Goal: Task Accomplishment & Management: Manage account settings

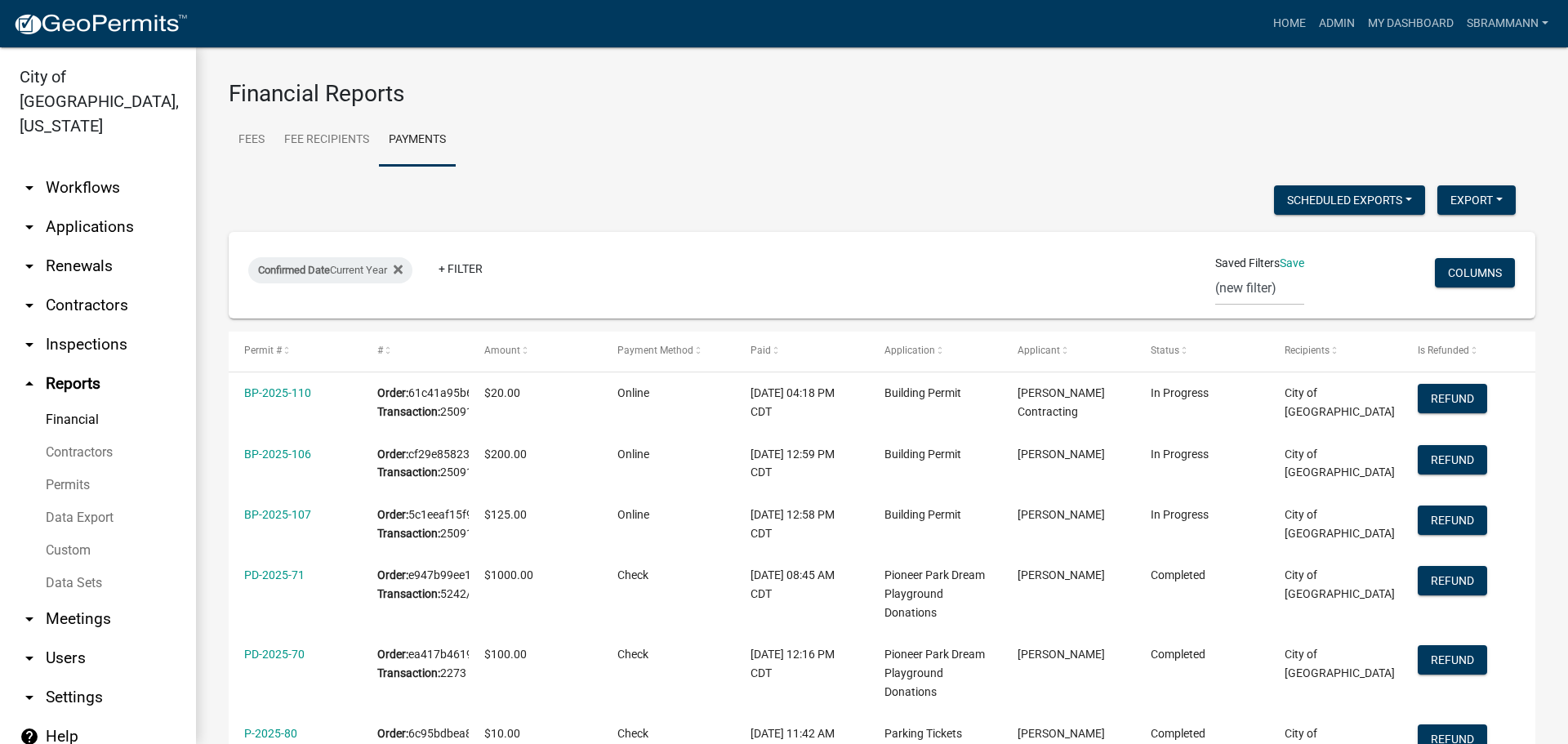
select select "3: 100"
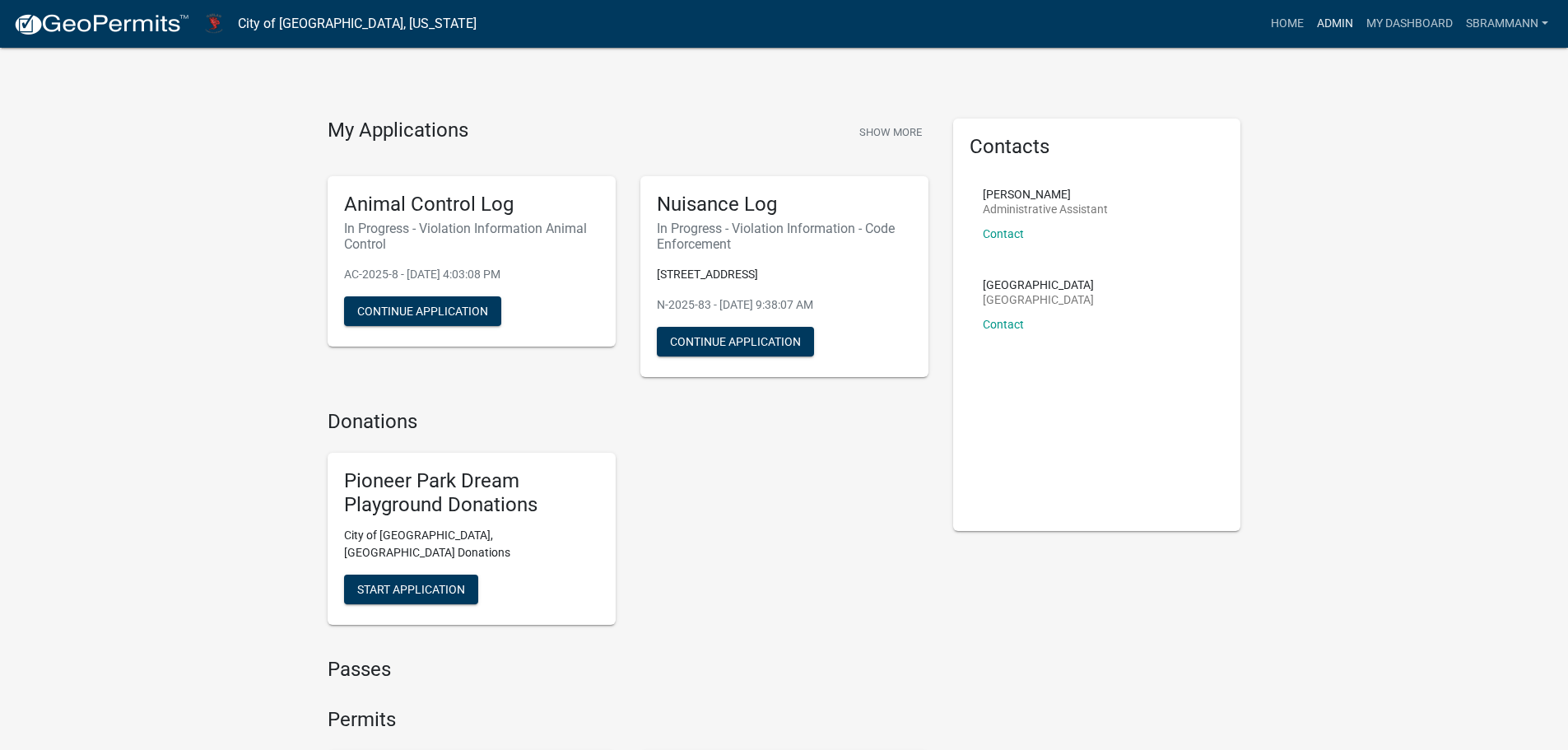
click at [1332, 23] on link "Admin" at bounding box center [1335, 24] width 49 height 31
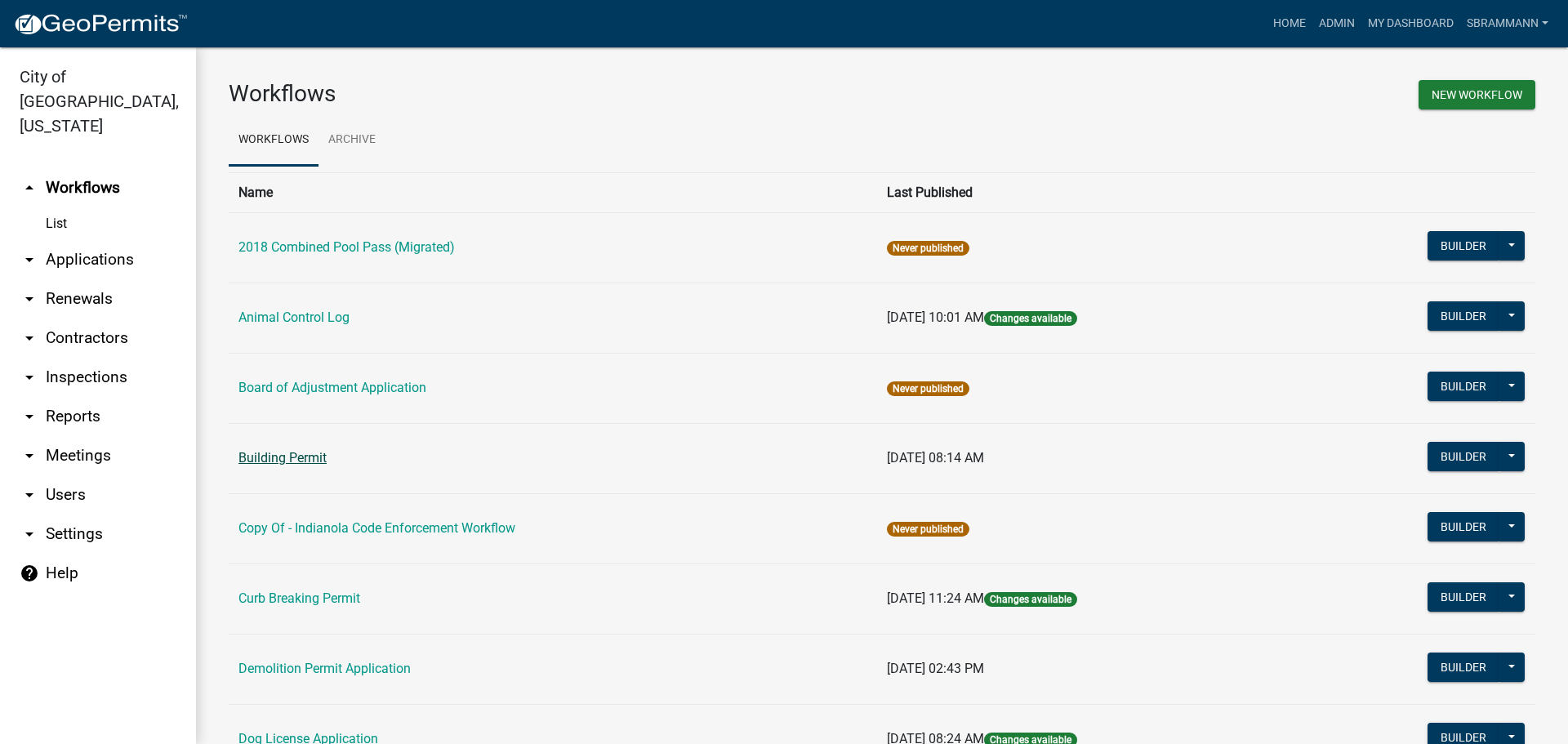
click at [289, 460] on link "Building Permit" at bounding box center [283, 457] width 88 height 16
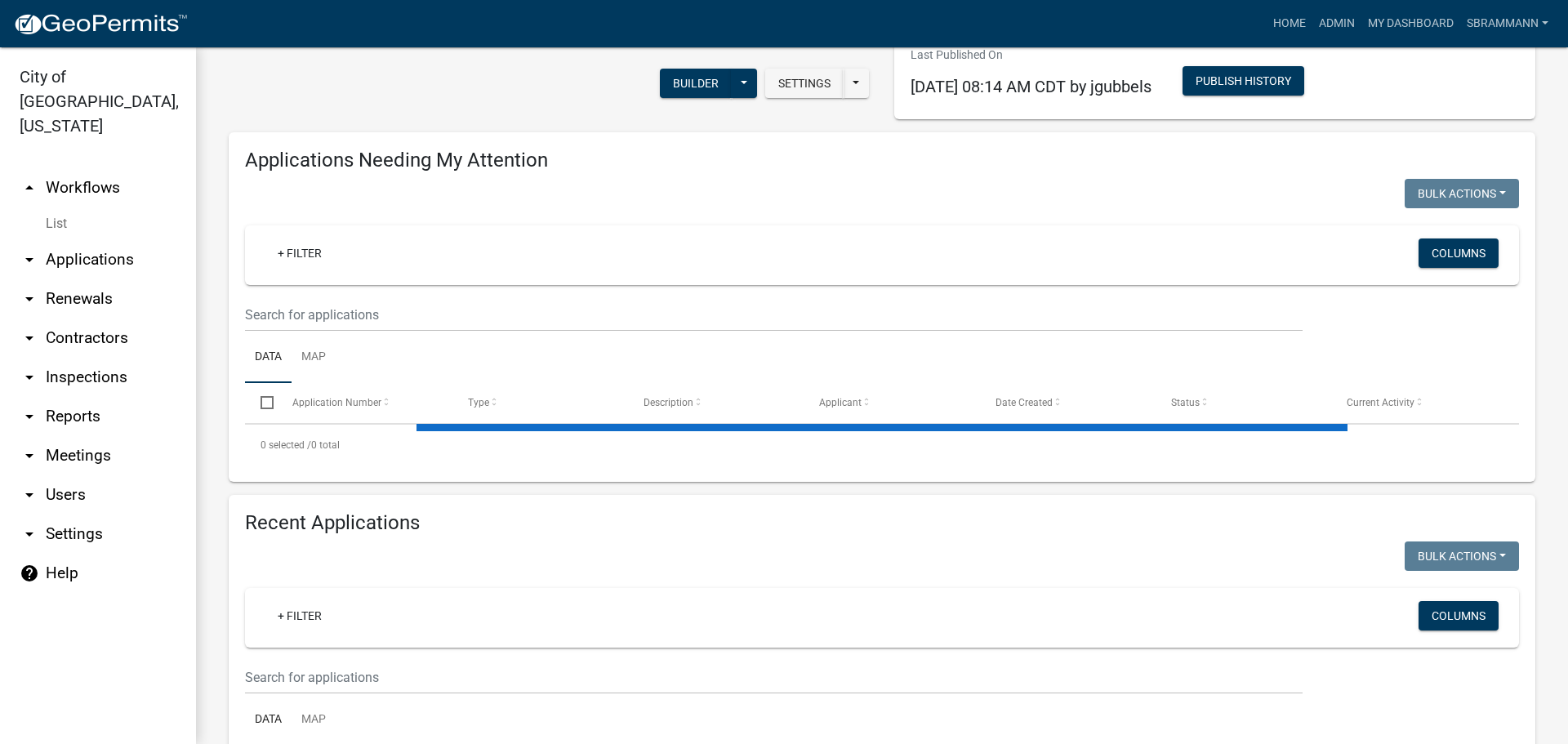
scroll to position [239, 0]
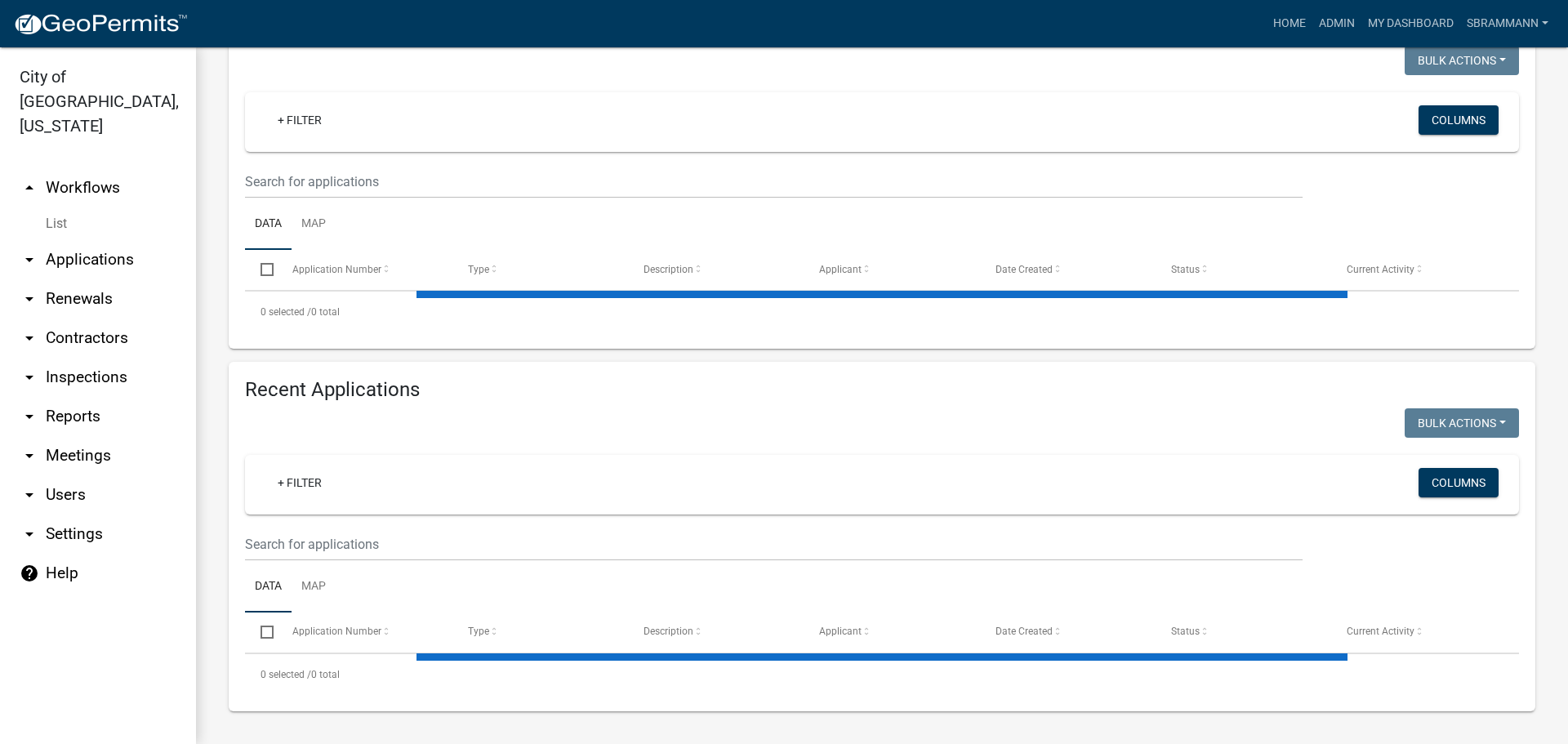
select select "3: 100"
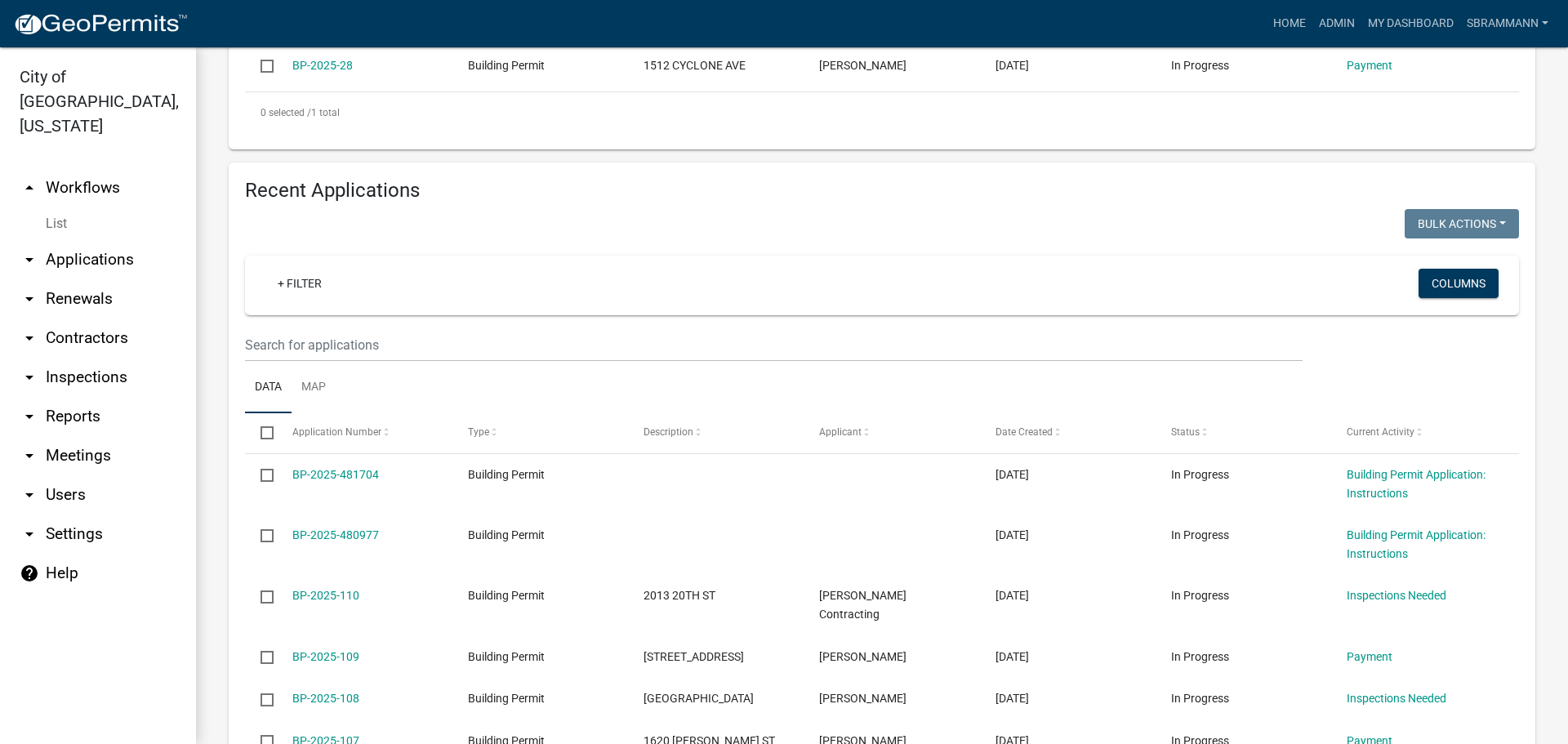
scroll to position [368, 0]
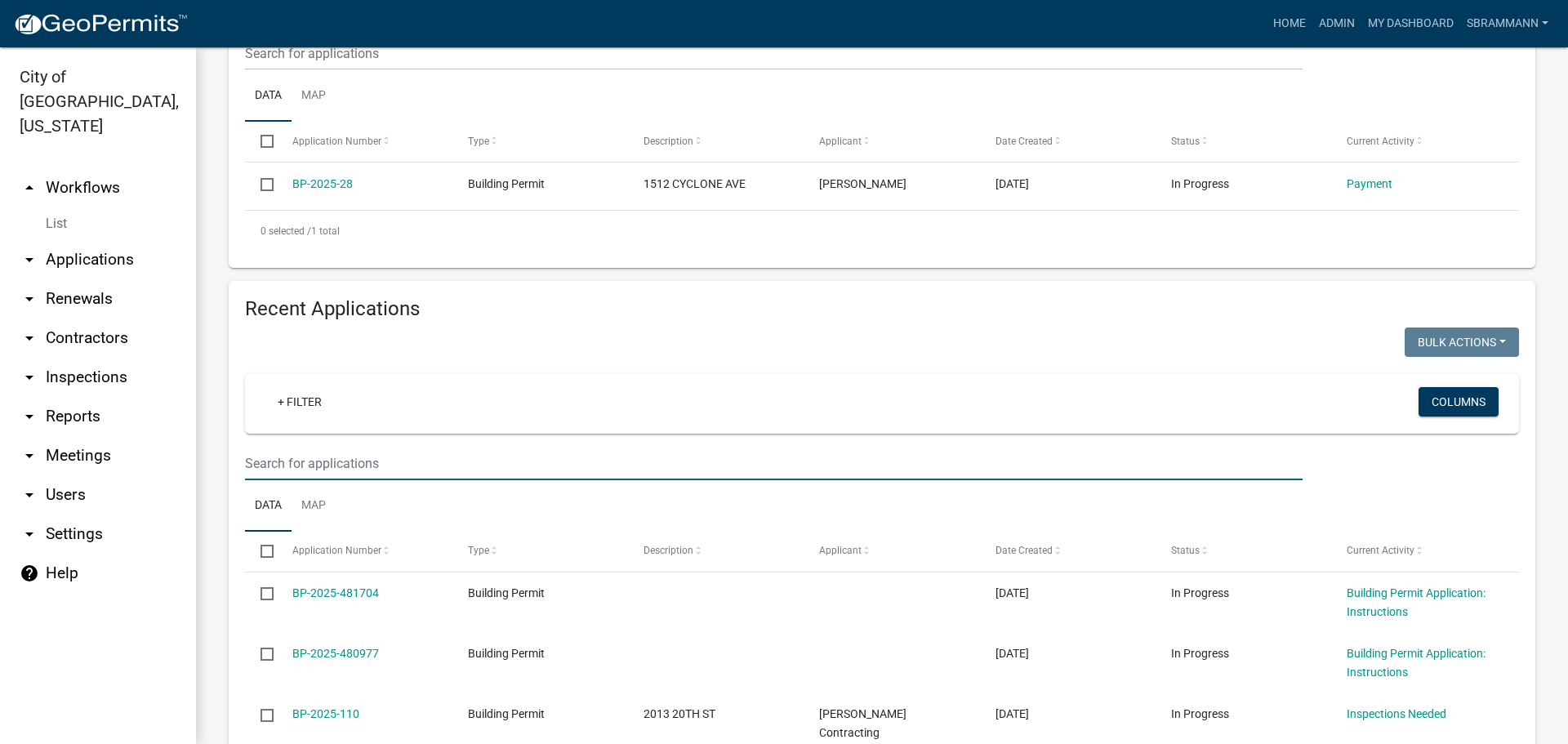
click at [282, 465] on input "text" at bounding box center [773, 463] width 1057 height 33
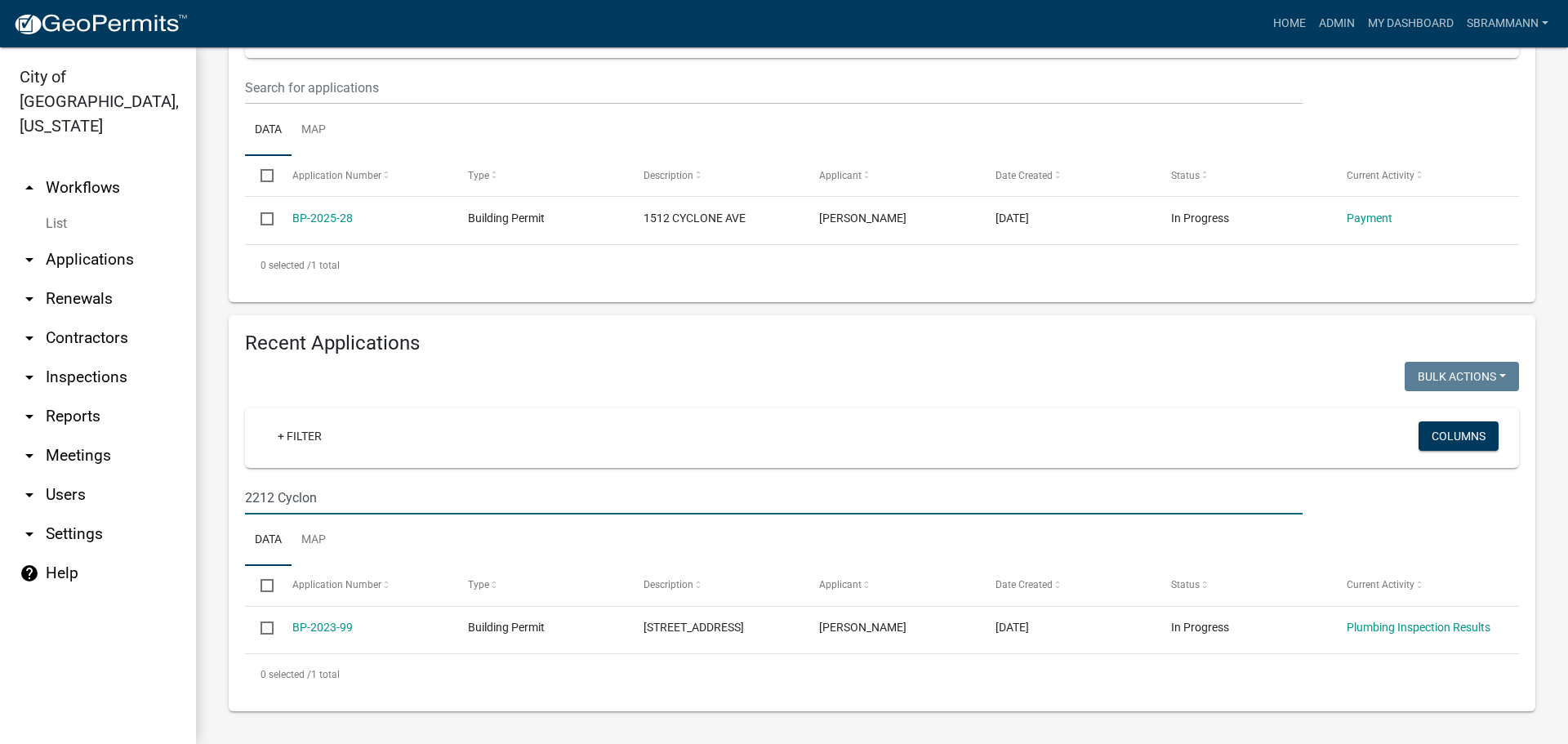
scroll to position [351, 0]
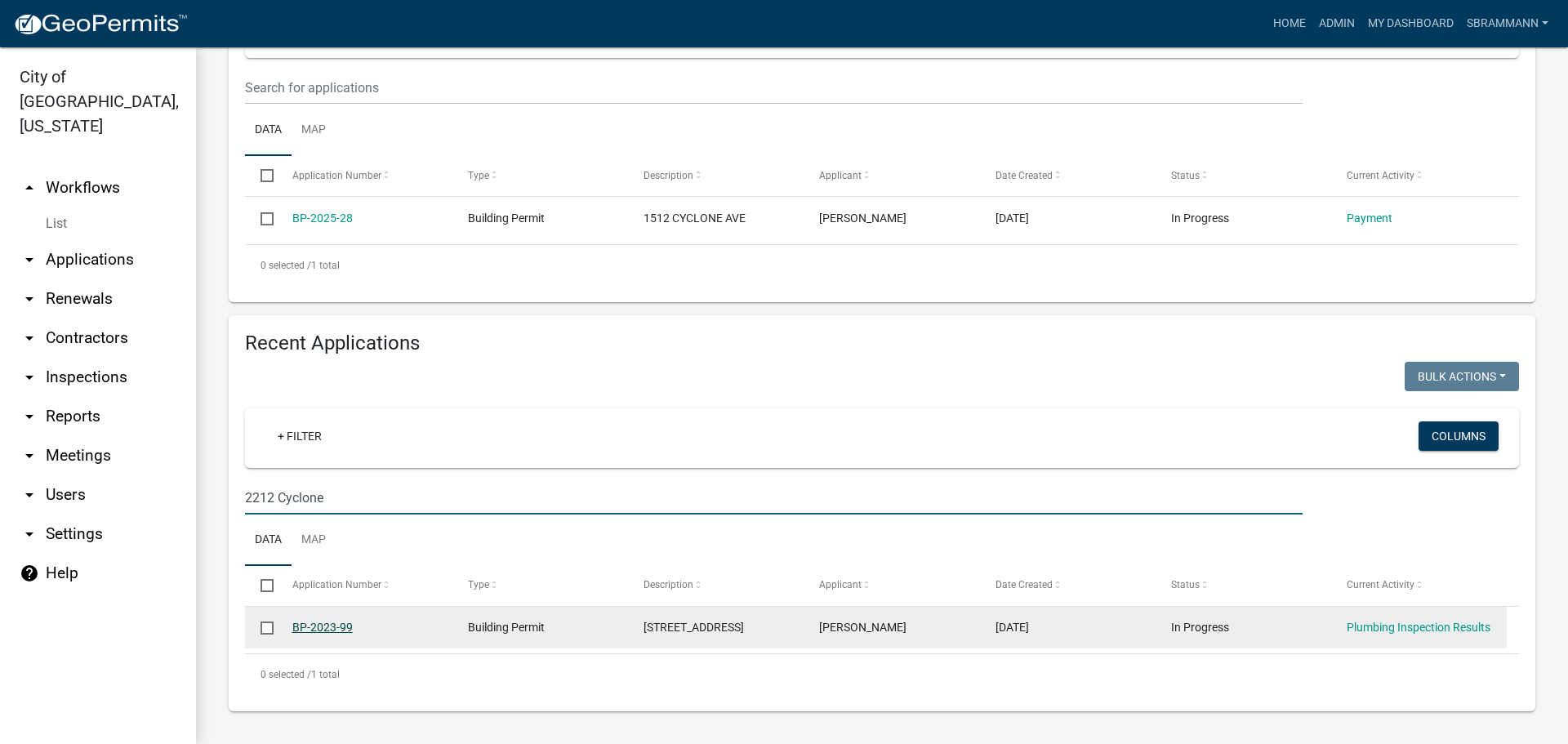
type input "2212 Cyclone"
click at [328, 620] on link "BP-2023-99" at bounding box center [323, 626] width 60 height 13
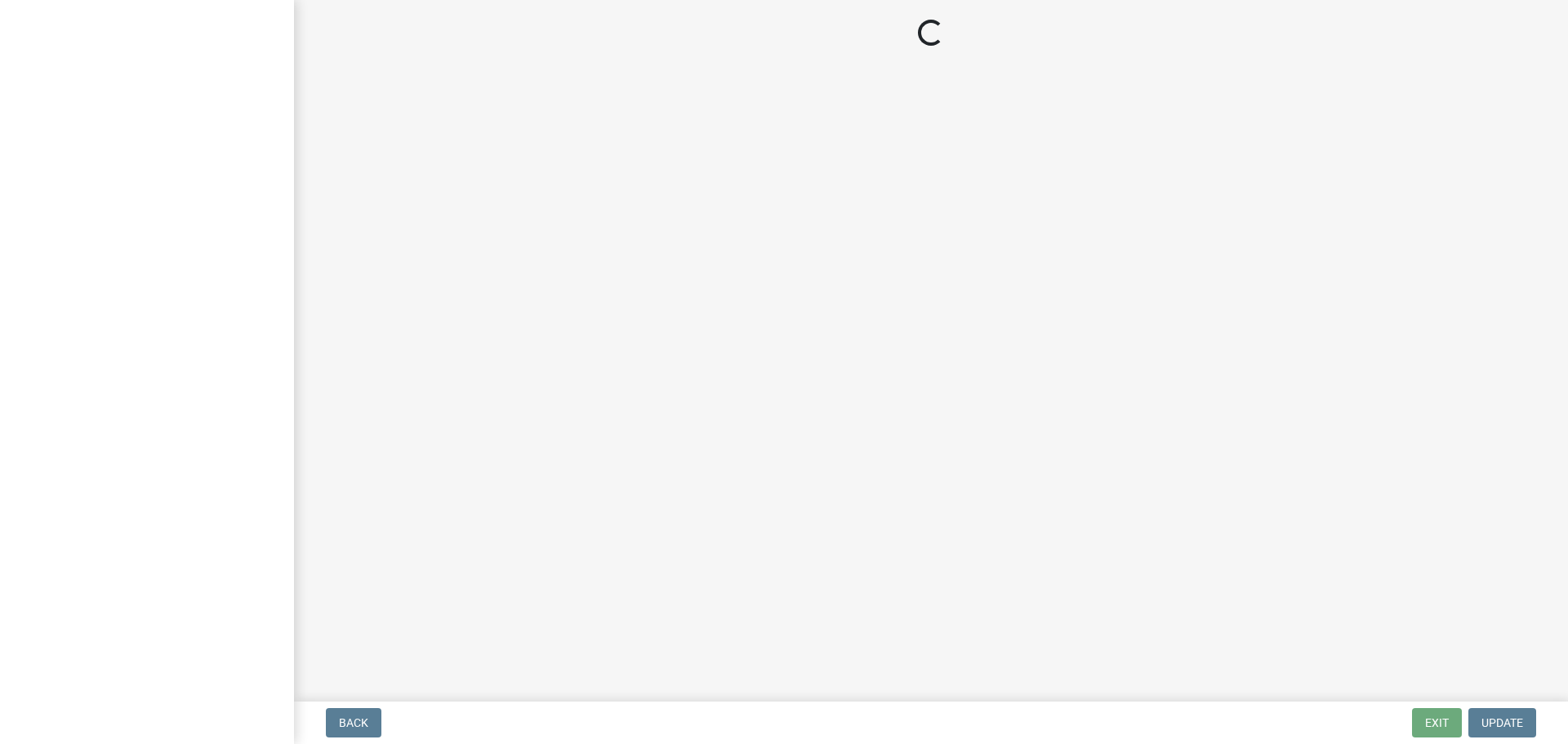
select select "351efae3-56ab-4ce2-9fde-654c356a5819"
select select "839732f7-218c-46d8-b918-7cbcca0cdebf"
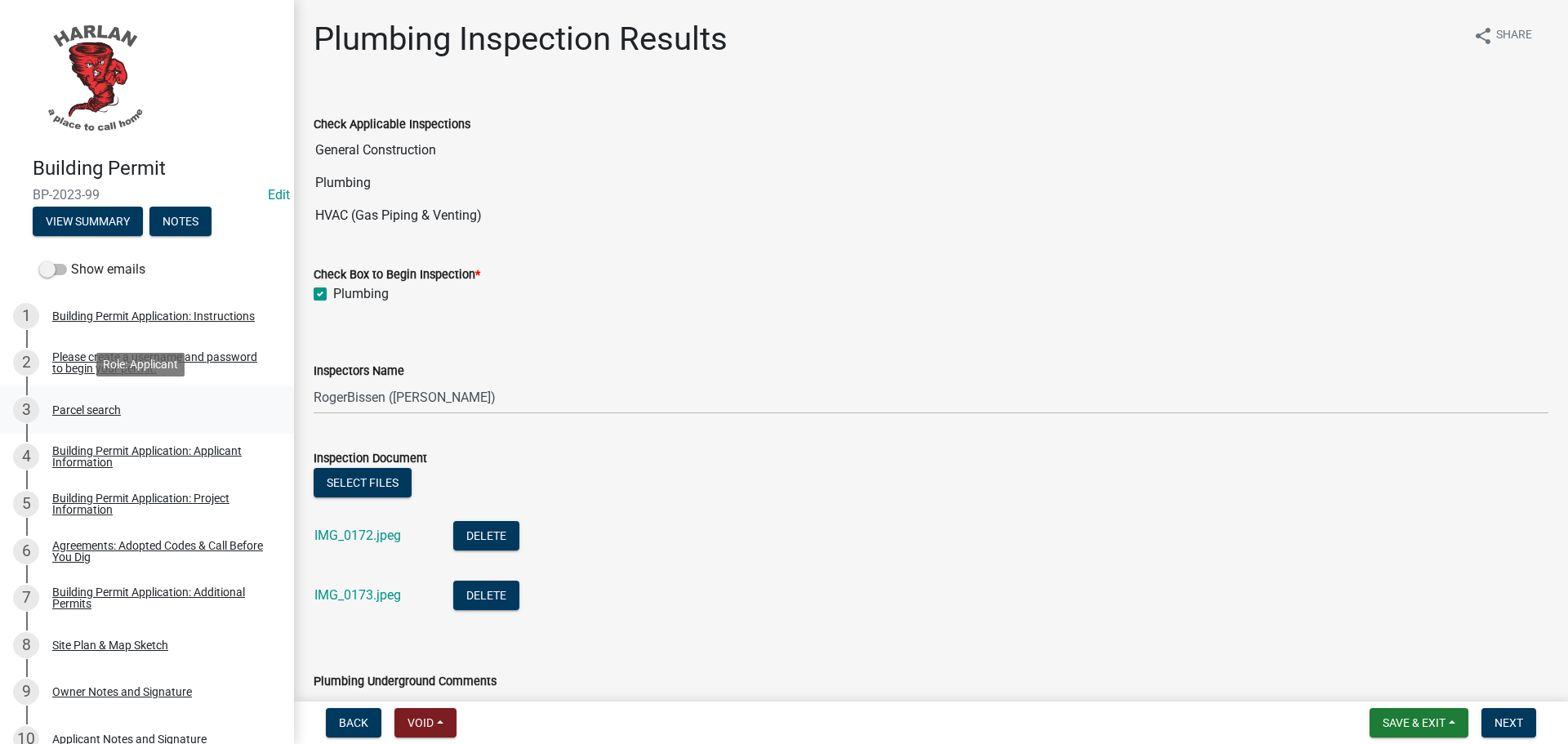
click at [72, 410] on div "Parcel search" at bounding box center [87, 410] width 68 height 12
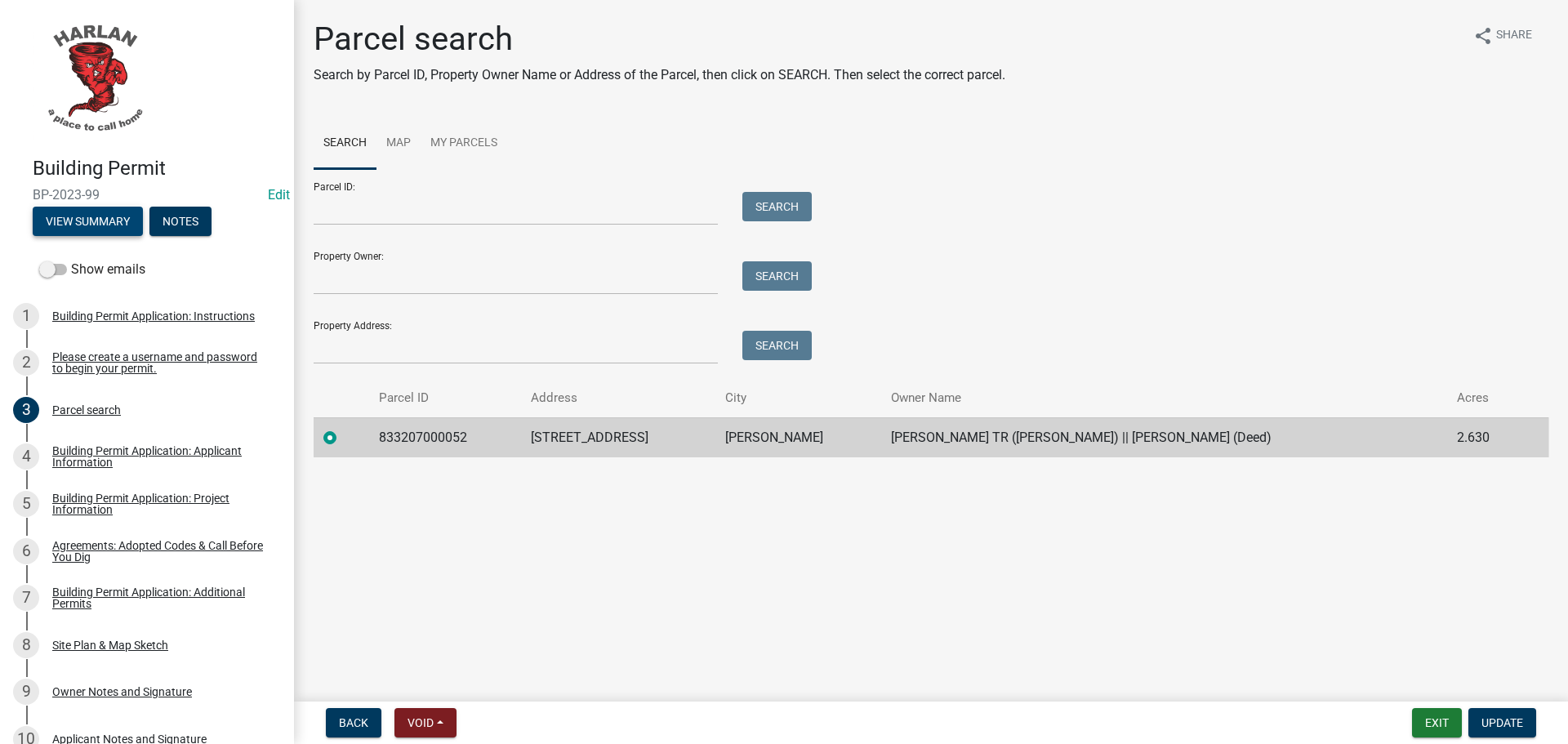
click at [99, 222] on button "View Summary" at bounding box center [87, 221] width 110 height 29
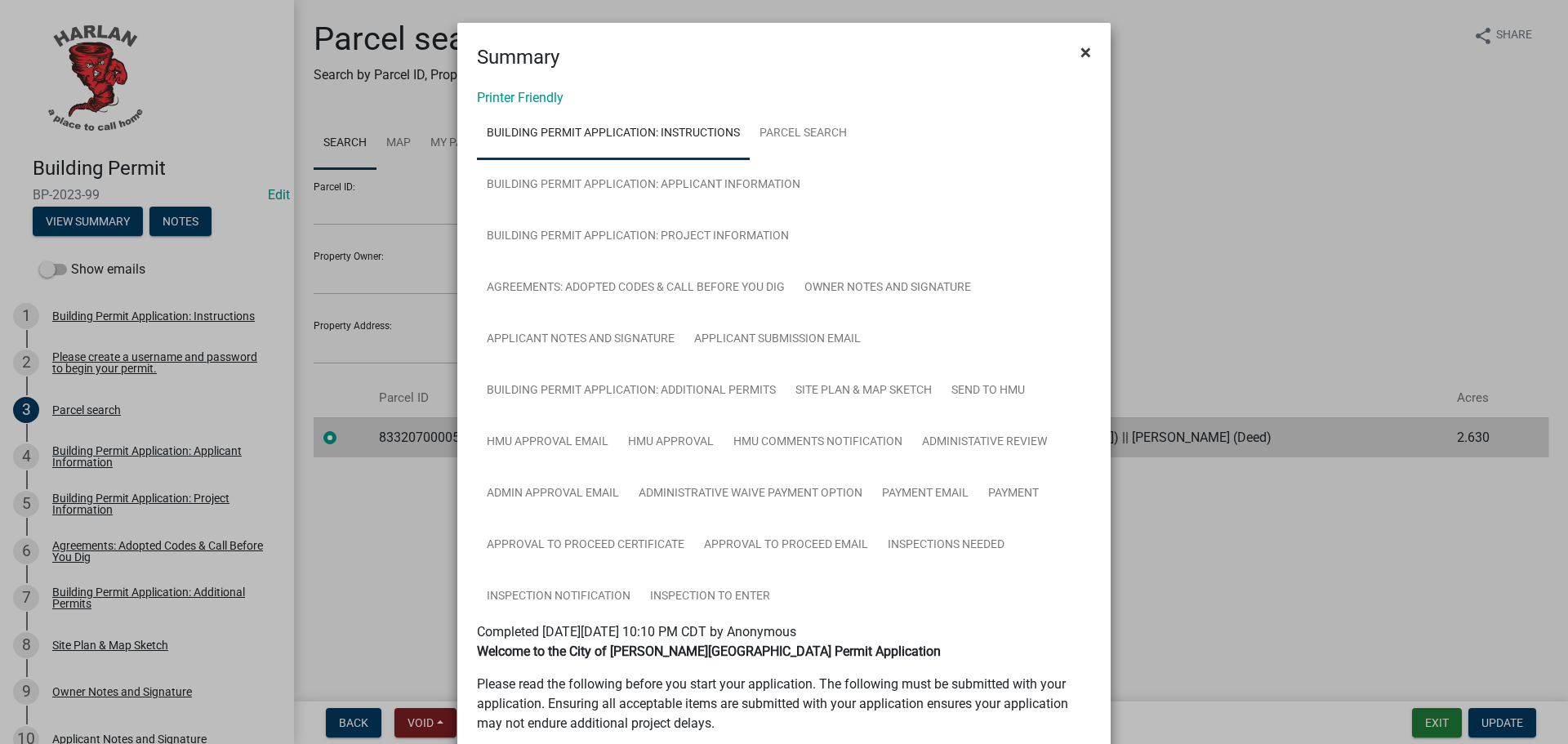
click at [1080, 51] on span "×" at bounding box center [1085, 52] width 11 height 22
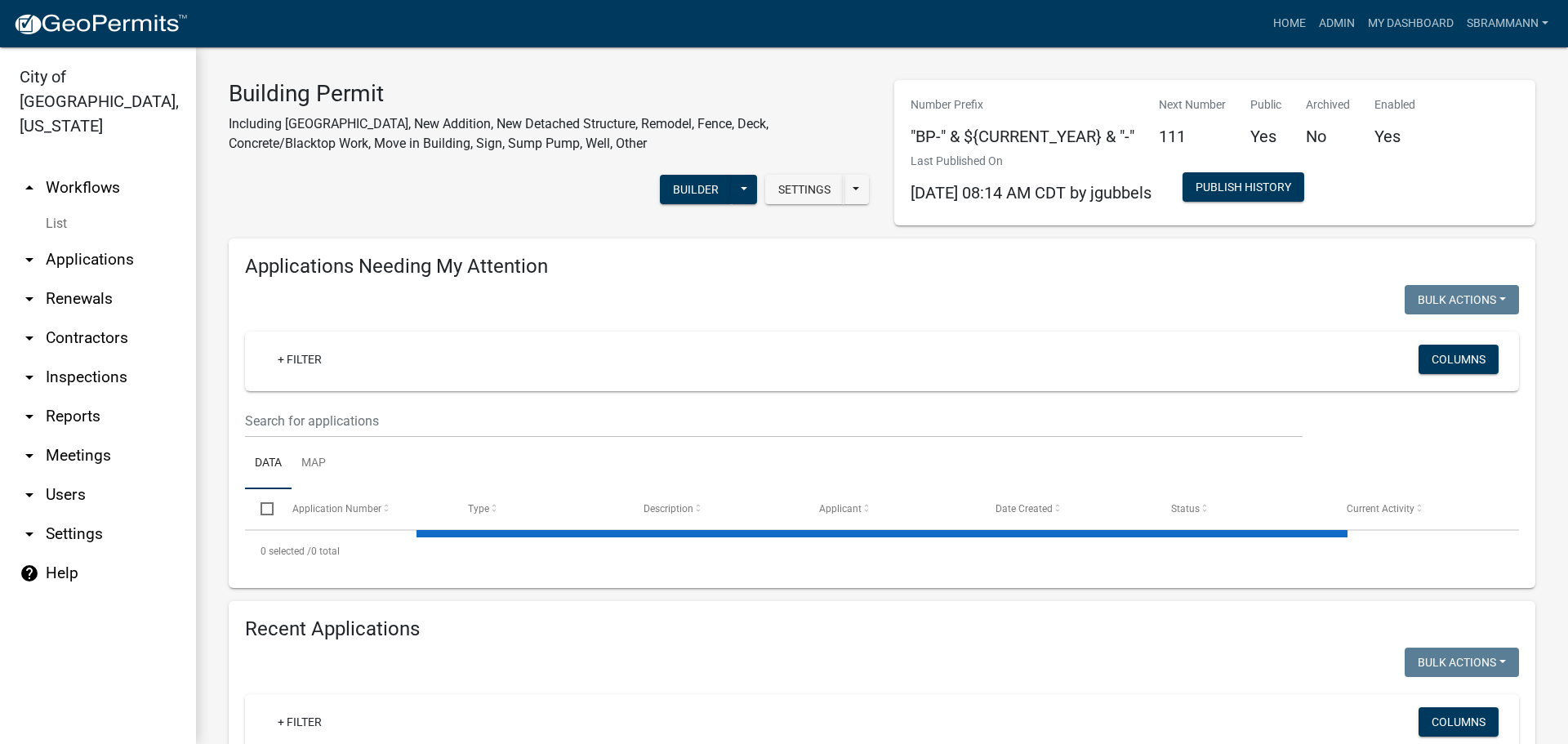
select select "3: 100"
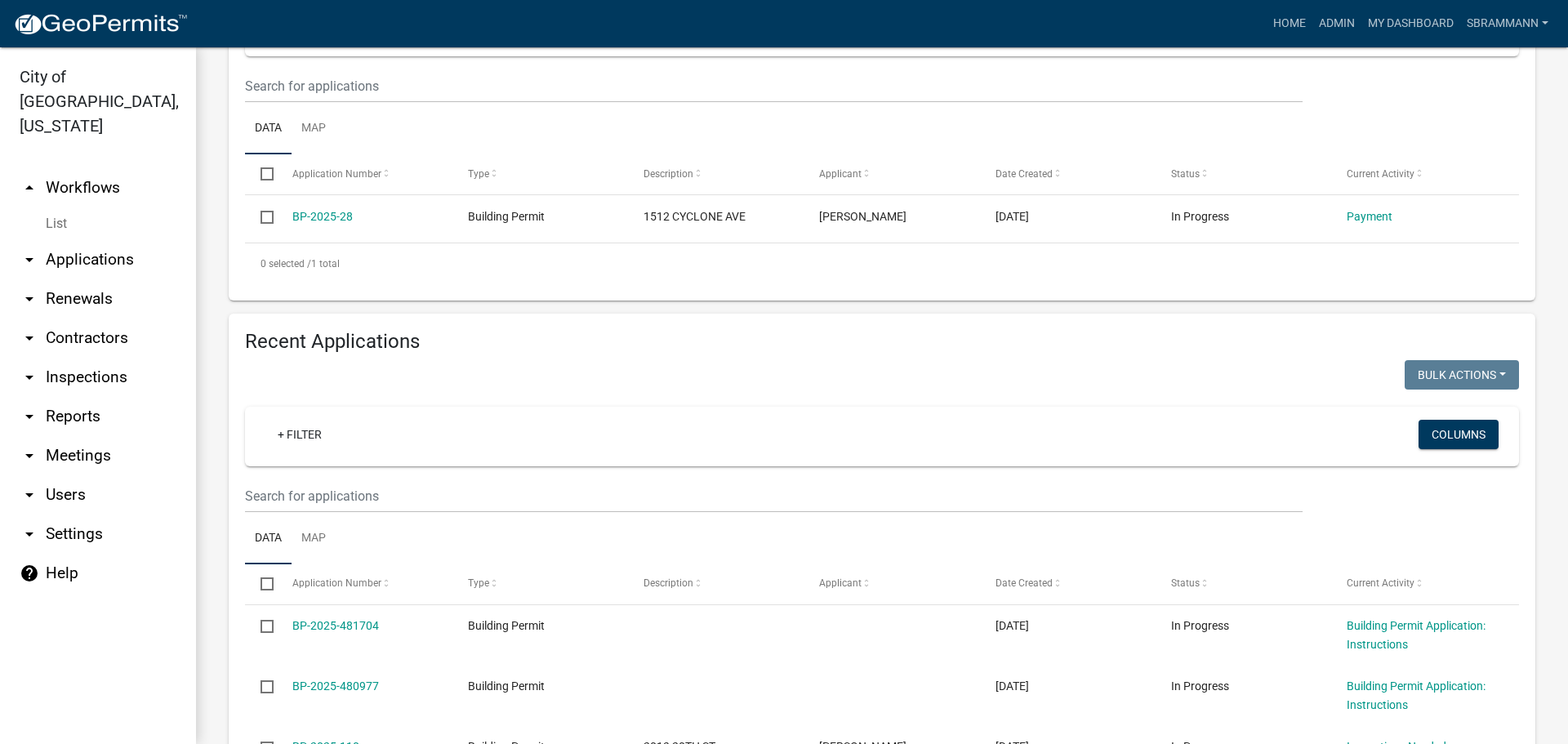
scroll to position [571, 0]
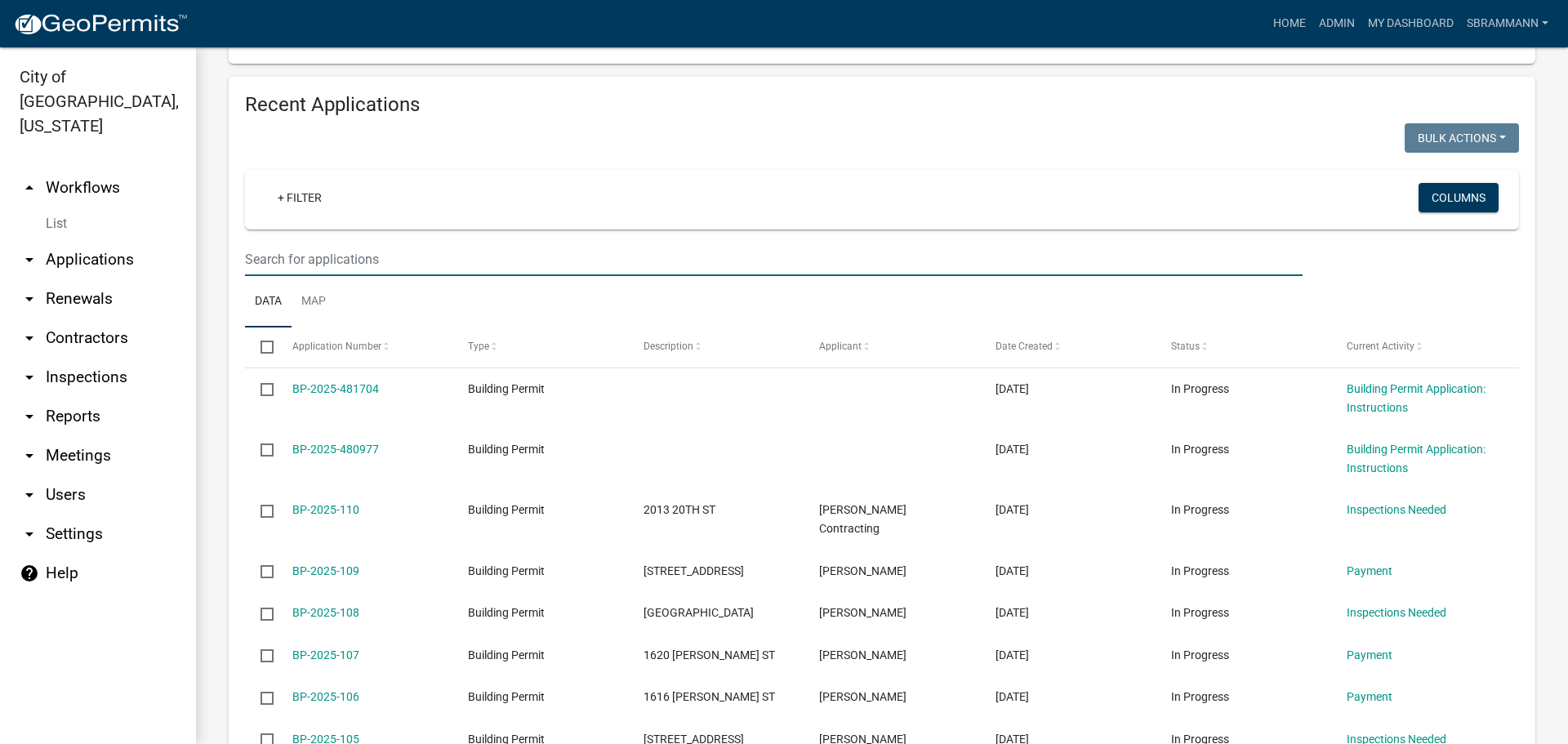
click at [294, 262] on input "text" at bounding box center [773, 259] width 1057 height 33
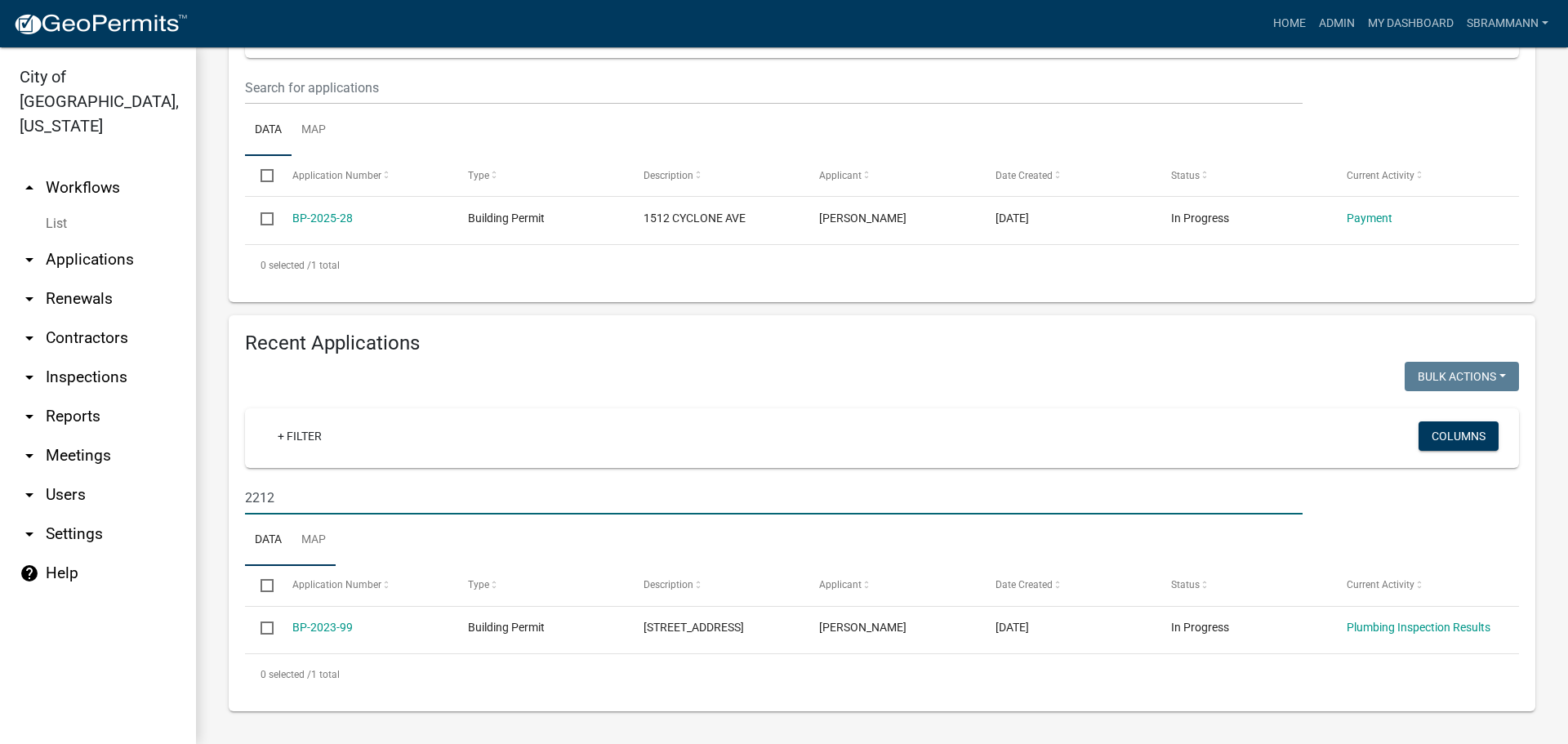
scroll to position [351, 0]
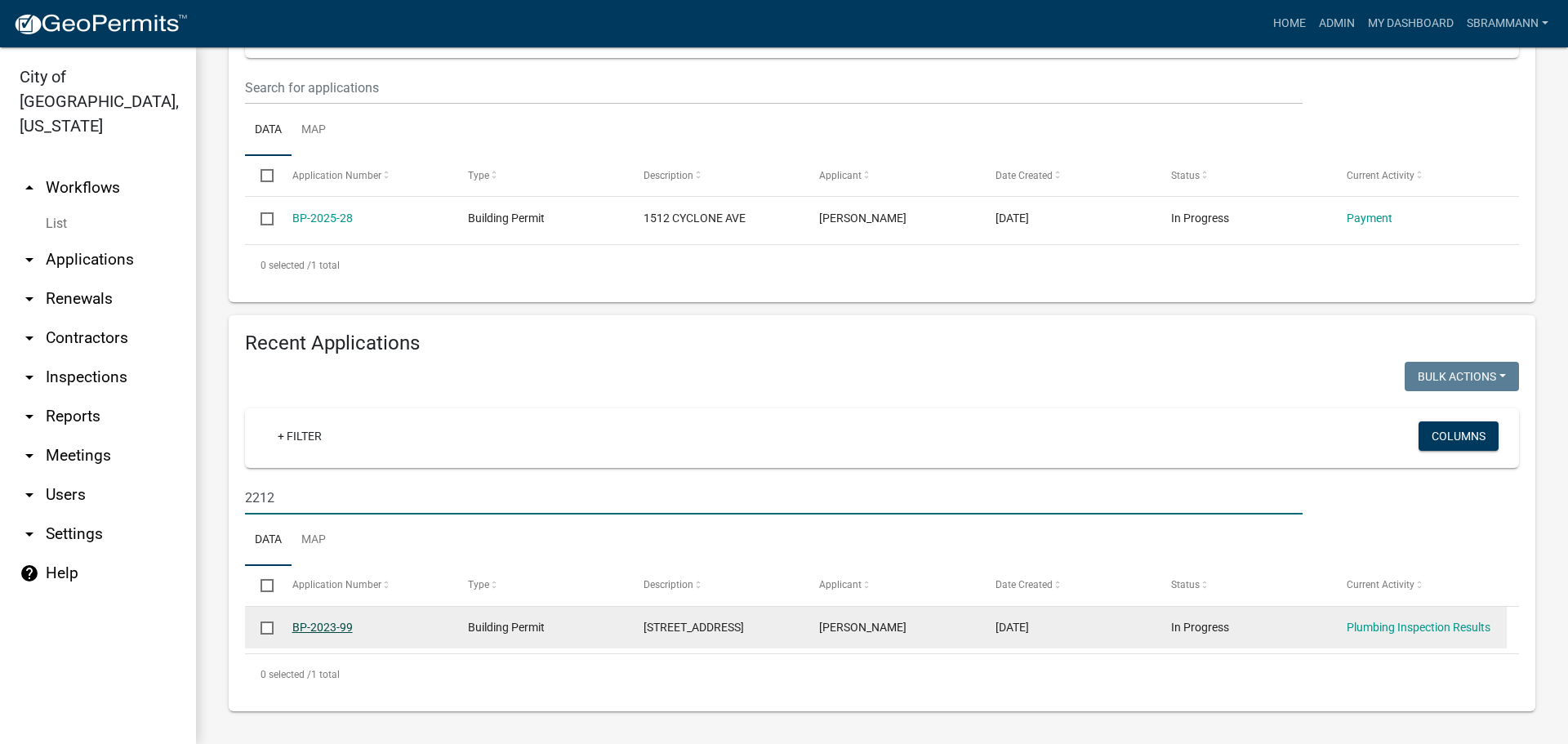
type input "2212"
click at [349, 620] on link "BP-2023-99" at bounding box center [323, 626] width 60 height 13
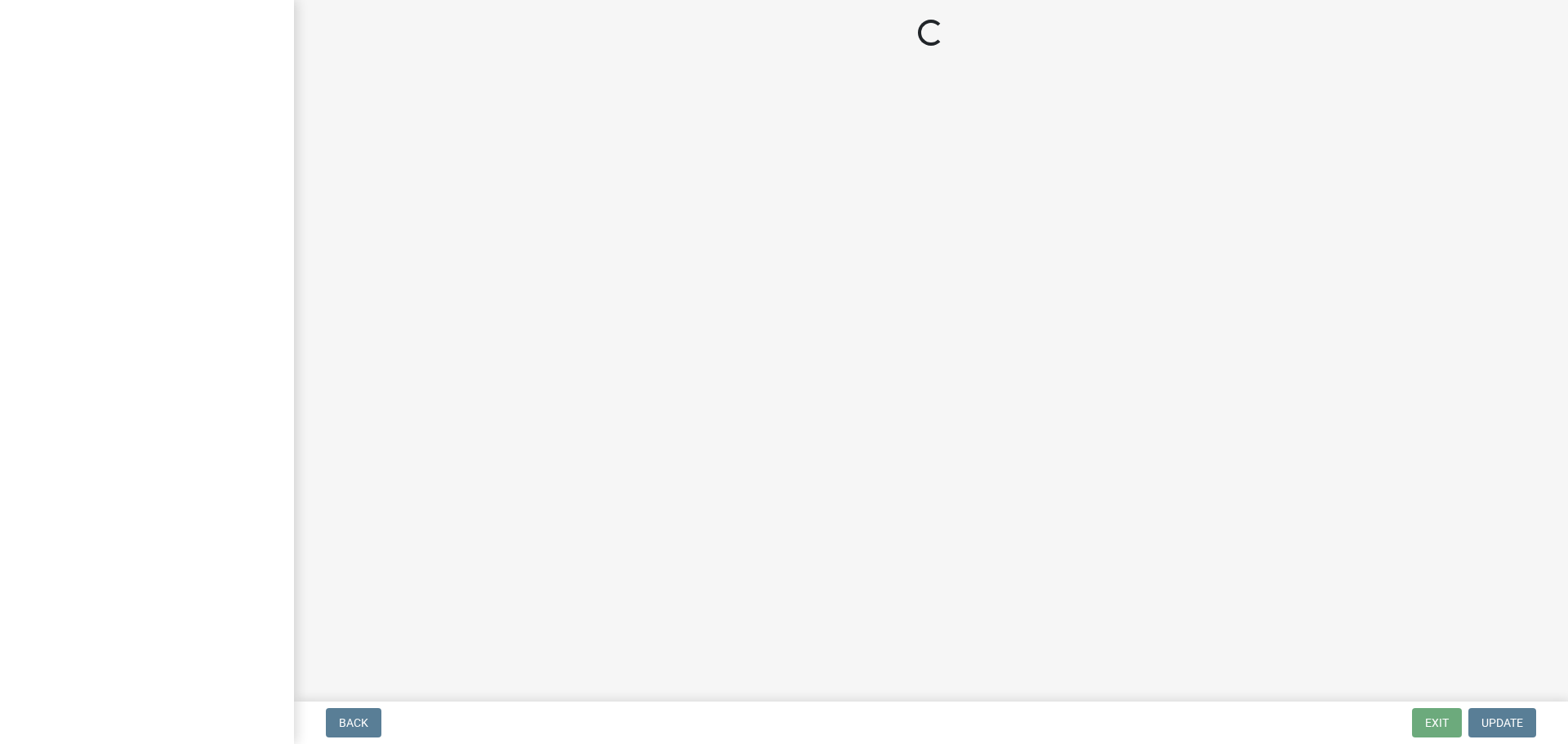
select select "351efae3-56ab-4ce2-9fde-654c356a5819"
select select "839732f7-218c-46d8-b918-7cbcca0cdebf"
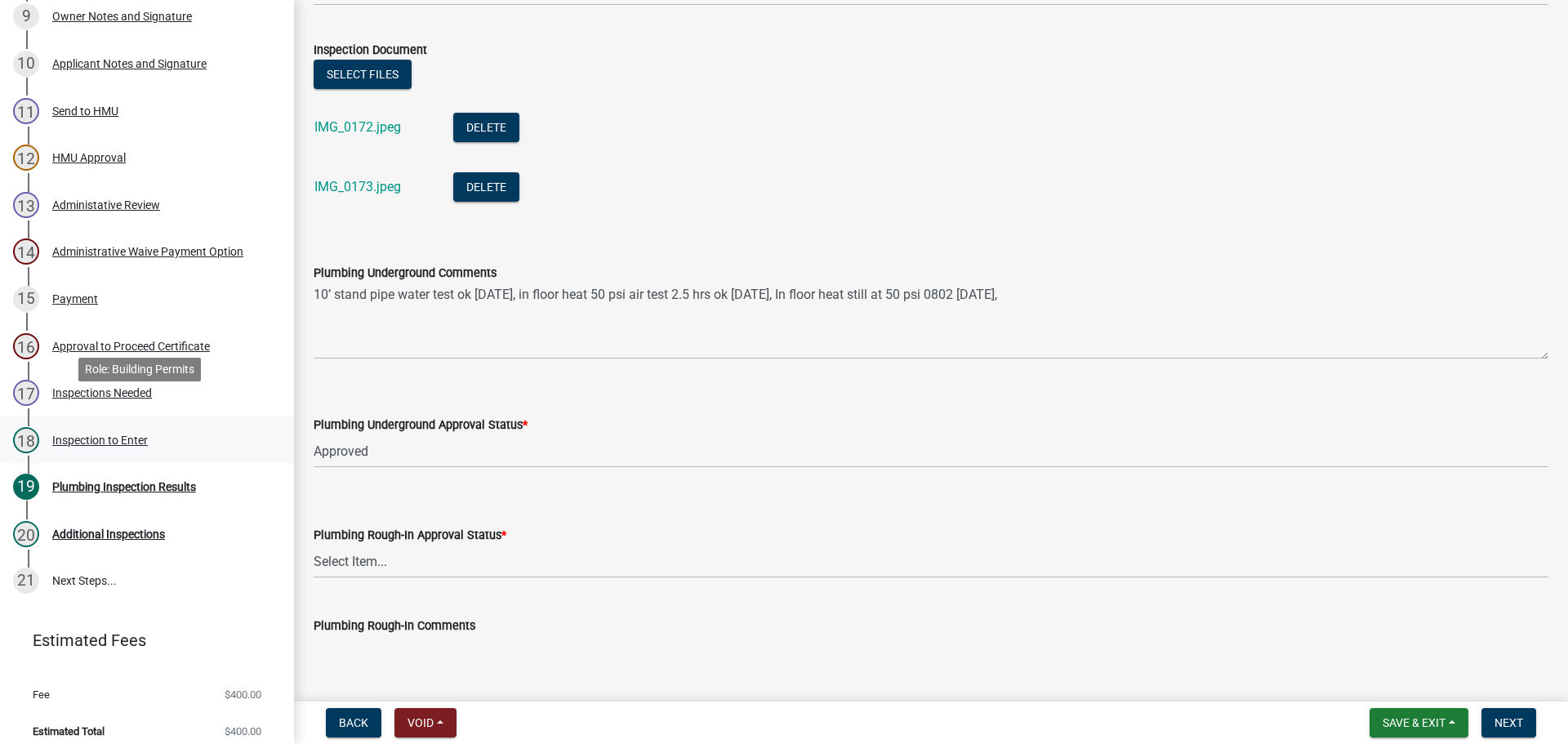
scroll to position [687, 0]
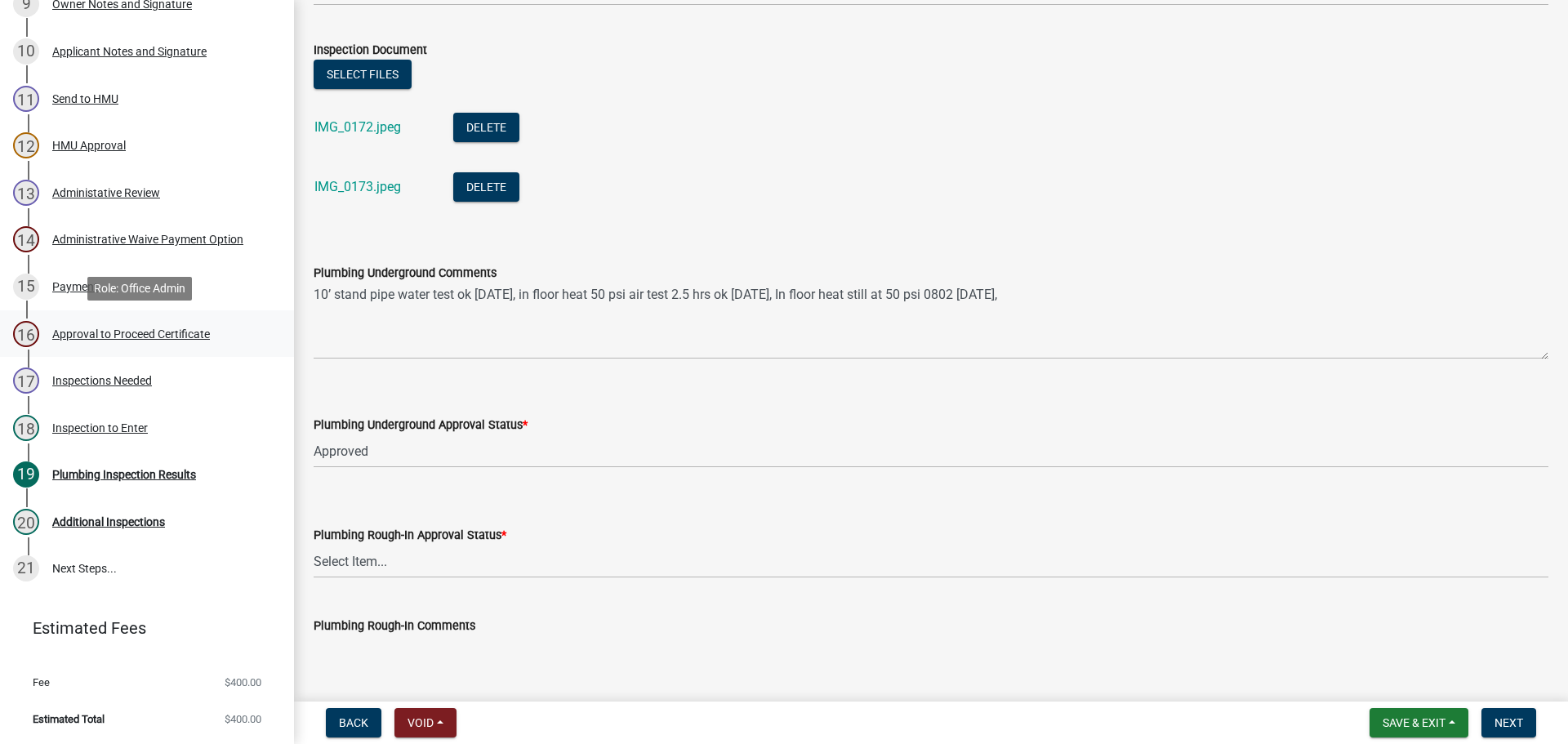
click at [139, 332] on div "Approval to Proceed Certificate" at bounding box center [132, 334] width 158 height 12
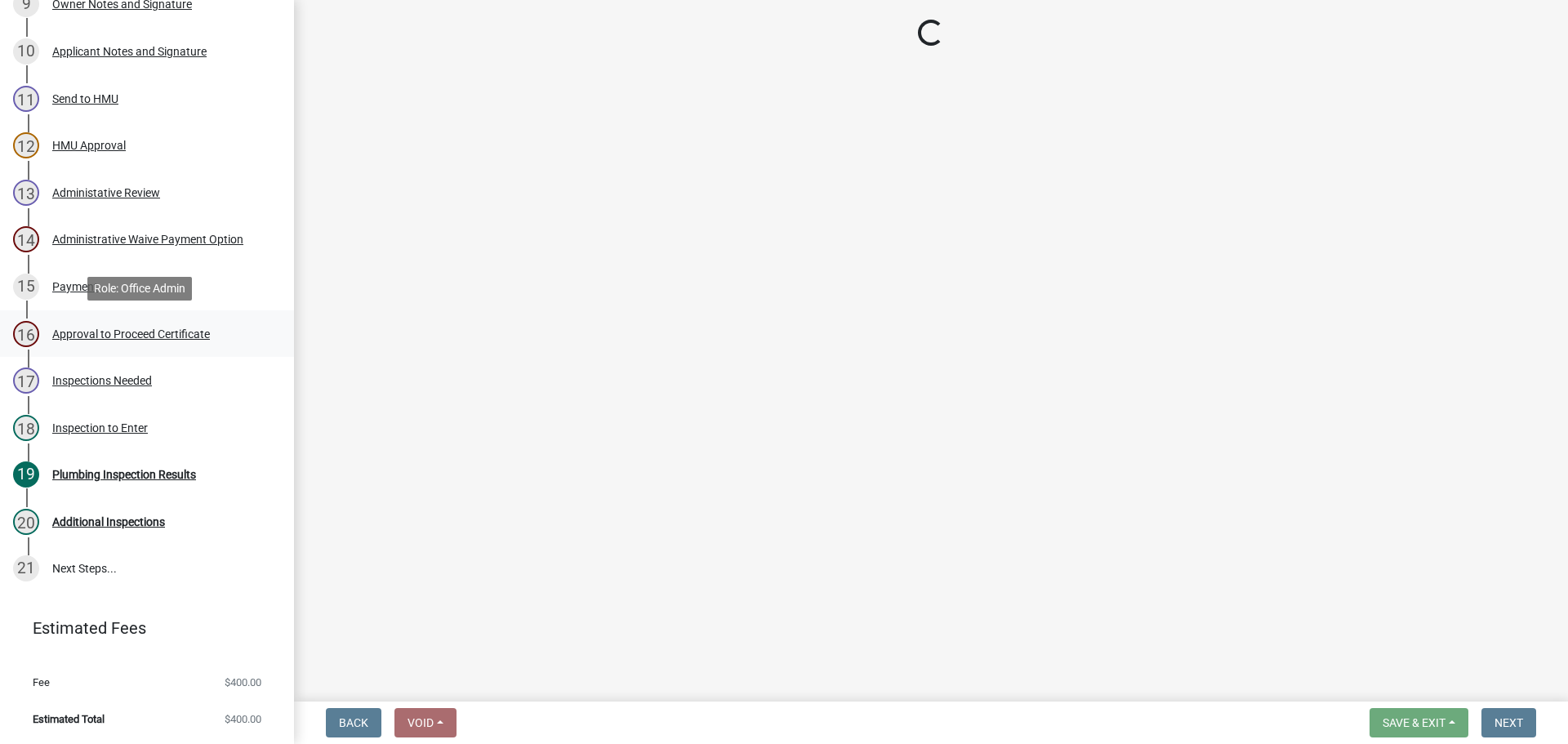
scroll to position [0, 0]
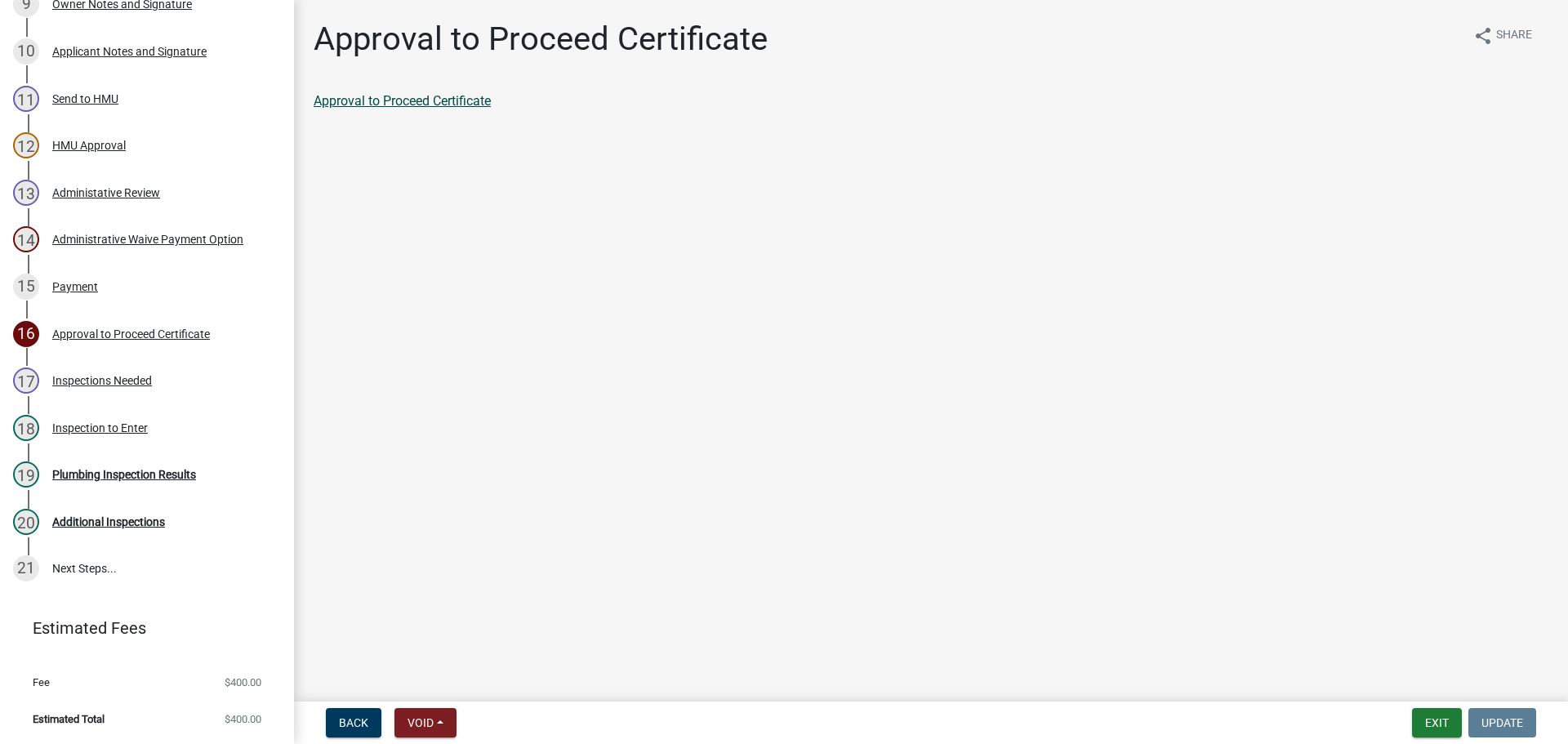
click at [396, 93] on link "Approval to Proceed Certificate" at bounding box center [403, 100] width 177 height 16
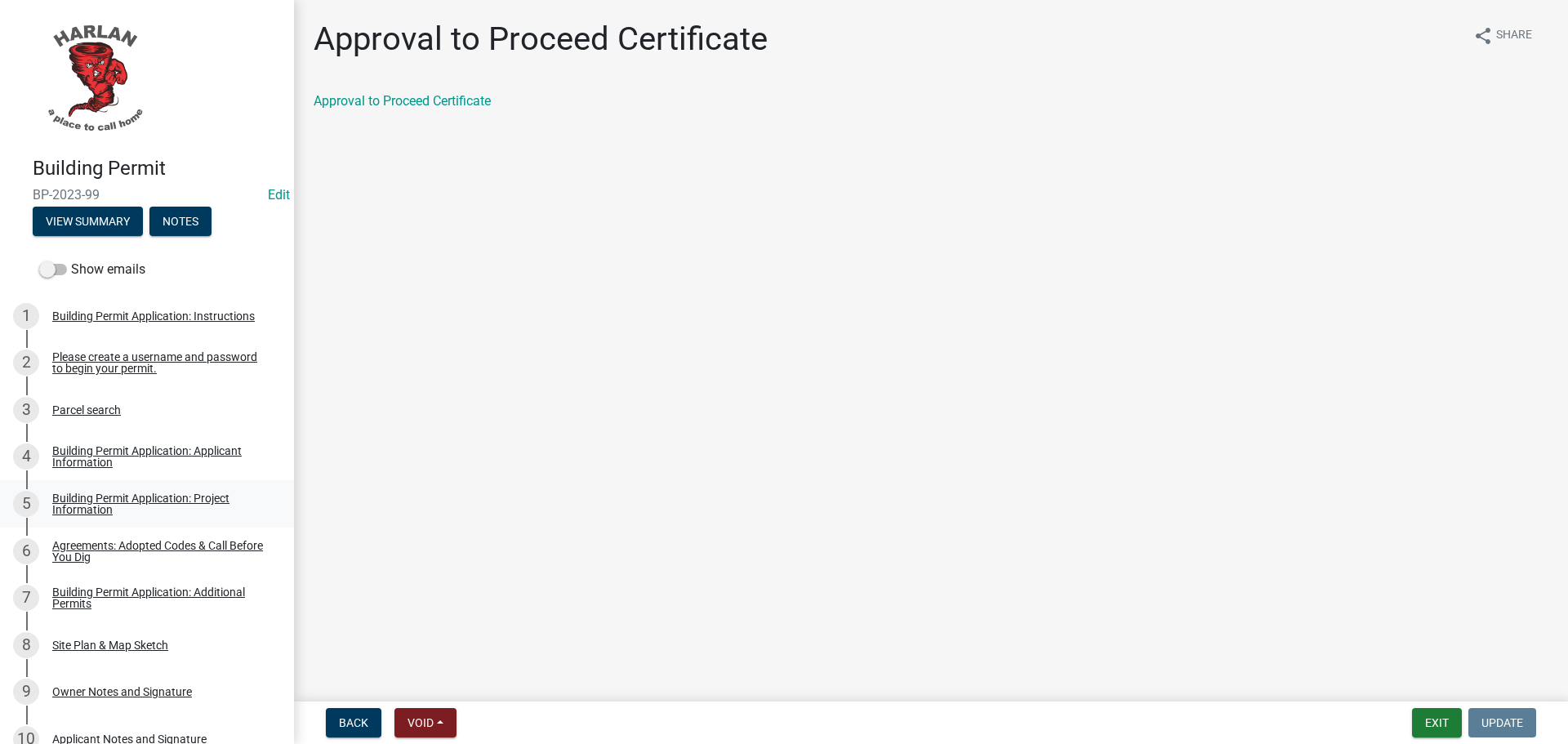
click at [89, 499] on div "Building Permit Application: Project Information" at bounding box center [160, 503] width 216 height 22
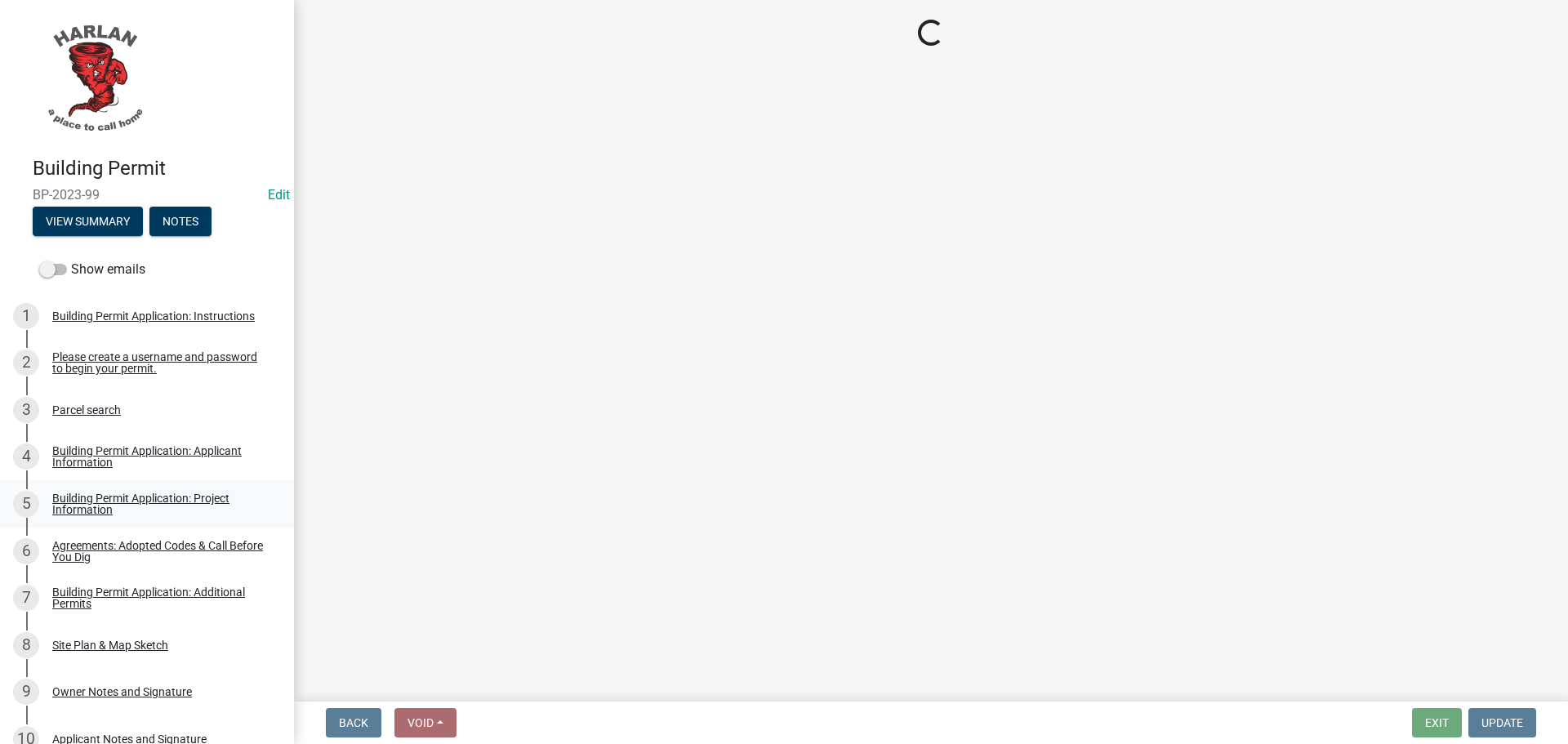
select select "57c12fbf-2104-401b-a871-4062d0a56bab"
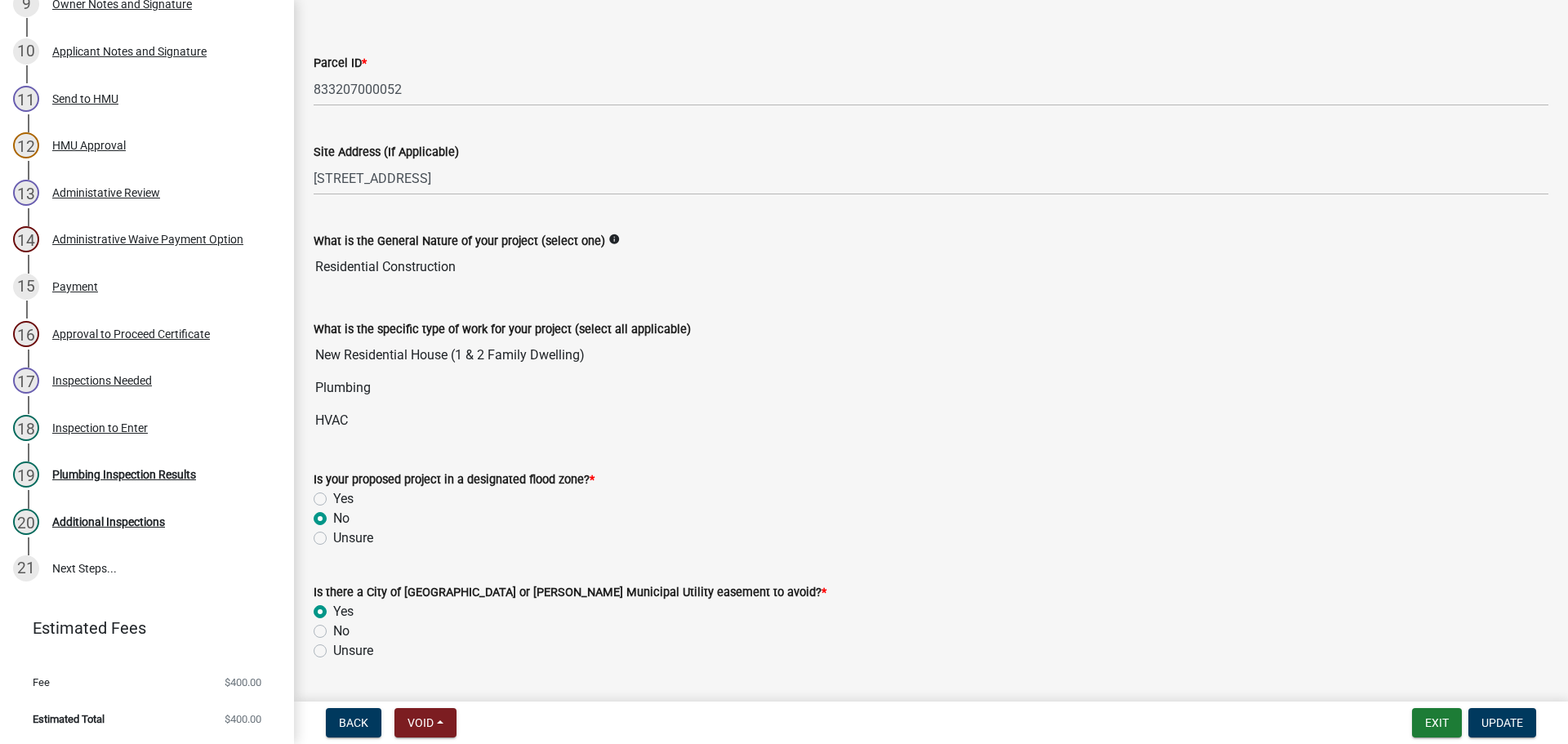
scroll to position [163, 0]
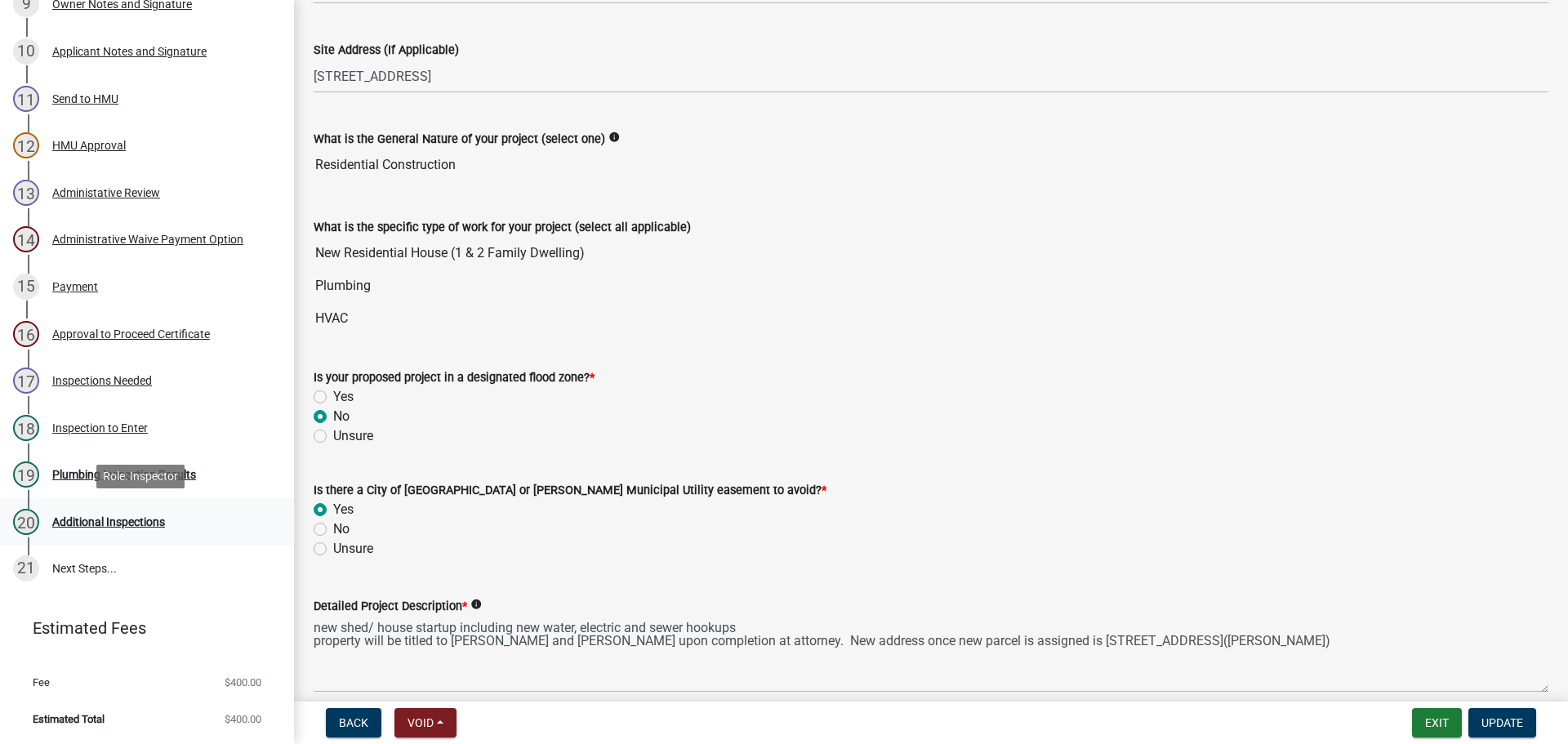
click at [136, 520] on div "Additional Inspections" at bounding box center [109, 522] width 113 height 12
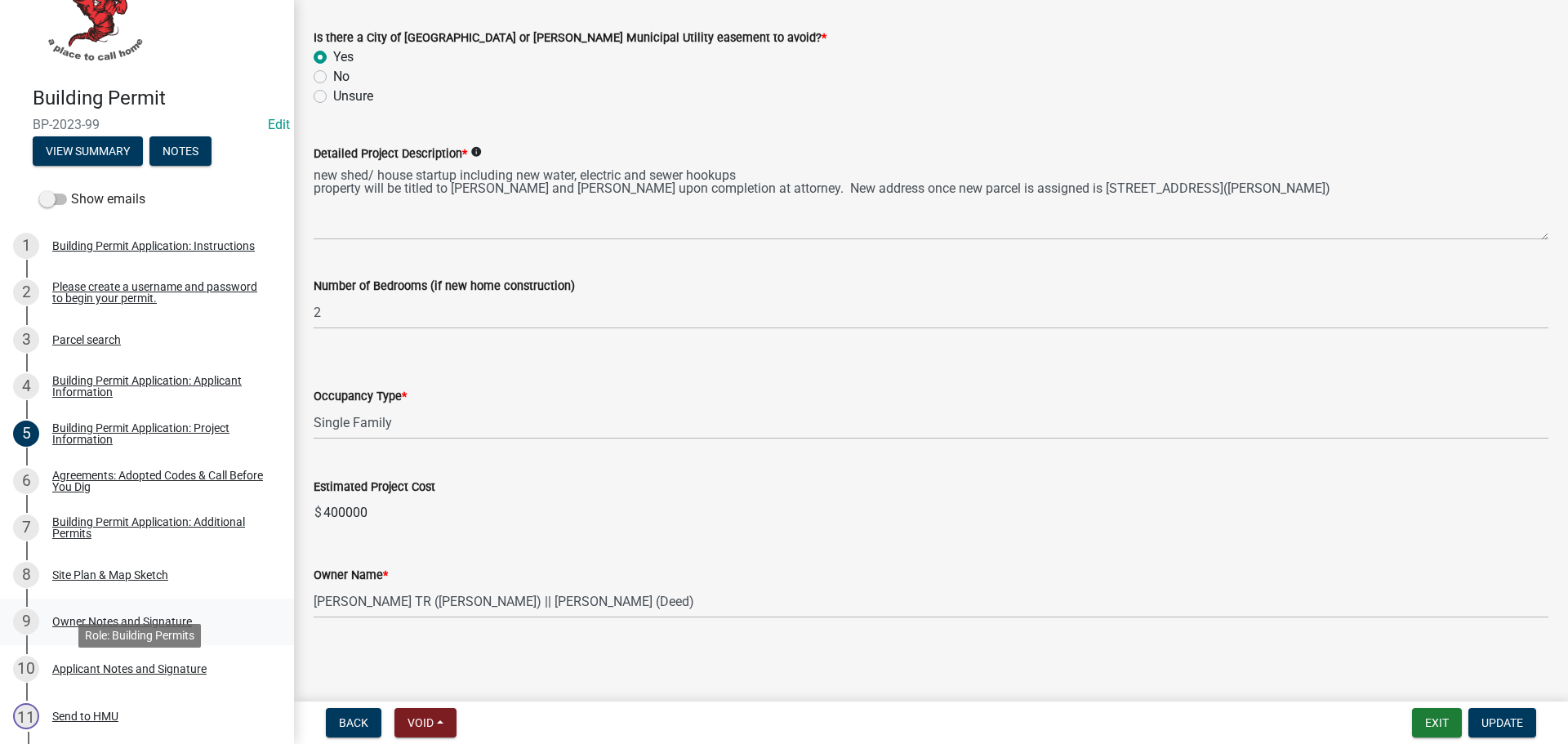
scroll to position [0, 0]
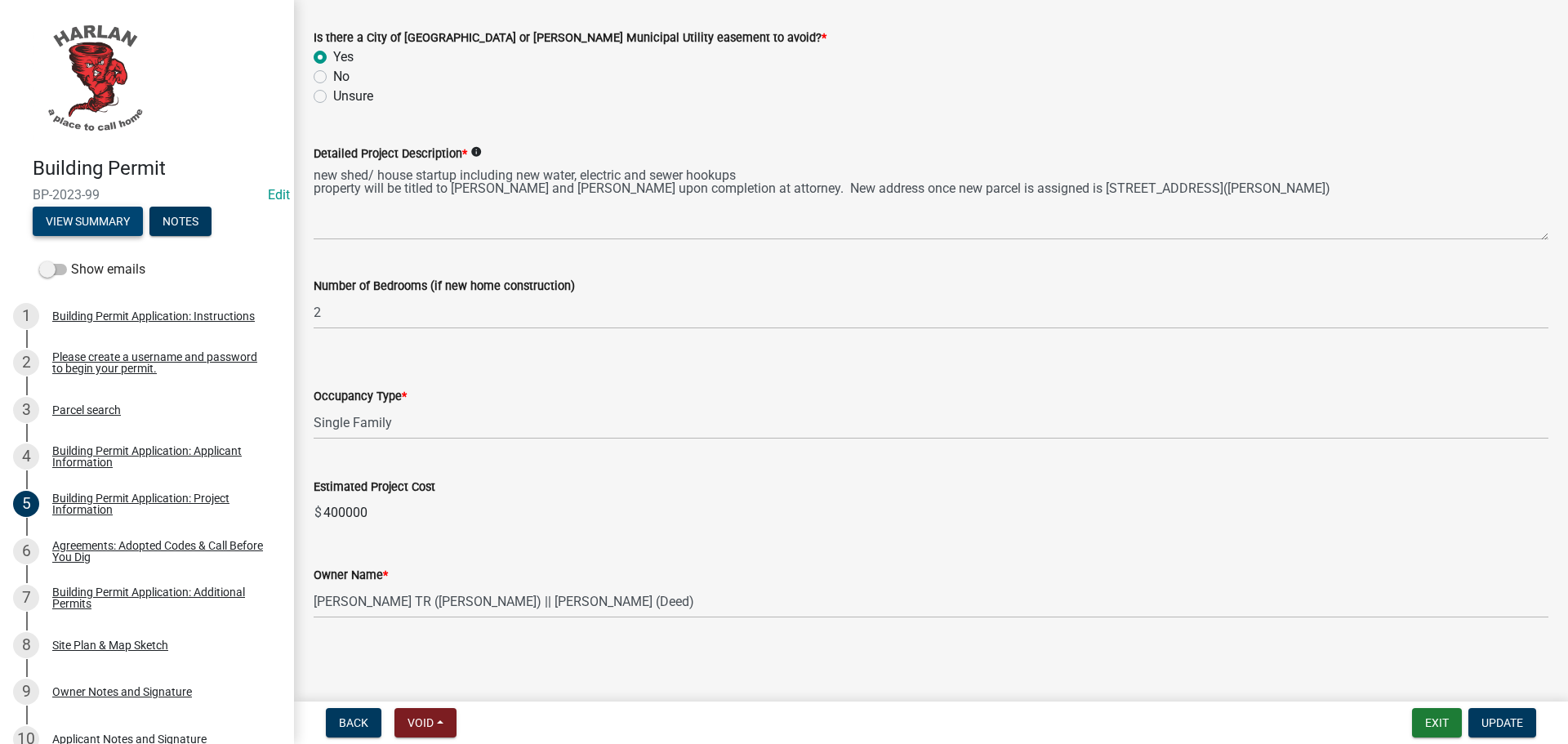
click at [79, 225] on button "View Summary" at bounding box center [87, 221] width 110 height 29
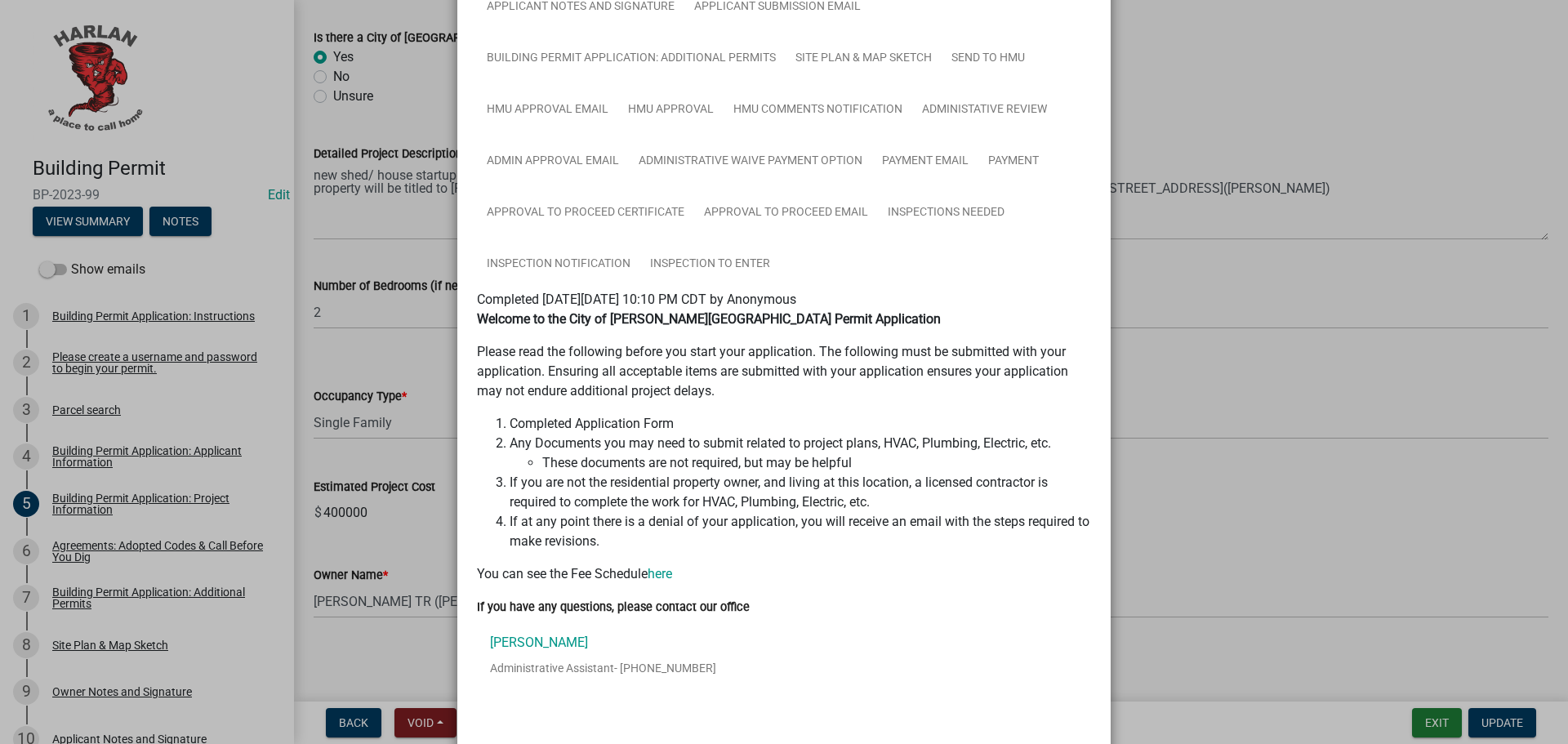
scroll to position [430, 0]
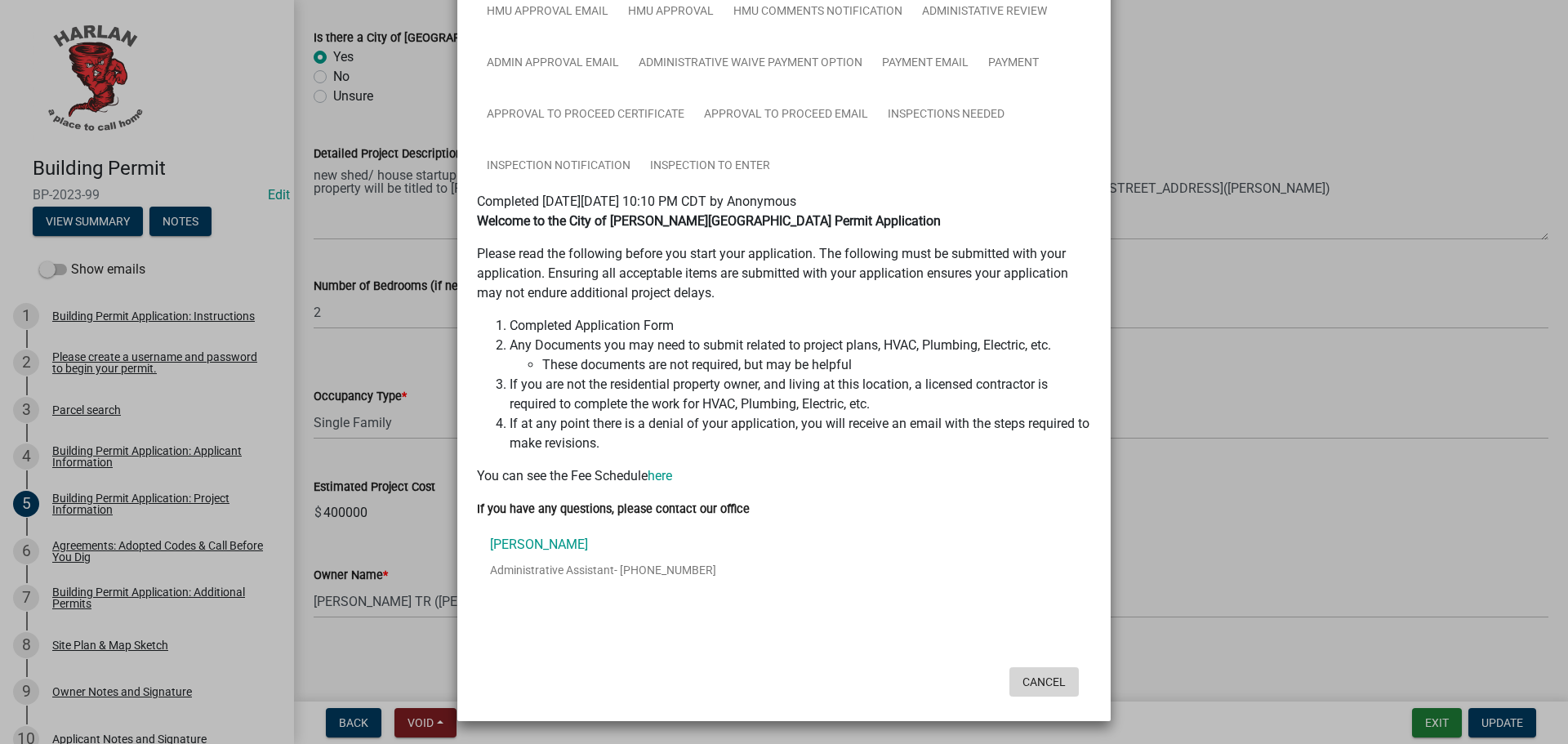
click at [1035, 685] on button "Cancel" at bounding box center [1043, 682] width 69 height 29
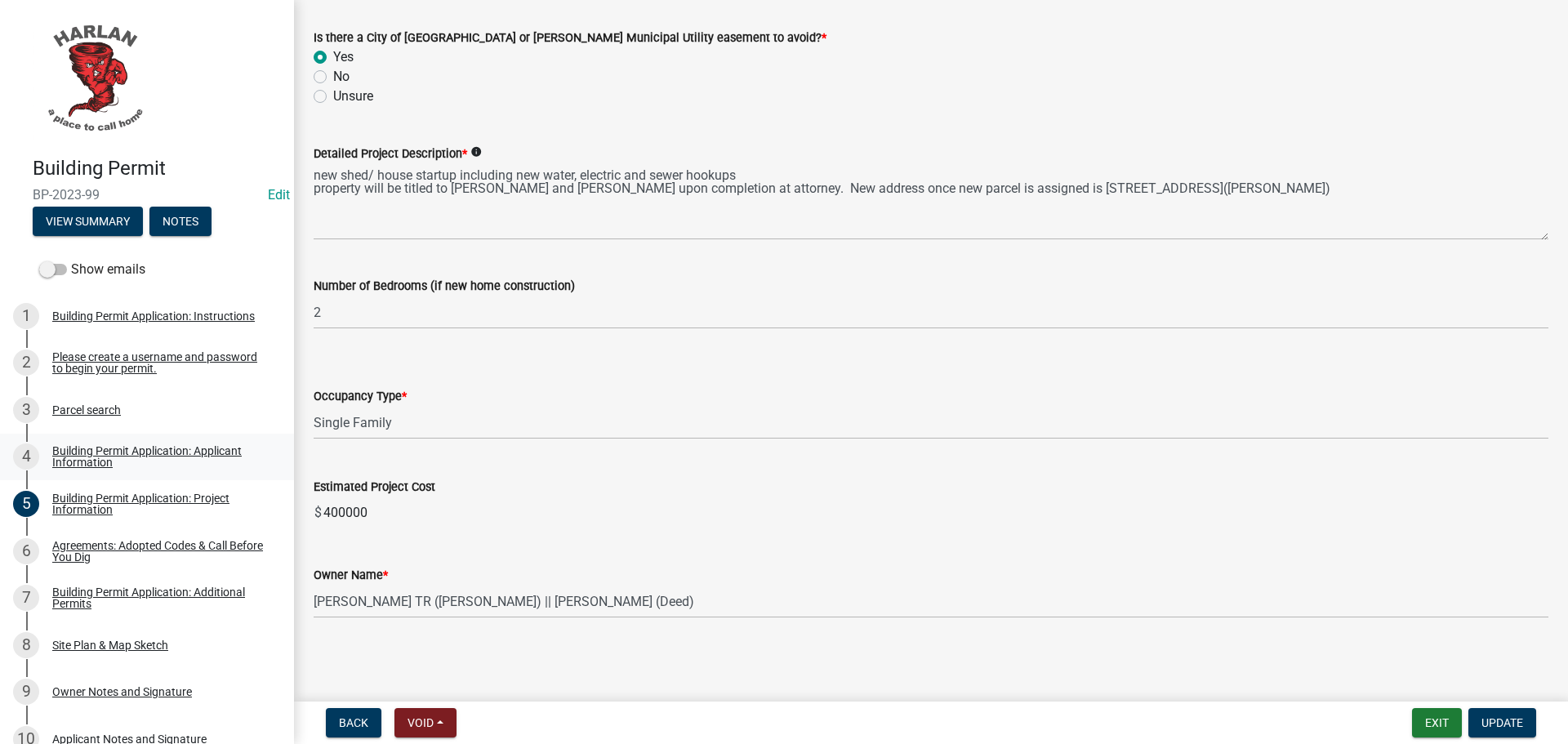
click at [85, 447] on div "Building Permit Application: Applicant Information" at bounding box center [160, 455] width 216 height 22
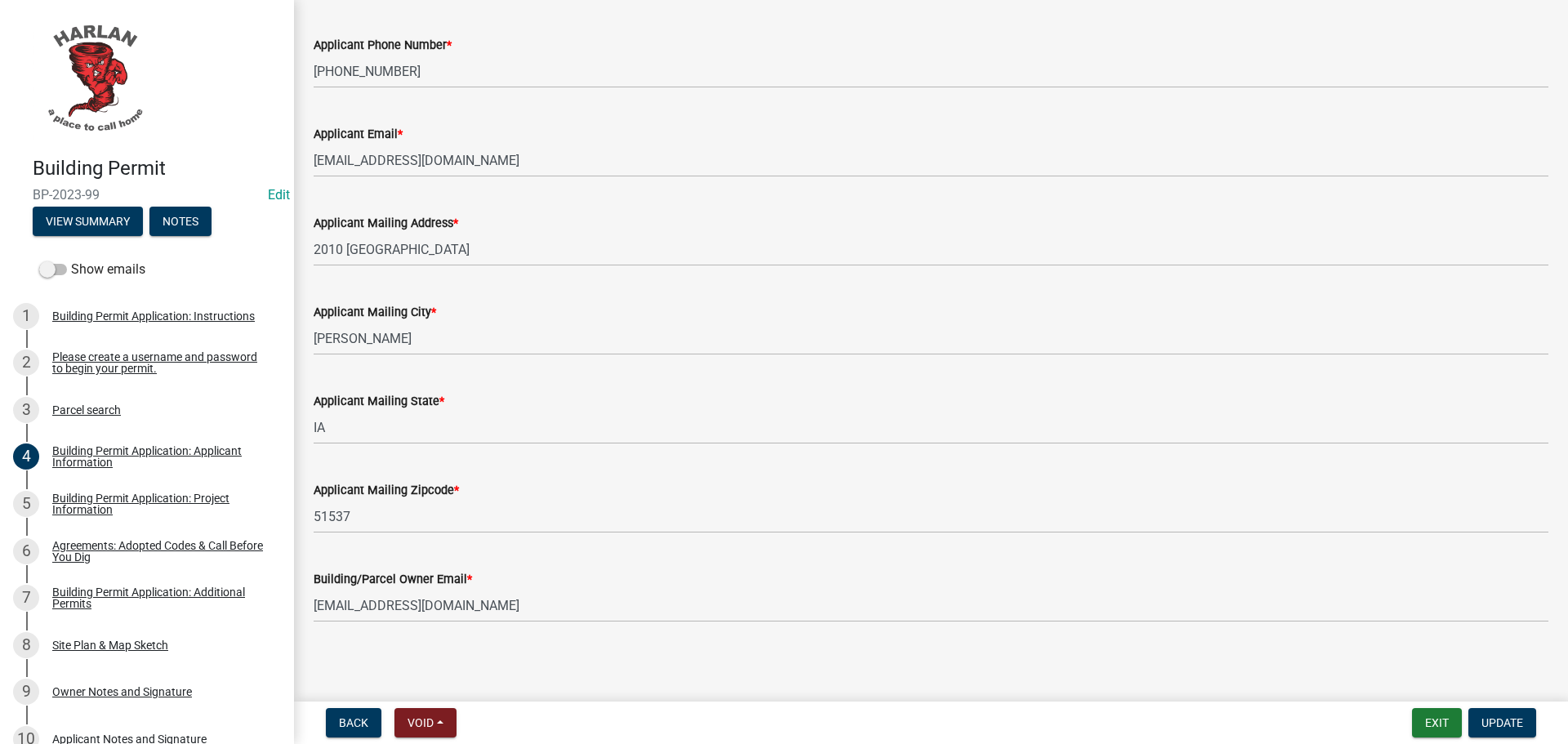
scroll to position [261, 0]
click at [101, 494] on div "Building Permit Application: Project Information" at bounding box center [160, 503] width 216 height 22
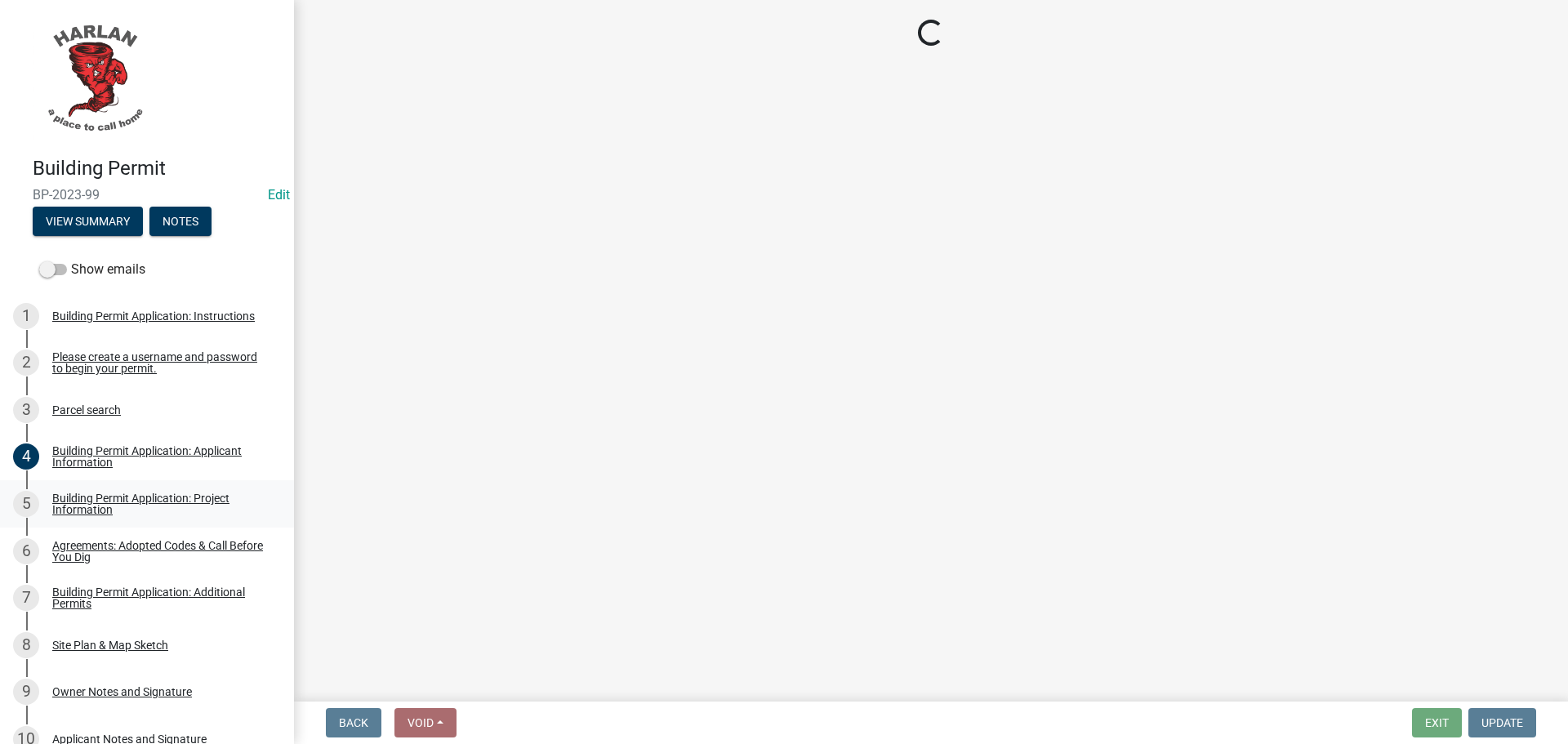
scroll to position [0, 0]
select select "57c12fbf-2104-401b-a871-4062d0a56bab"
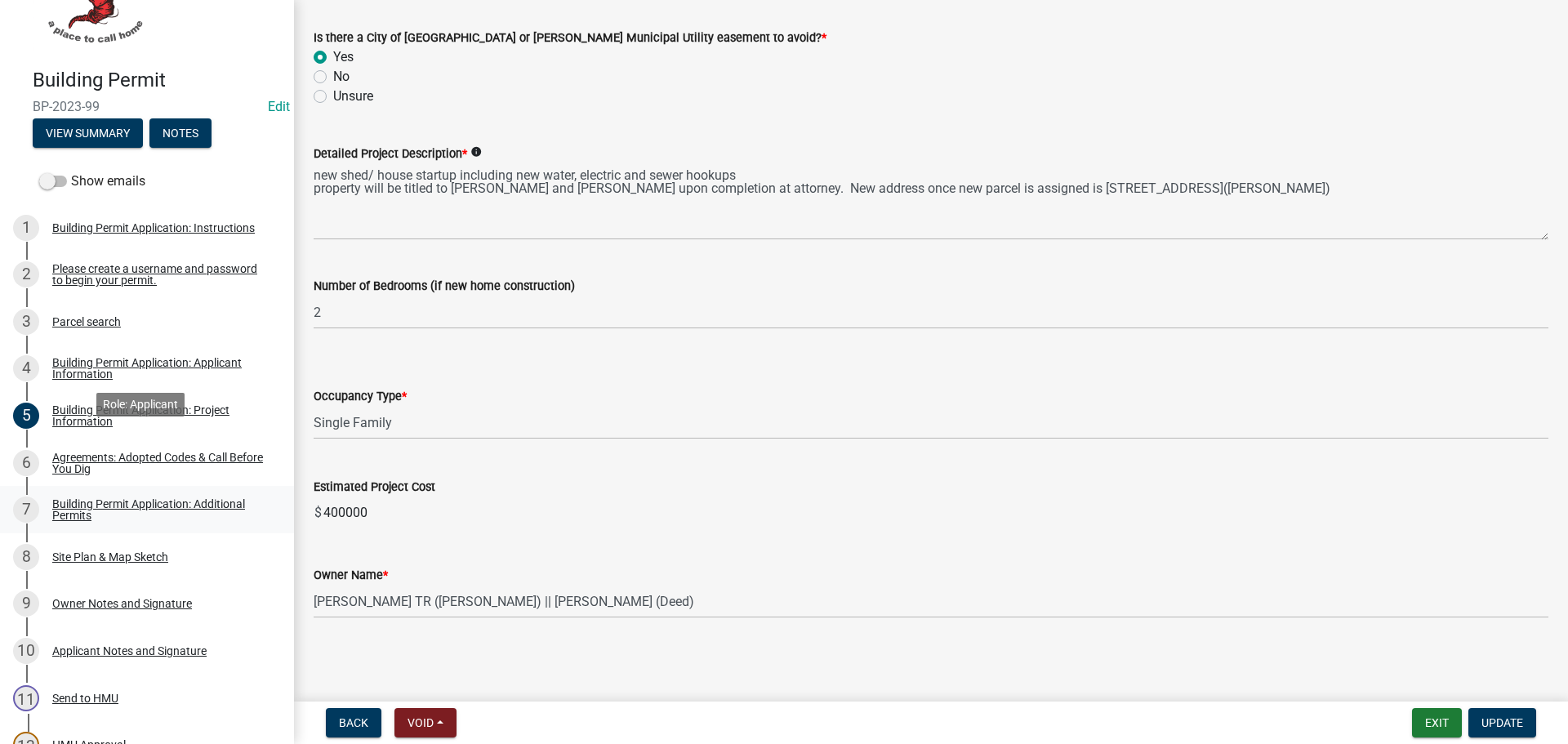
scroll to position [163, 0]
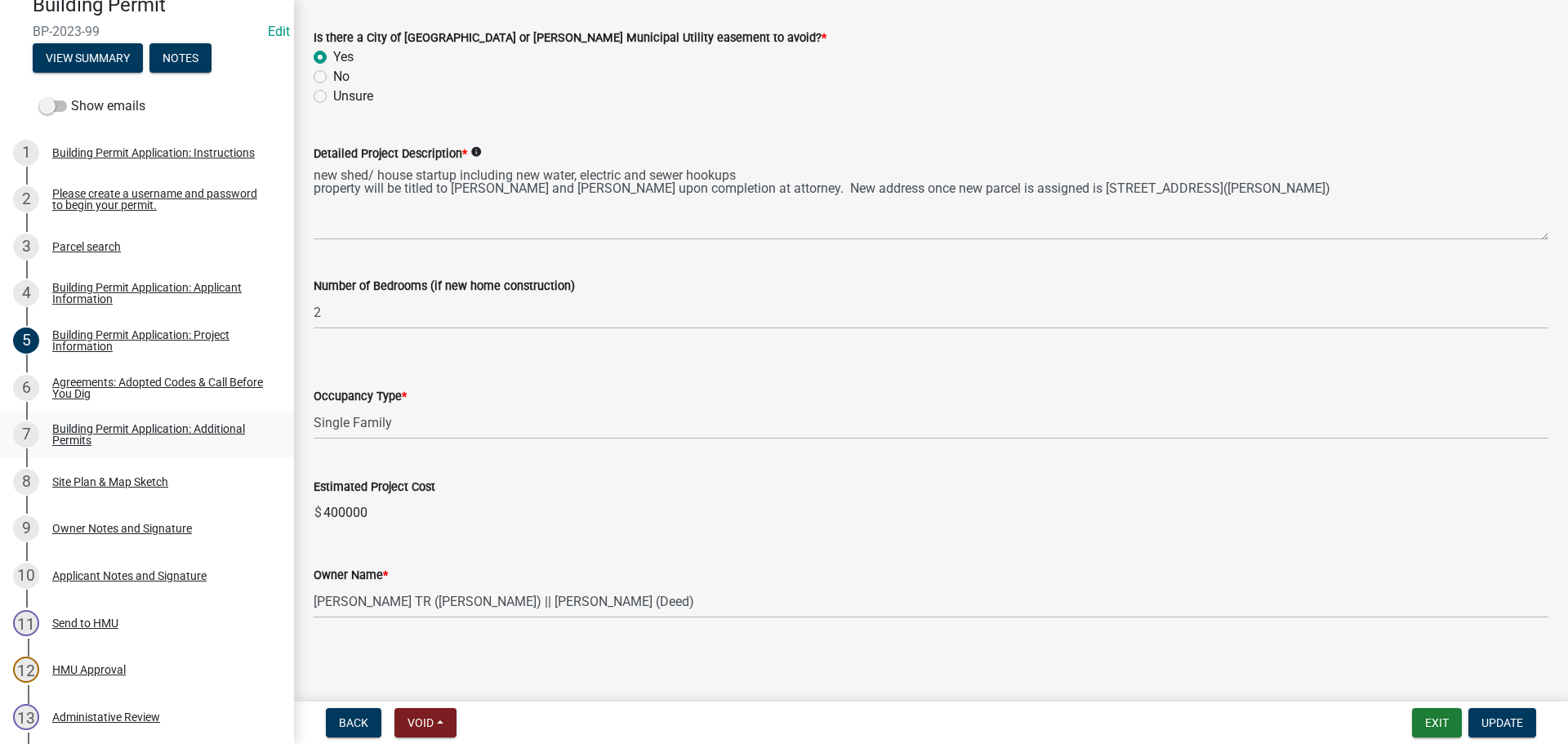
click at [75, 424] on div "Building Permit Application: Additional Permits" at bounding box center [160, 434] width 216 height 22
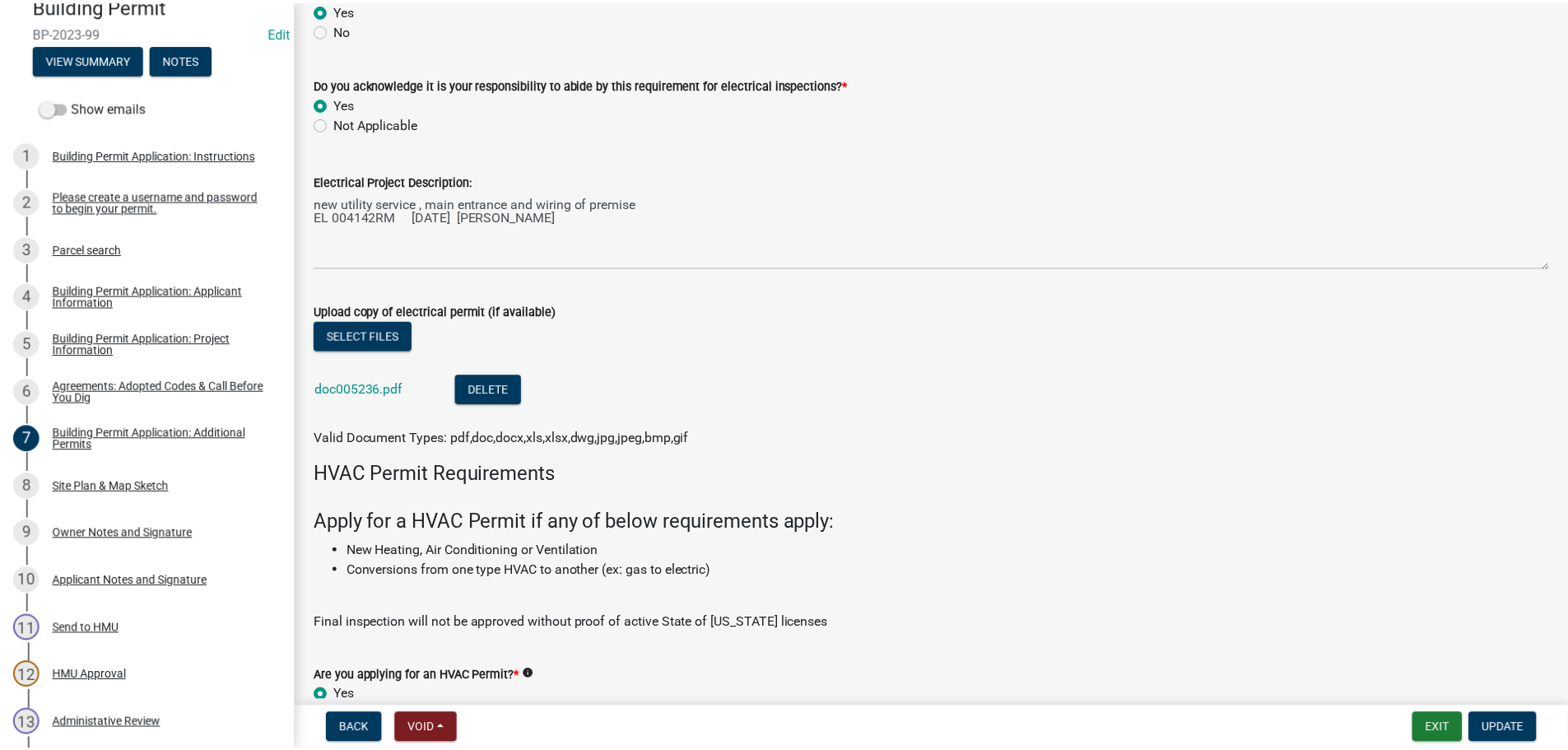
scroll to position [654, 0]
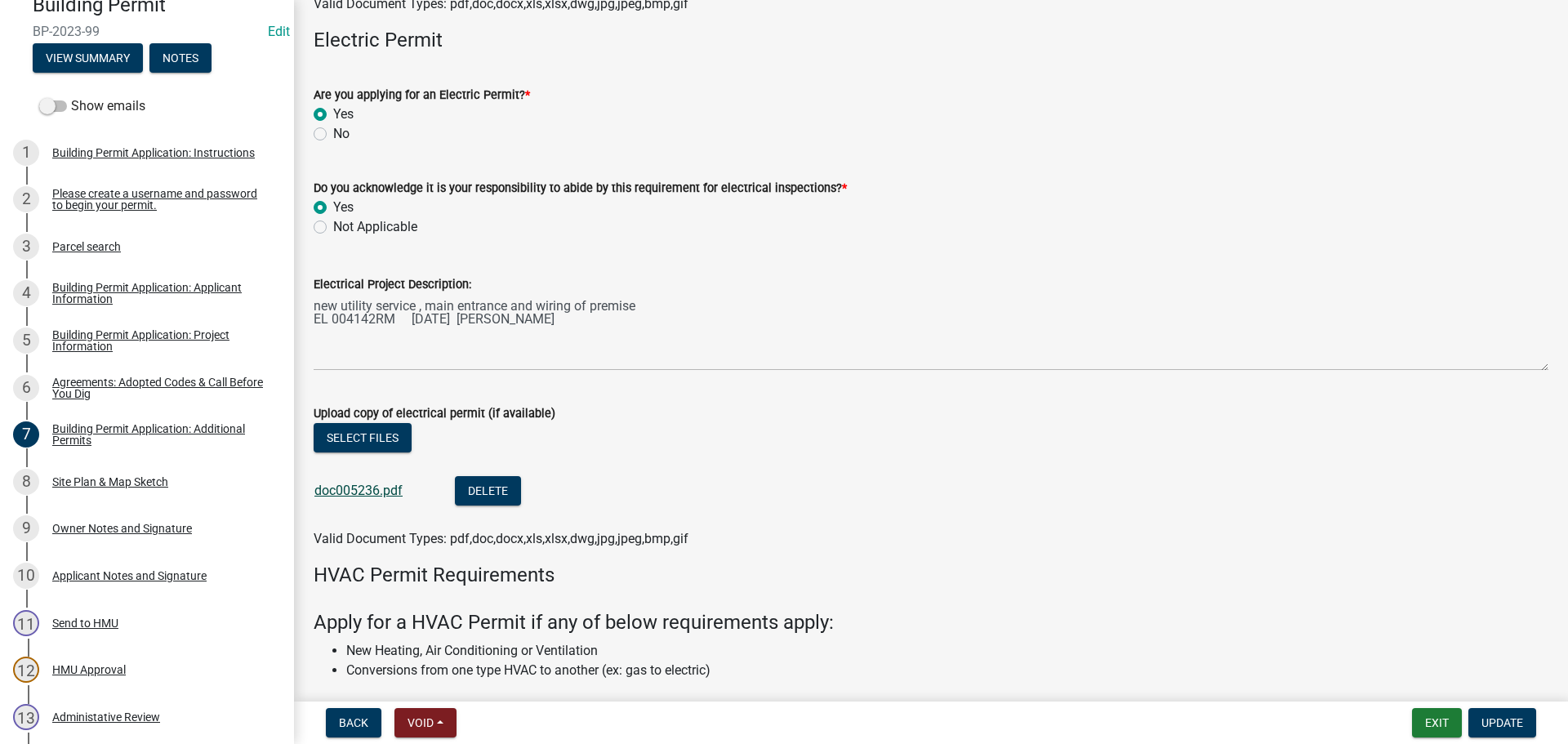
click at [353, 487] on link "doc005236.pdf" at bounding box center [358, 490] width 88 height 16
click at [1438, 725] on button "Exit" at bounding box center [1436, 723] width 50 height 29
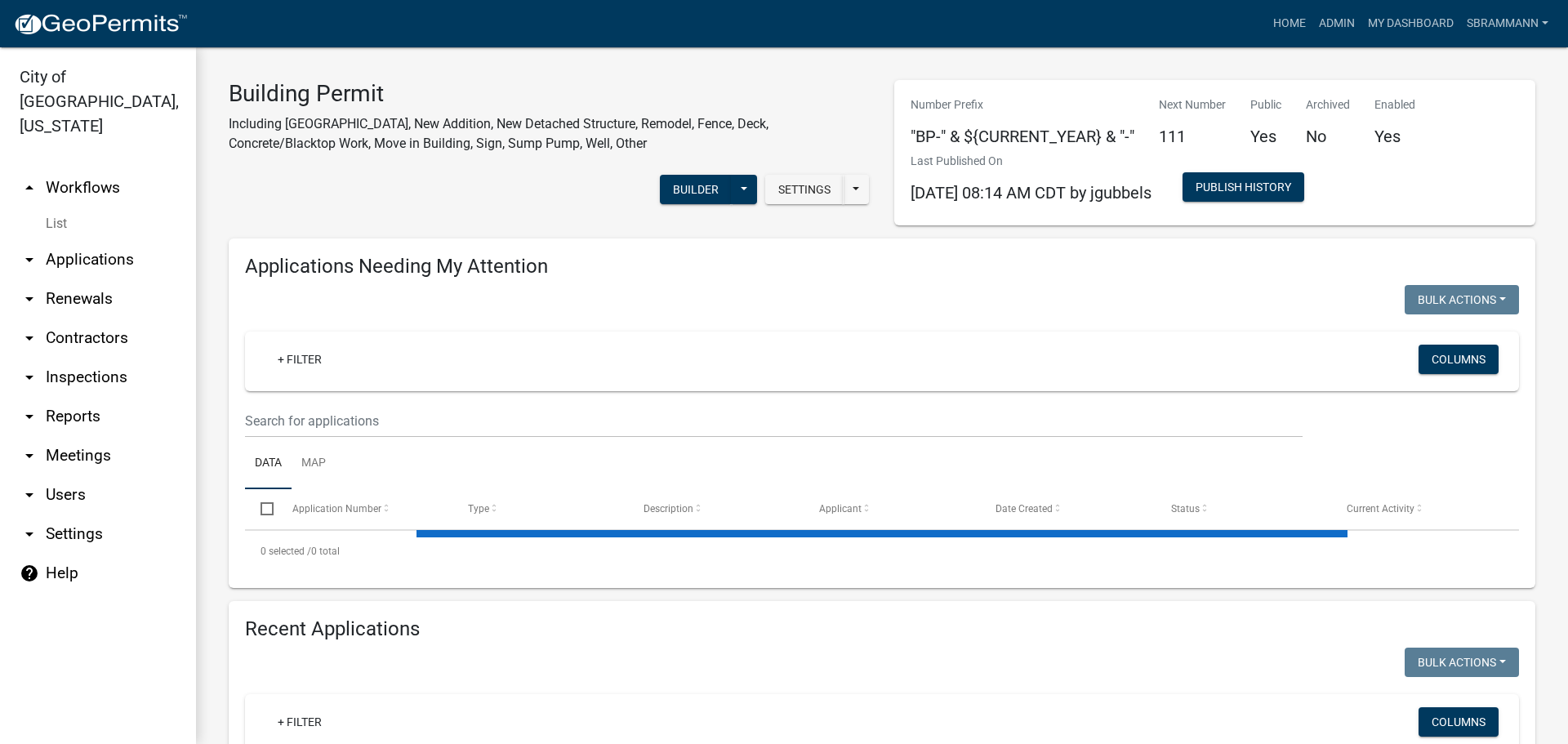
select select "3: 100"
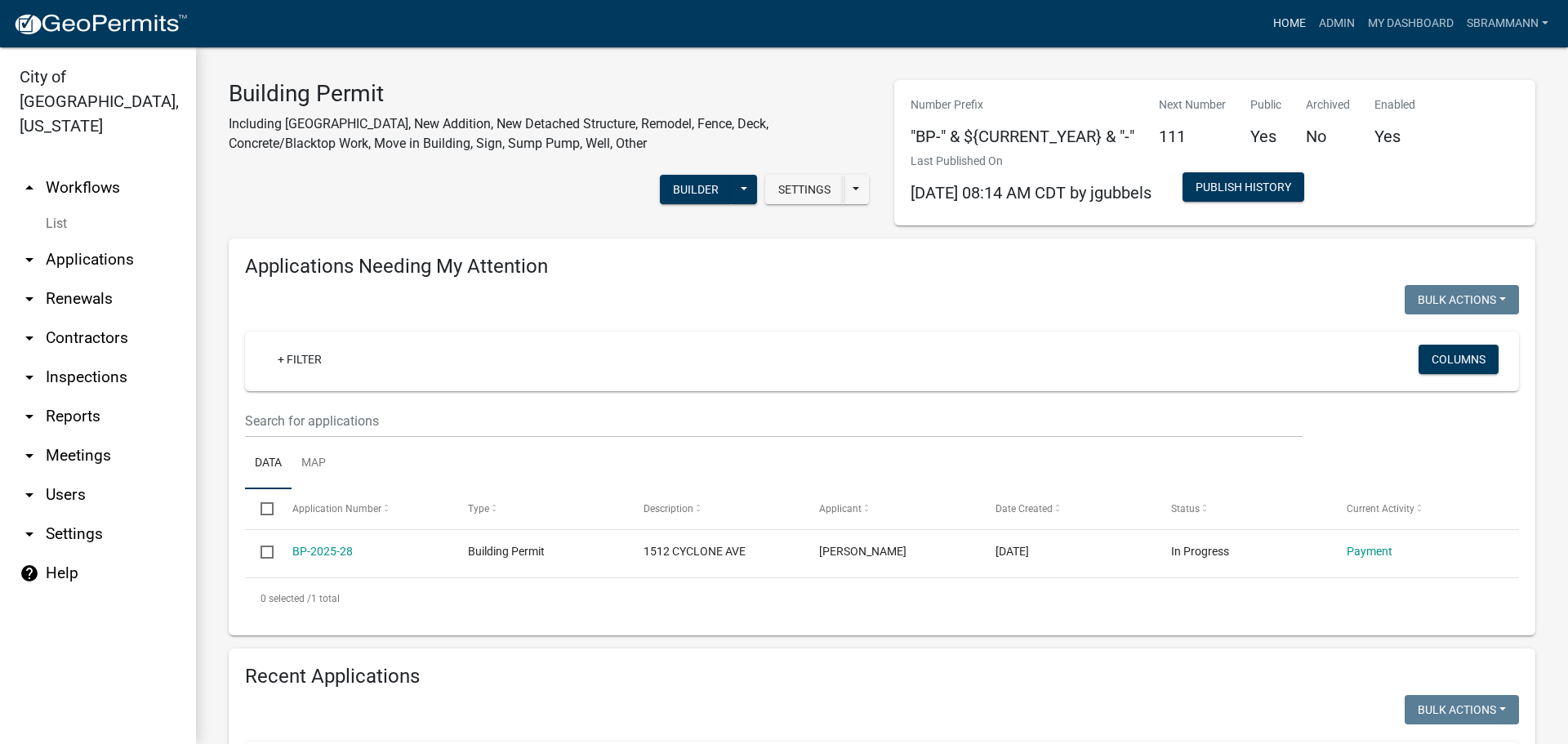
click at [1289, 22] on link "Home" at bounding box center [1289, 23] width 46 height 31
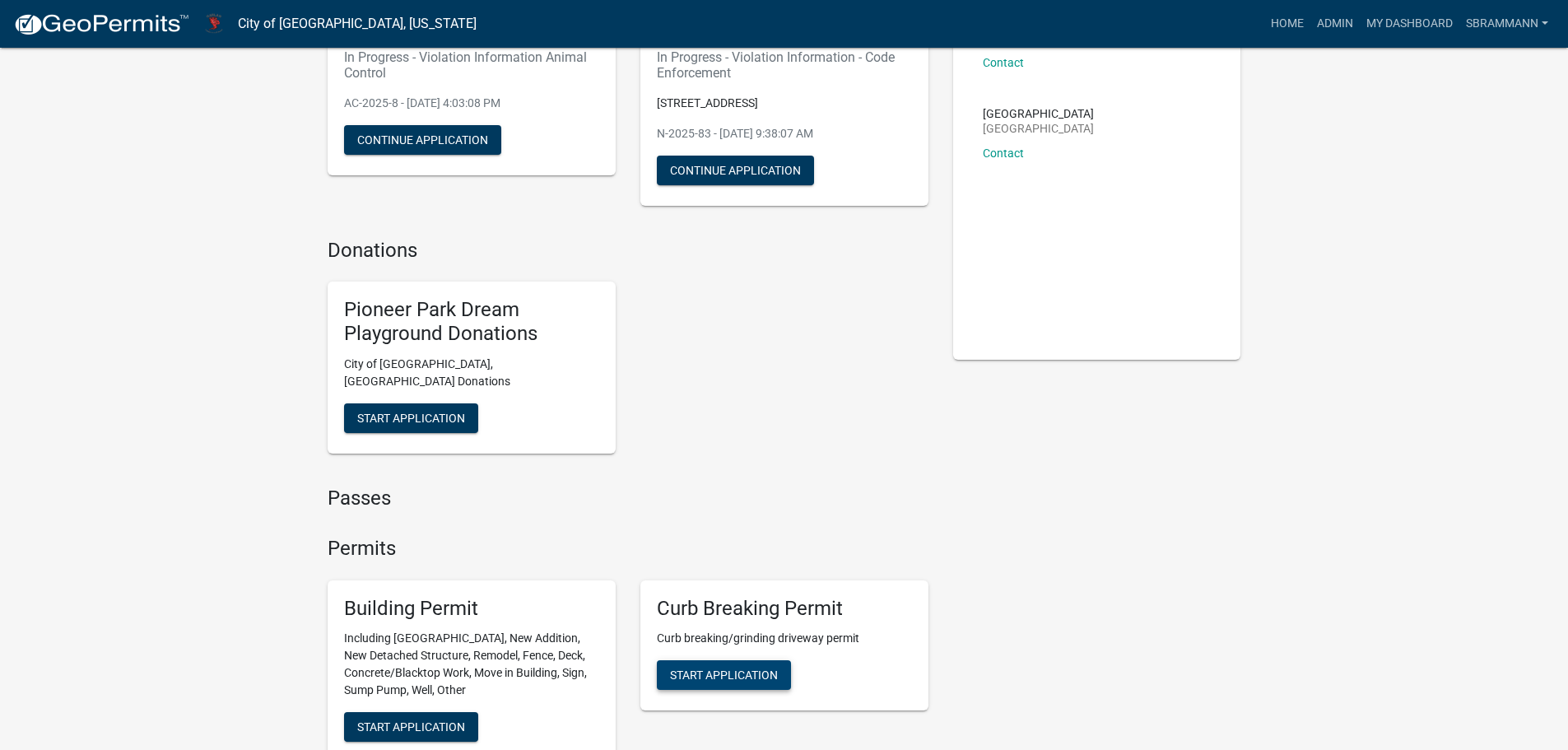
scroll to position [329, 0]
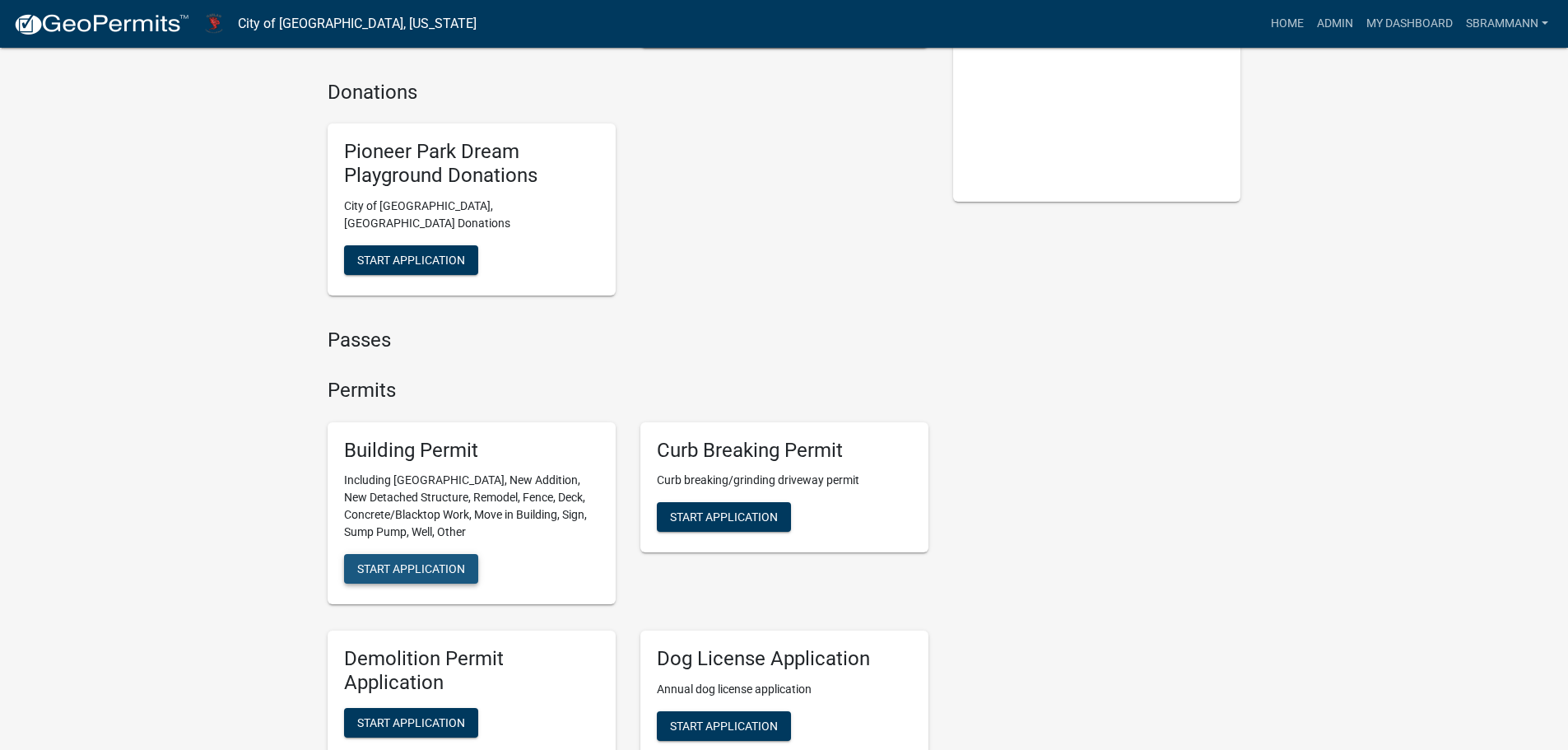
click at [442, 562] on span "Start Application" at bounding box center [411, 568] width 108 height 13
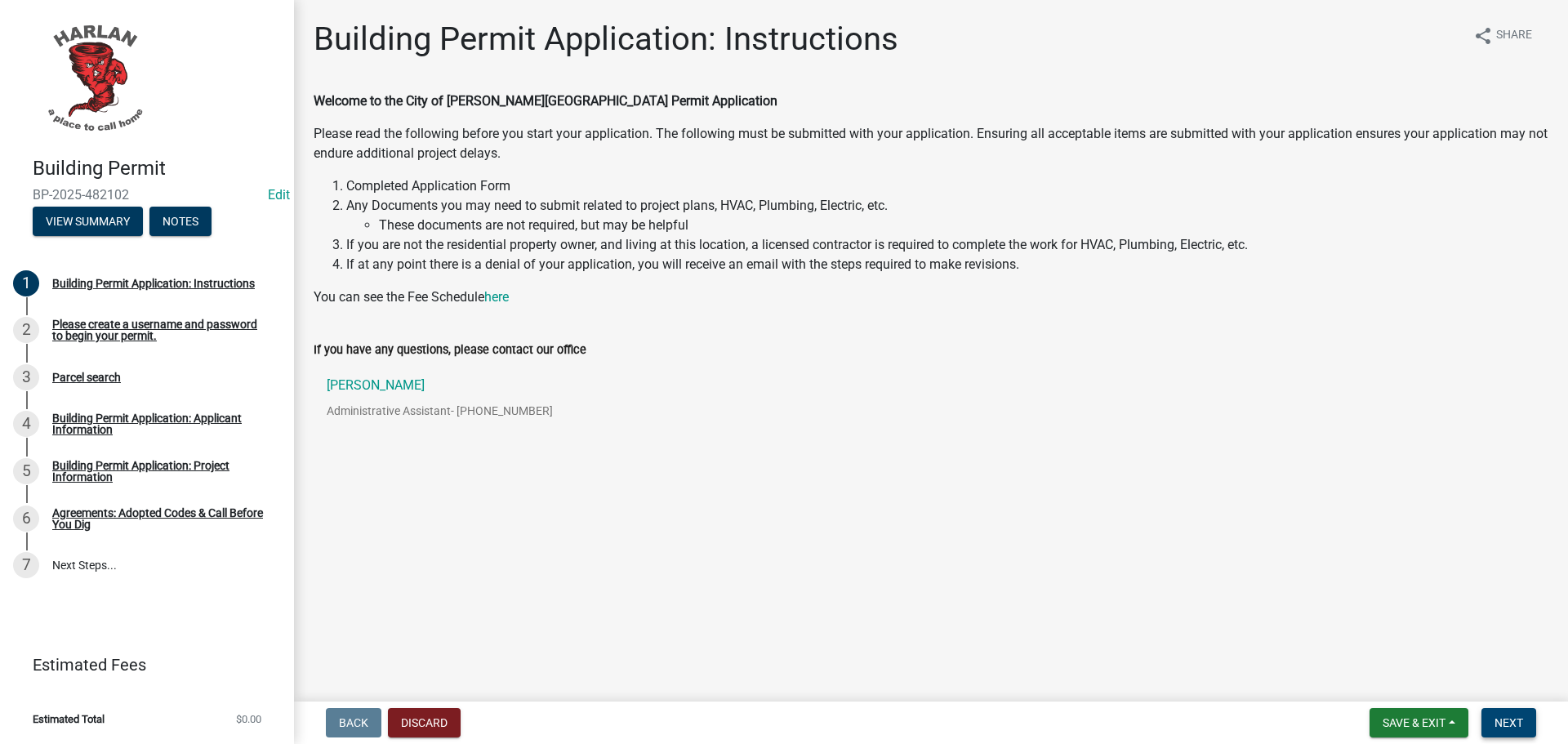
click at [1508, 724] on span "Next" at bounding box center [1508, 722] width 28 height 13
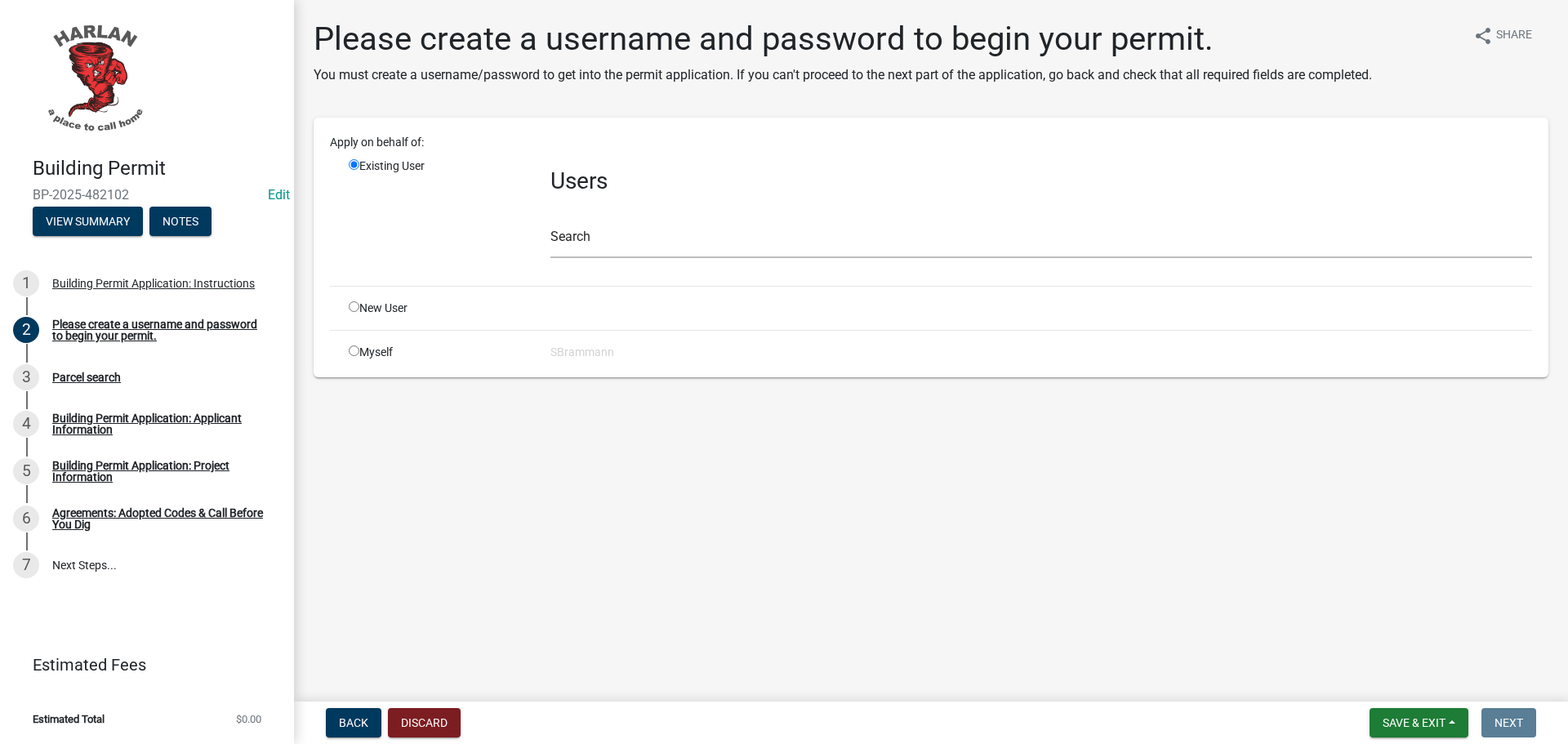
click at [348, 304] on div "New User" at bounding box center [437, 308] width 202 height 18
click at [354, 310] on input "radio" at bounding box center [354, 306] width 11 height 11
radio input "true"
radio input "false"
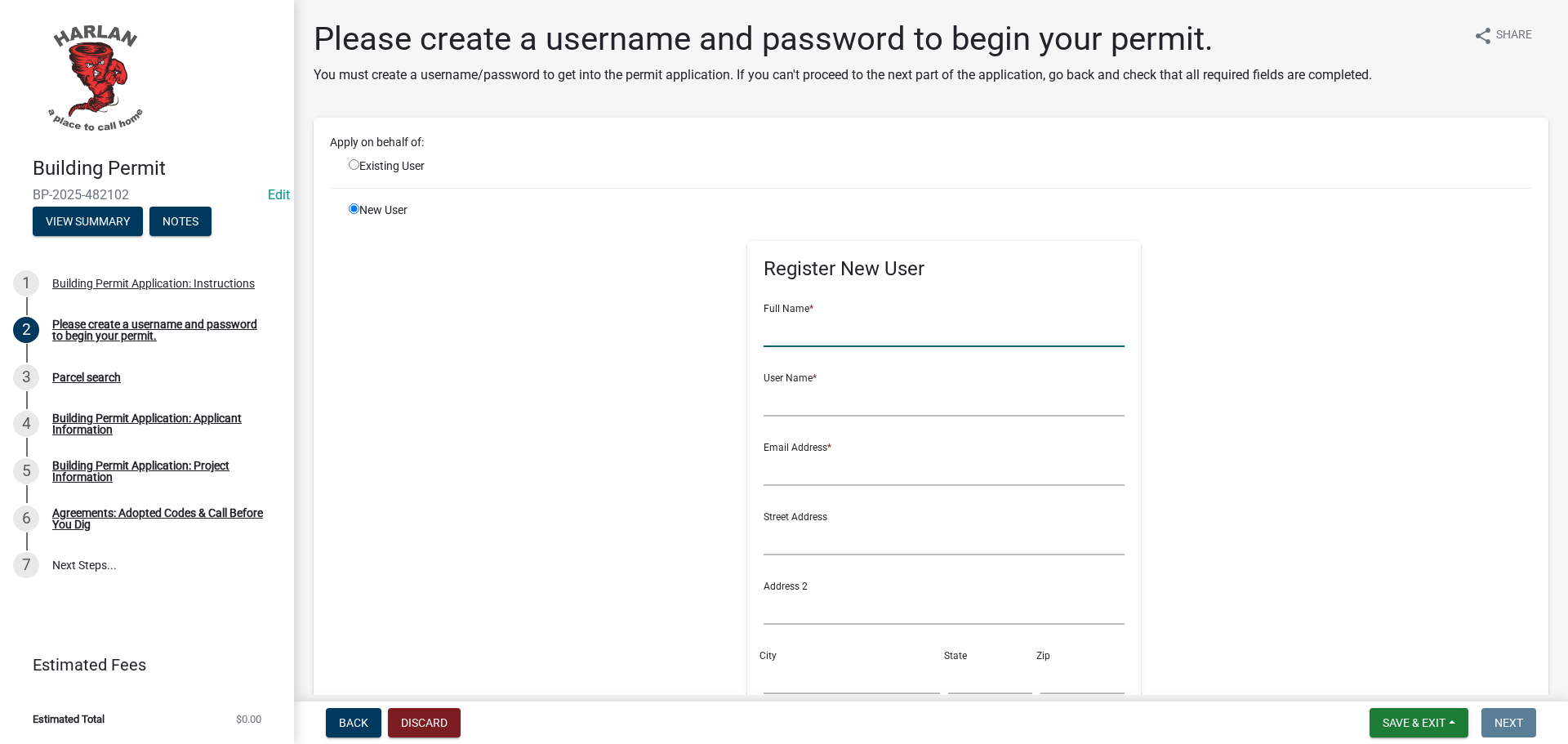
click at [801, 332] on input "text" at bounding box center [944, 331] width 362 height 33
type input "[PERSON_NAME]"
type input "DHansen"
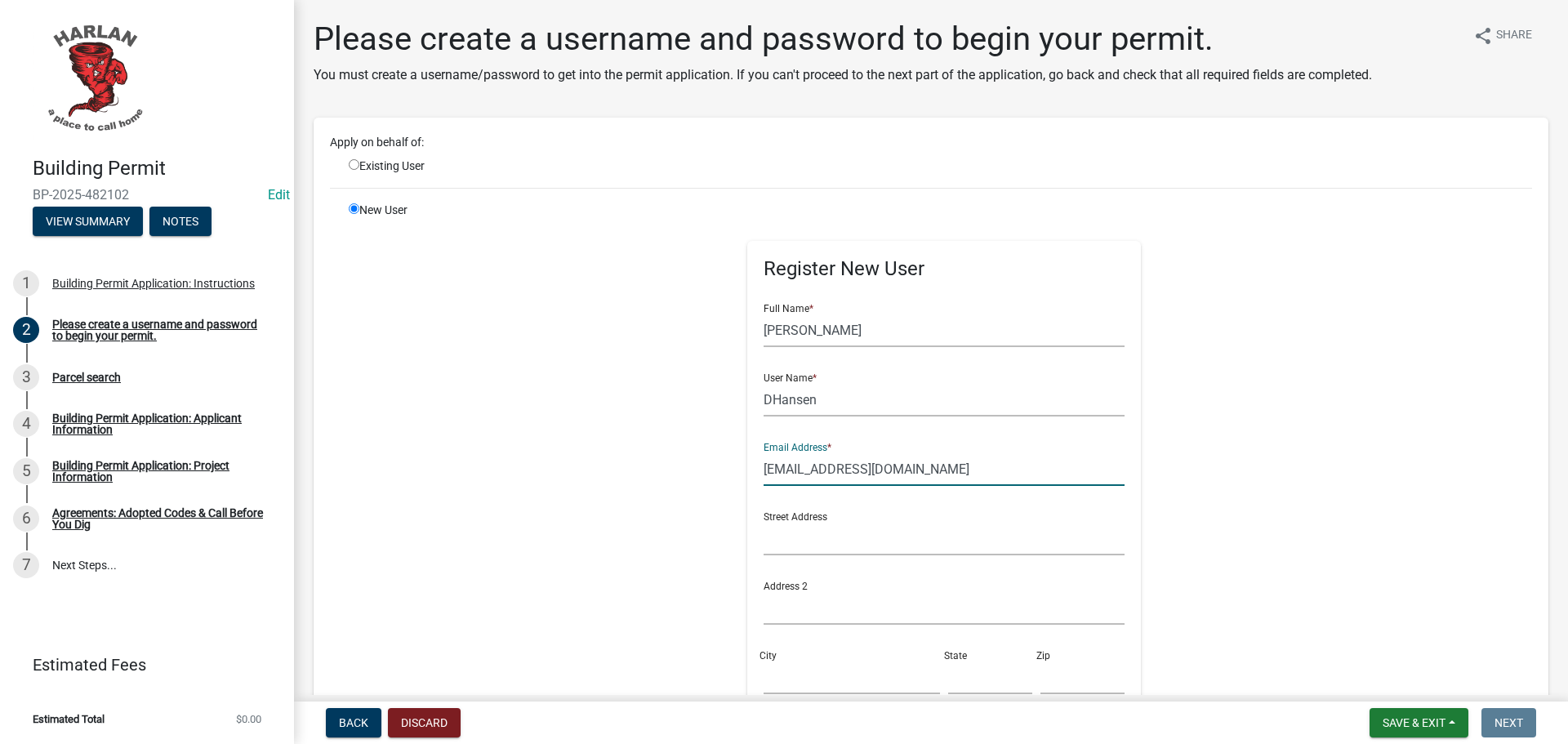
type input "[EMAIL_ADDRESS][DOMAIN_NAME]"
click at [770, 551] on input "text" at bounding box center [944, 538] width 362 height 33
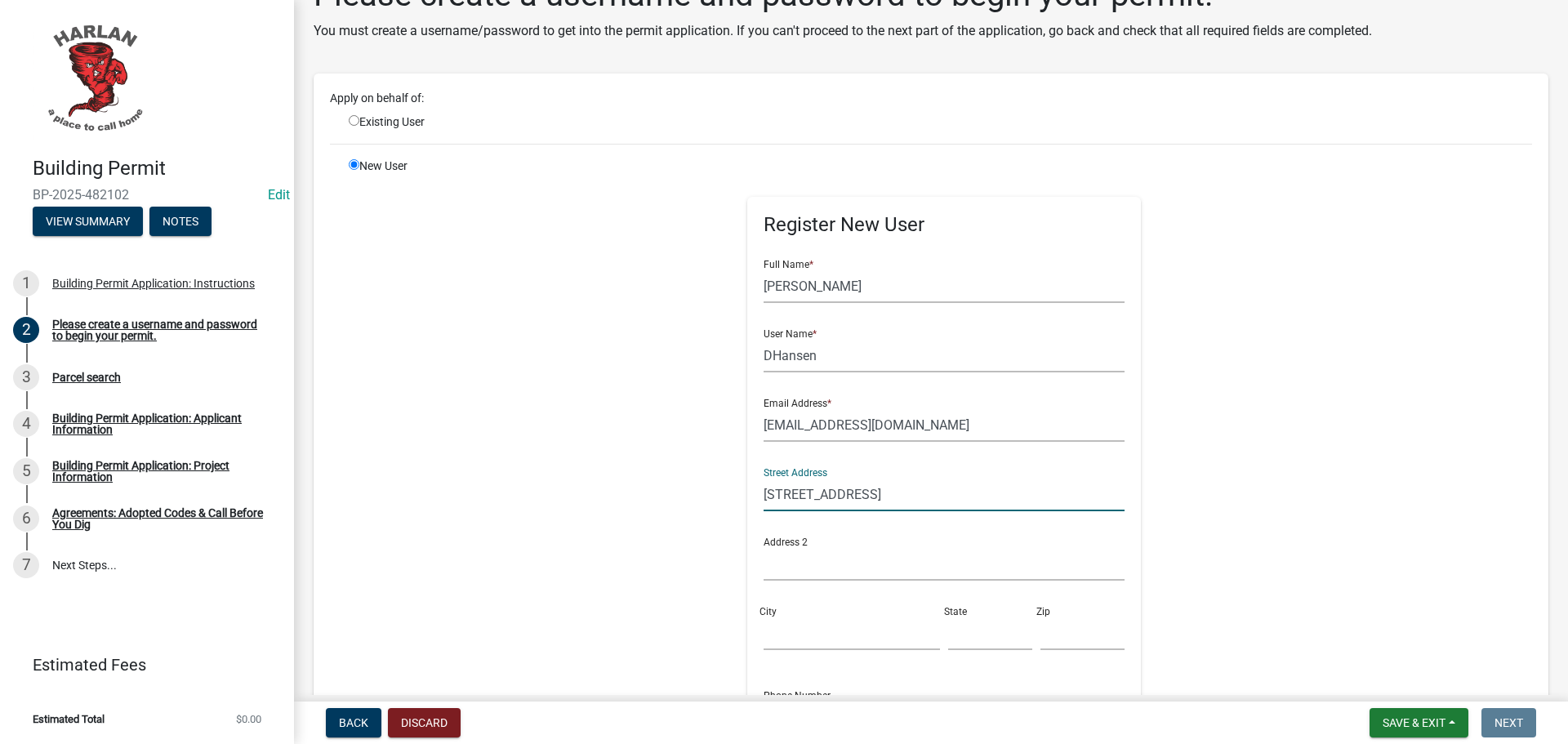
scroll to position [82, 0]
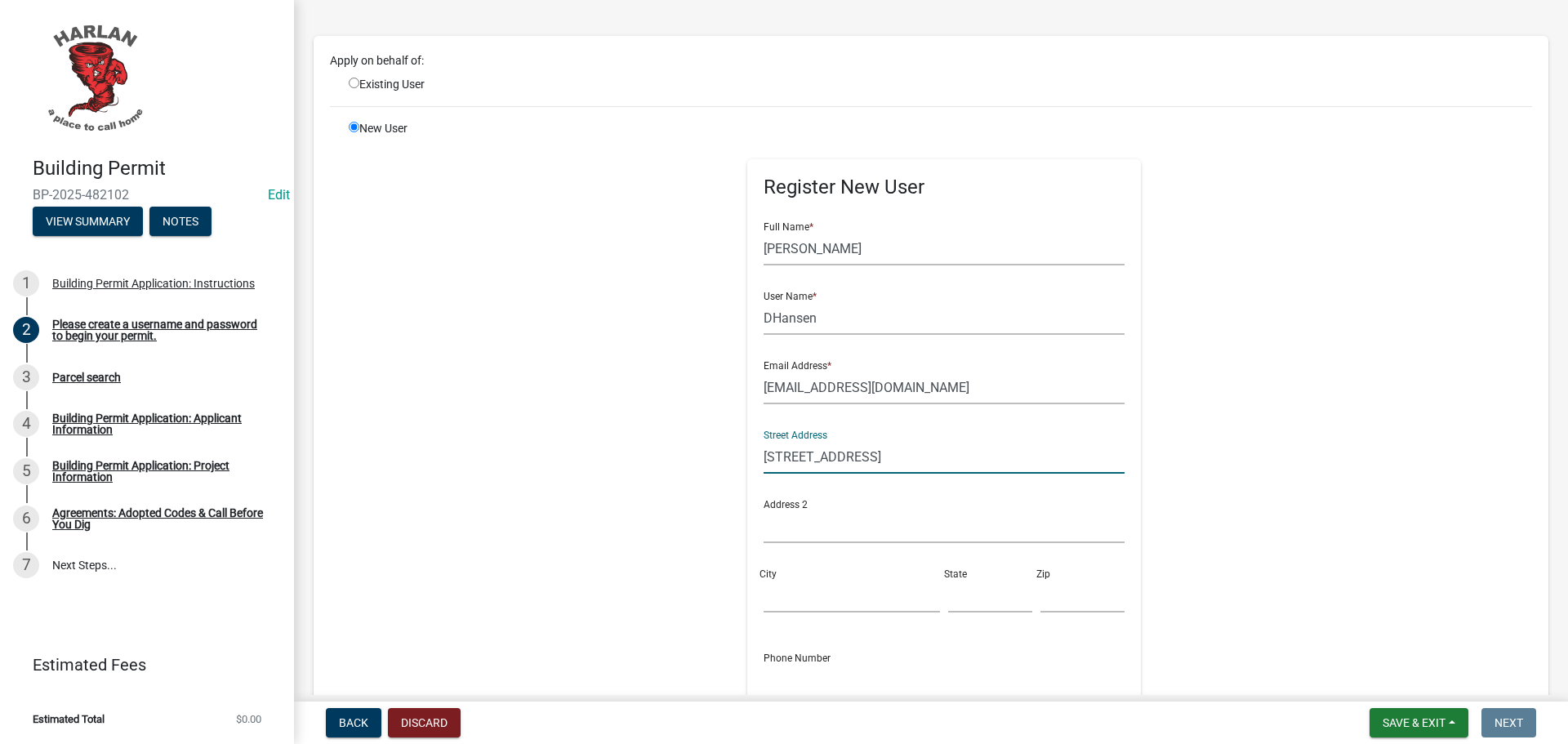
type input "[STREET_ADDRESS]"
click at [774, 596] on input "City" at bounding box center [851, 596] width 176 height 33
type input "[PERSON_NAME]"
type input "IA"
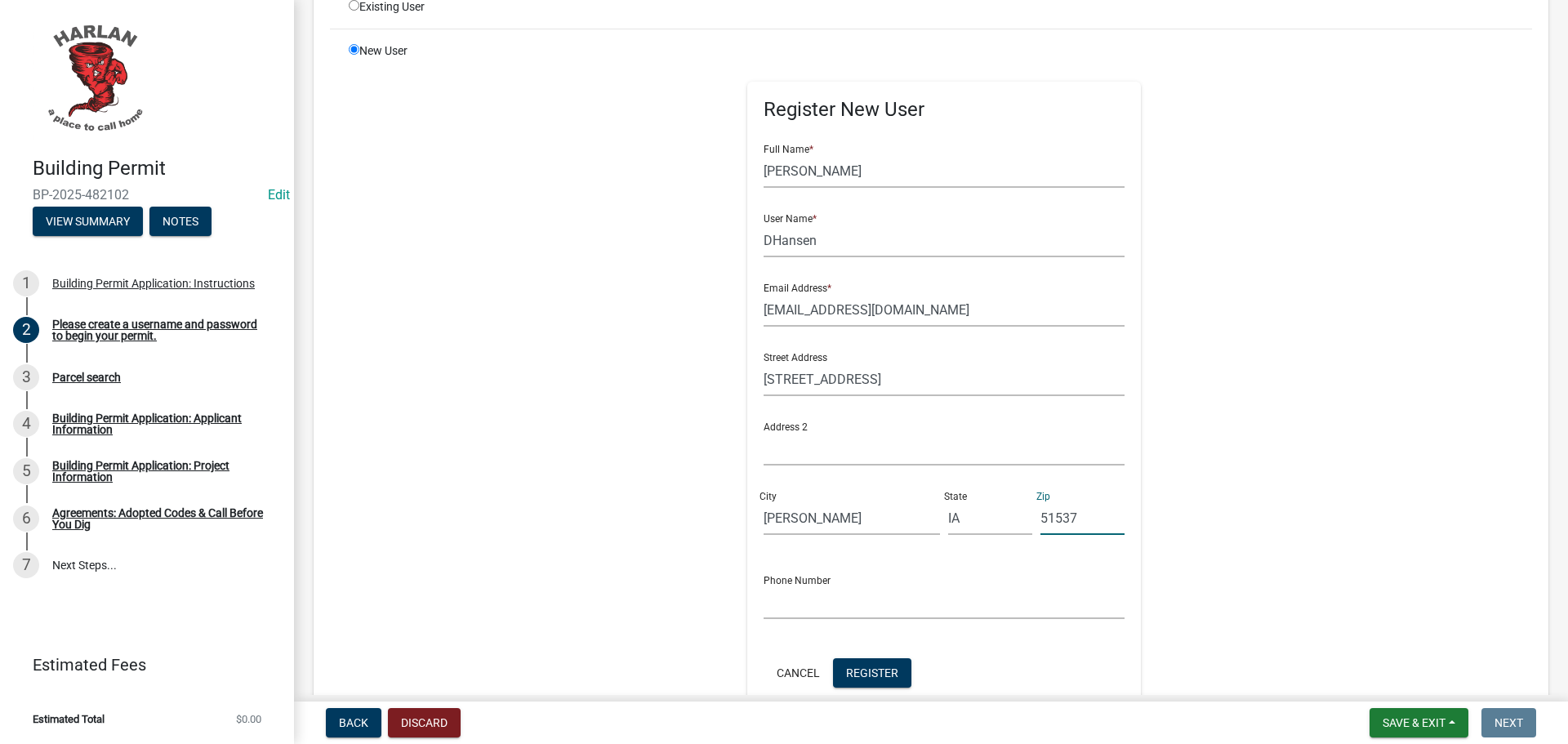
scroll to position [327, 0]
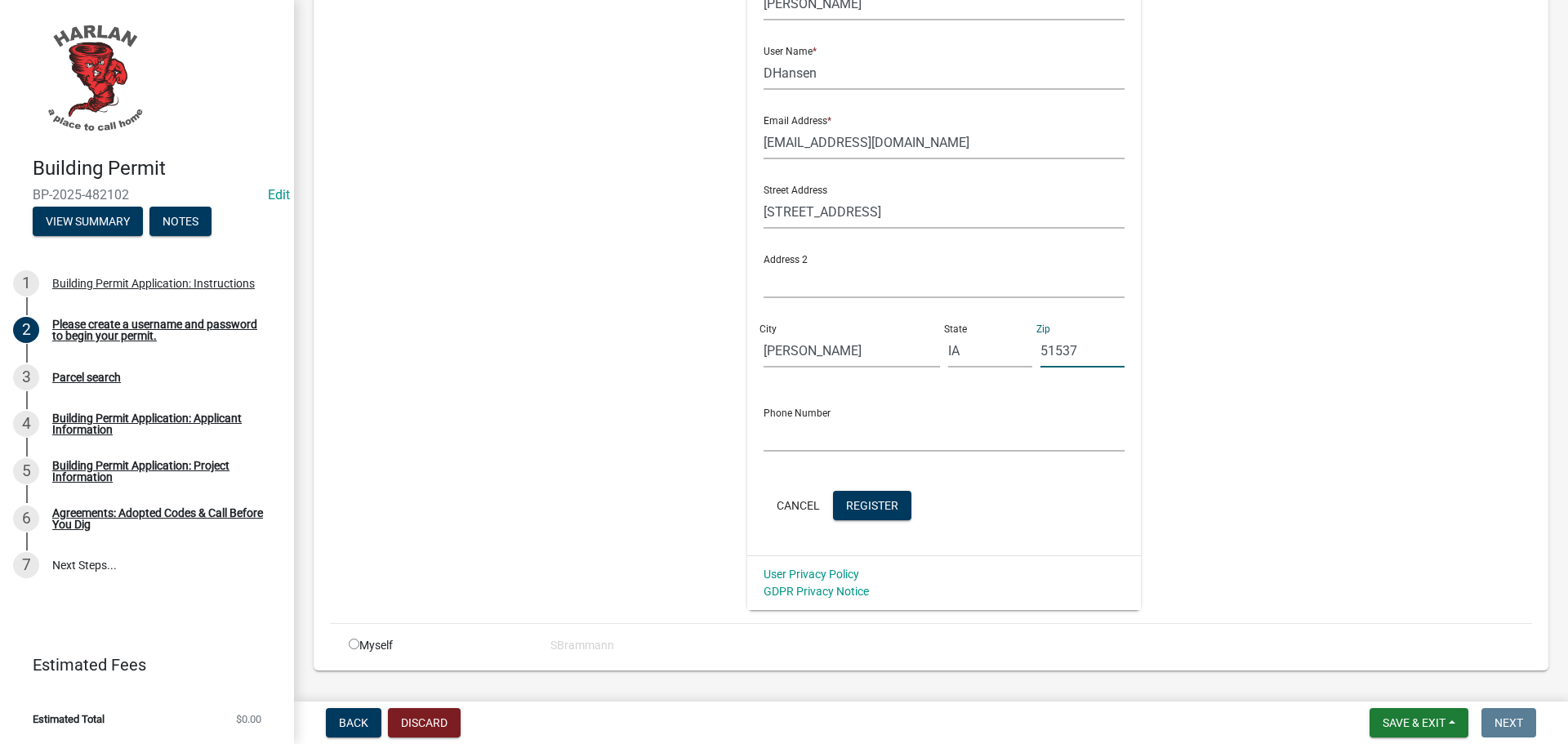
type input "51537"
click at [773, 435] on input "text" at bounding box center [944, 435] width 362 height 33
type input "[PHONE_NUMBER]"
click at [866, 509] on span "Register" at bounding box center [872, 504] width 53 height 13
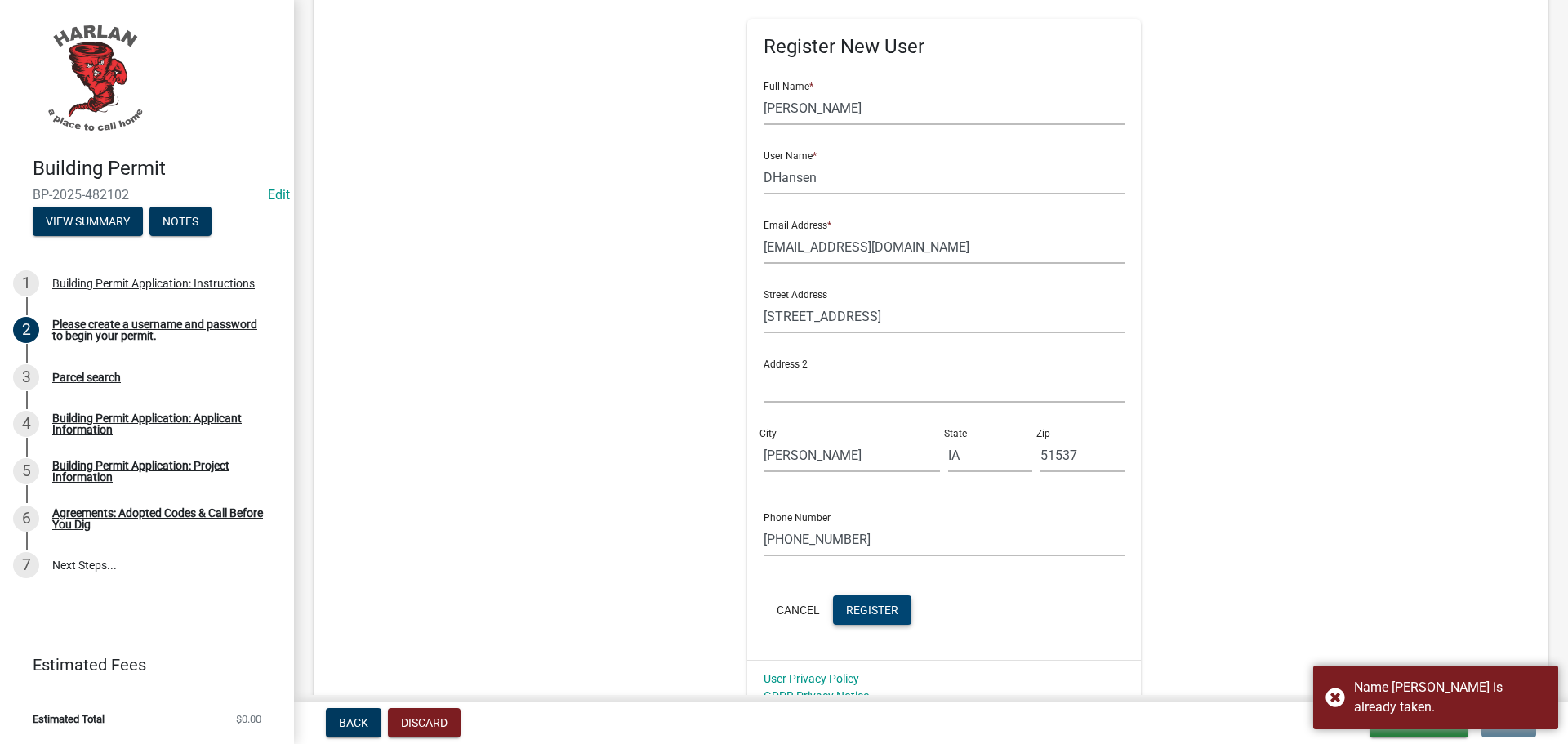
scroll to position [0, 0]
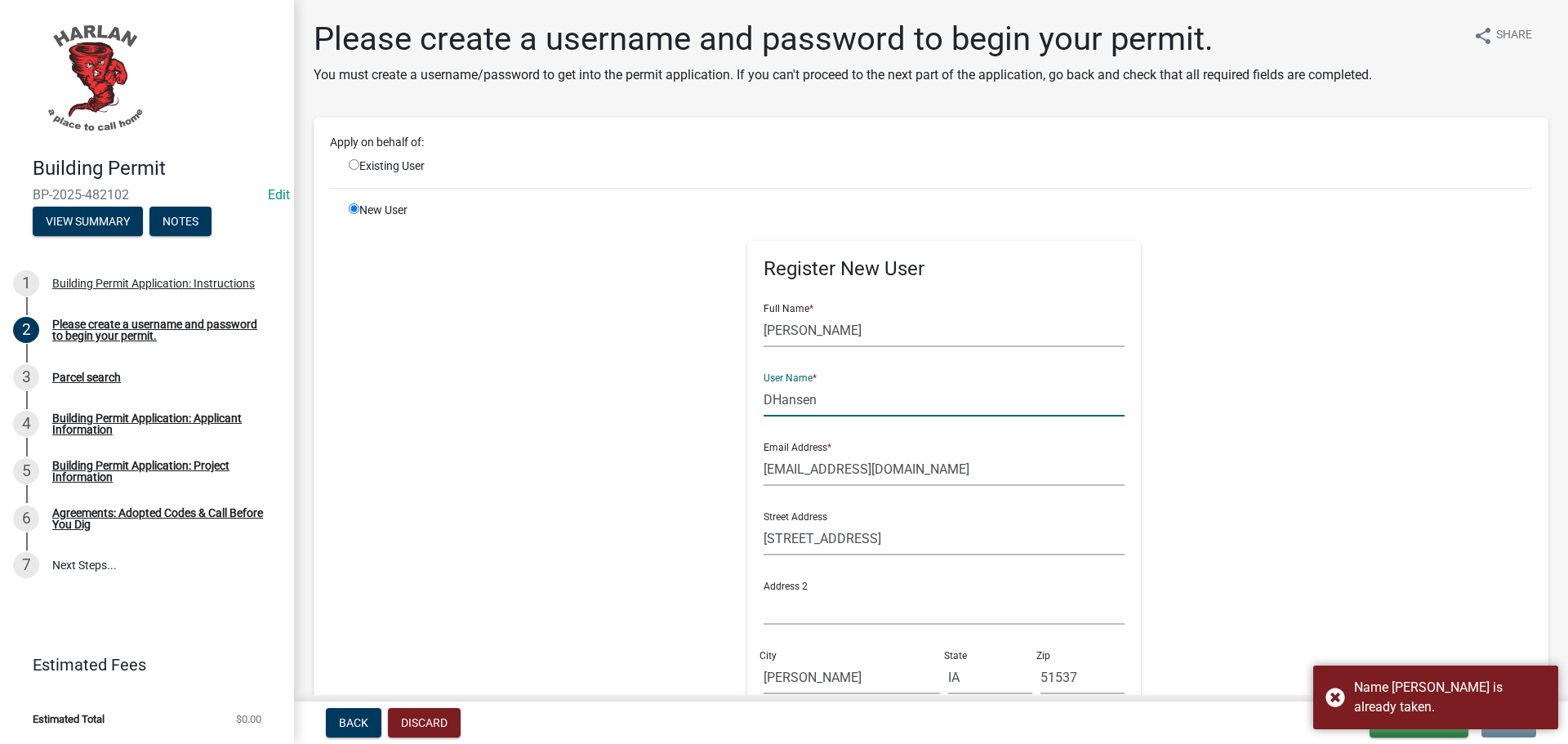
click at [805, 399] on input "DHansen" at bounding box center [944, 400] width 362 height 33
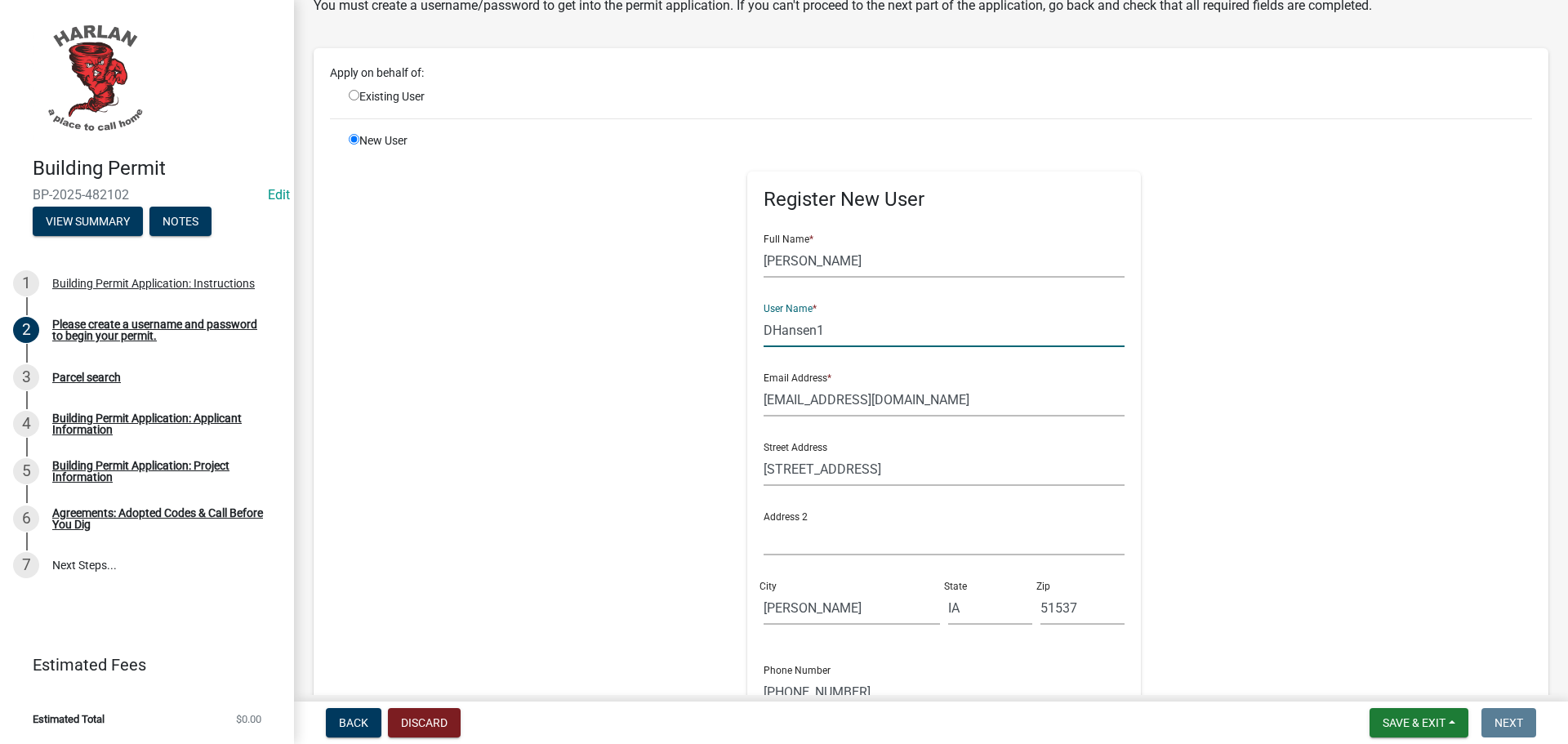
scroll to position [327, 0]
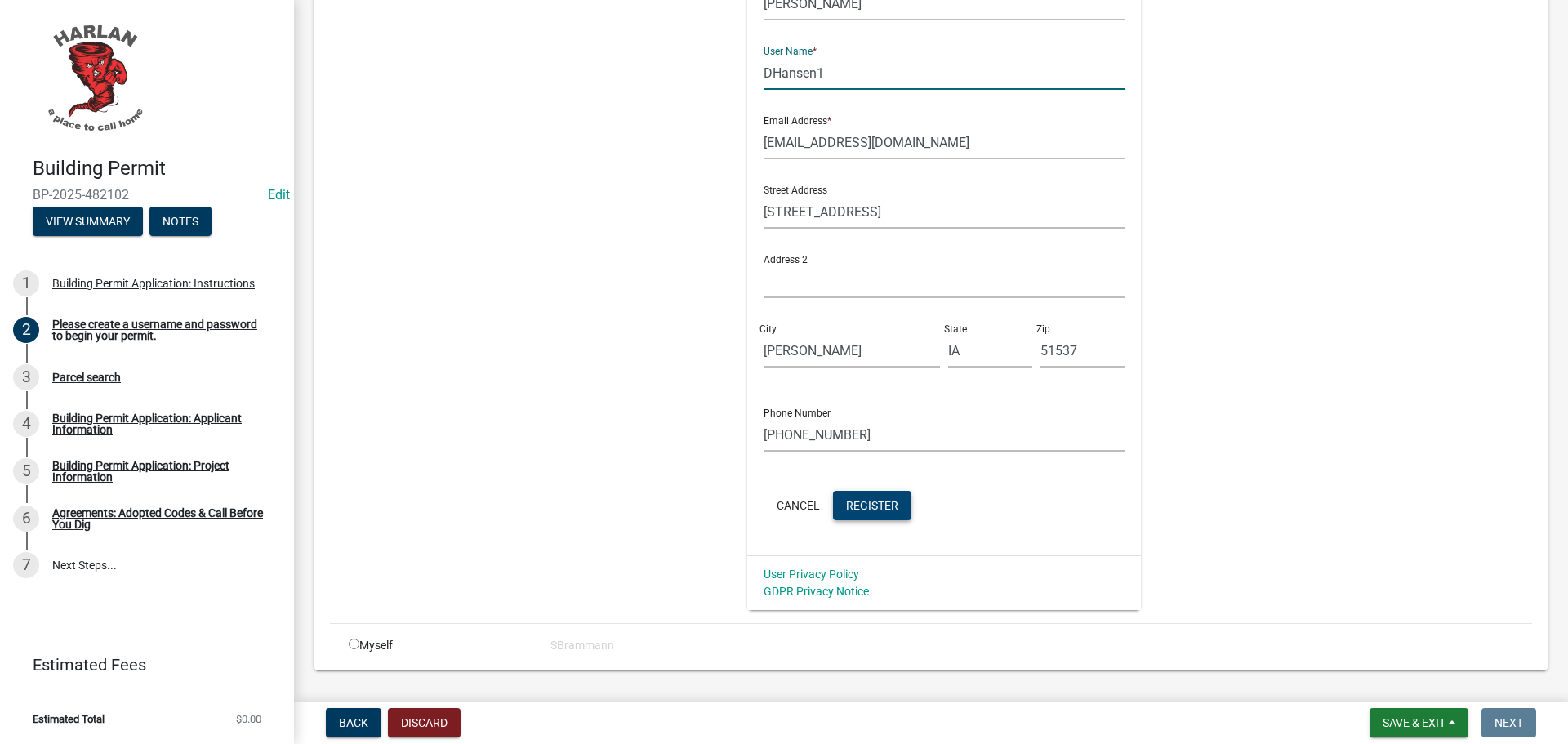
type input "DHansen1"
click at [845, 503] on span "Register" at bounding box center [872, 504] width 53 height 13
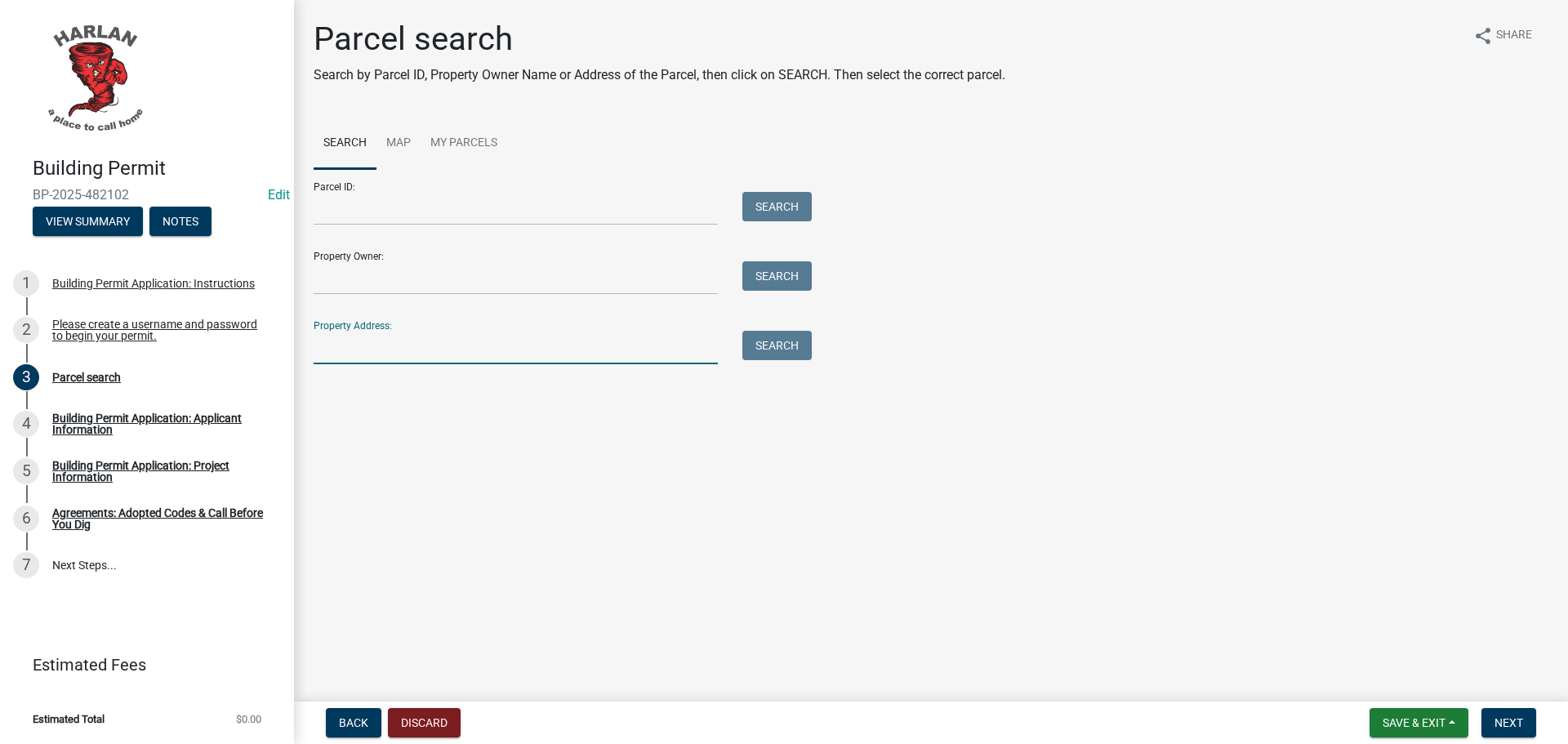
click at [327, 350] on input "Property Address:" at bounding box center [516, 347] width 404 height 33
type input "[STREET_ADDRESS]"
click at [775, 350] on button "Search" at bounding box center [776, 345] width 69 height 29
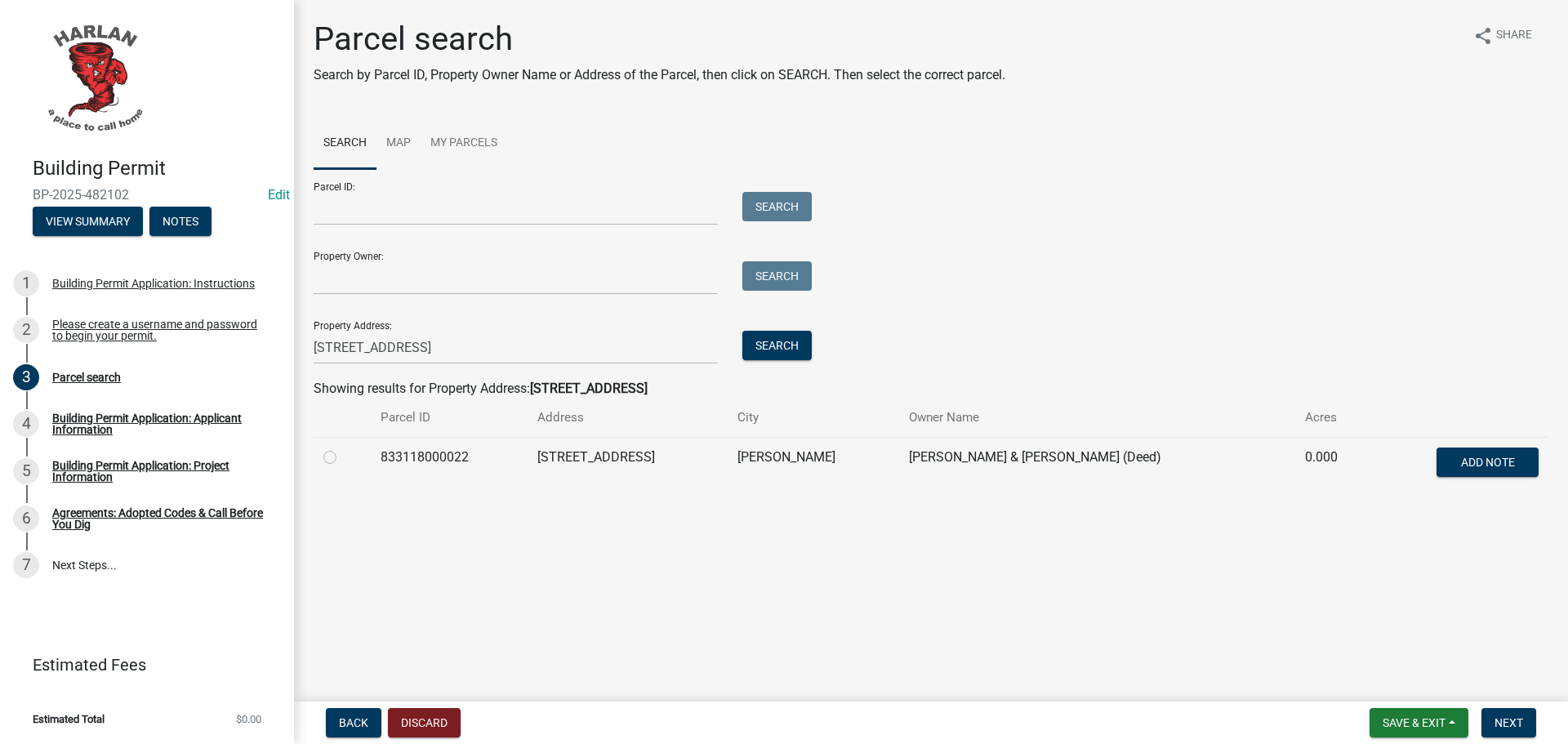
click at [343, 448] on label at bounding box center [343, 448] width 0 height 0
click at [343, 456] on input "radio" at bounding box center [348, 452] width 11 height 11
radio input "true"
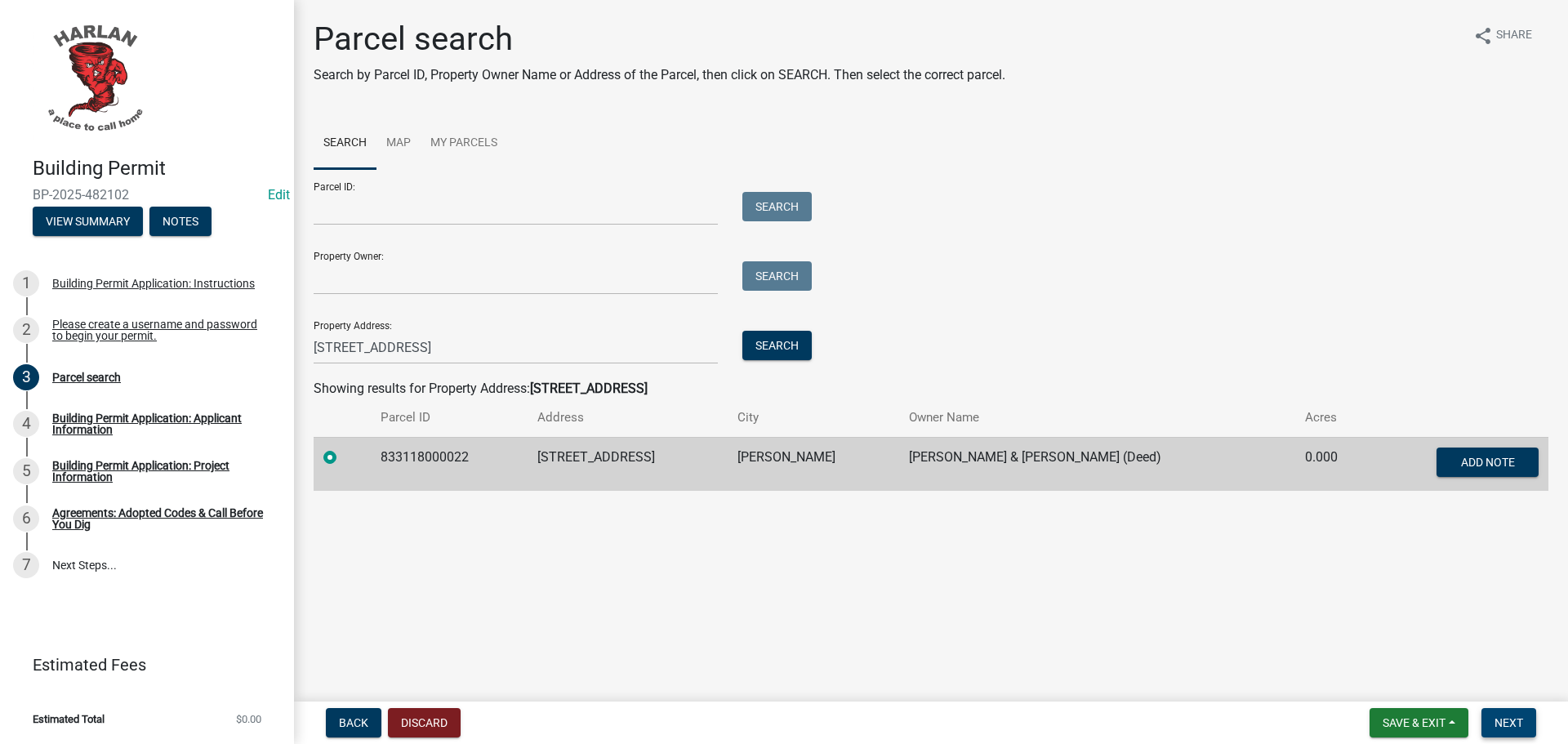
click at [1505, 723] on span "Next" at bounding box center [1508, 722] width 28 height 13
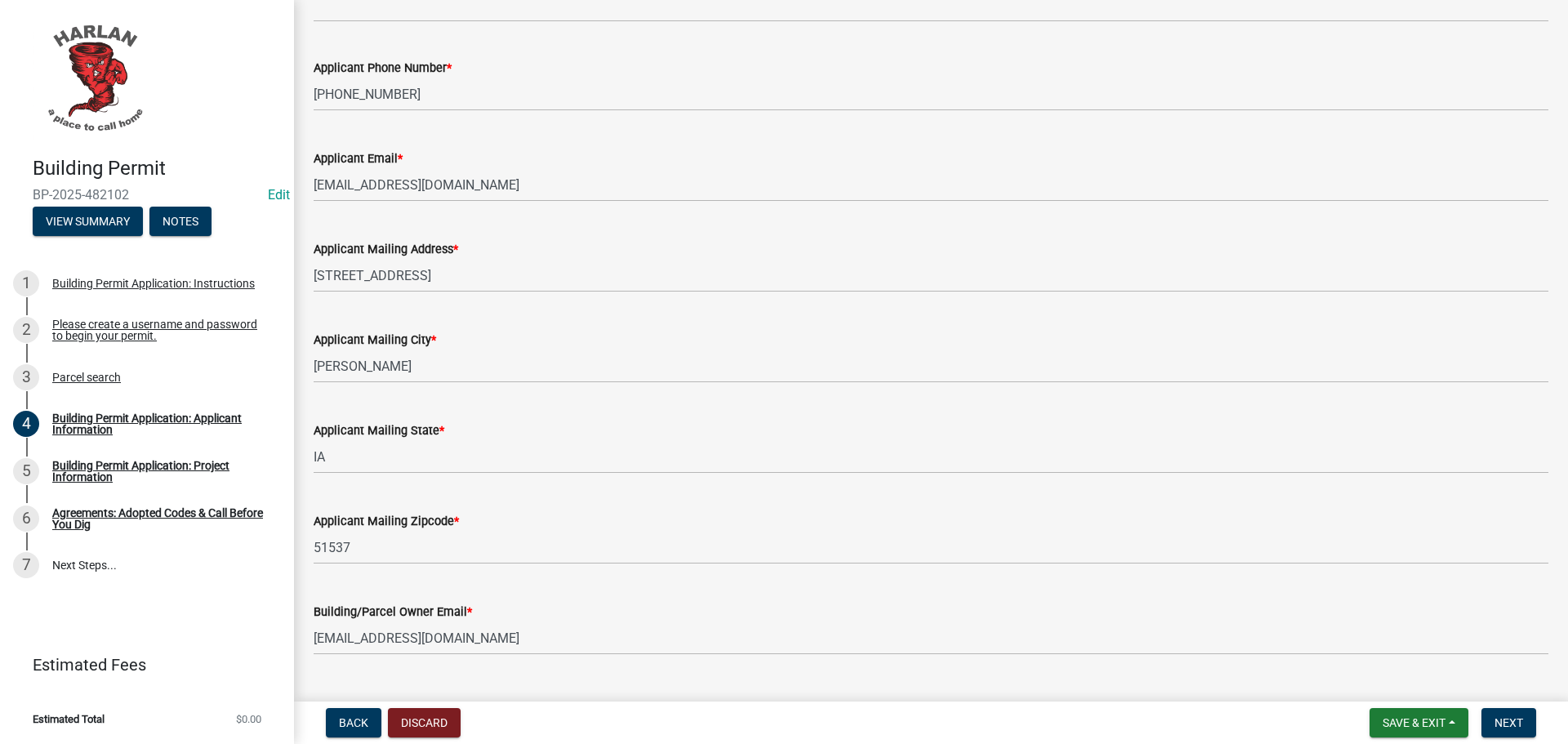
scroll to position [274, 0]
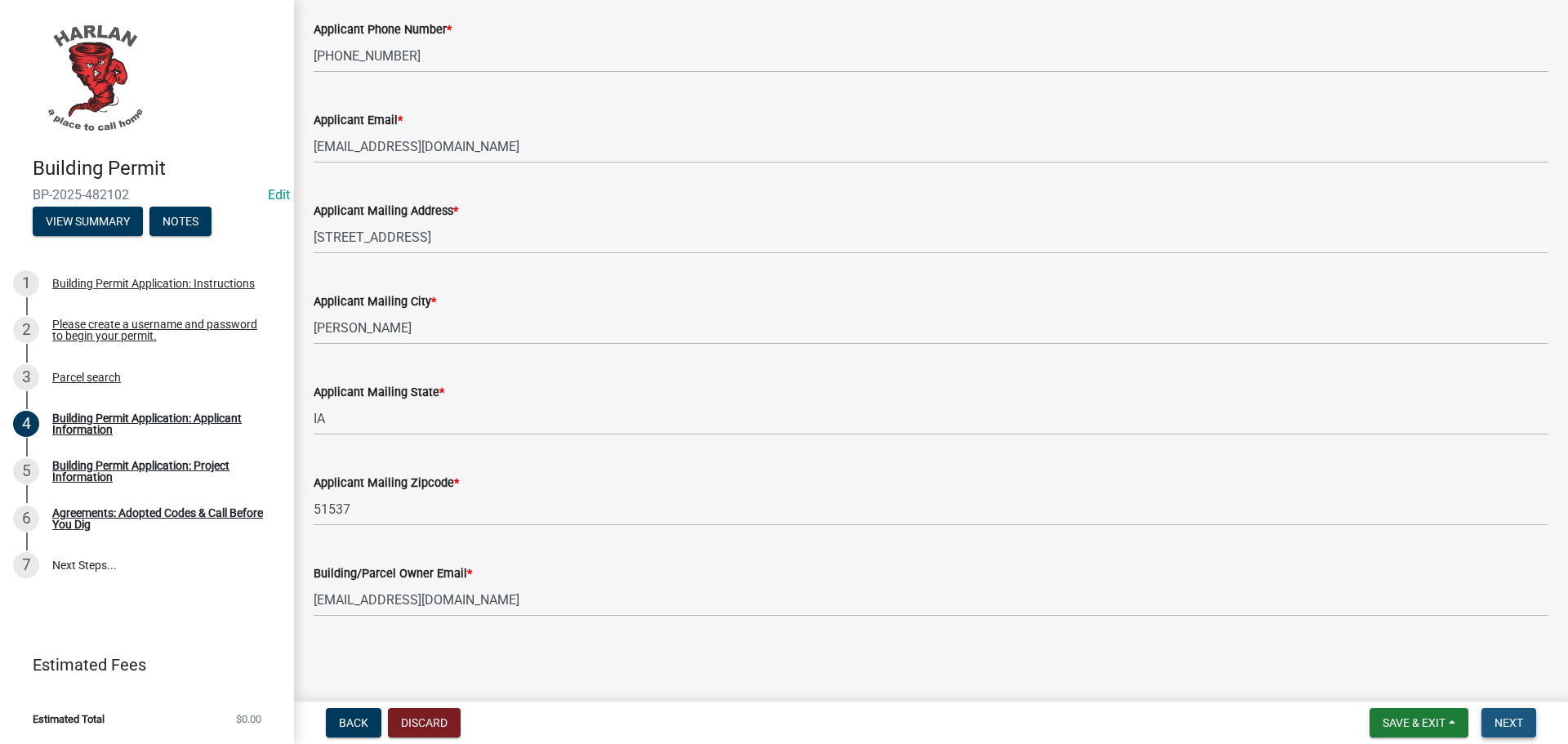
click at [1511, 725] on span "Next" at bounding box center [1508, 722] width 28 height 13
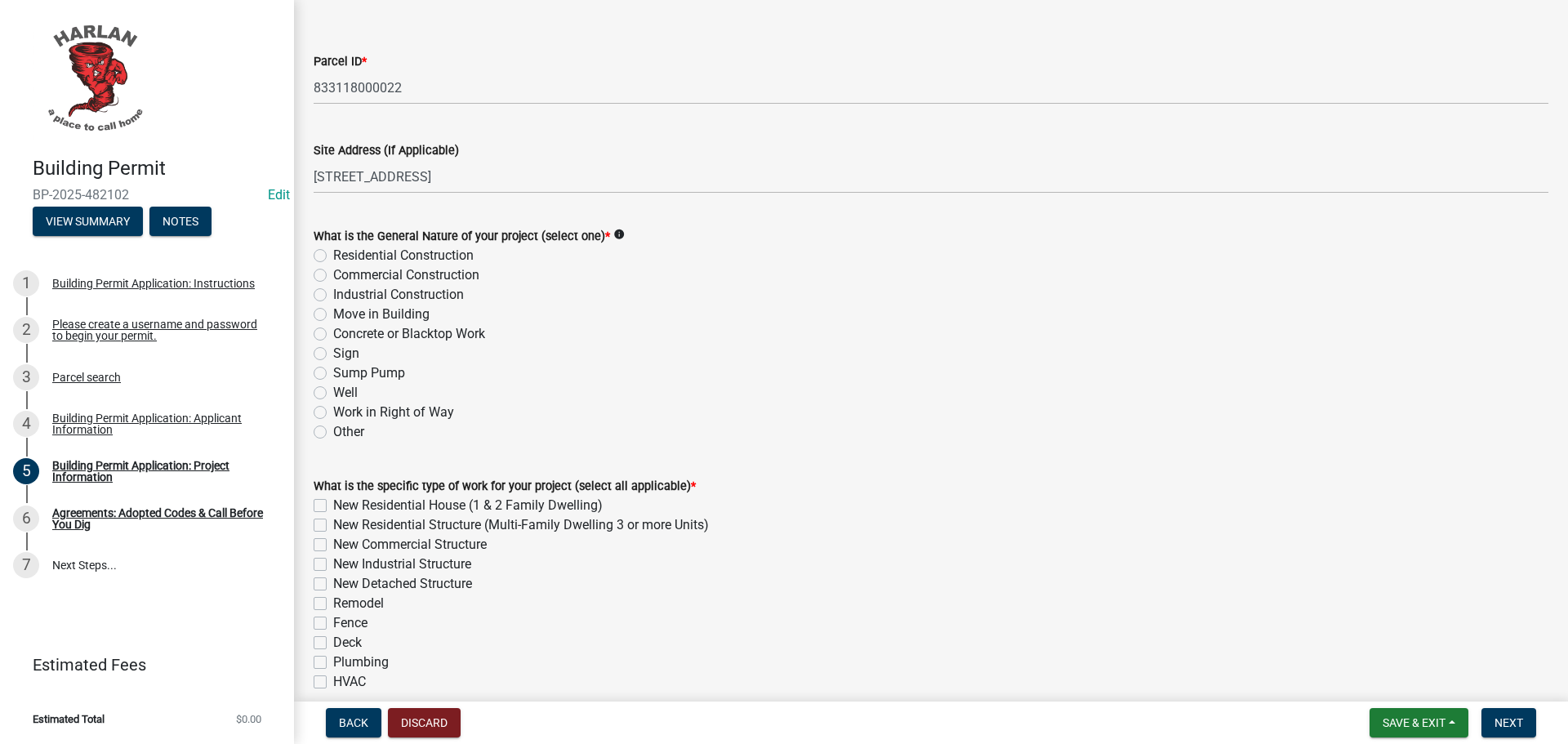
scroll to position [163, 0]
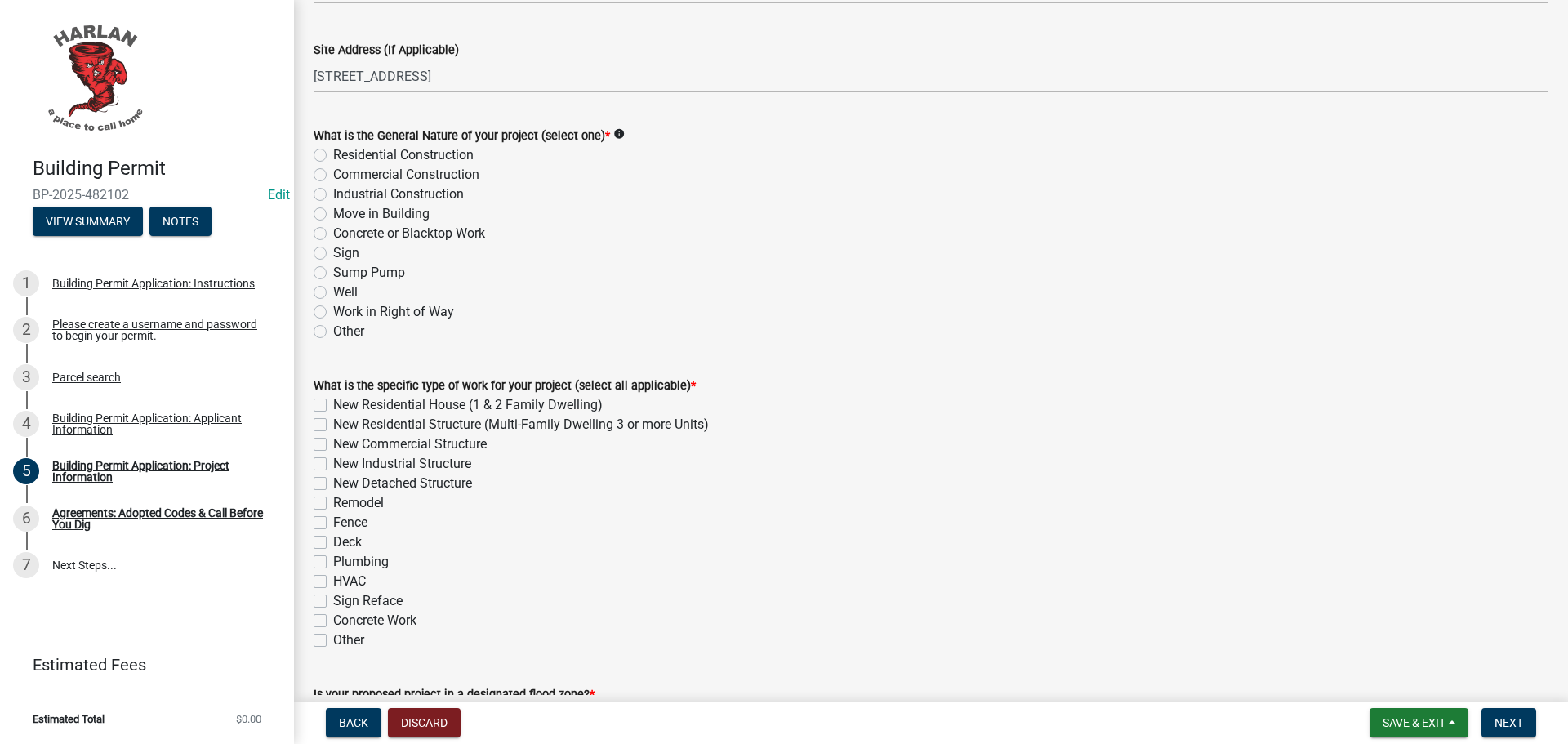
click at [333, 330] on label "Other" at bounding box center [349, 332] width 31 height 20
click at [333, 330] on input "Other" at bounding box center [338, 327] width 11 height 11
radio input "true"
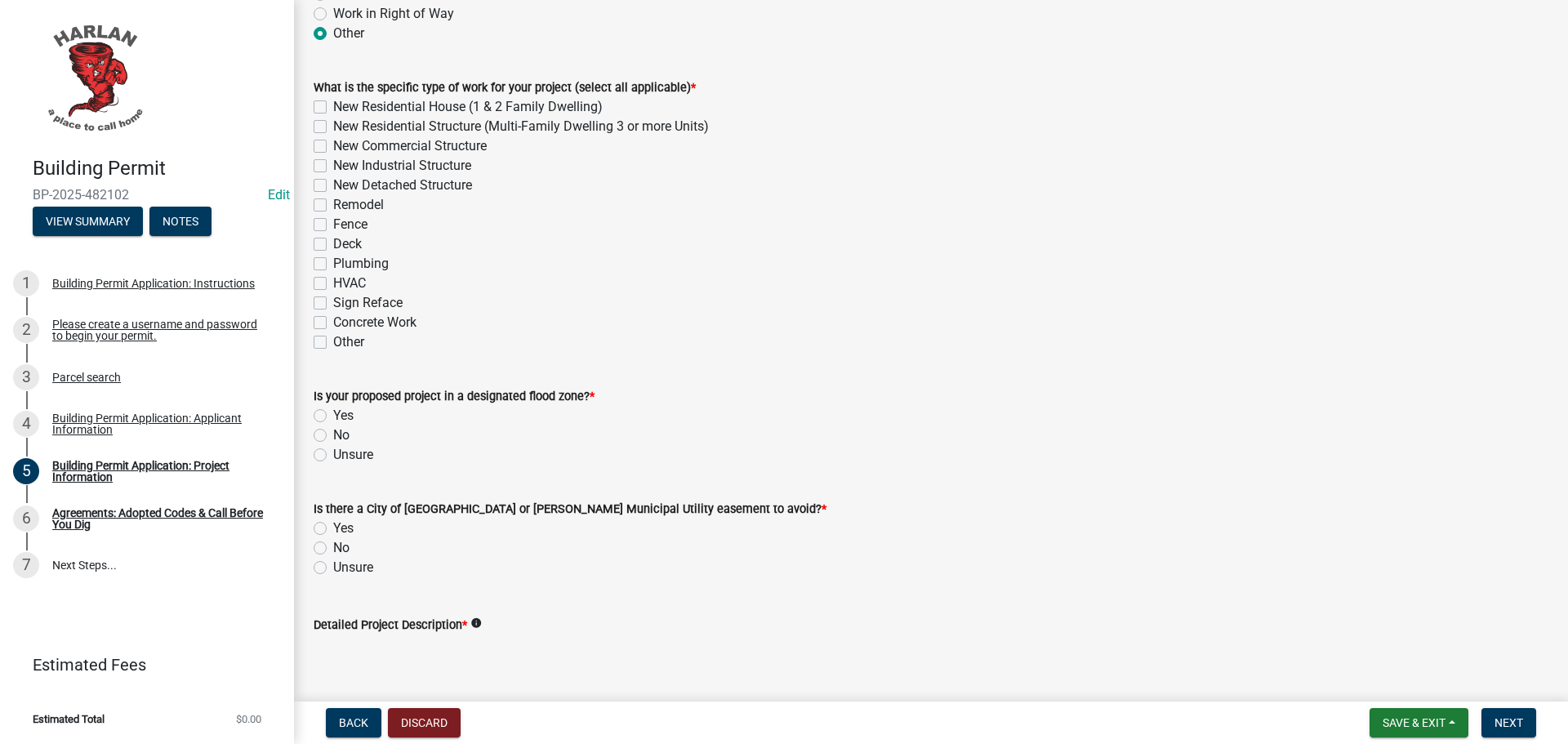
scroll to position [489, 0]
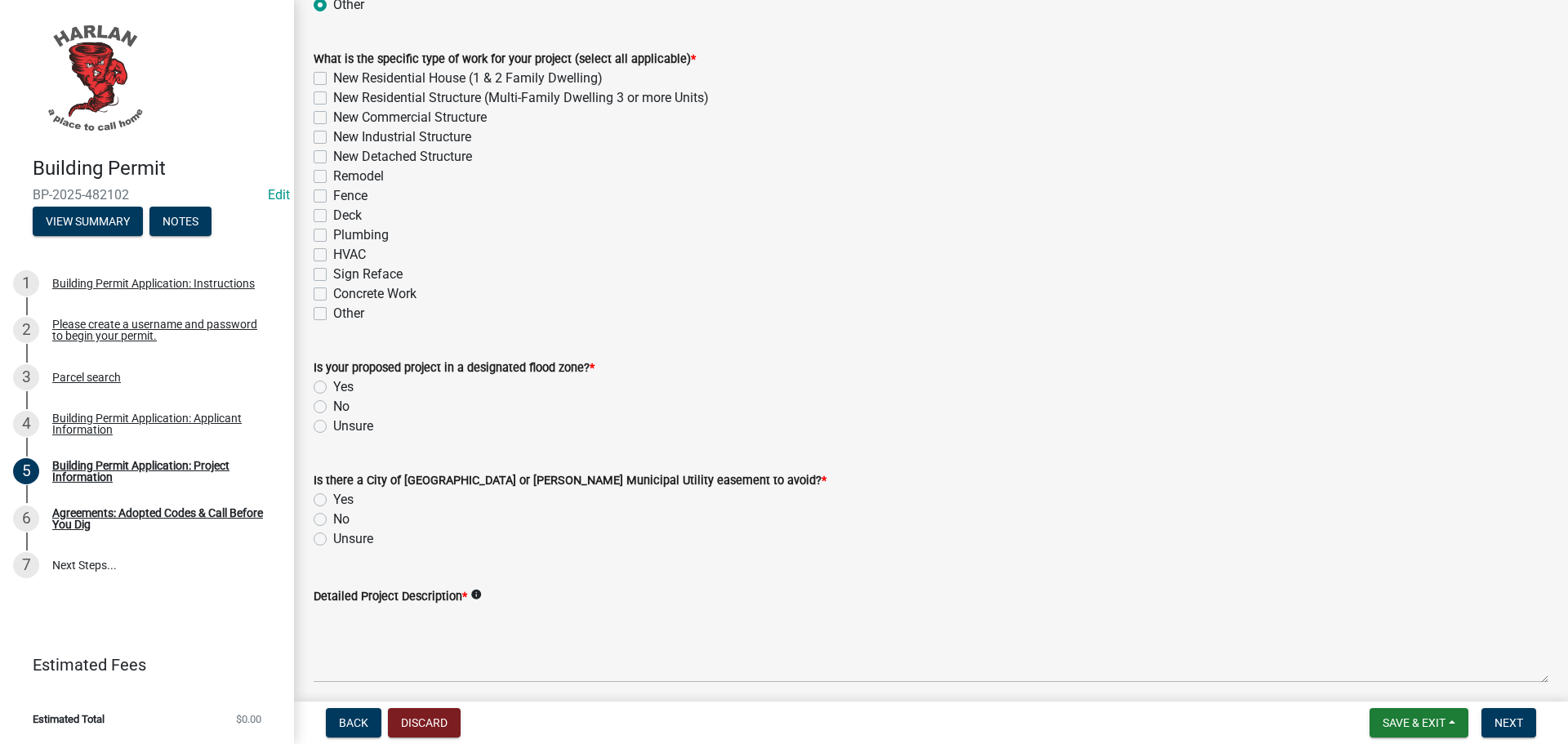
click at [333, 199] on label "Fence" at bounding box center [350, 196] width 34 height 20
click at [333, 197] on input "Fence" at bounding box center [338, 191] width 11 height 11
checkbox input "true"
checkbox input "false"
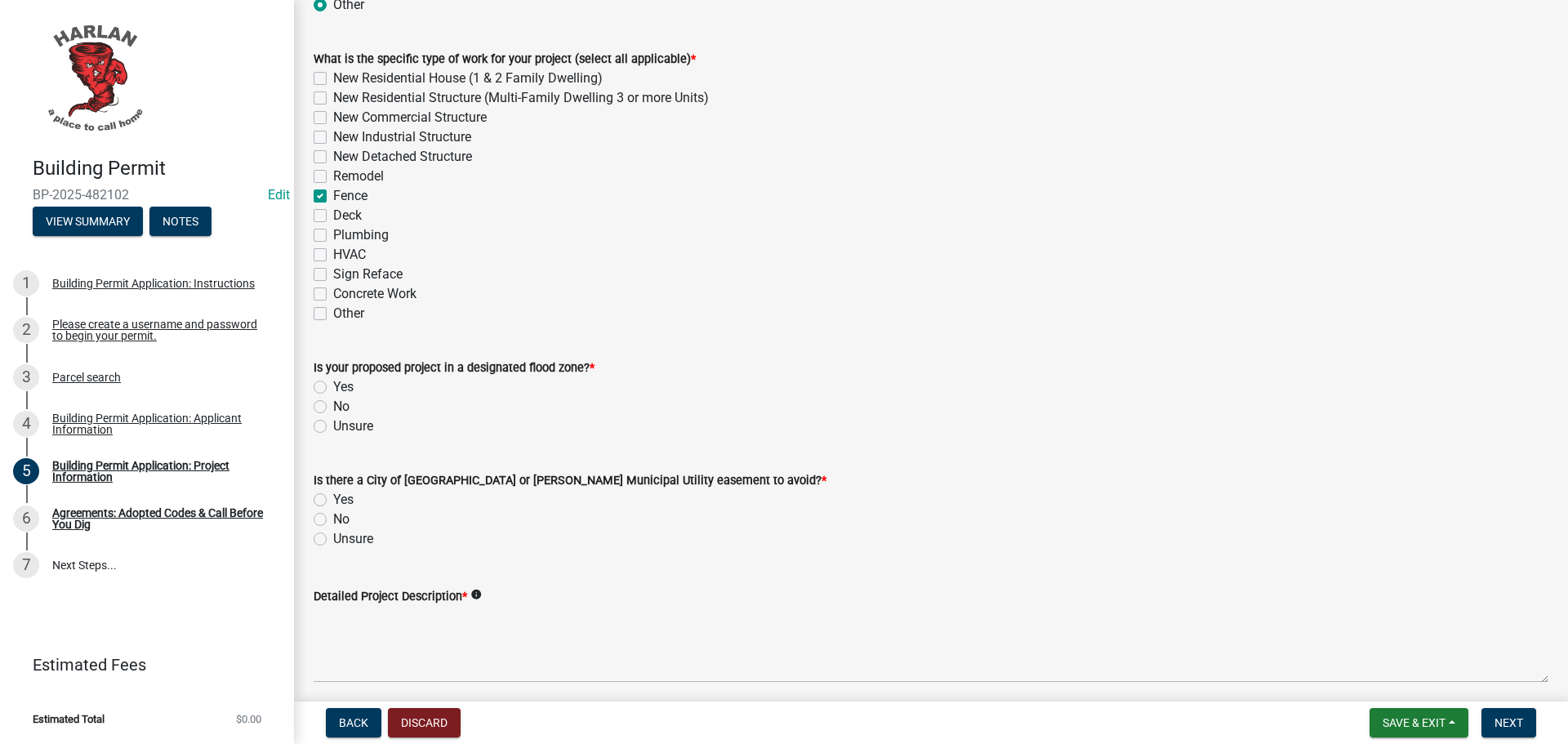
checkbox input "false"
checkbox input "true"
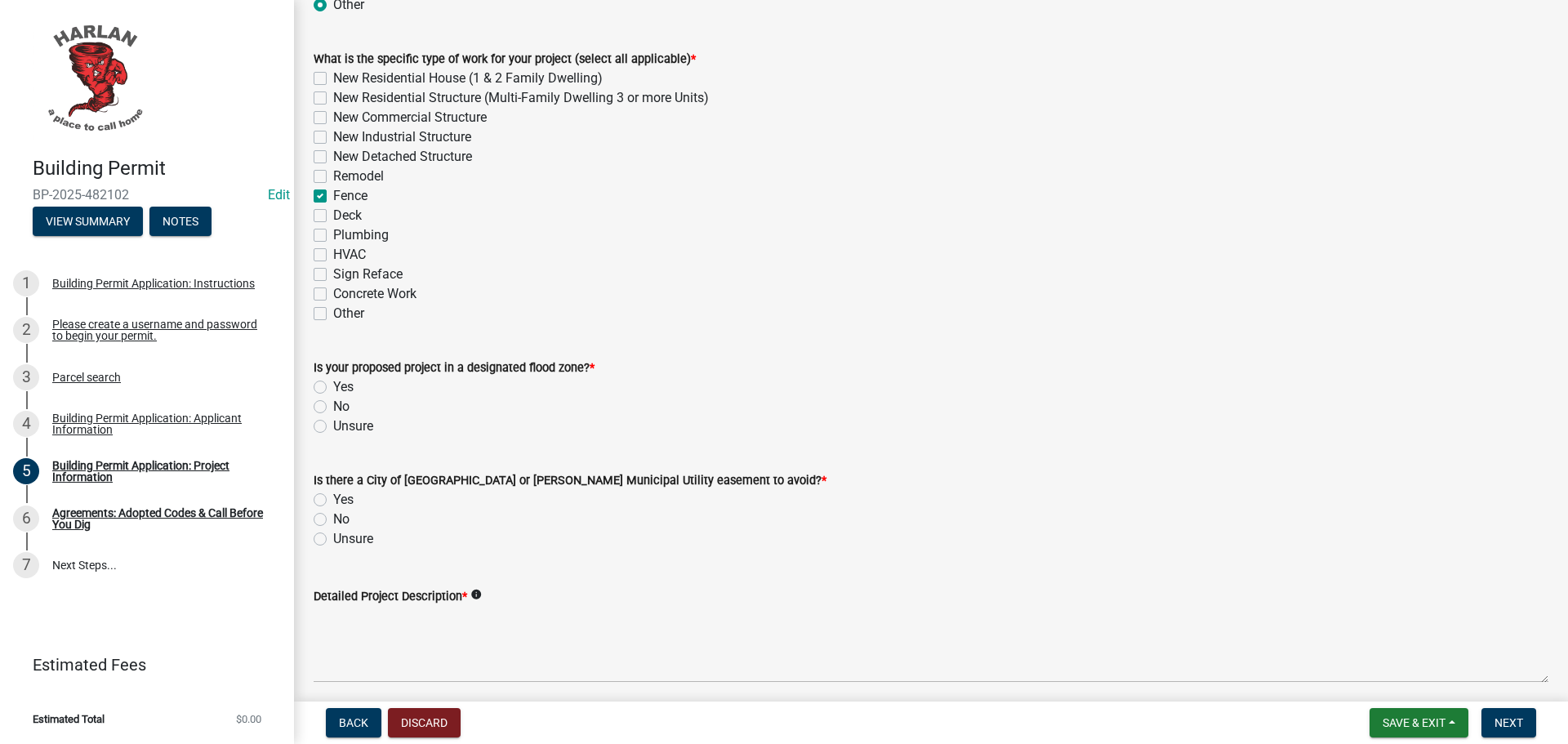
checkbox input "false"
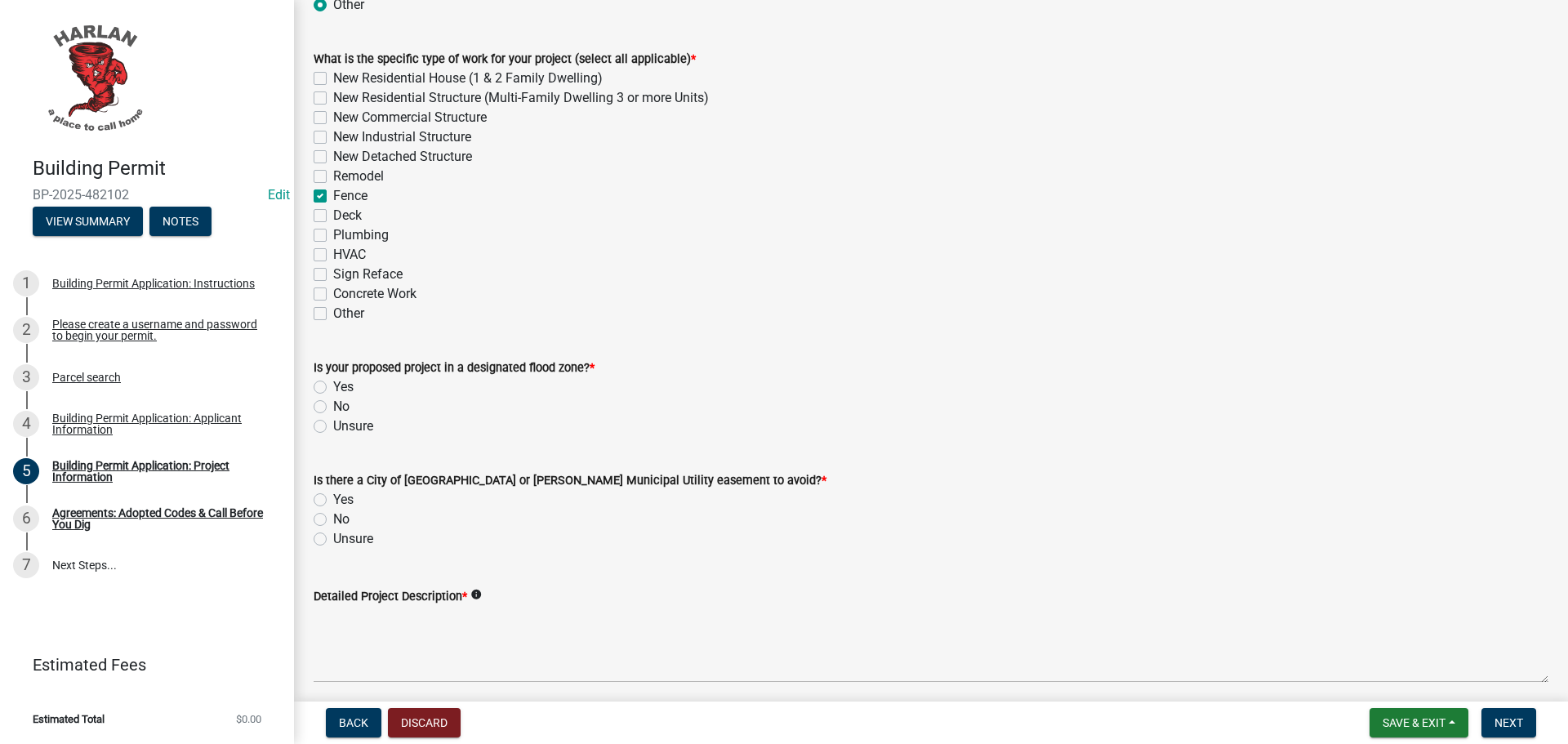
checkbox input "false"
click at [333, 404] on label "No" at bounding box center [341, 407] width 17 height 20
click at [333, 404] on input "No" at bounding box center [338, 402] width 11 height 11
radio input "true"
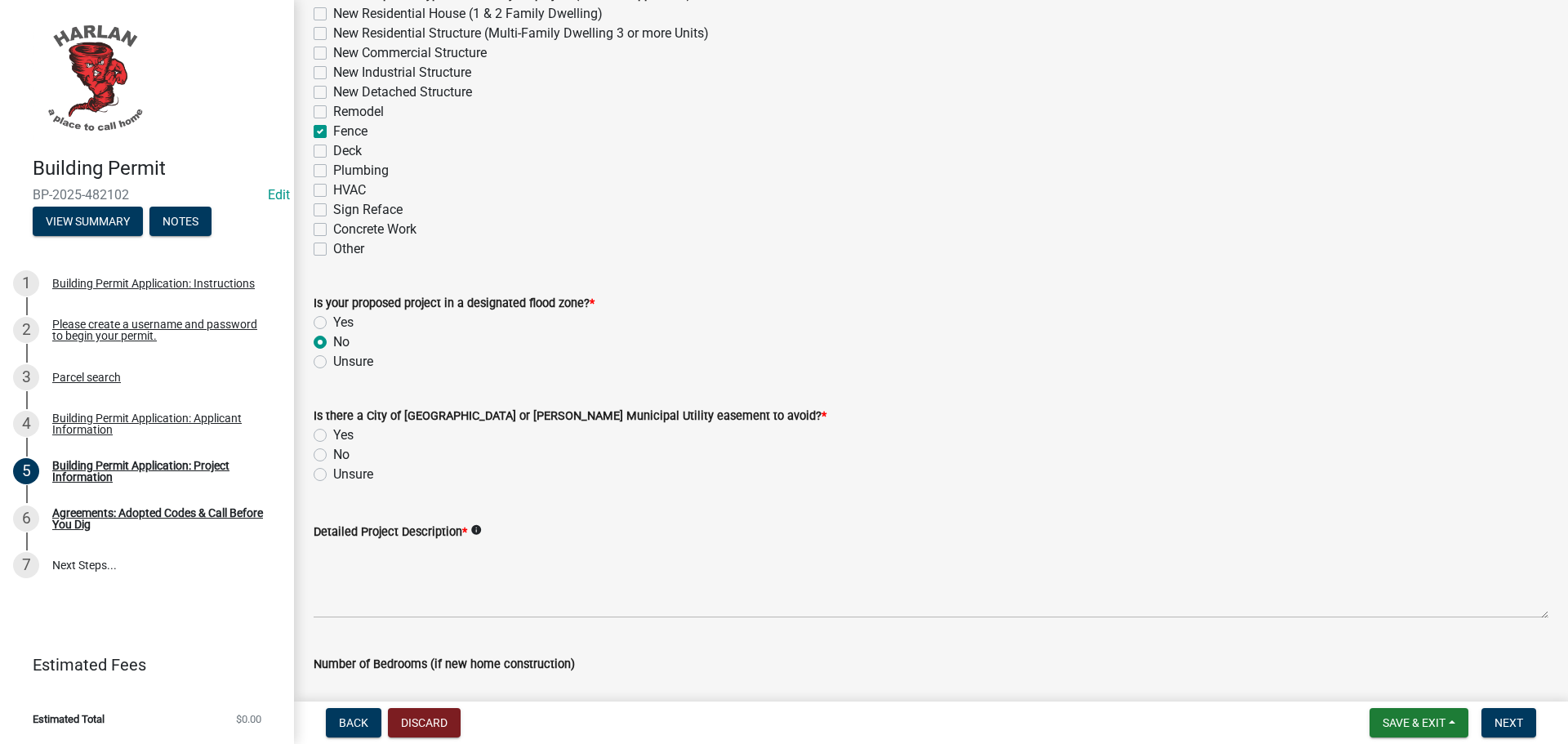
scroll to position [735, 0]
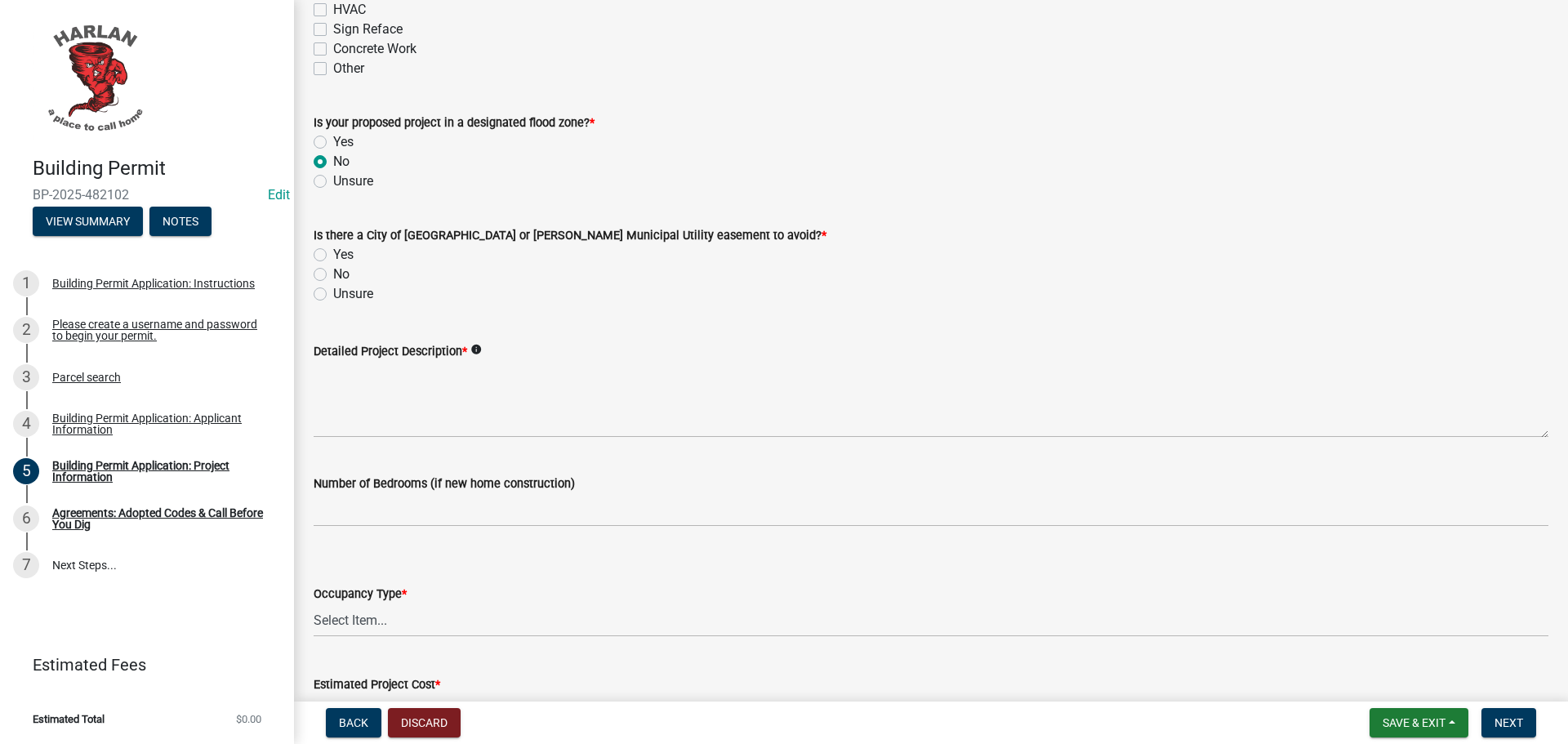
click at [333, 274] on label "No" at bounding box center [341, 274] width 17 height 20
click at [333, 274] on input "No" at bounding box center [338, 269] width 11 height 11
radio input "true"
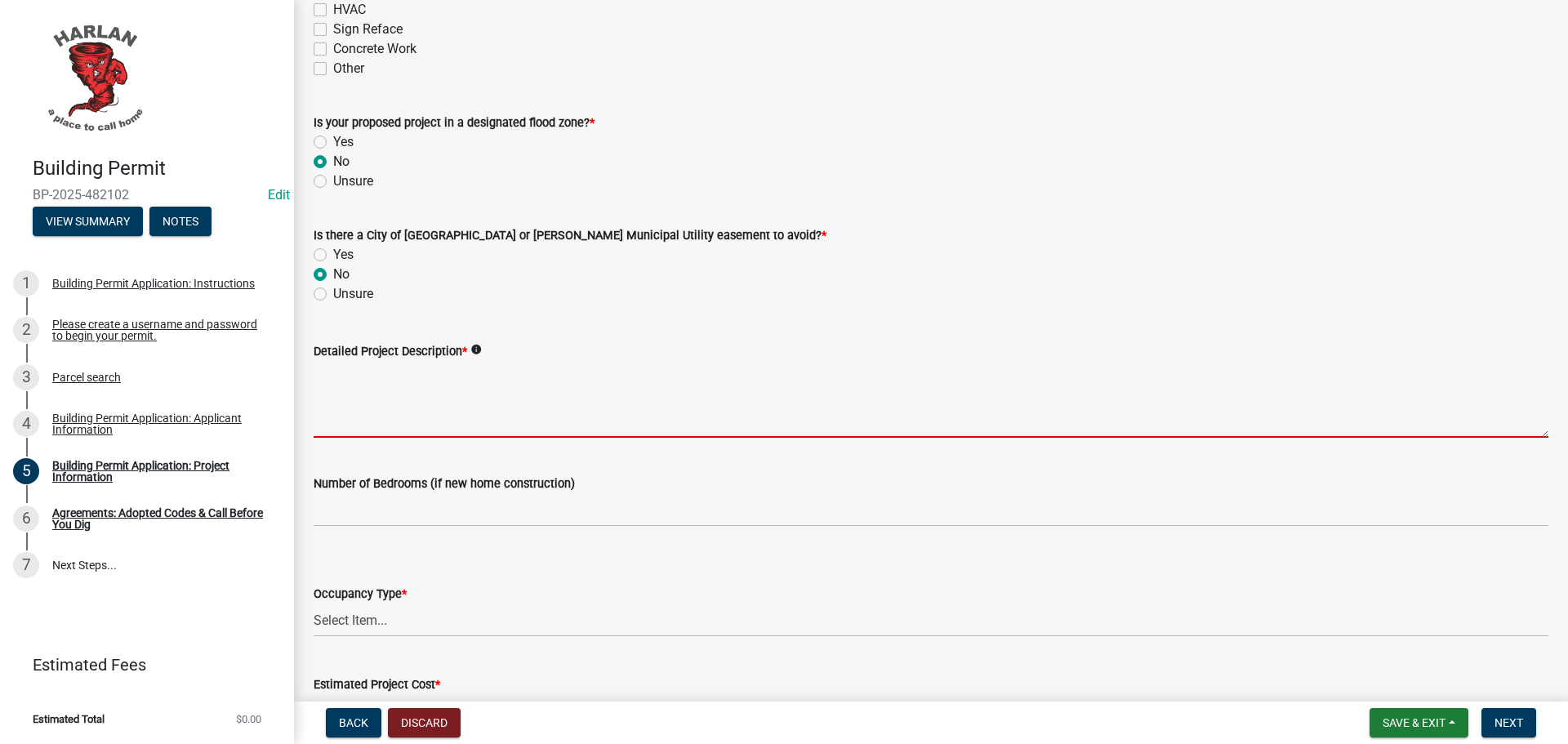
click at [357, 394] on textarea "Detailed Project Description *" at bounding box center [931, 399] width 1235 height 77
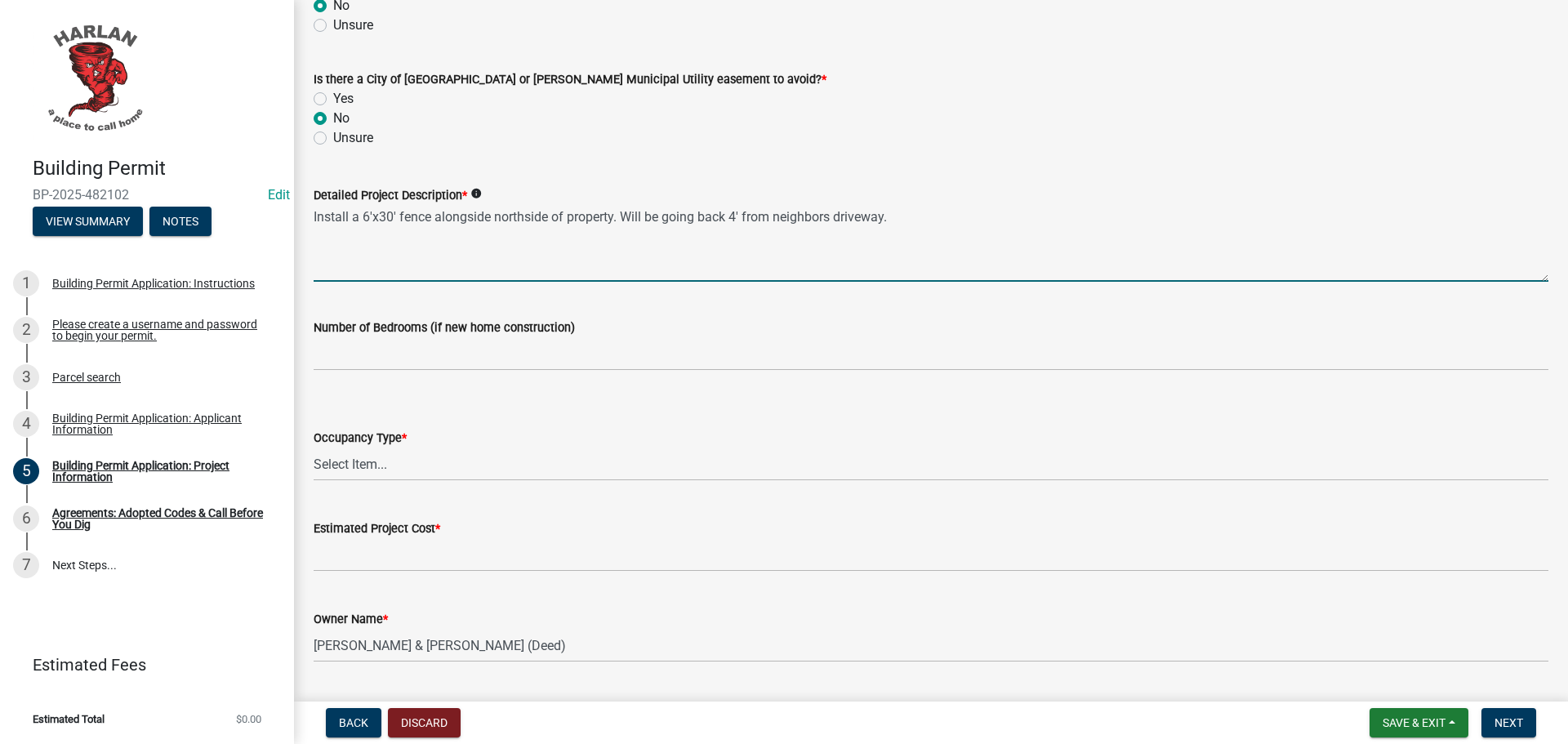
scroll to position [935, 0]
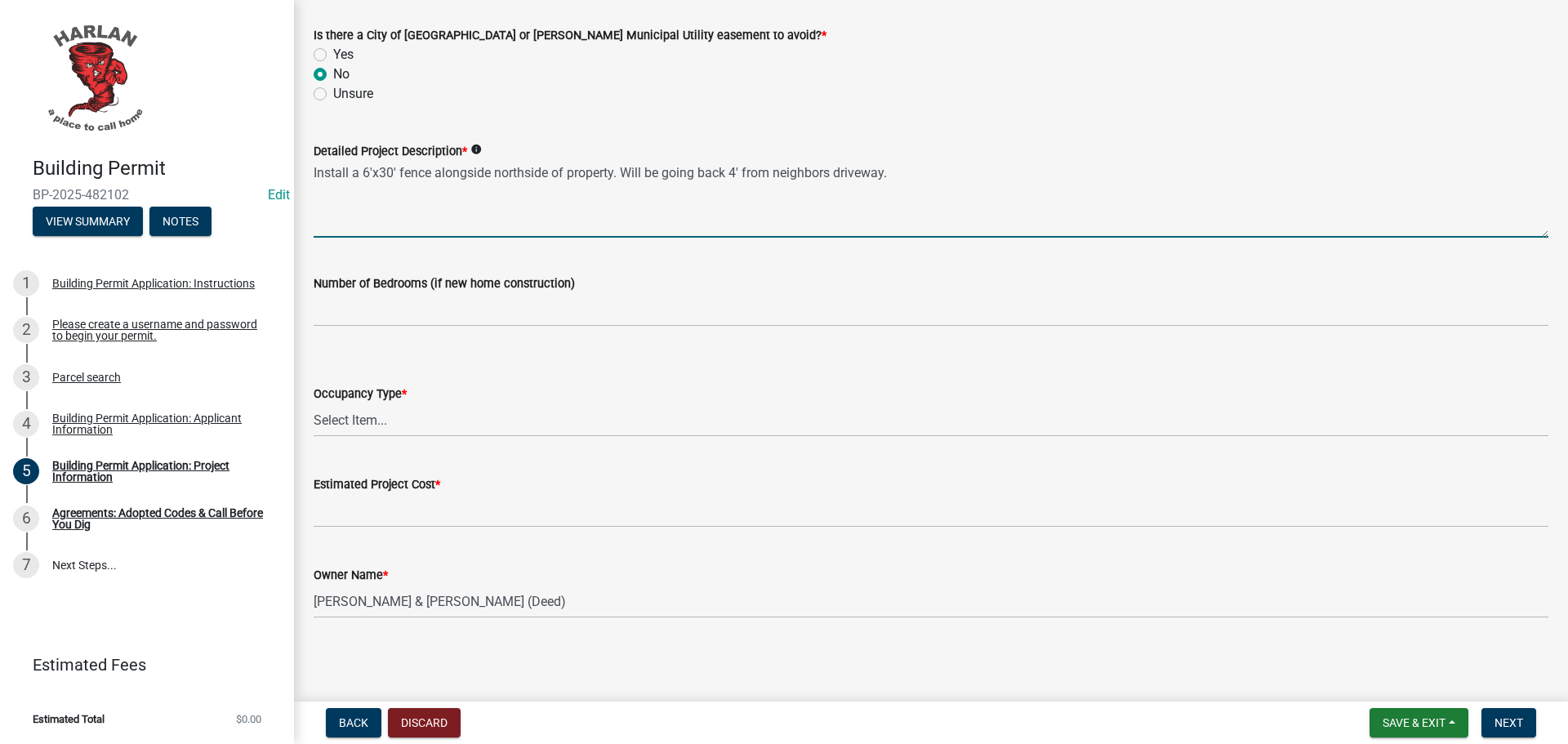
type textarea "Install a 6'x30' fence alongside northside of property. Will be going back 4' f…"
click at [346, 418] on select "Select Item... Apartment Commercial Condominium Duplex Industrial Muti-Family S…" at bounding box center [931, 420] width 1235 height 33
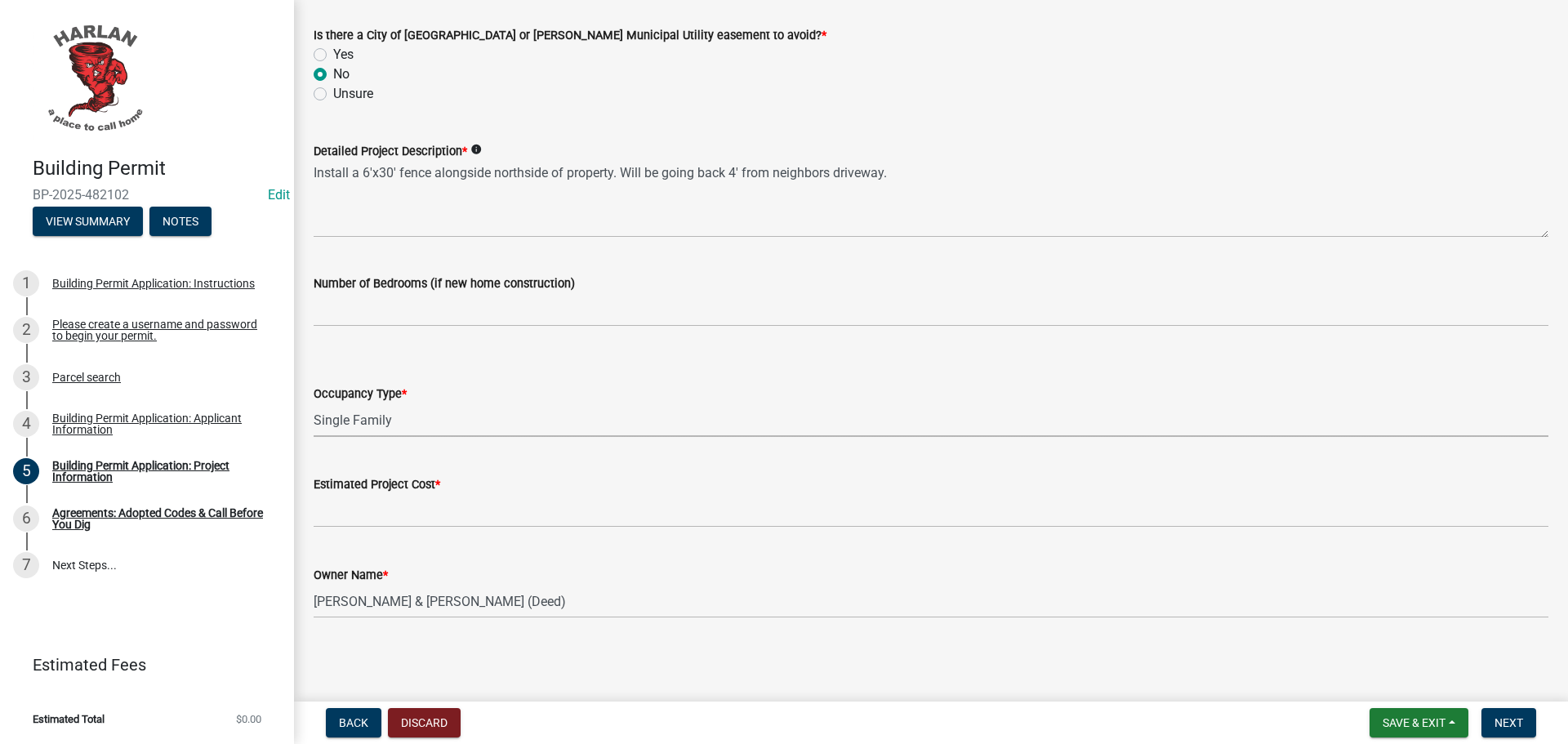
click at [314, 404] on select "Select Item... Apartment Commercial Condominium Duplex Industrial Muti-Family S…" at bounding box center [931, 420] width 1235 height 33
select select "57c12fbf-2104-401b-a871-4062d0a56bab"
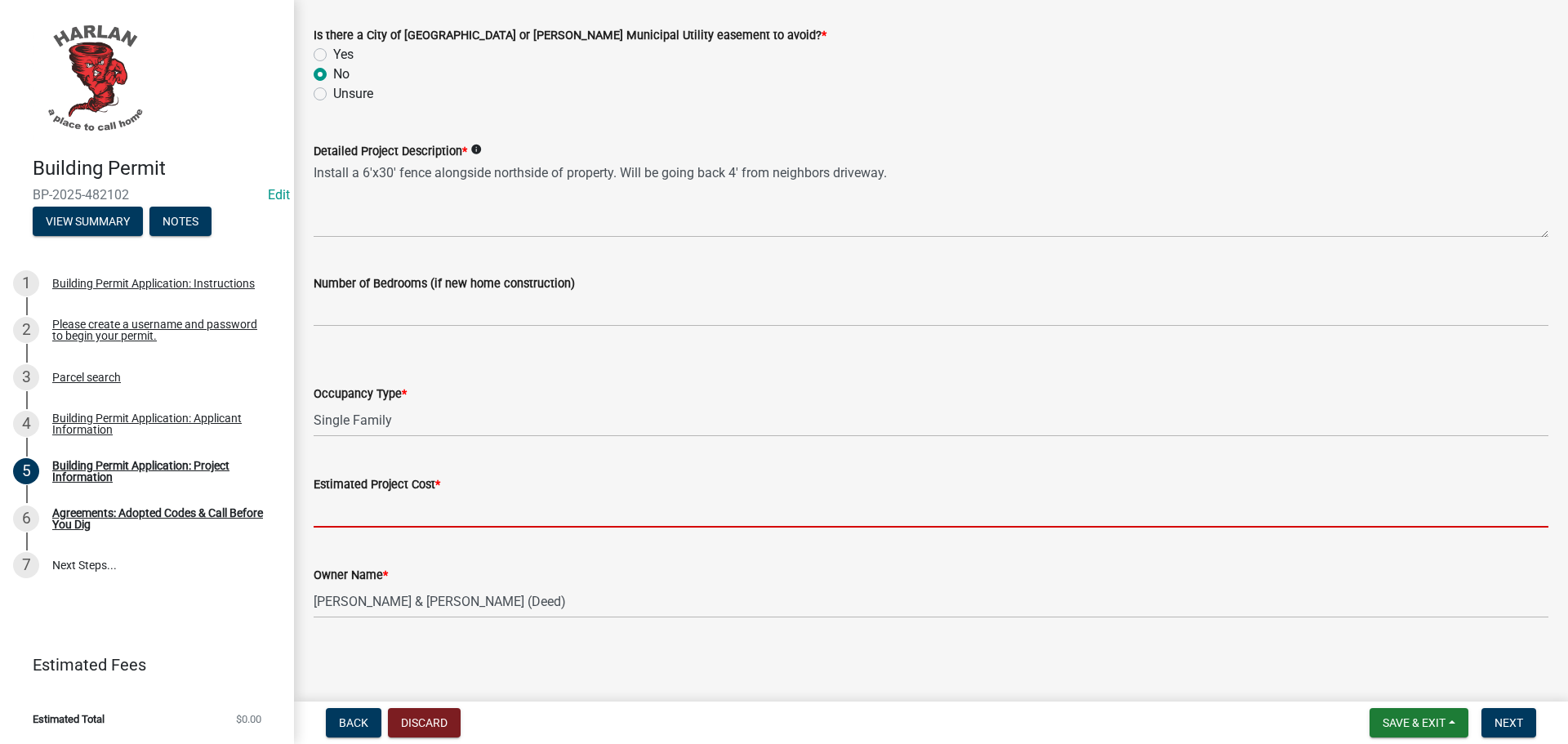
click at [323, 511] on input "text" at bounding box center [931, 511] width 1235 height 33
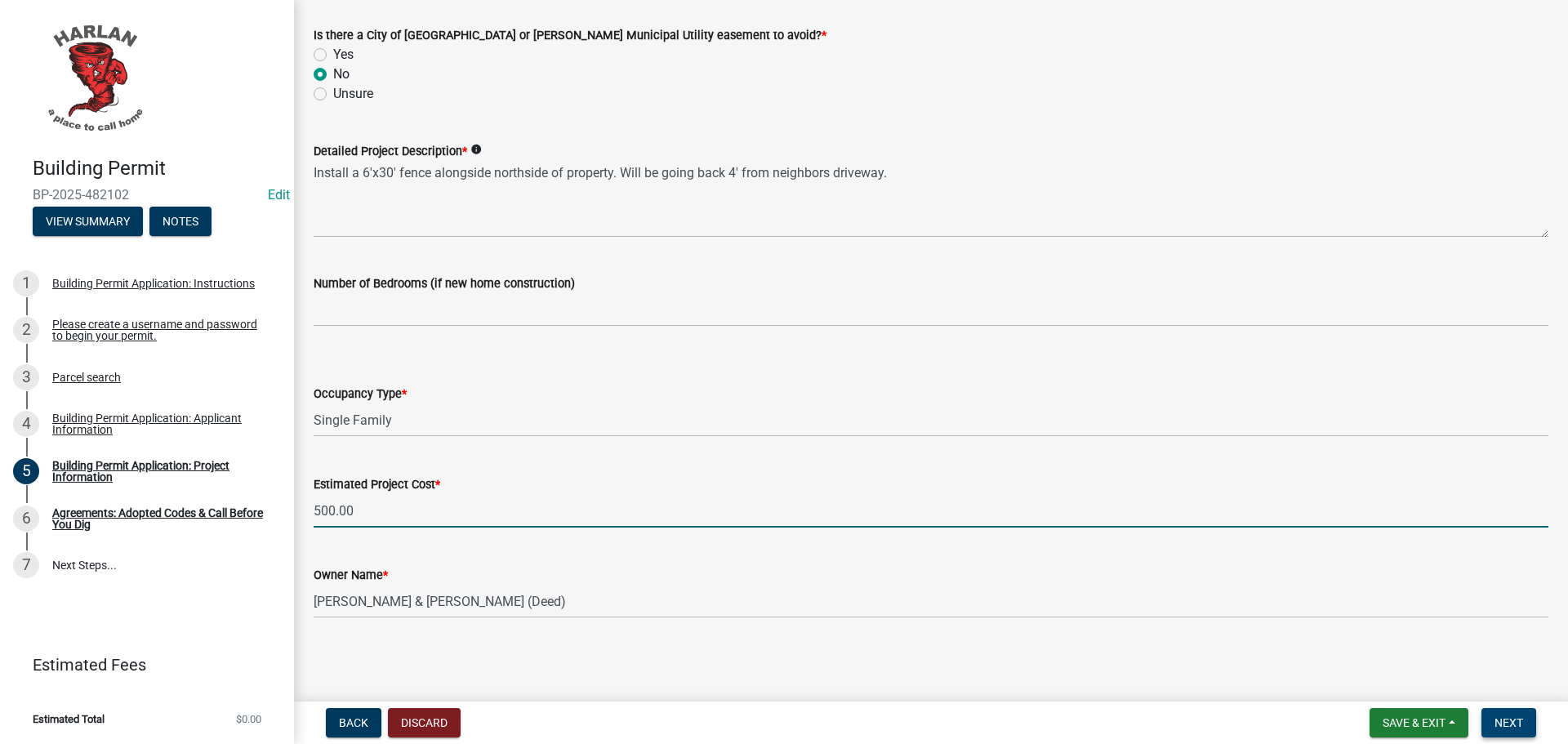
type input "500"
click at [1510, 720] on span "Next" at bounding box center [1508, 722] width 28 height 13
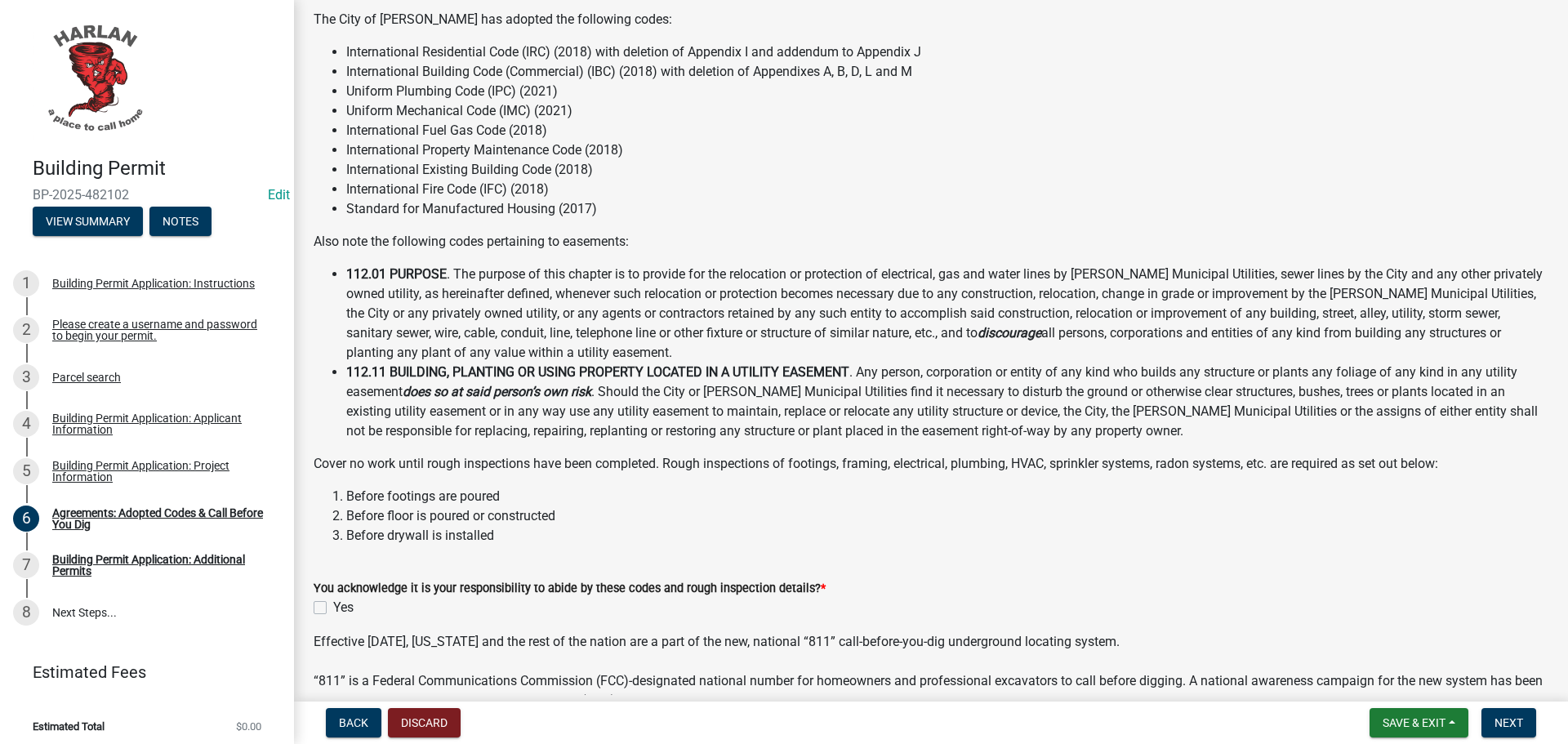
scroll to position [163, 0]
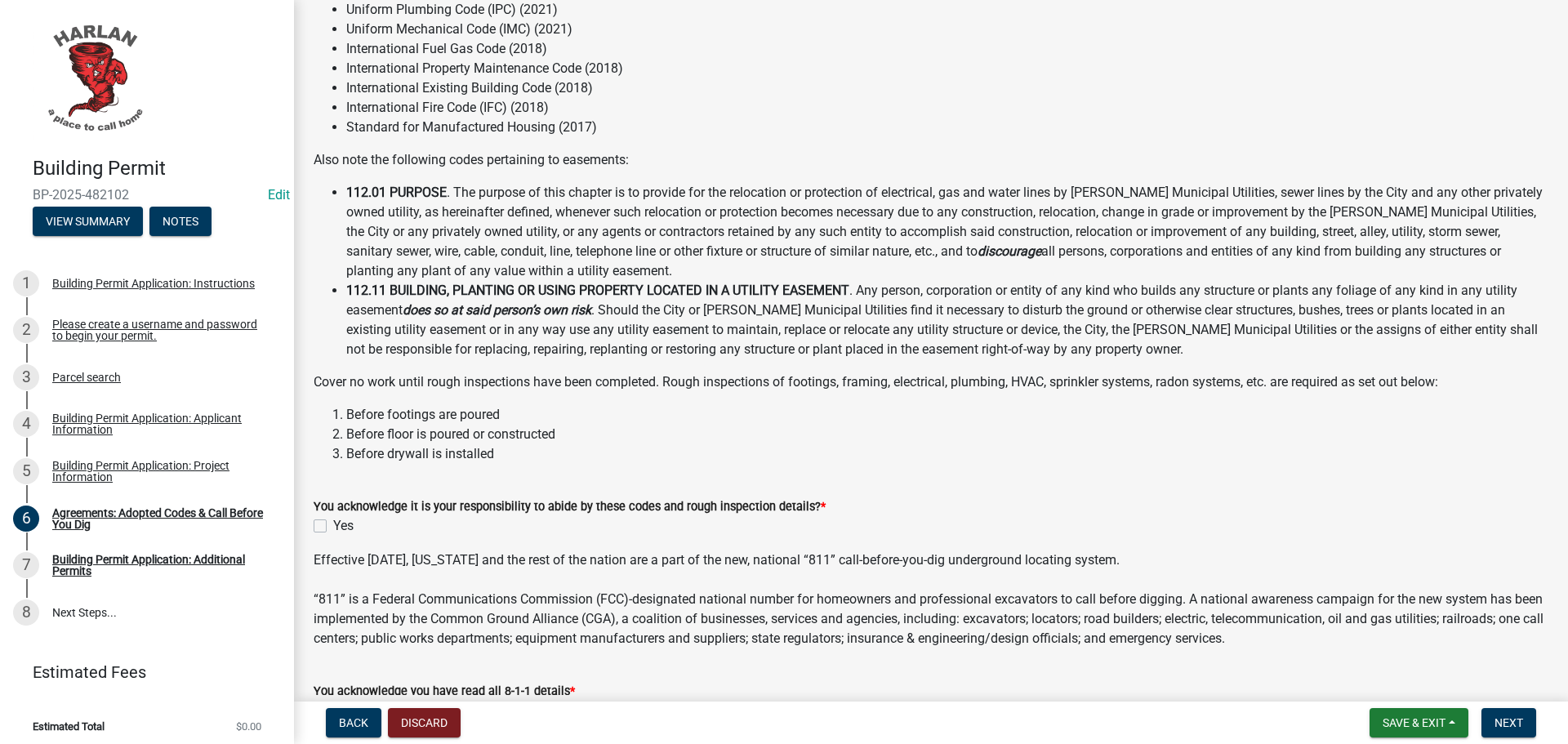
click at [333, 525] on label "Yes" at bounding box center [343, 526] width 20 height 20
click at [333, 525] on input "Yes" at bounding box center [338, 521] width 11 height 11
checkbox input "true"
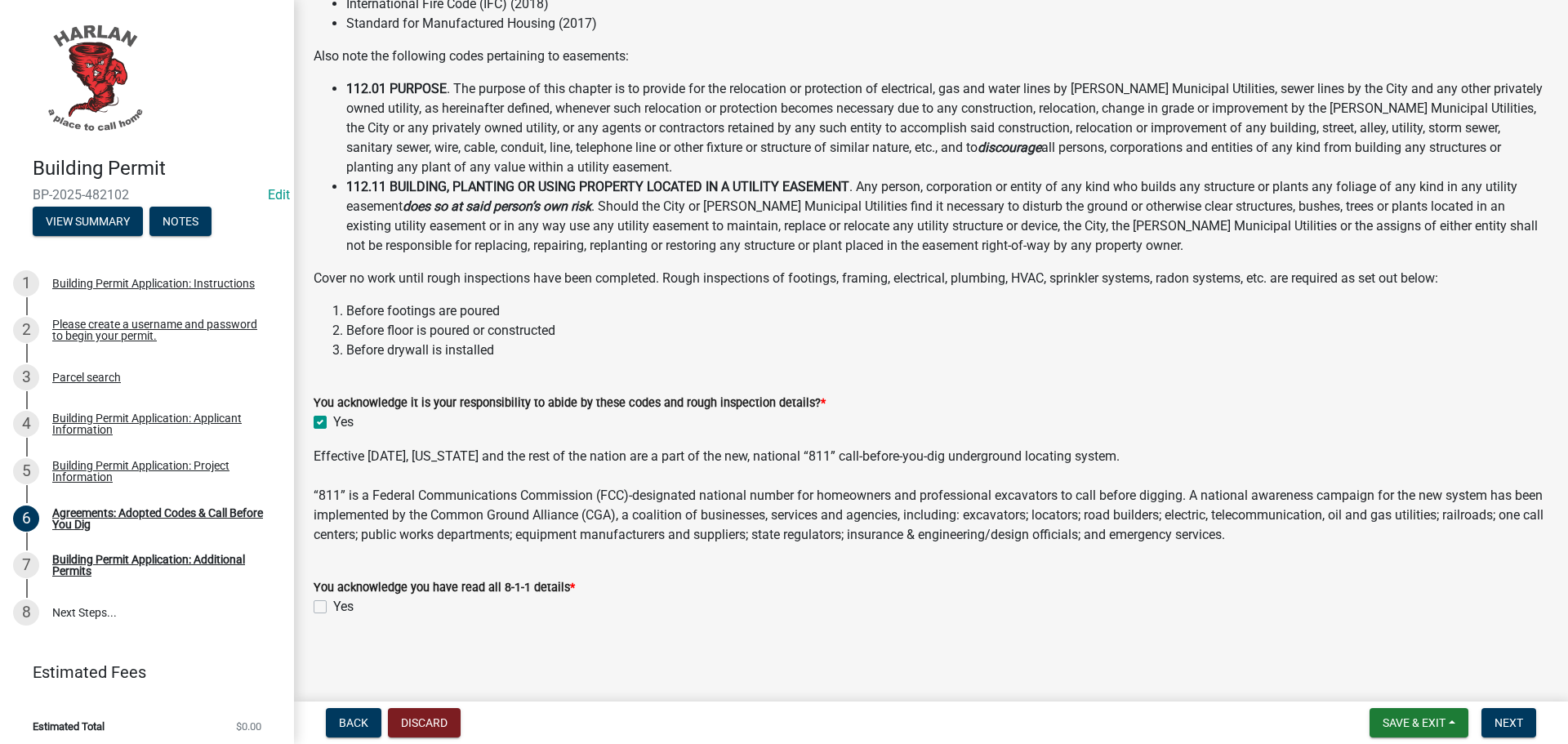
click at [333, 607] on label "Yes" at bounding box center [343, 607] width 20 height 20
click at [333, 607] on input "Yes" at bounding box center [338, 602] width 11 height 11
checkbox input "true"
click at [1509, 720] on span "Next" at bounding box center [1508, 722] width 28 height 13
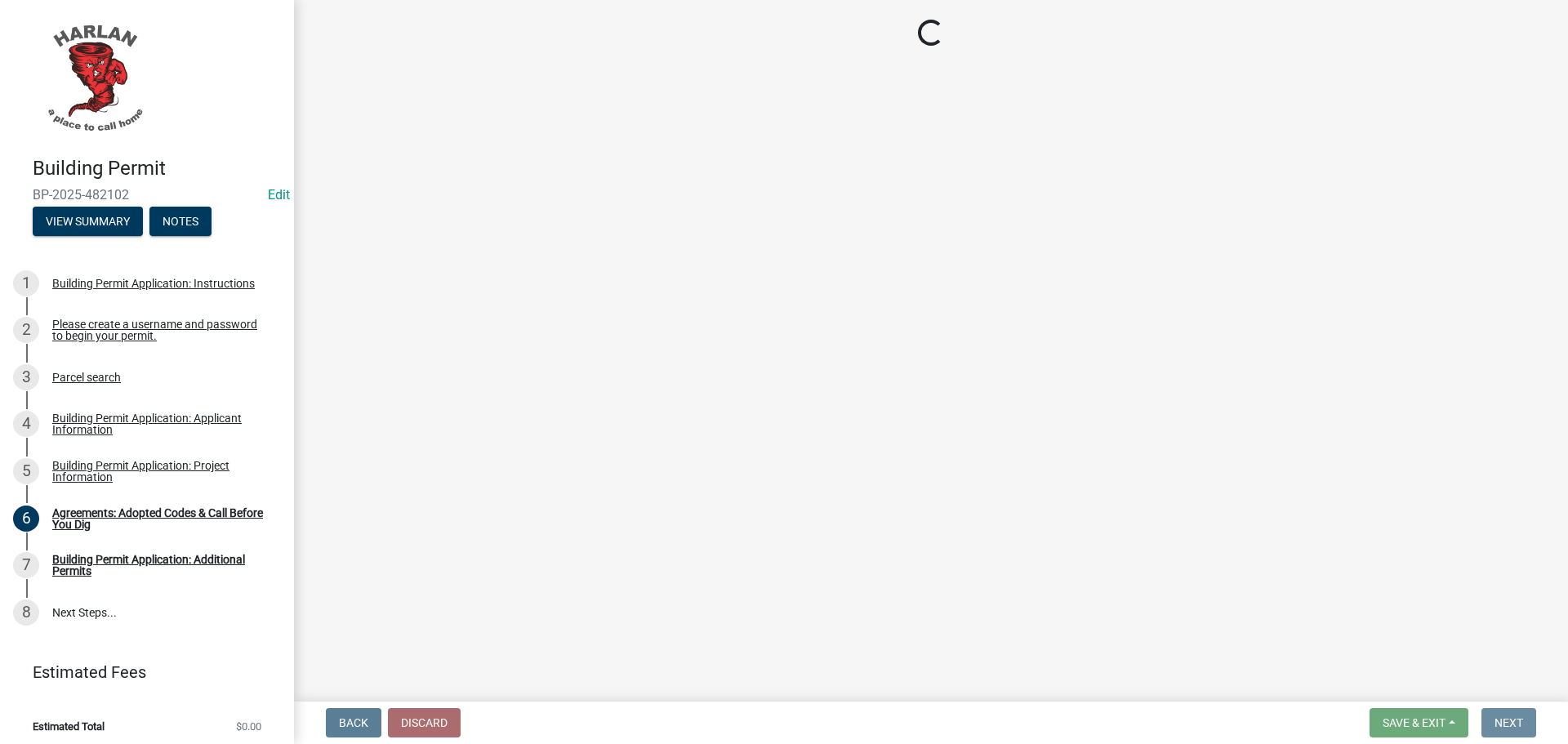
scroll to position [0, 0]
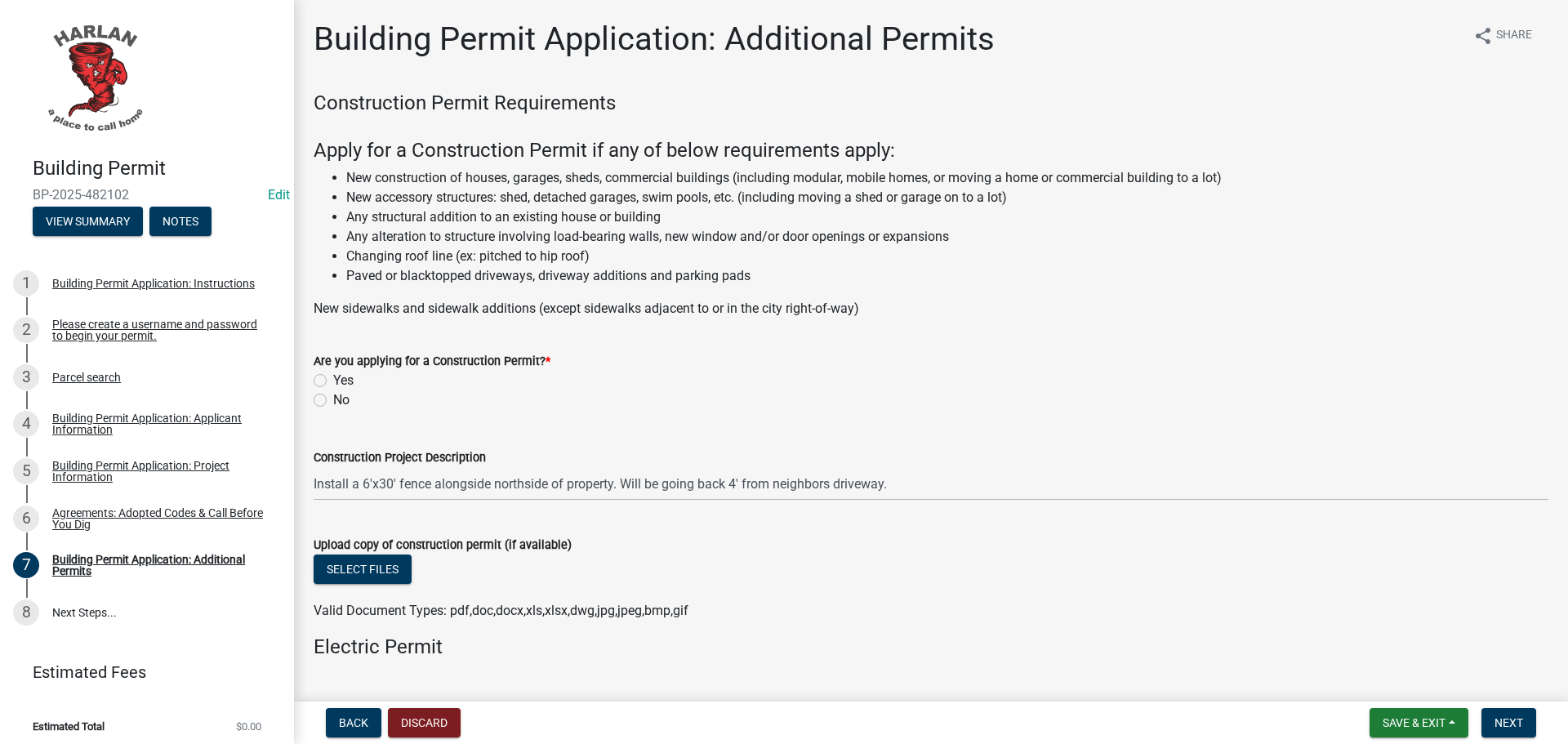
click at [333, 402] on label "No" at bounding box center [341, 400] width 17 height 20
click at [333, 401] on input "No" at bounding box center [338, 395] width 11 height 11
radio input "true"
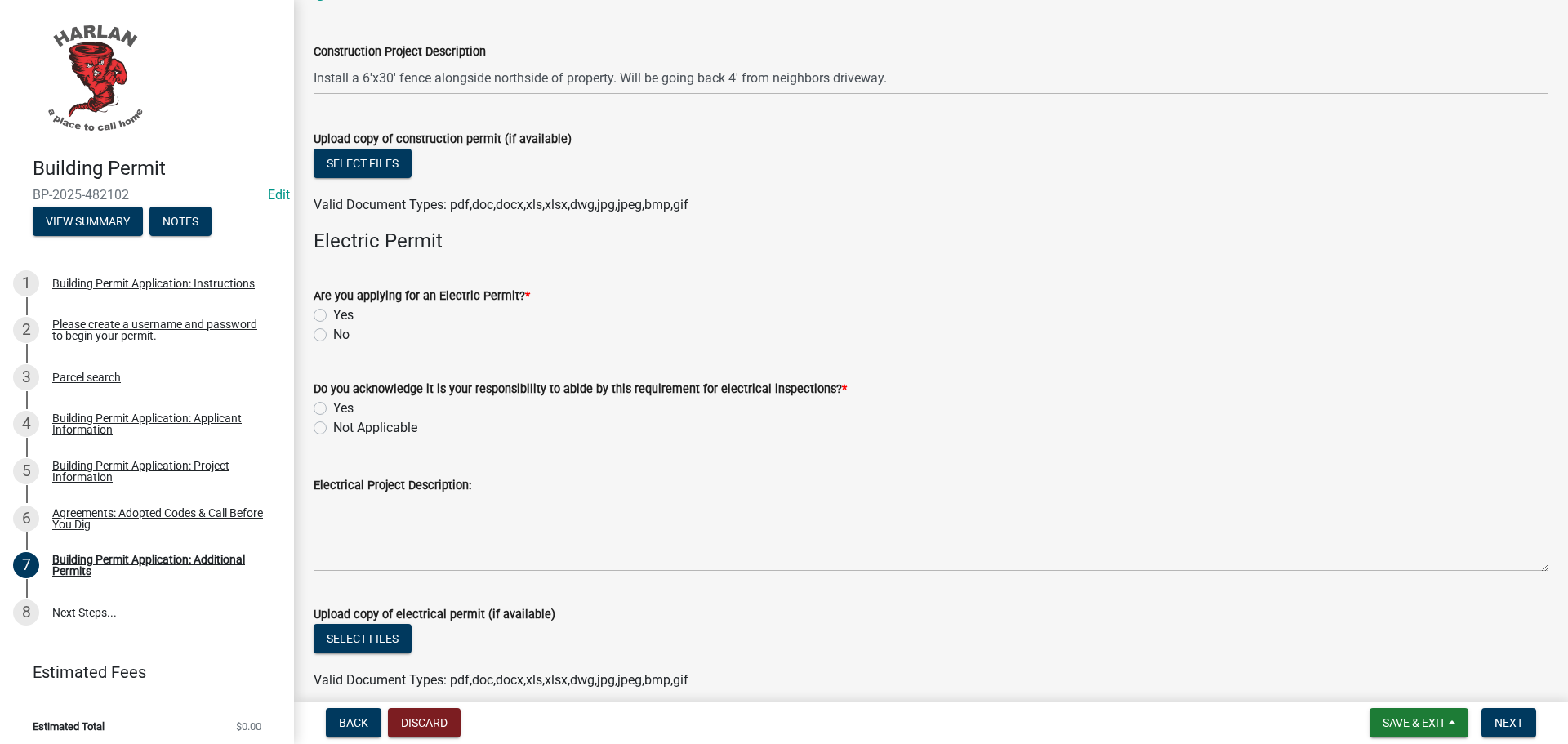
scroll to position [409, 0]
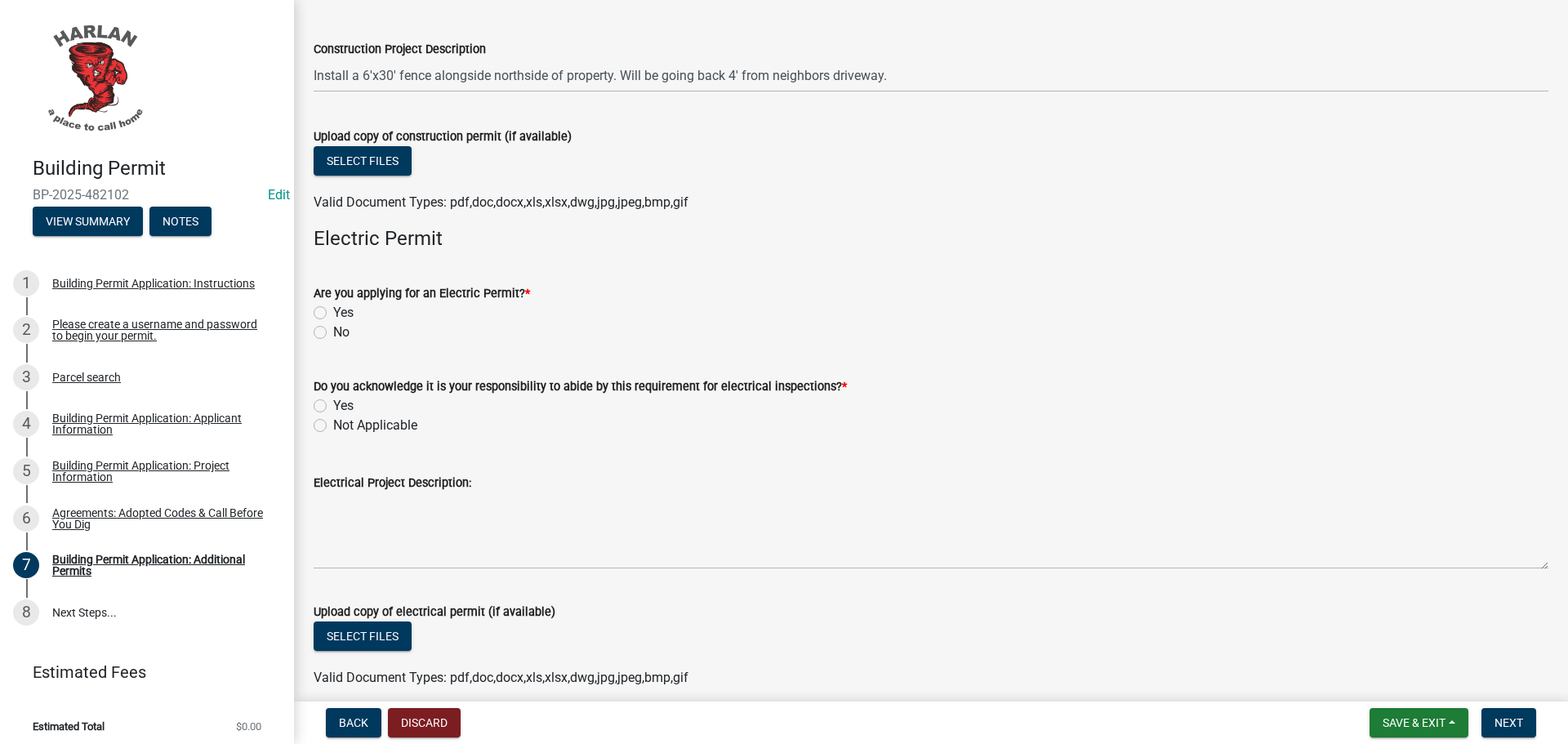
click at [333, 330] on label "No" at bounding box center [341, 333] width 17 height 20
click at [333, 330] on input "No" at bounding box center [338, 328] width 11 height 11
radio input "true"
click at [333, 427] on label "Not Applicable" at bounding box center [375, 425] width 84 height 20
click at [333, 426] on input "Not Applicable" at bounding box center [338, 420] width 11 height 11
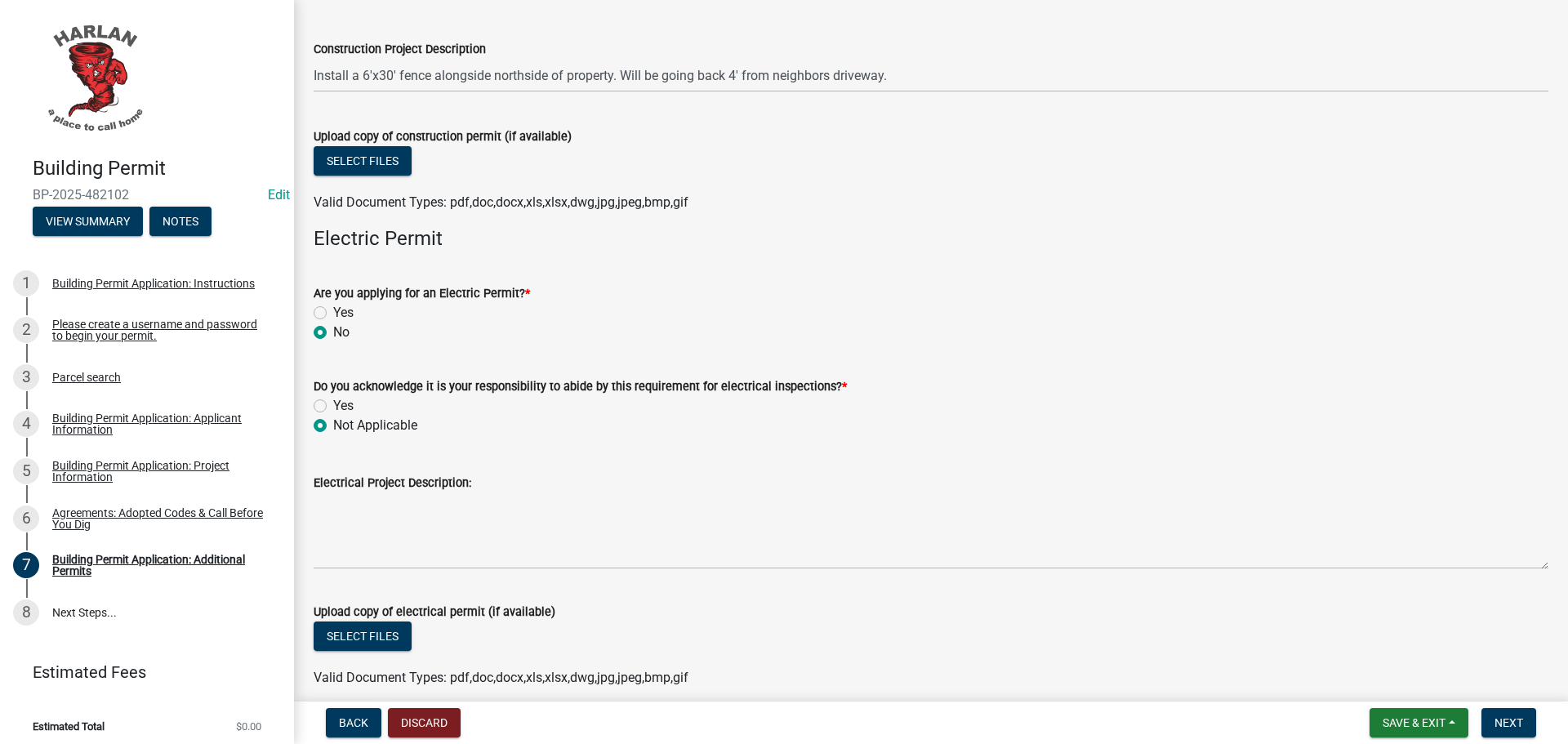
radio input "true"
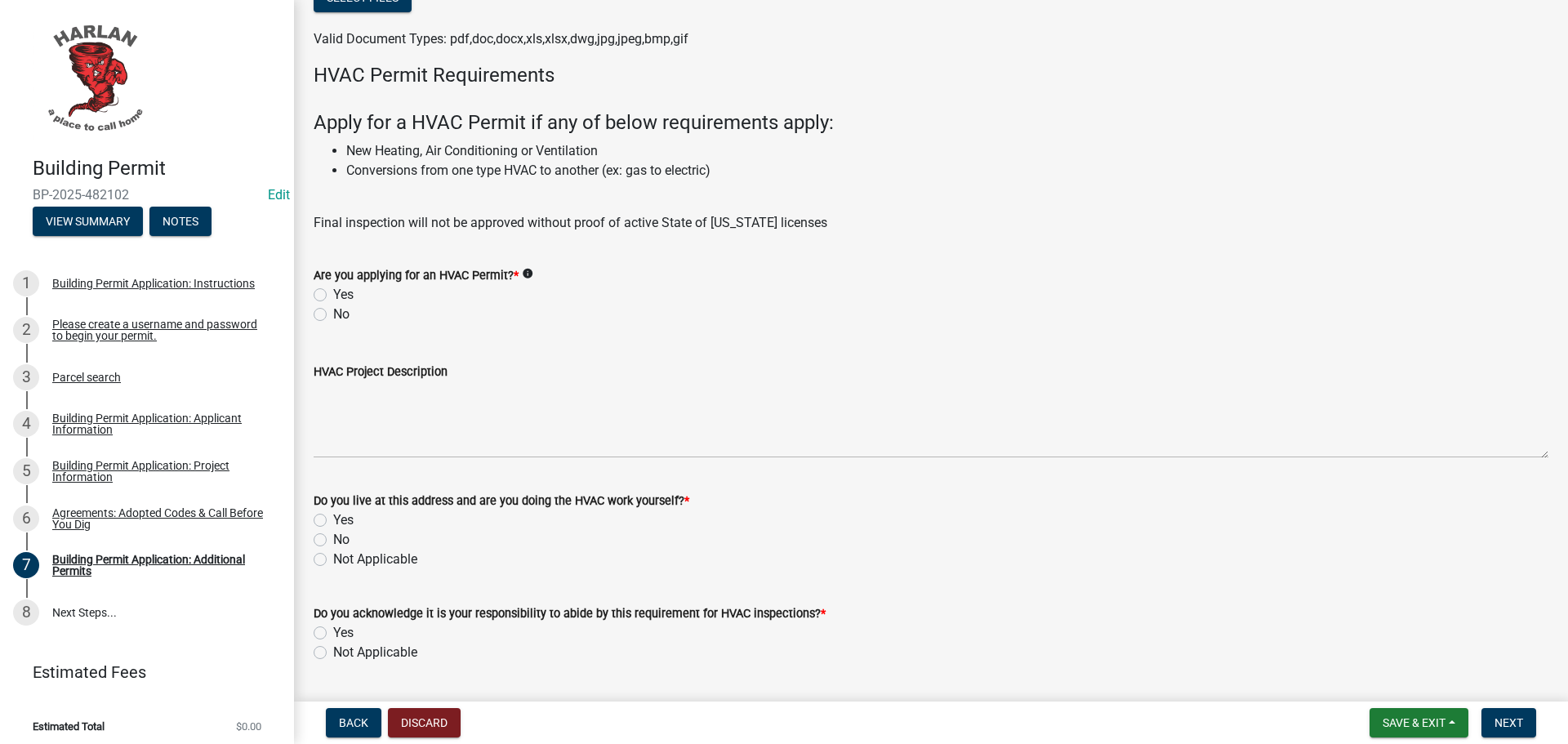
scroll to position [1062, 0]
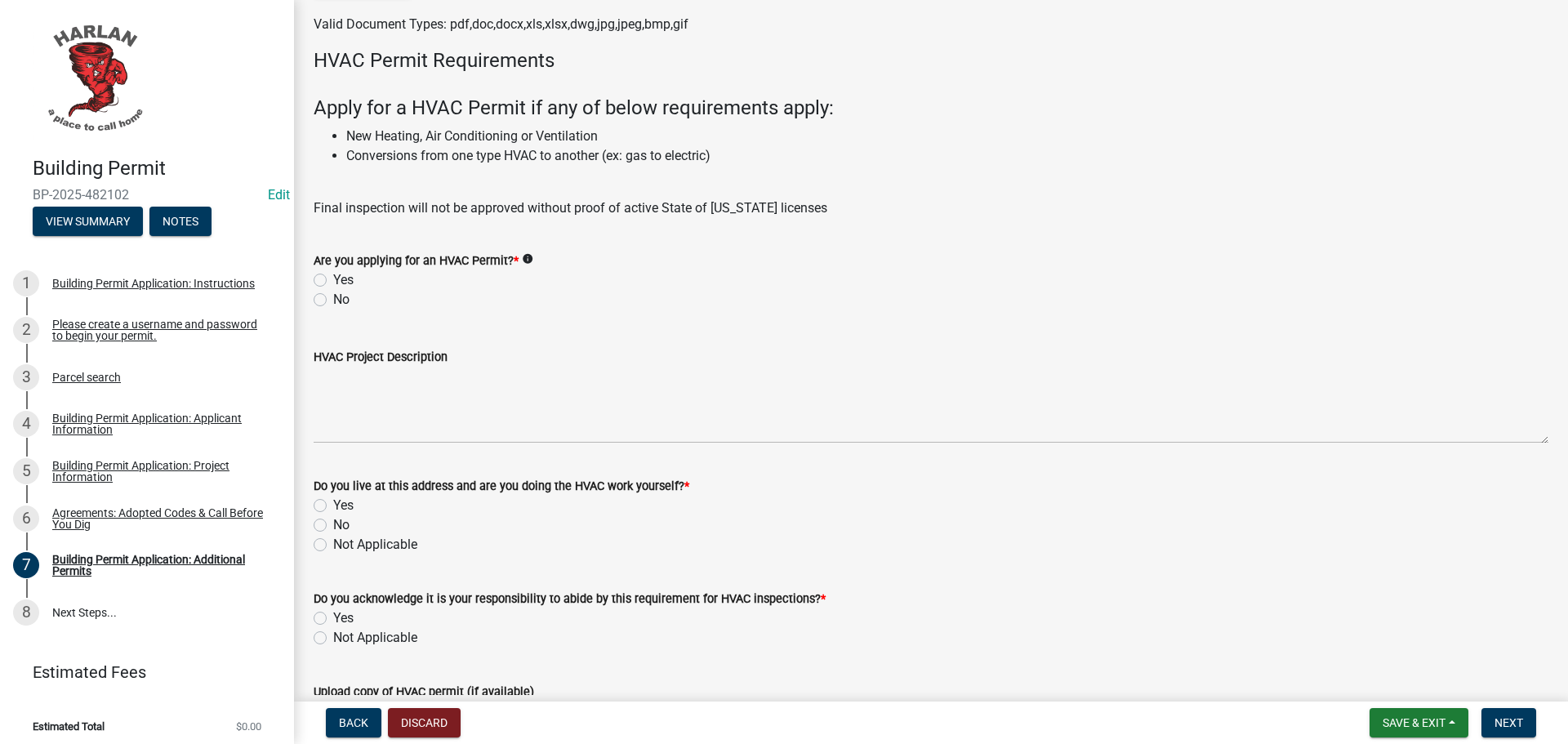
click at [333, 296] on label "No" at bounding box center [341, 299] width 17 height 20
click at [333, 296] on input "No" at bounding box center [338, 294] width 11 height 11
radio input "true"
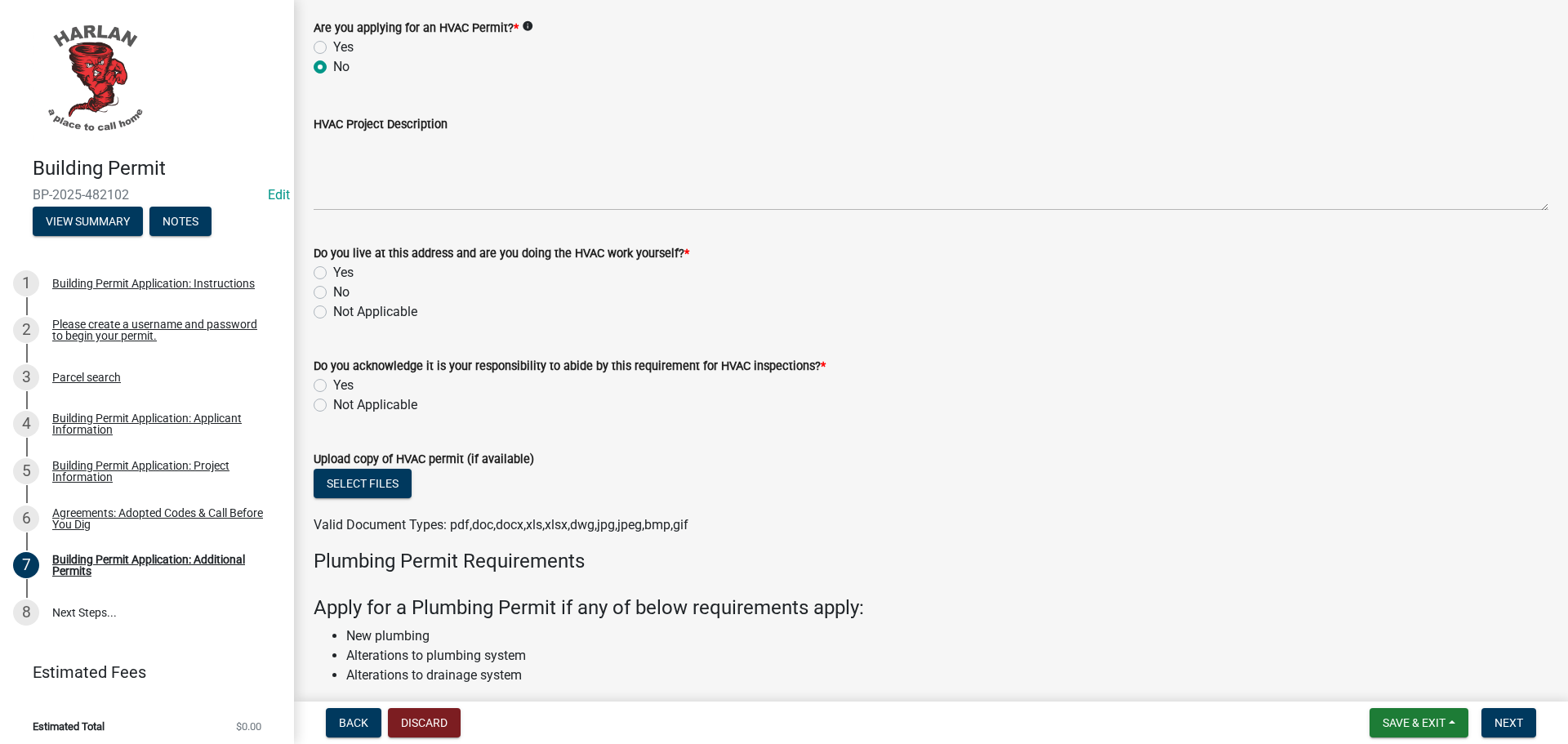
scroll to position [1307, 0]
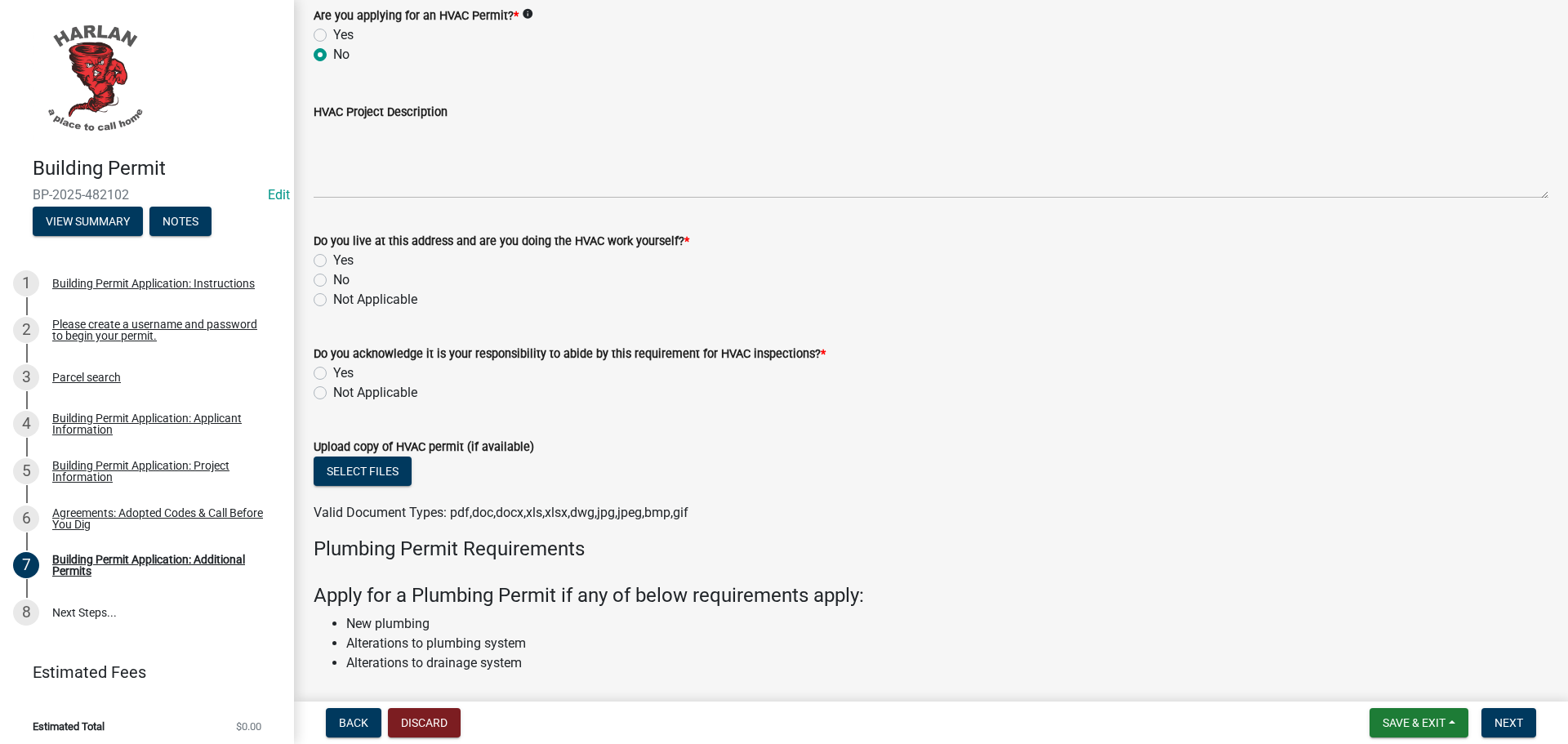
click at [333, 297] on label "Not Applicable" at bounding box center [375, 299] width 84 height 20
click at [333, 297] on input "Not Applicable" at bounding box center [338, 294] width 11 height 11
radio input "true"
click at [333, 394] on label "Not Applicable" at bounding box center [375, 393] width 84 height 20
click at [333, 394] on input "Not Applicable" at bounding box center [338, 388] width 11 height 11
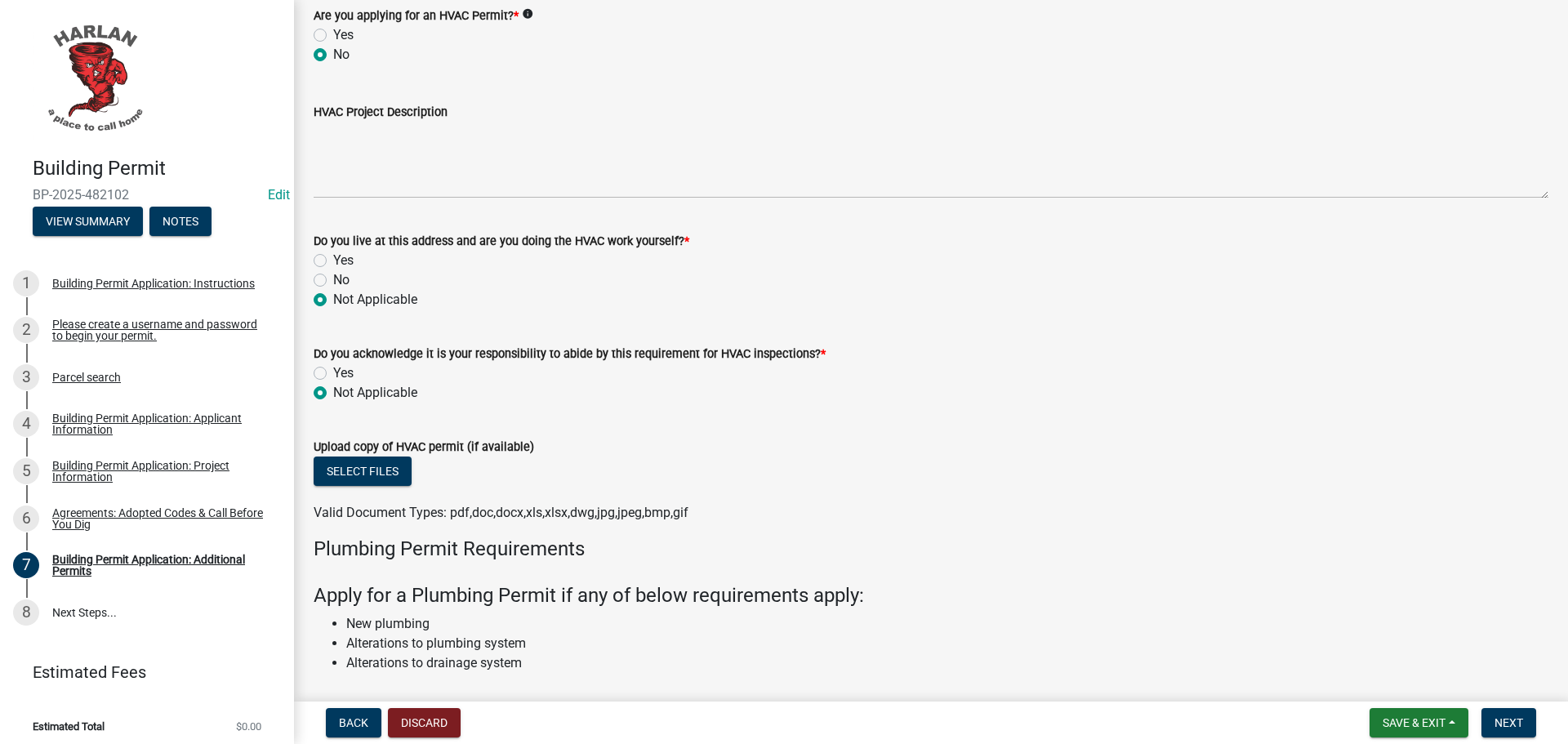
radio input "true"
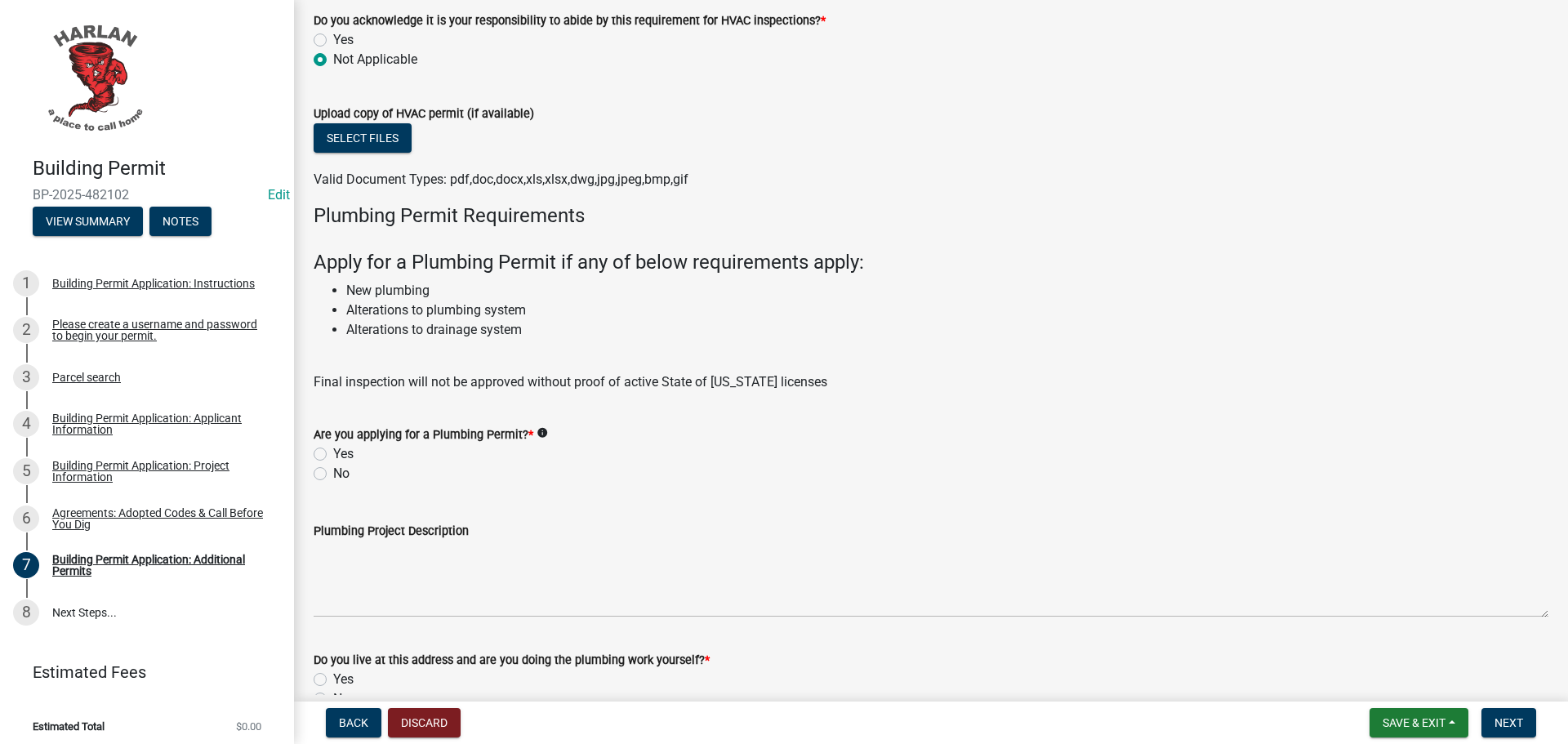
scroll to position [1714, 0]
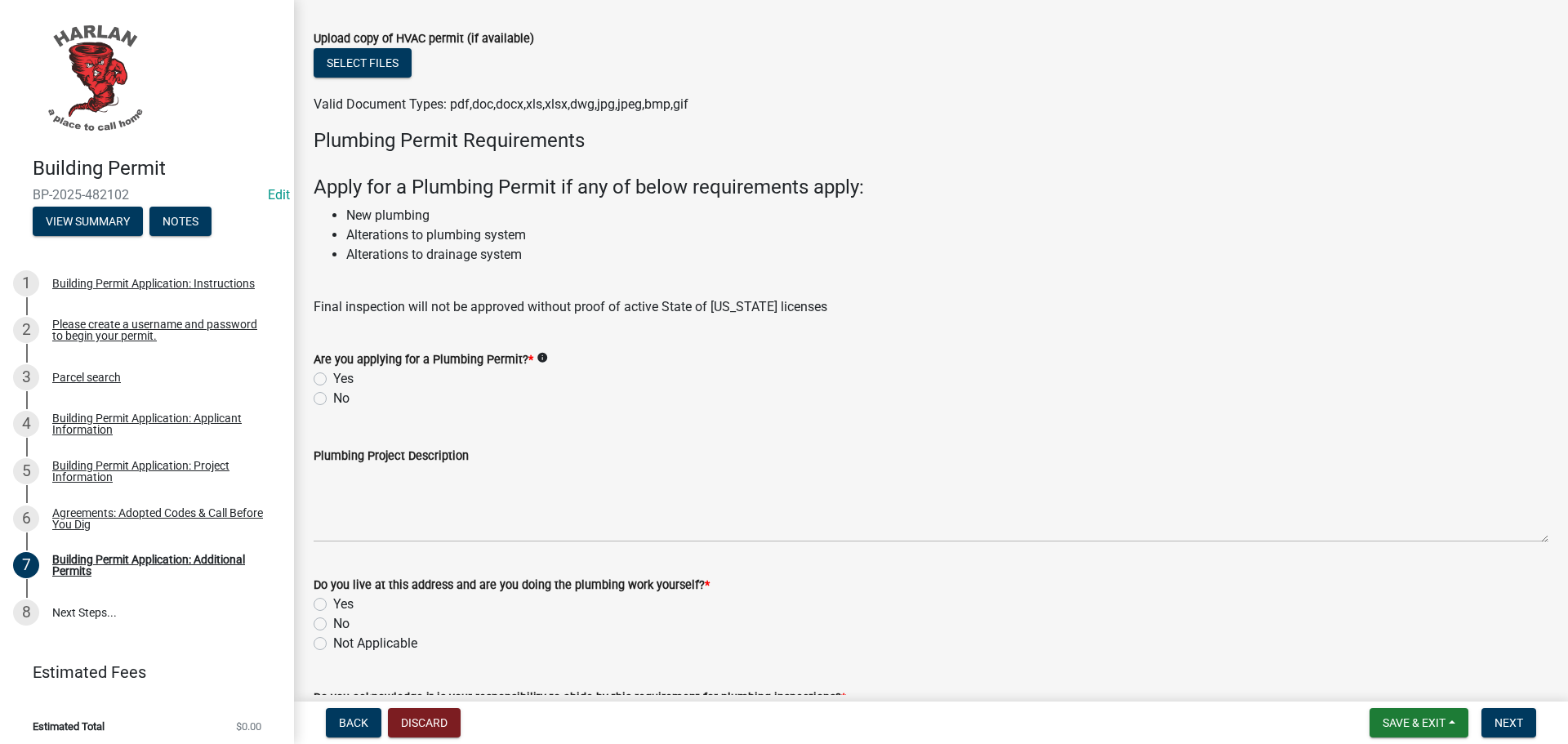
click at [333, 399] on label "No" at bounding box center [341, 399] width 17 height 20
click at [333, 399] on input "No" at bounding box center [338, 394] width 11 height 11
radio input "true"
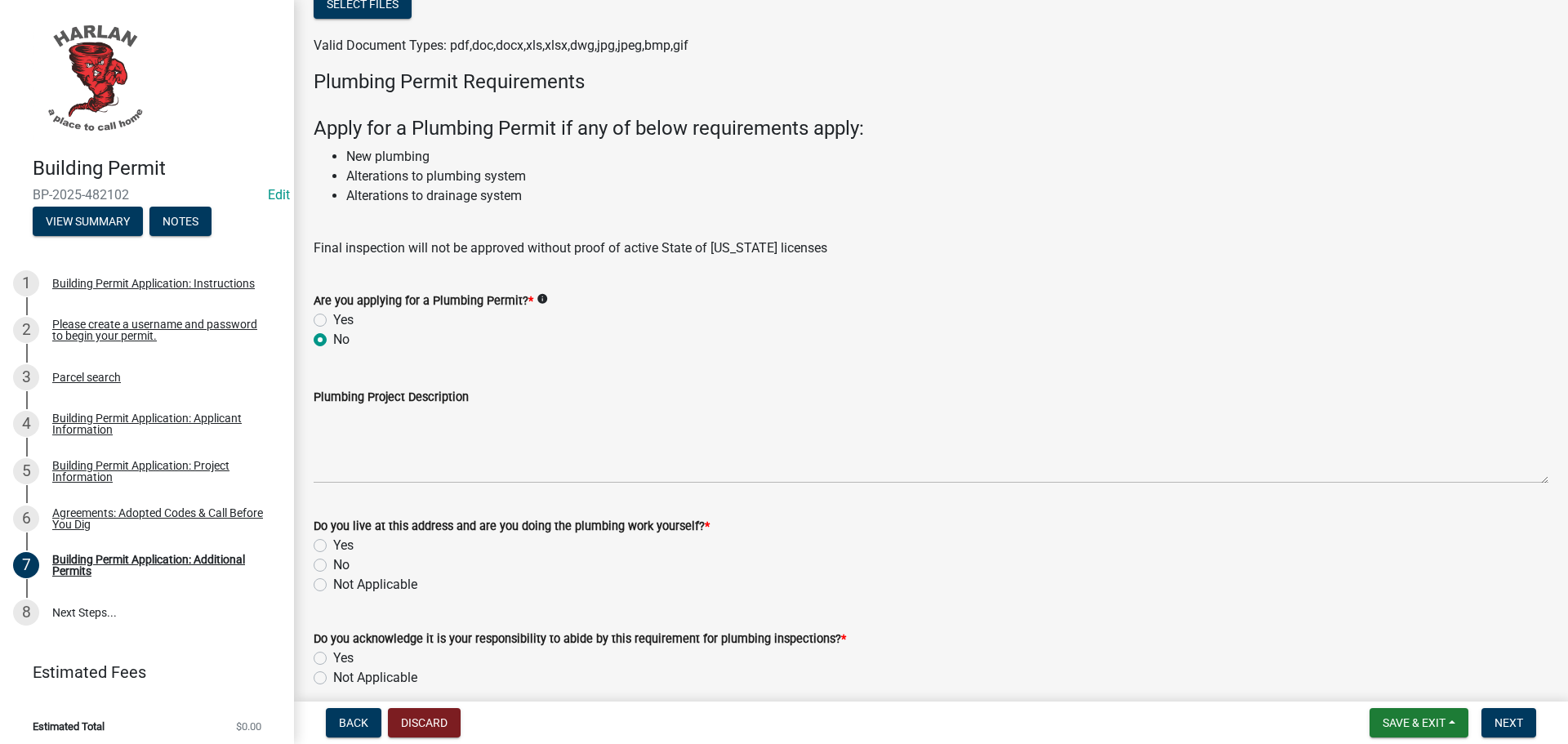
scroll to position [1960, 0]
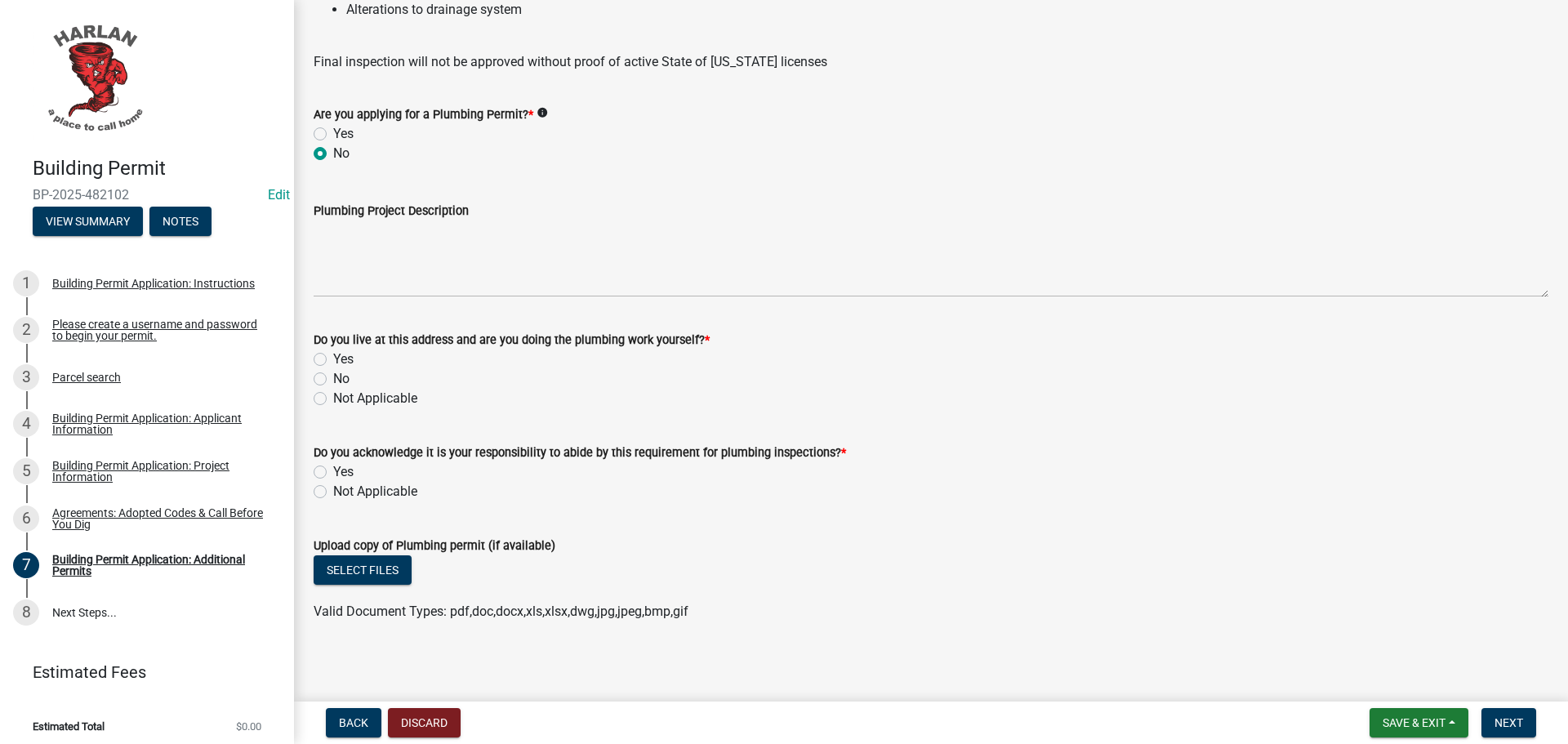
click at [333, 396] on label "Not Applicable" at bounding box center [375, 399] width 84 height 20
click at [333, 396] on input "Not Applicable" at bounding box center [338, 394] width 11 height 11
radio input "true"
click at [333, 490] on label "Not Applicable" at bounding box center [375, 491] width 84 height 20
click at [333, 490] on input "Not Applicable" at bounding box center [338, 487] width 11 height 11
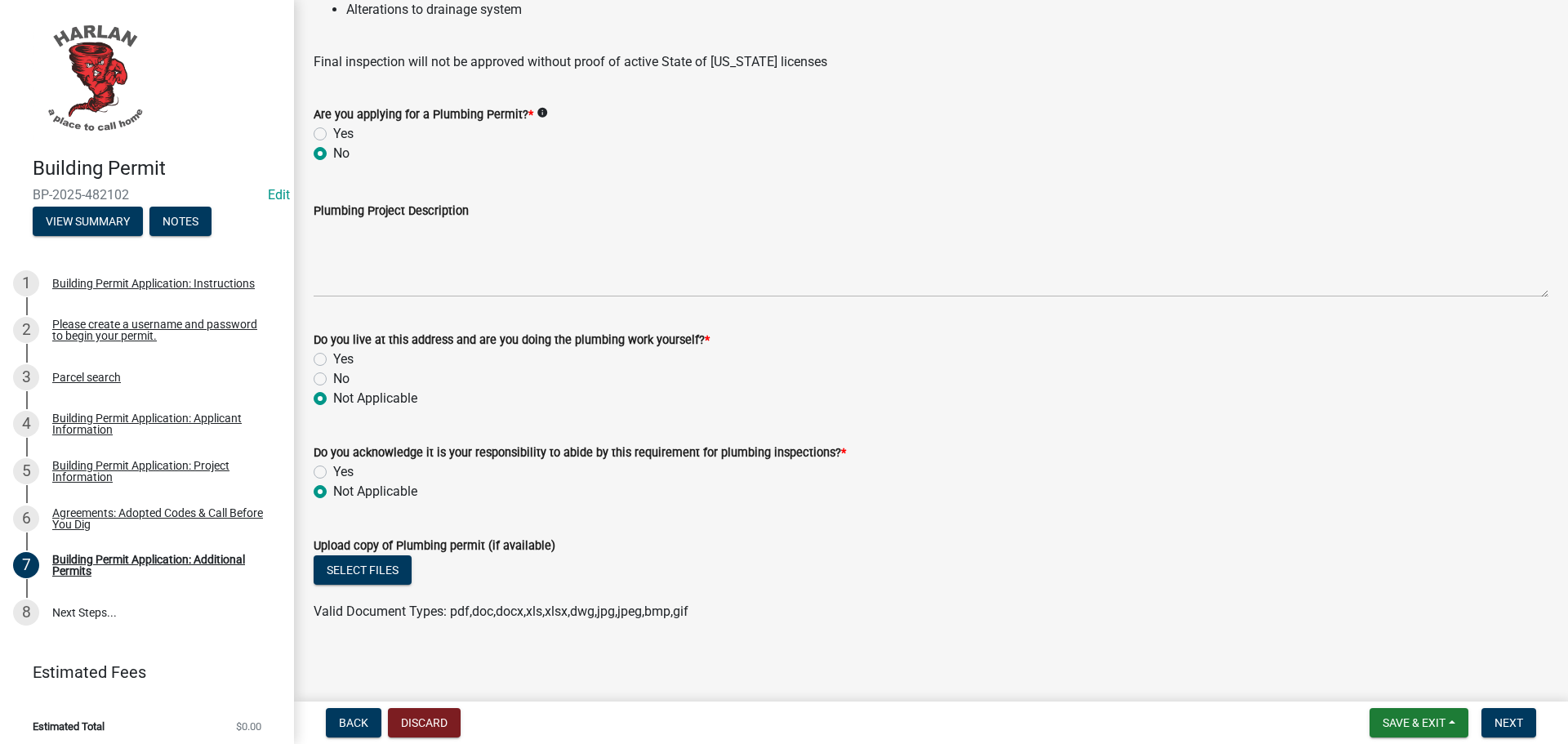
radio input "true"
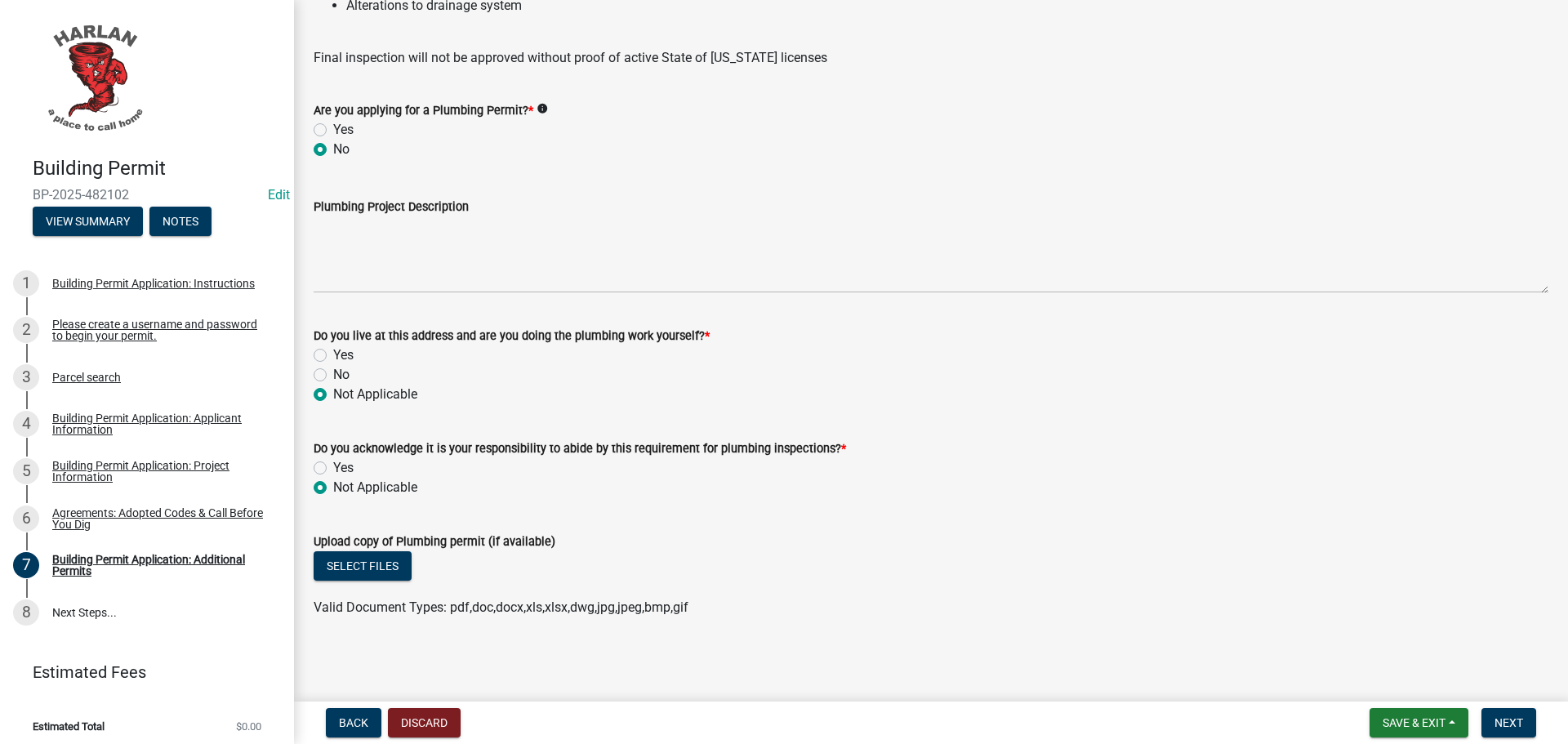
scroll to position [1965, 0]
click at [1496, 720] on span "Next" at bounding box center [1508, 722] width 28 height 13
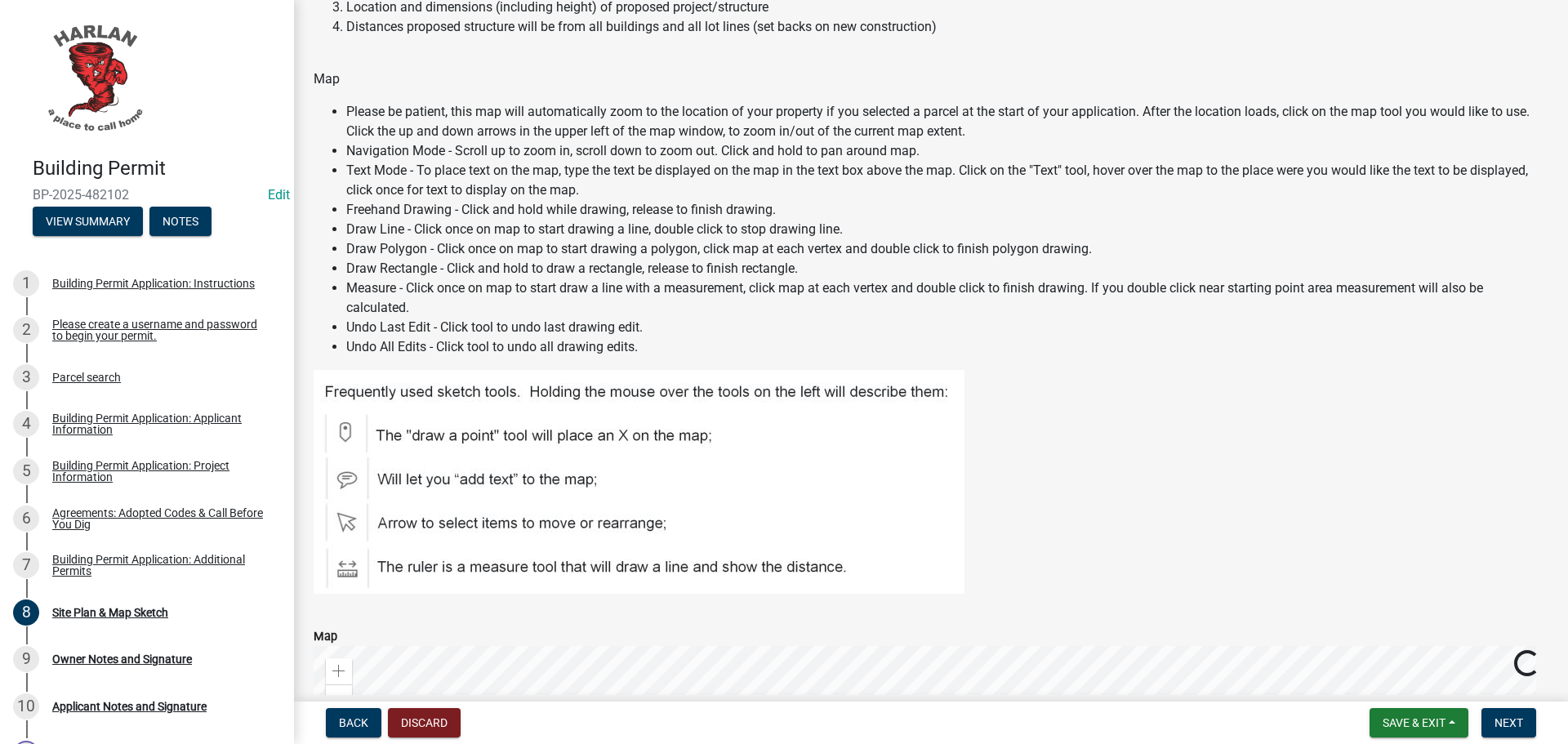
scroll to position [653, 0]
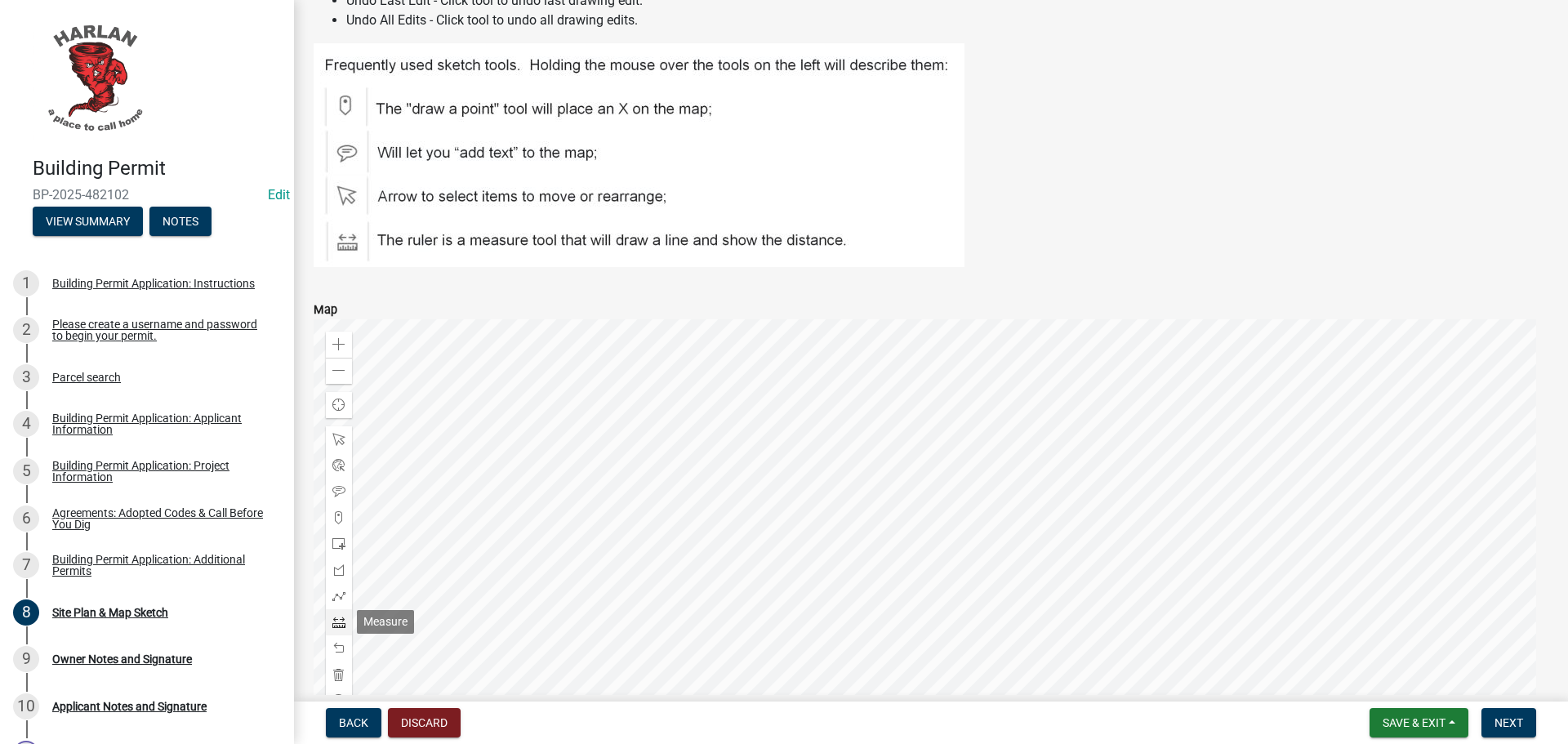
click at [333, 620] on span at bounding box center [338, 621] width 13 height 13
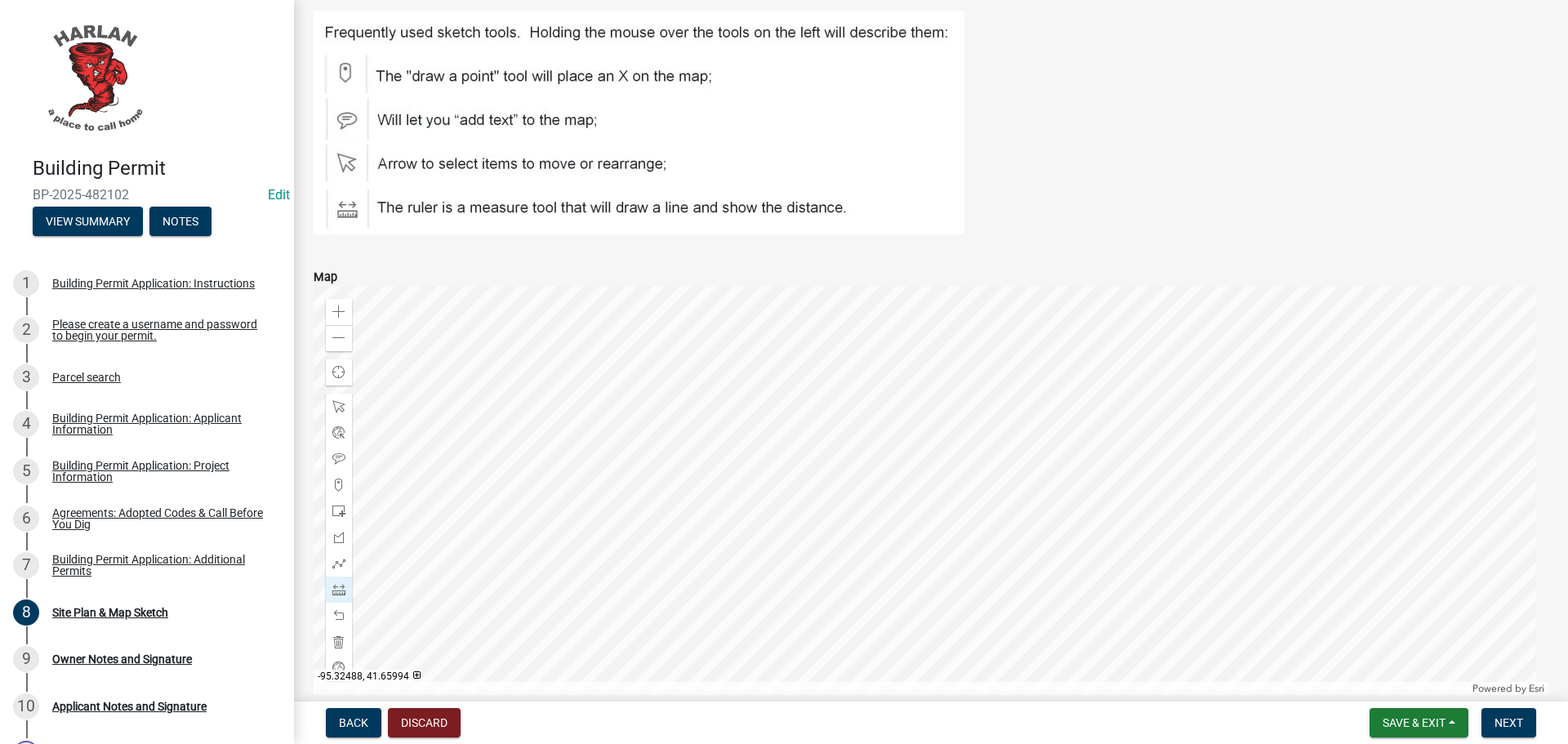
click at [885, 390] on div at bounding box center [931, 490] width 1235 height 409
click at [886, 398] on div at bounding box center [931, 490] width 1235 height 409
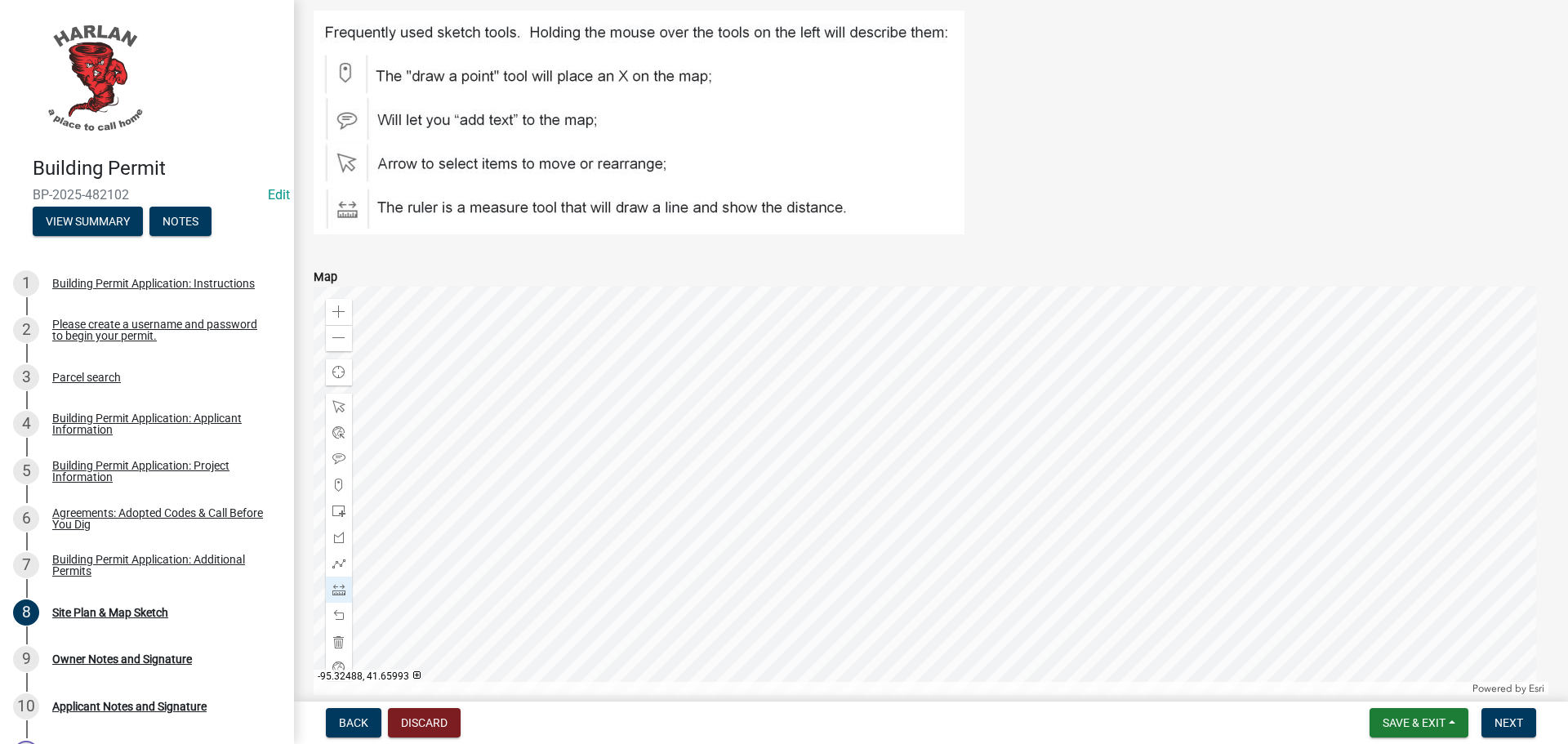
click at [886, 398] on div at bounding box center [931, 490] width 1235 height 409
click at [886, 399] on div at bounding box center [931, 490] width 1235 height 409
click at [934, 401] on div at bounding box center [931, 490] width 1235 height 409
click at [930, 400] on div at bounding box center [931, 490] width 1235 height 409
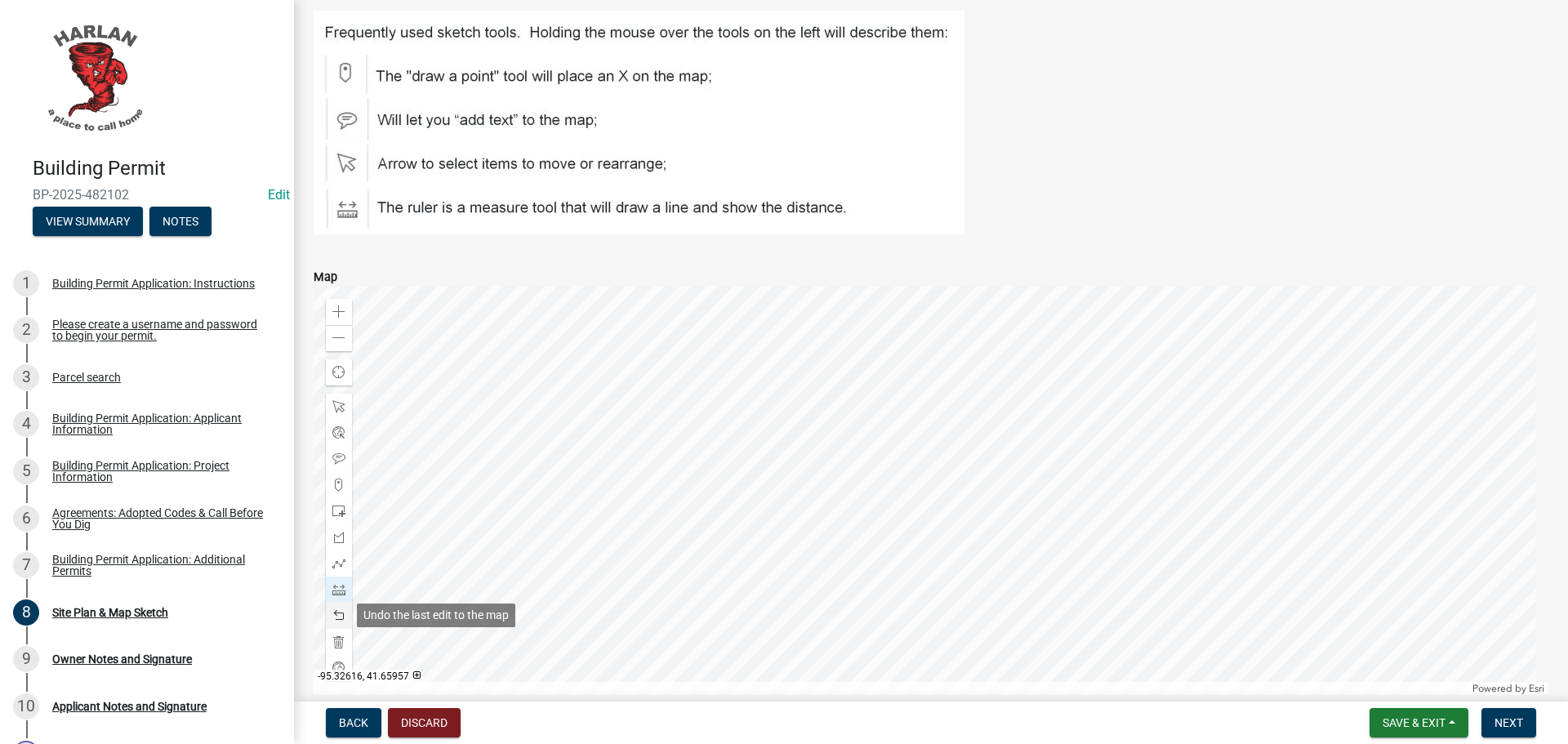
click at [334, 607] on div at bounding box center [338, 615] width 26 height 26
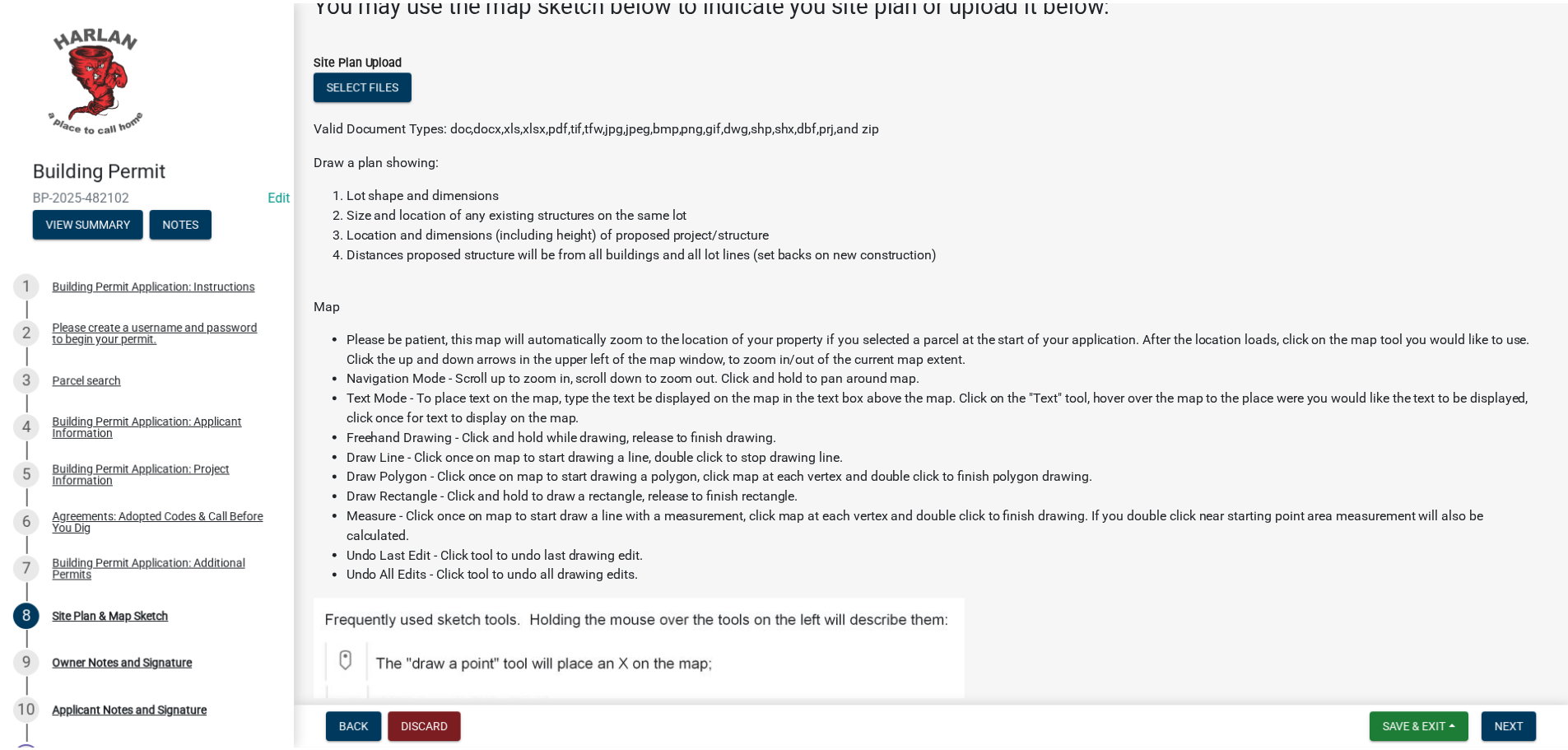
scroll to position [0, 0]
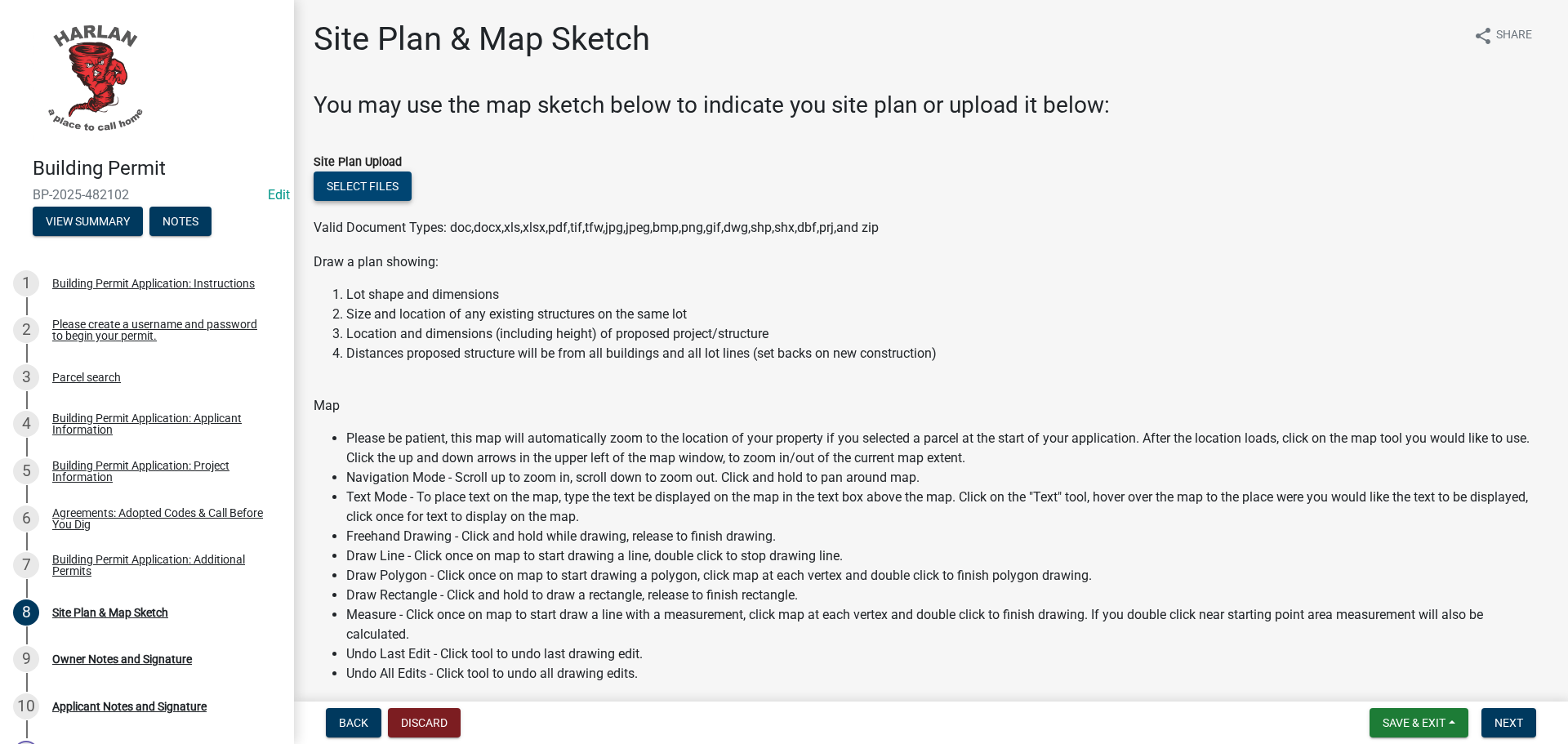
click at [347, 185] on button "Select files" at bounding box center [363, 186] width 98 height 29
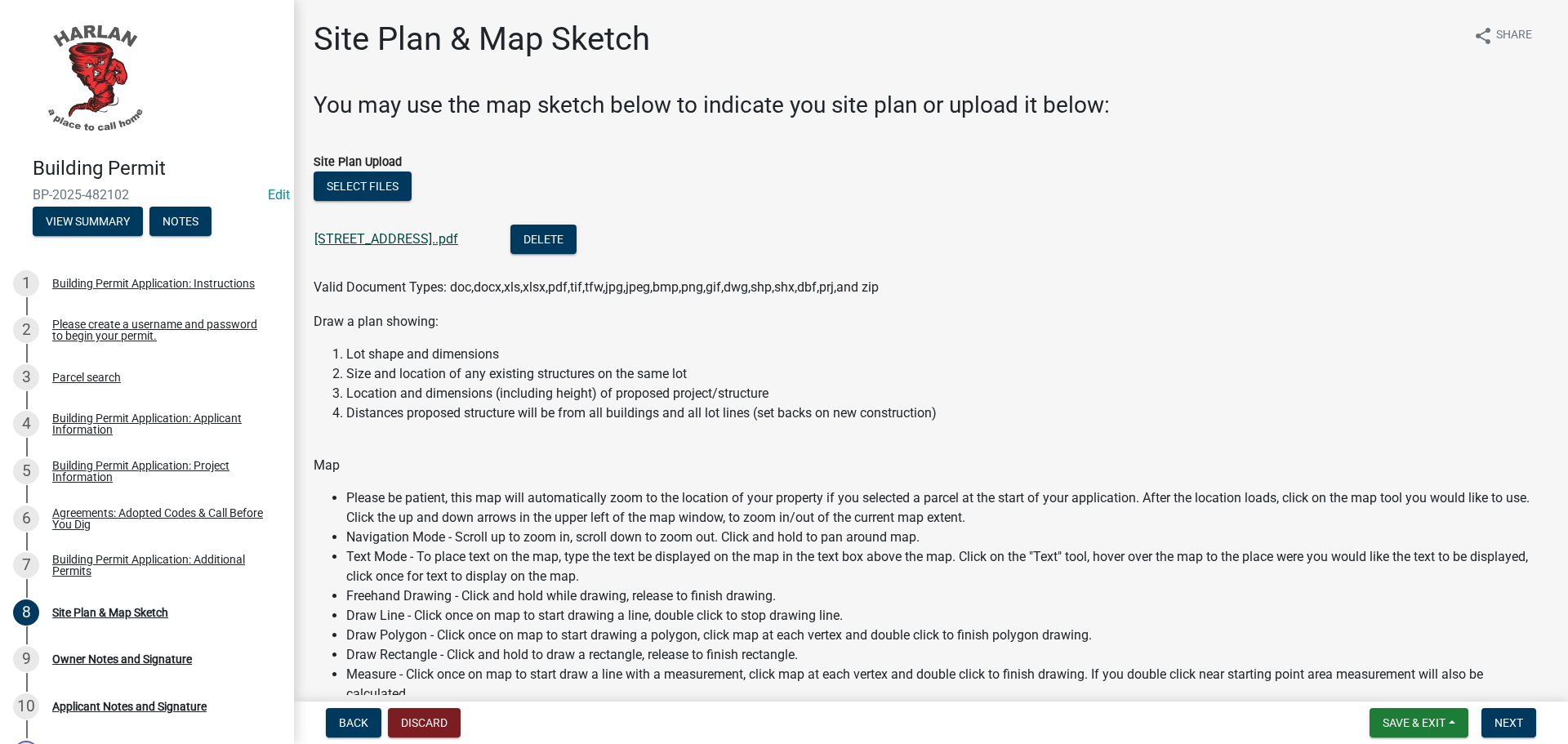
click at [351, 235] on link "[STREET_ADDRESS]..pdf" at bounding box center [385, 239] width 143 height 16
click at [1508, 721] on span "Next" at bounding box center [1508, 722] width 28 height 13
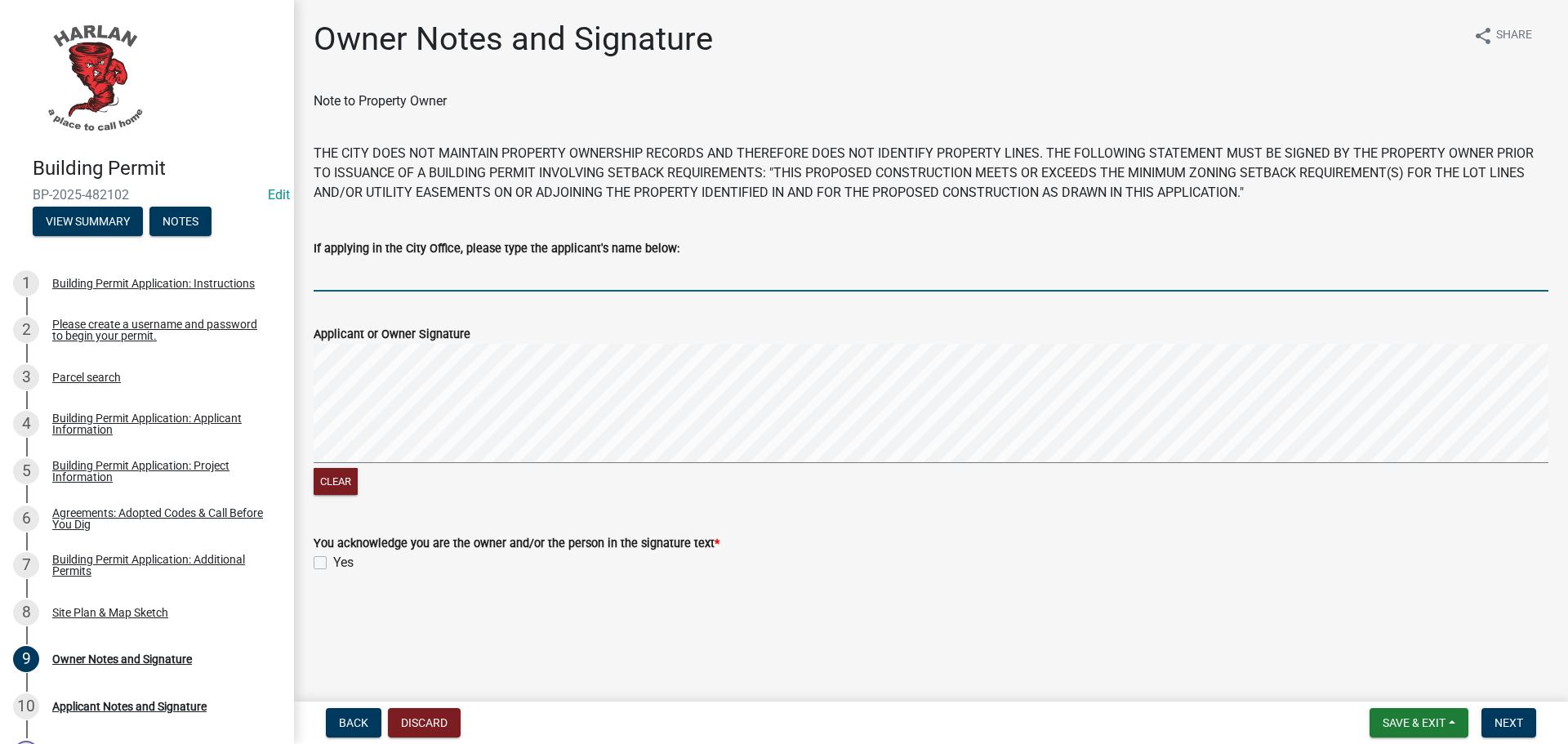
click at [327, 280] on input "If applying in the City Office, please type the applicant's name below:" at bounding box center [931, 275] width 1235 height 33
type input "[PERSON_NAME]"
click at [1518, 724] on span "Next" at bounding box center [1508, 722] width 28 height 13
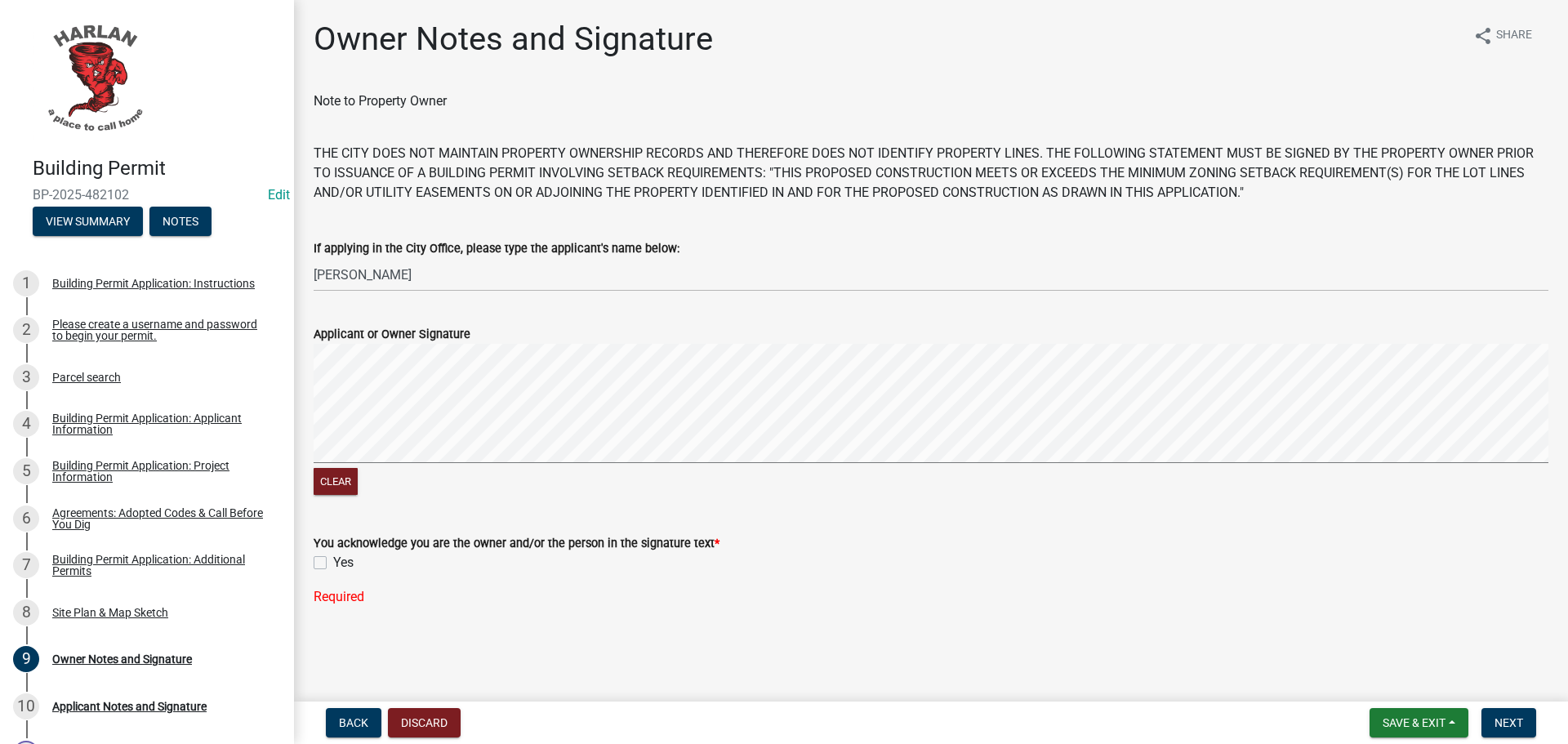
drag, startPoint x: 318, startPoint y: 562, endPoint x: 490, endPoint y: 567, distance: 172.1
click at [334, 571] on label "Yes" at bounding box center [343, 563] width 20 height 20
click at [333, 559] on label "Yes" at bounding box center [343, 563] width 20 height 20
click at [333, 559] on input "Yes" at bounding box center [338, 558] width 11 height 11
checkbox input "true"
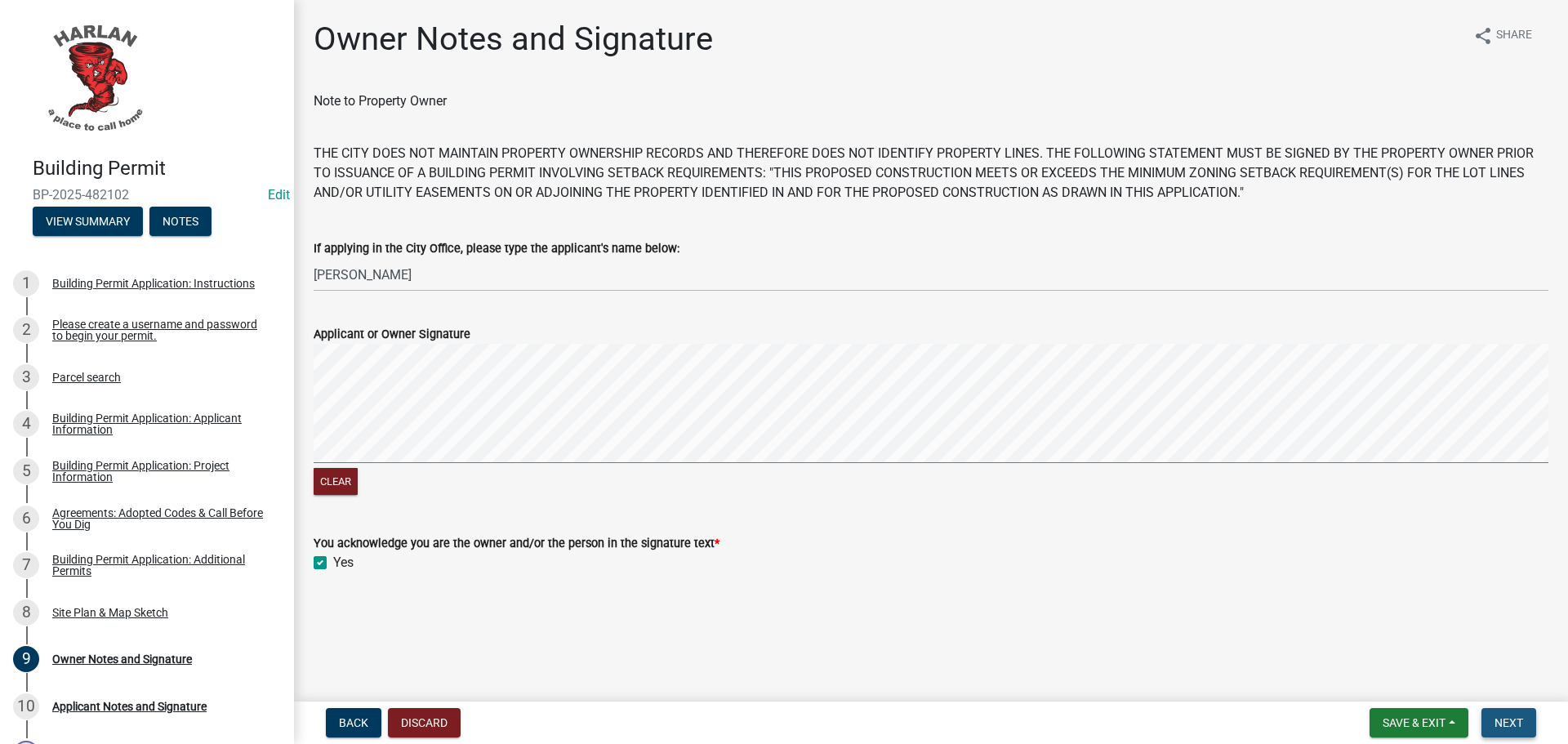
click at [1507, 724] on span "Next" at bounding box center [1508, 722] width 28 height 13
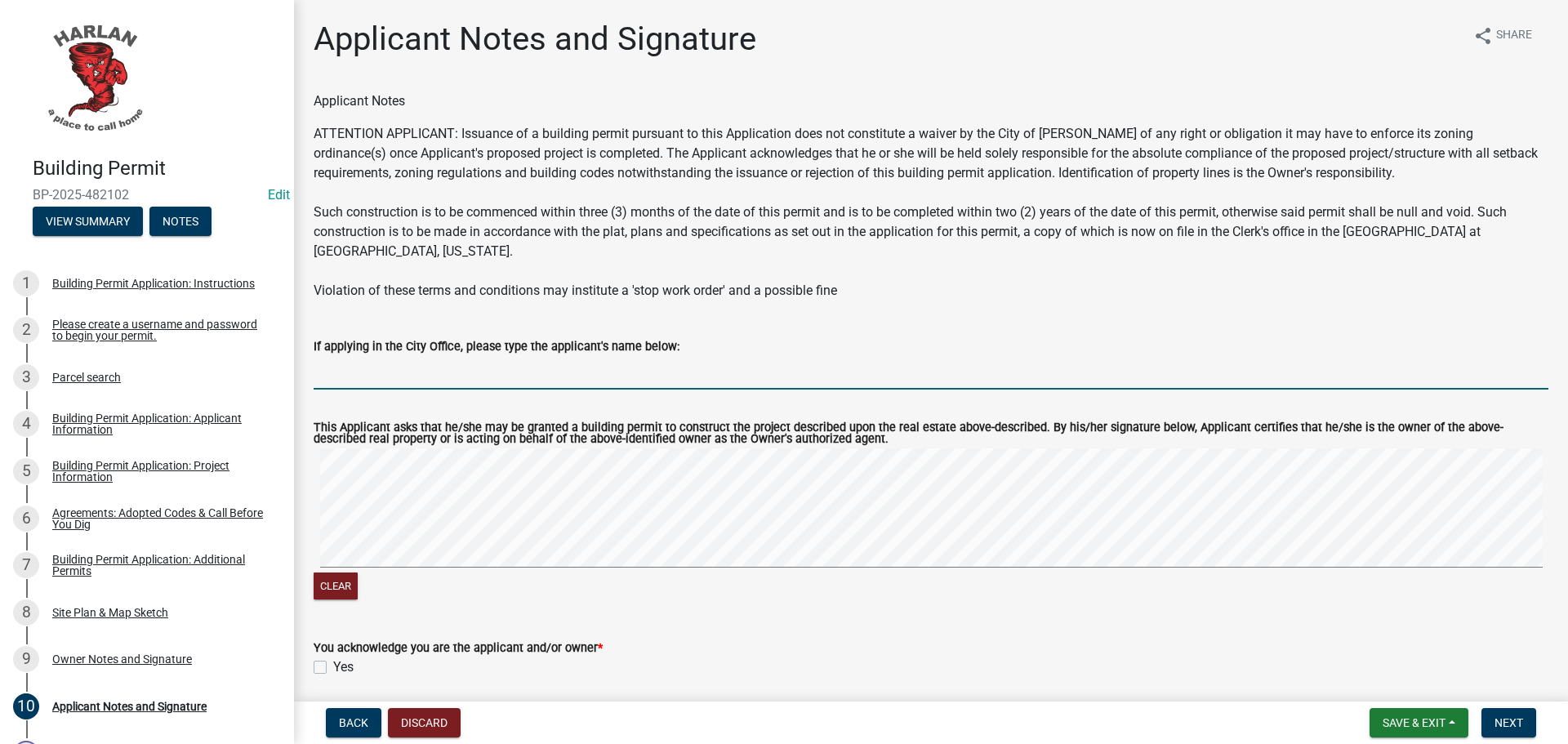
click at [337, 356] on input "If applying in the City Office, please type the applicant's name below:" at bounding box center [931, 372] width 1235 height 33
type input "[PERSON_NAME]"
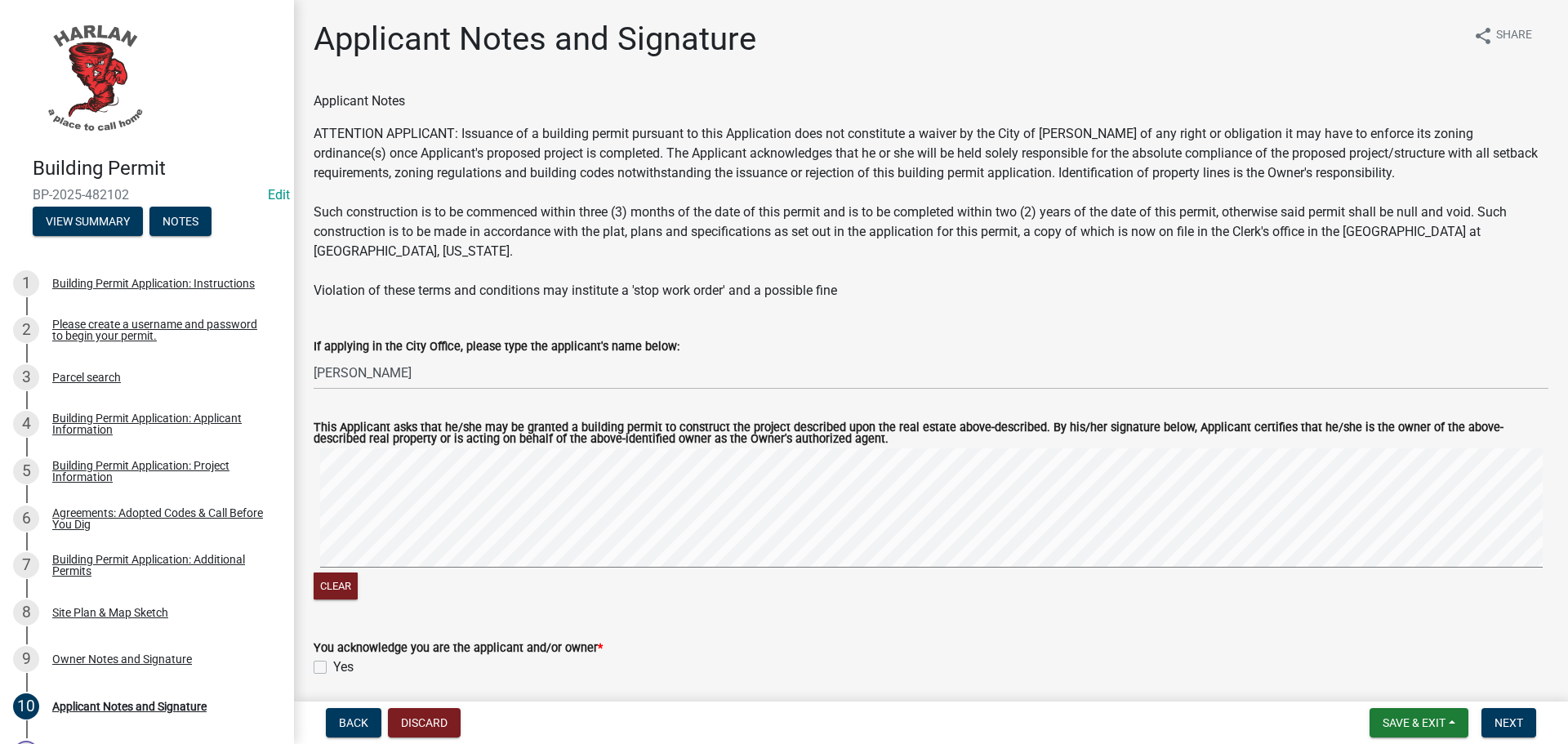
click at [333, 657] on label "Yes" at bounding box center [343, 667] width 20 height 20
click at [333, 657] on input "Yes" at bounding box center [338, 662] width 11 height 11
checkbox input "true"
click at [1509, 725] on span "Next" at bounding box center [1508, 722] width 28 height 13
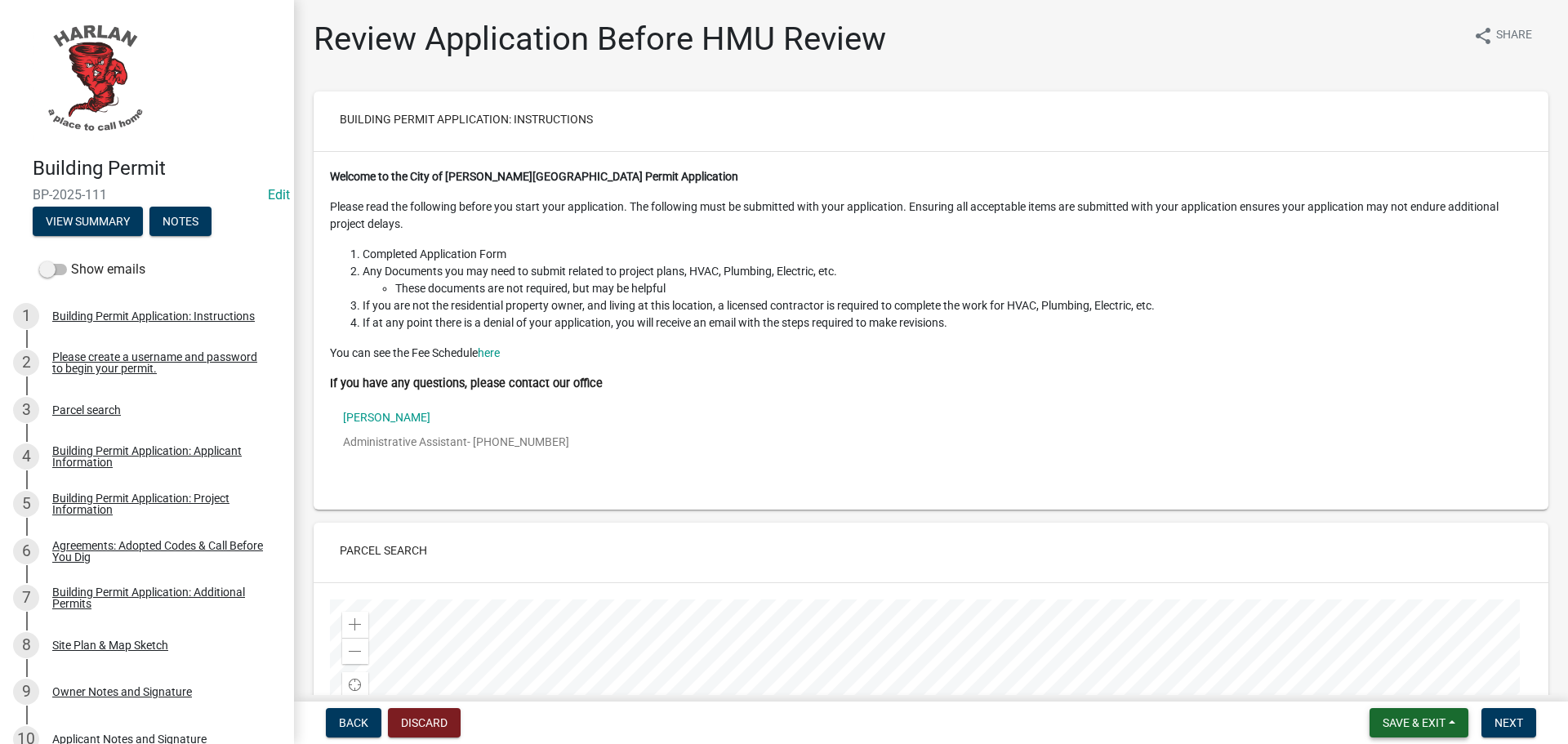
click at [1422, 719] on span "Save & Exit" at bounding box center [1414, 722] width 62 height 13
click at [1405, 681] on button "Save & Exit" at bounding box center [1403, 680] width 131 height 39
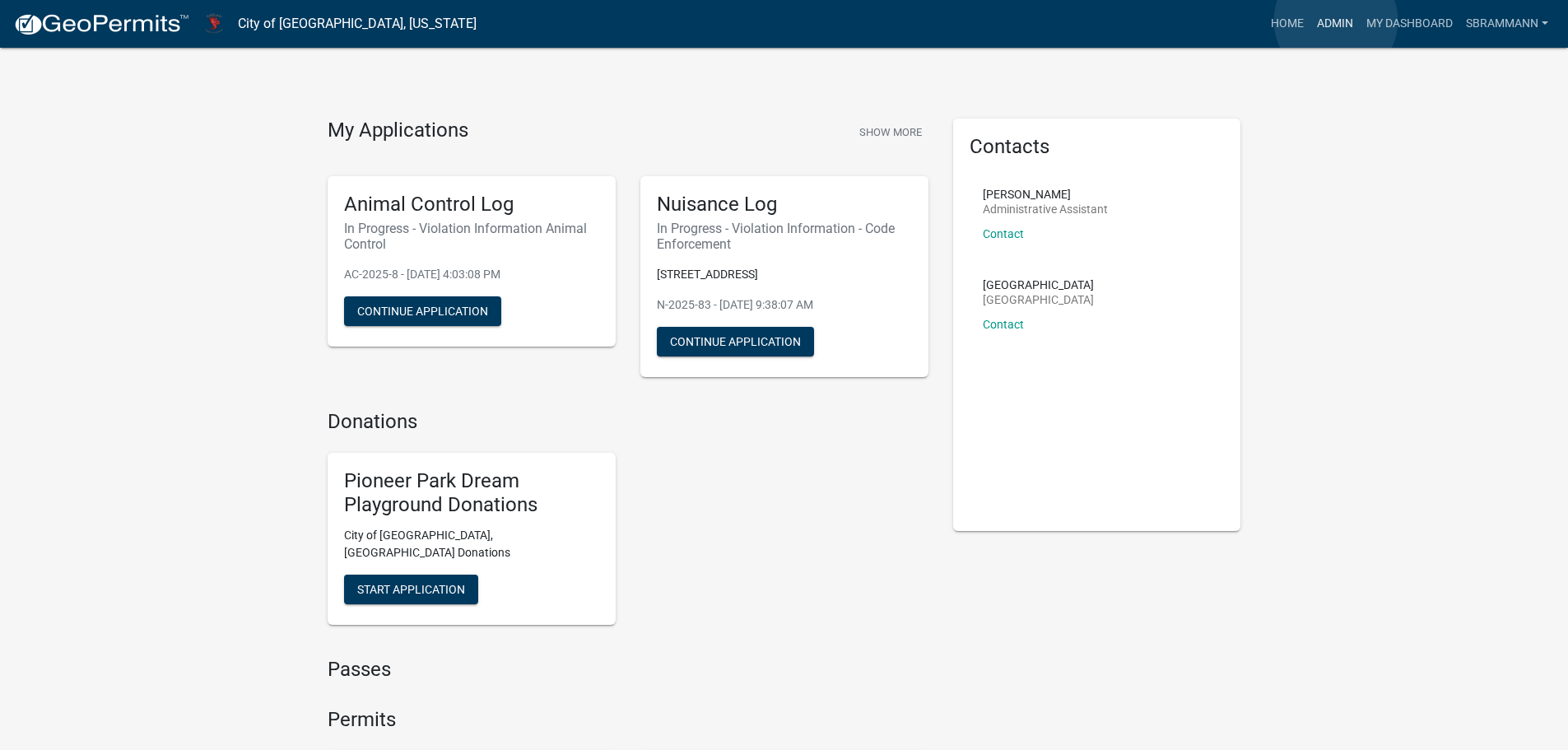
click at [1336, 21] on link "Admin" at bounding box center [1335, 24] width 49 height 31
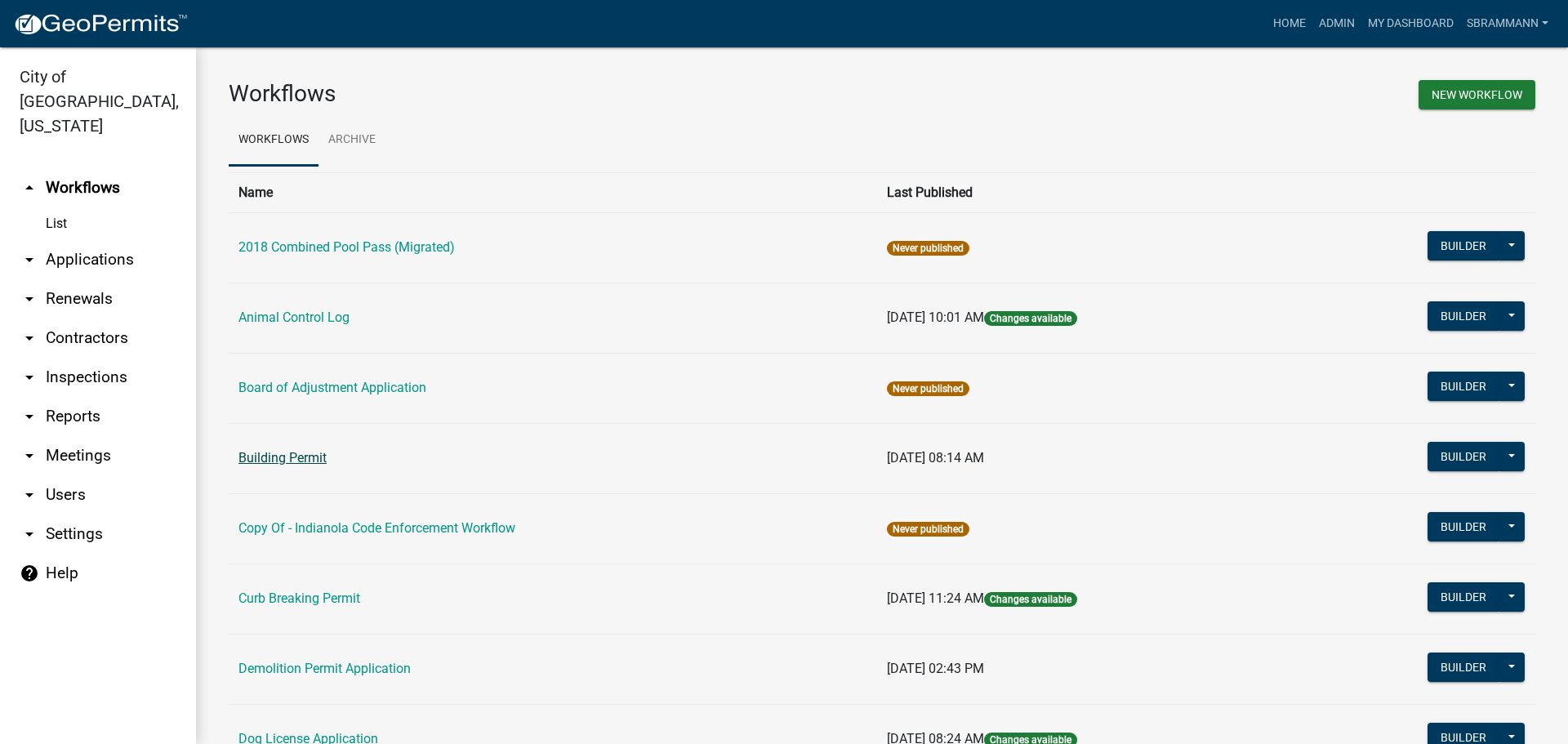
click at [296, 459] on link "Building Permit" at bounding box center [283, 457] width 88 height 16
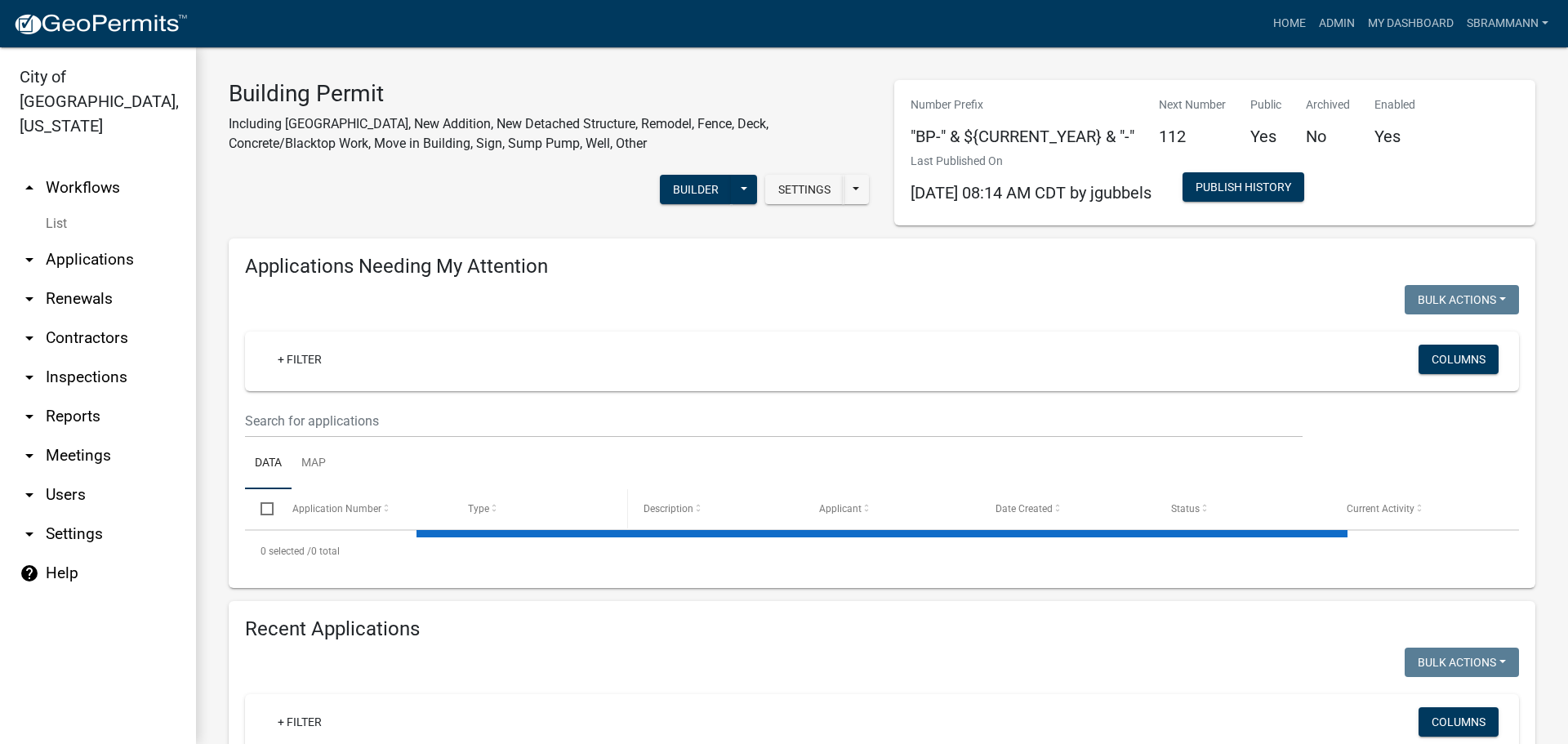
select select "3: 100"
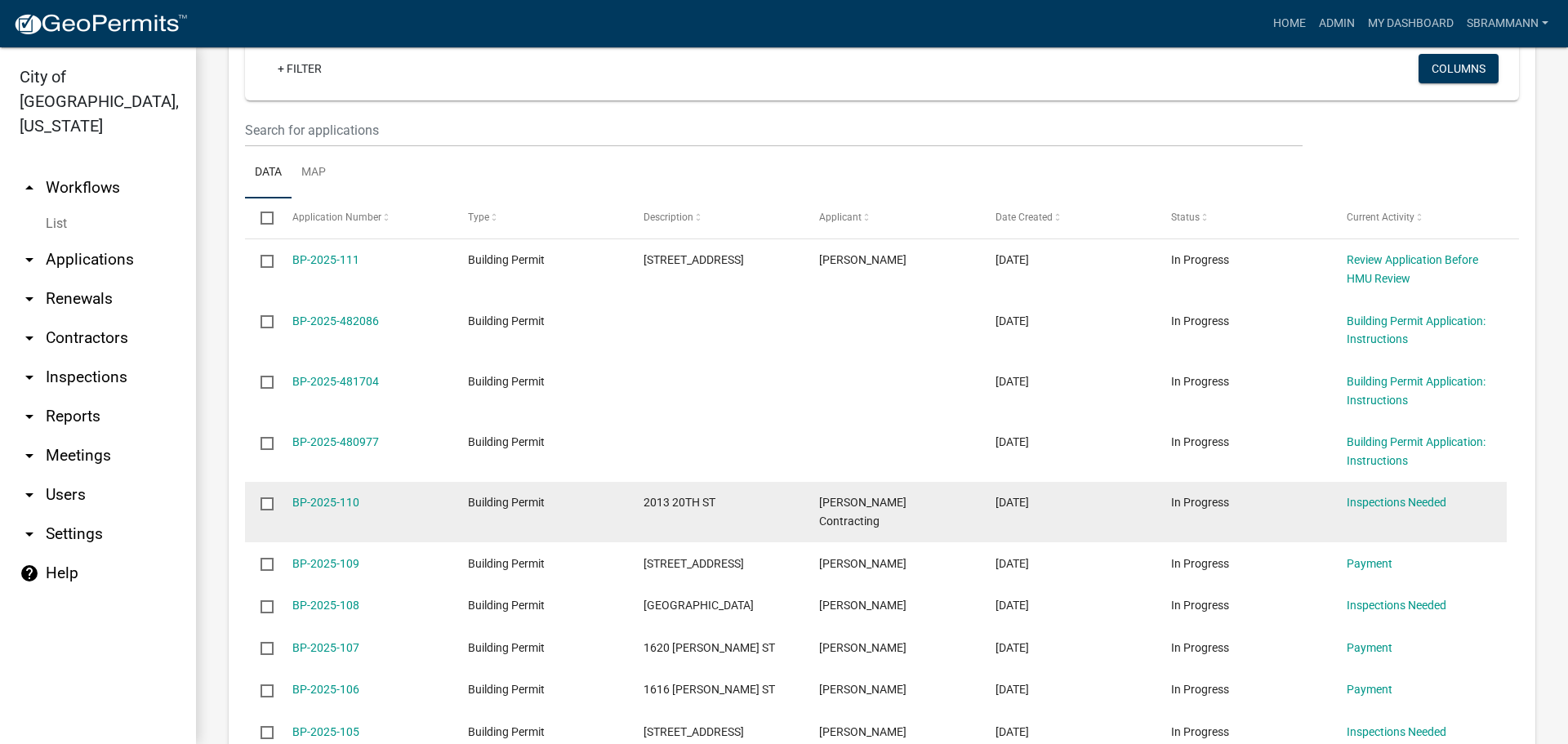
scroll to position [700, 0]
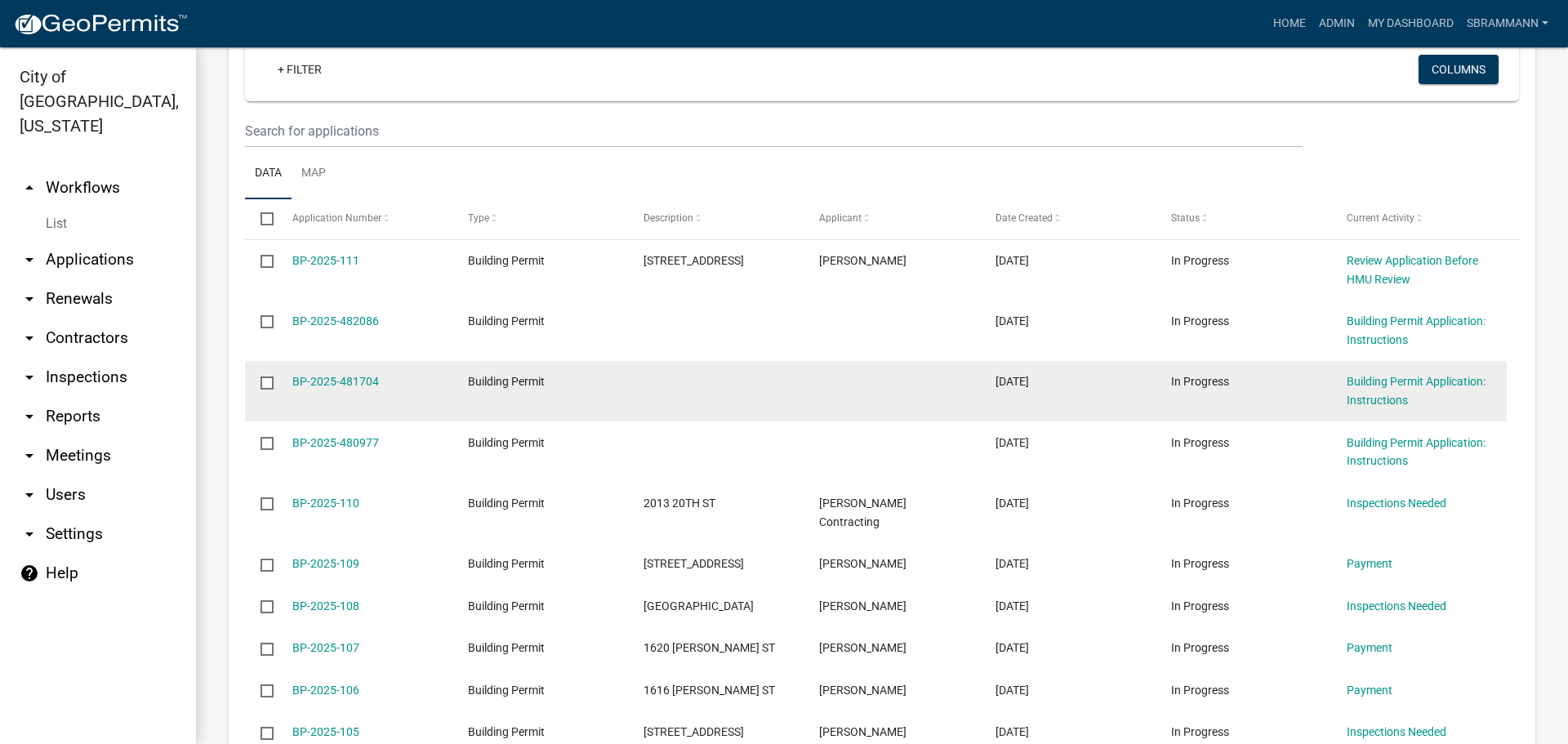
click at [266, 380] on input "checkbox" at bounding box center [265, 381] width 11 height 11
checkbox input "true"
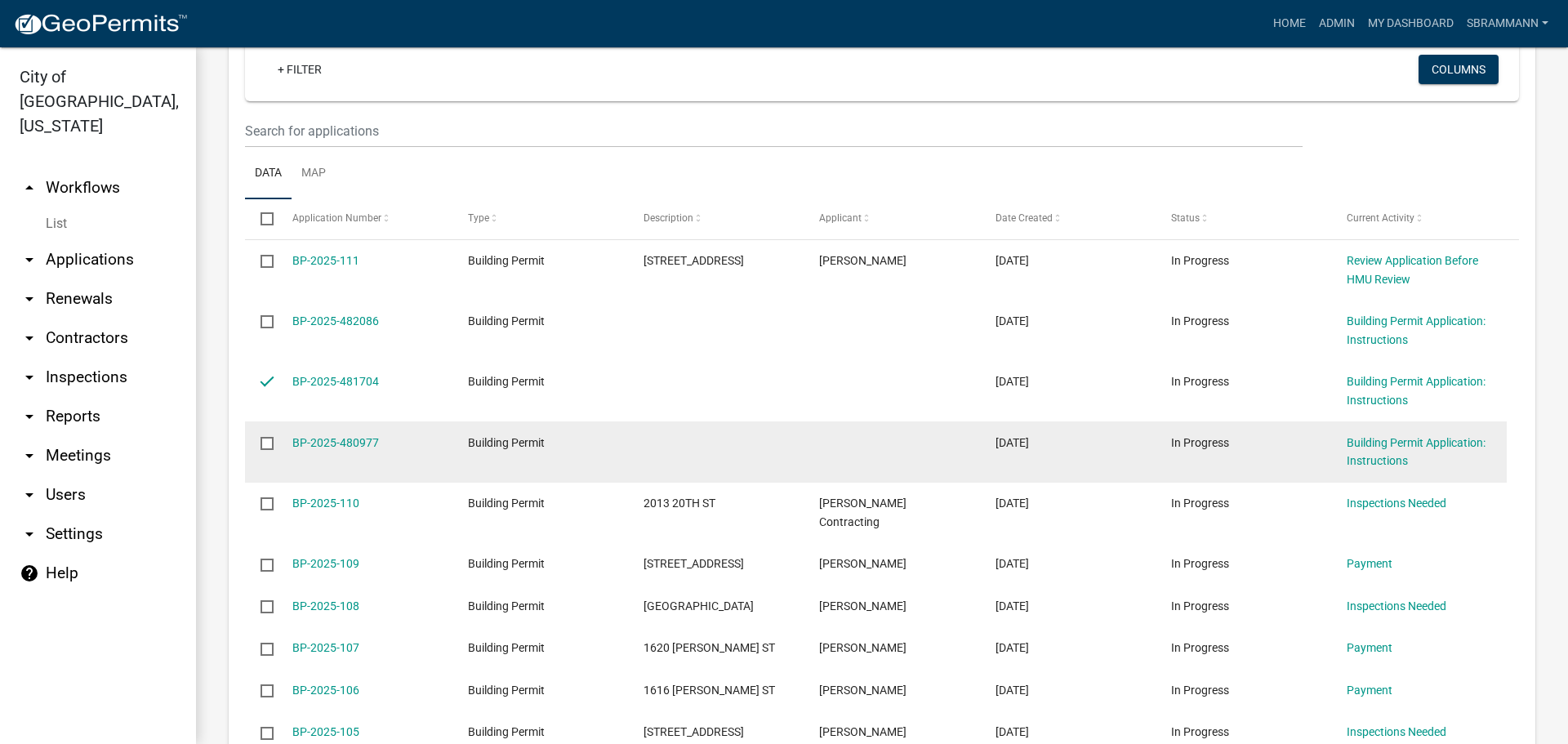
click at [268, 443] on input "checkbox" at bounding box center [265, 442] width 11 height 11
checkbox input "true"
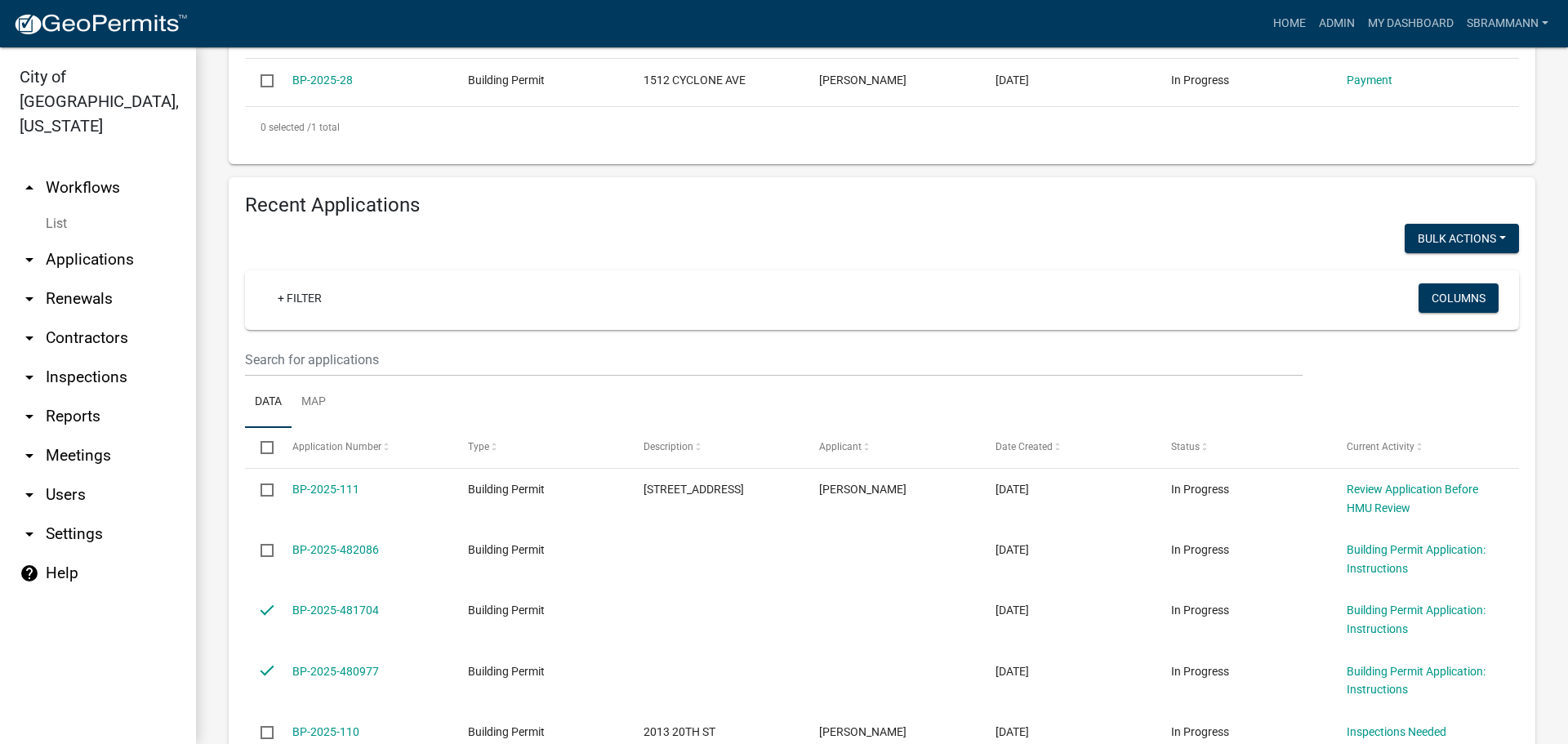
scroll to position [454, 0]
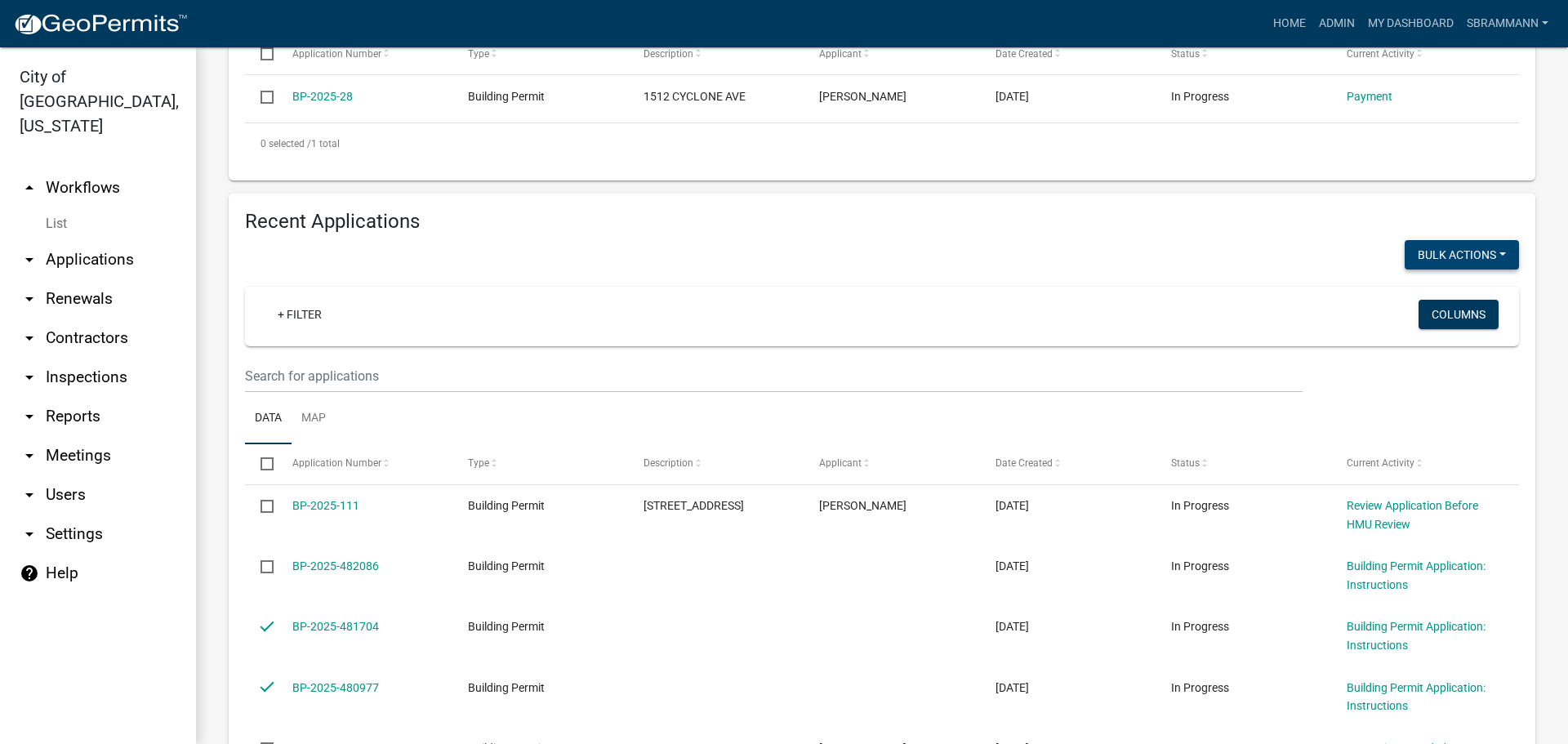
click at [1424, 255] on button "Bulk Actions" at bounding box center [1461, 255] width 114 height 29
click at [1406, 296] on button "Void" at bounding box center [1453, 297] width 131 height 39
checkbox input "false"
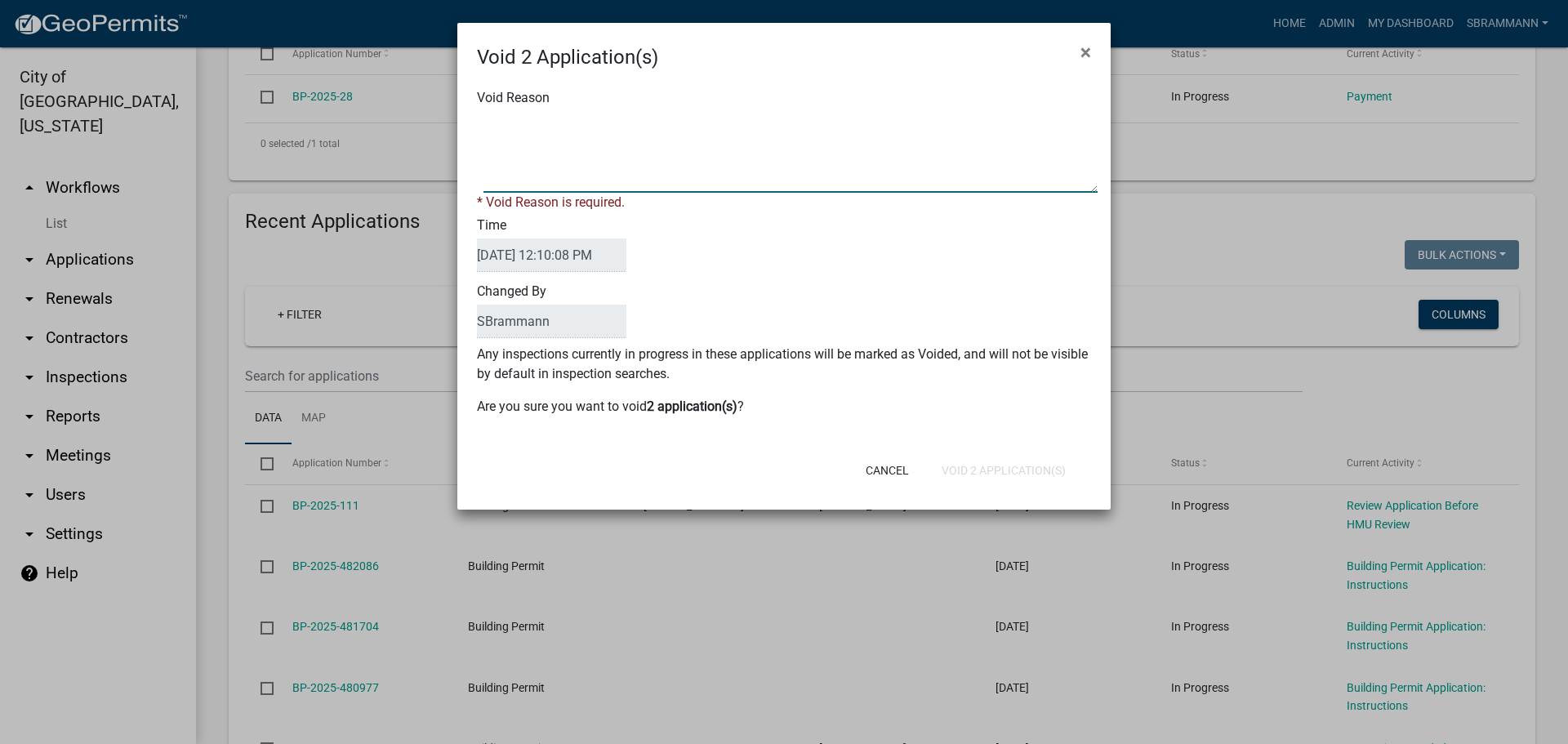
click at [545, 122] on textarea "Void Reason" at bounding box center [791, 152] width 614 height 82
type textarea "Incomplete Application"
click at [989, 477] on div "Void 2 Application(s) × Void Reason * Void Reason is required. Time [DATE] 12:1…" at bounding box center [784, 265] width 653 height 487
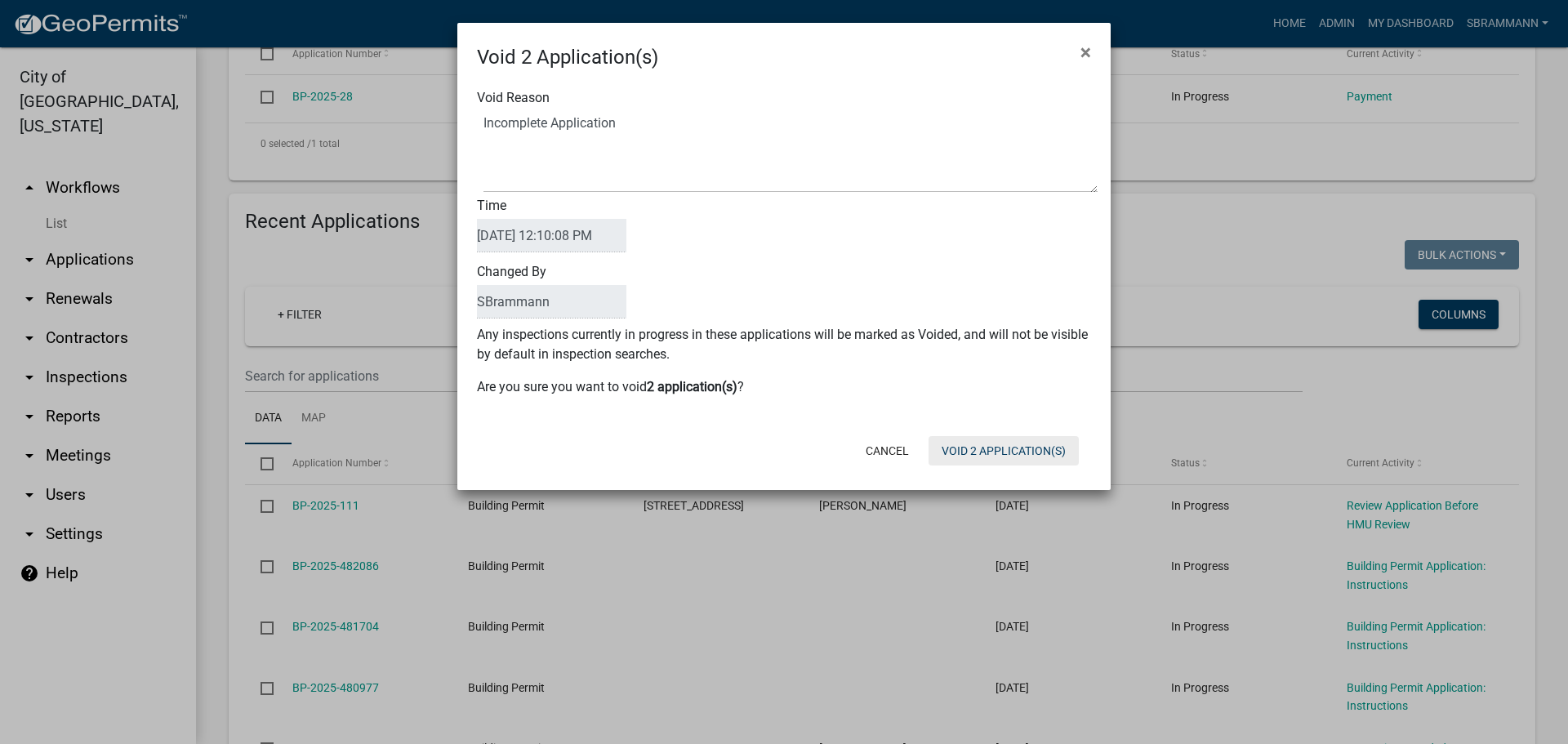
click at [988, 450] on button "Void 2 Application(s)" at bounding box center [1003, 450] width 150 height 29
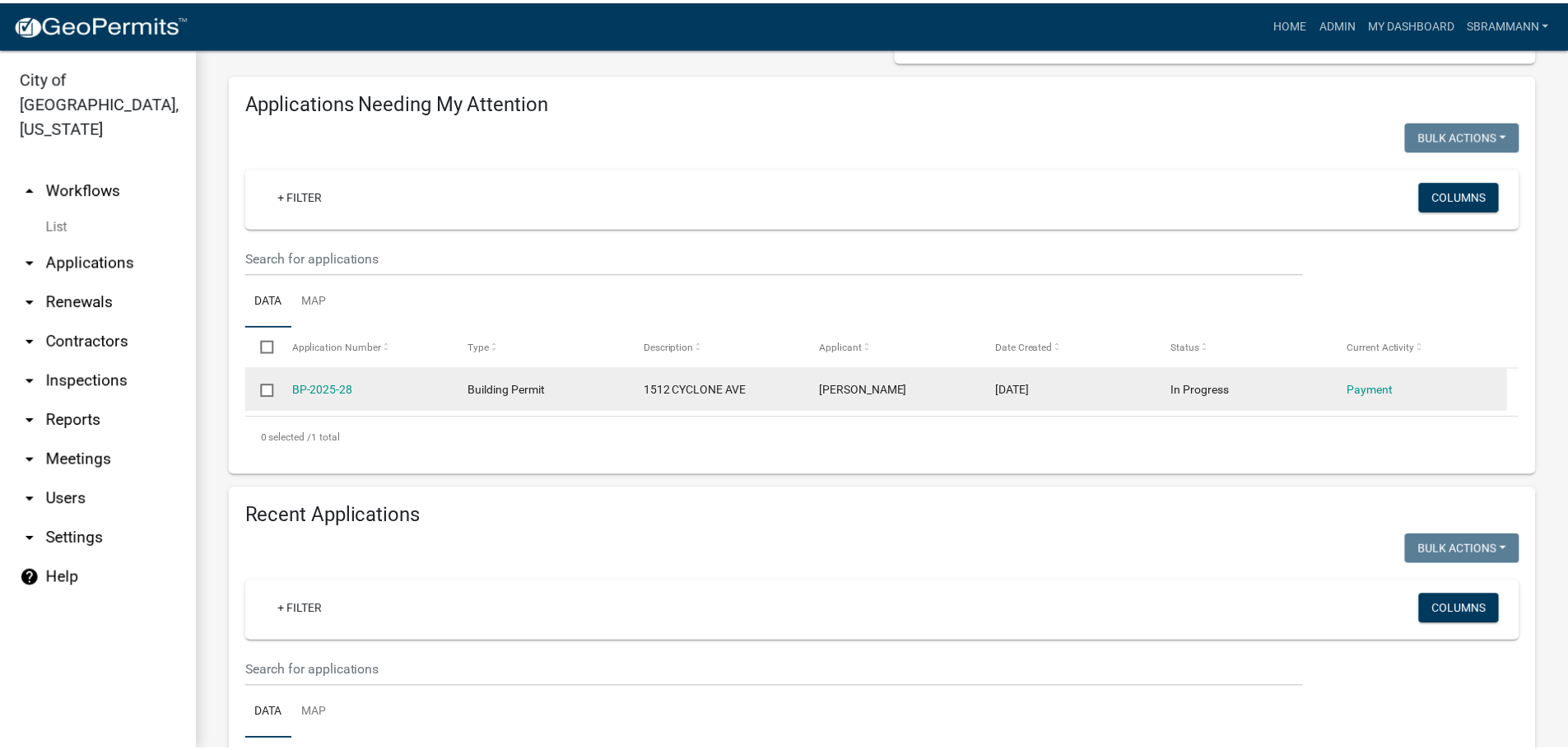
scroll to position [0, 0]
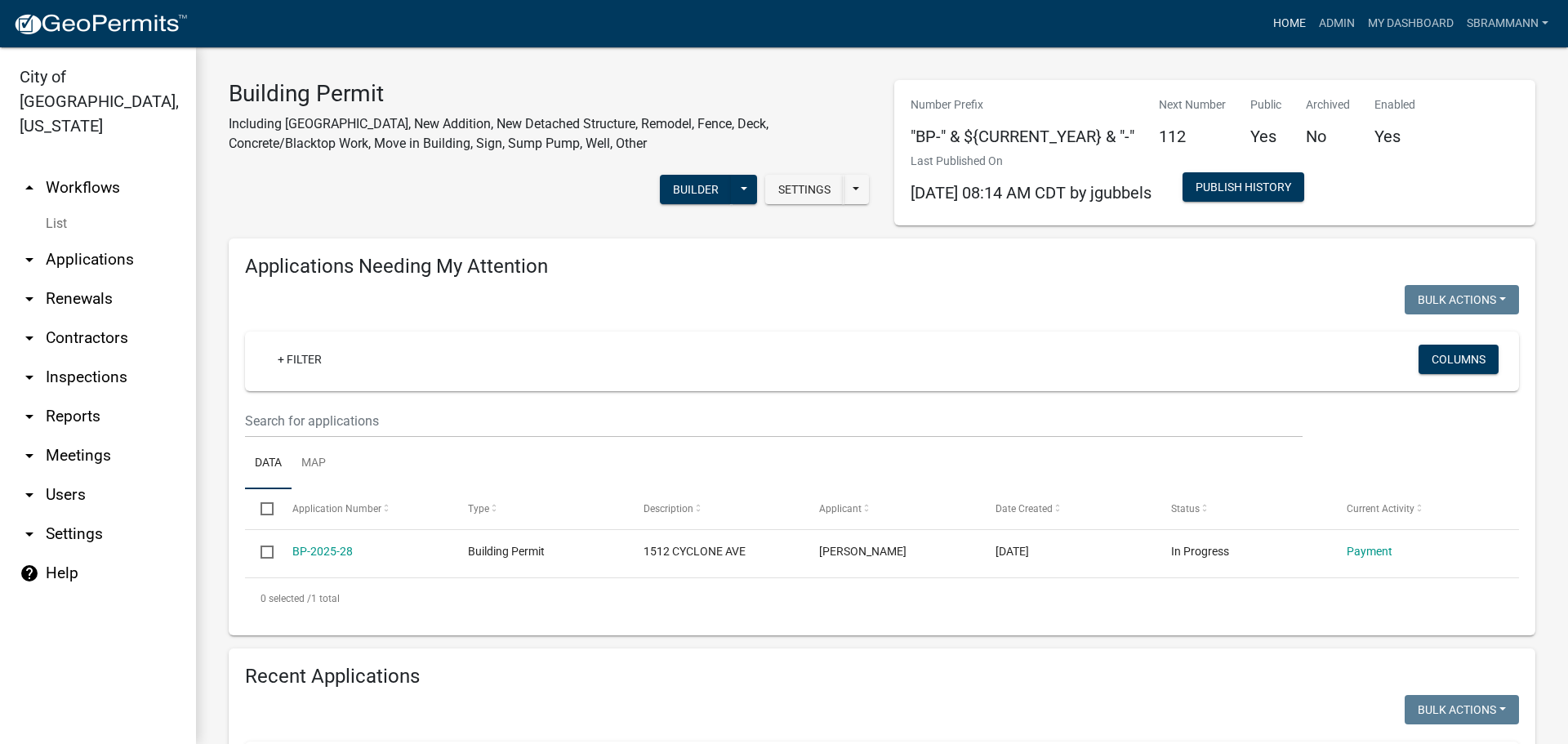
click at [1285, 22] on link "Home" at bounding box center [1289, 23] width 46 height 31
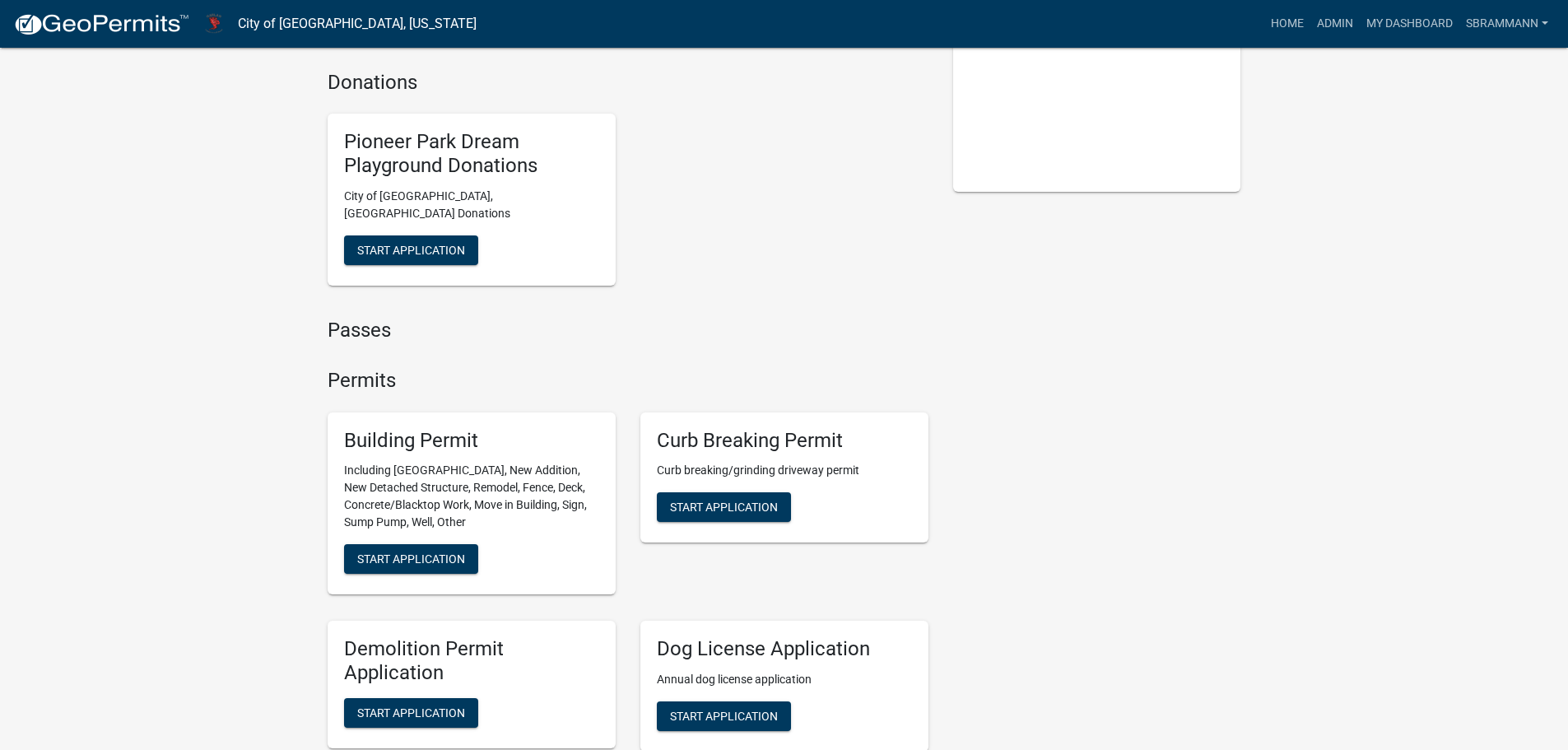
scroll to position [493, 0]
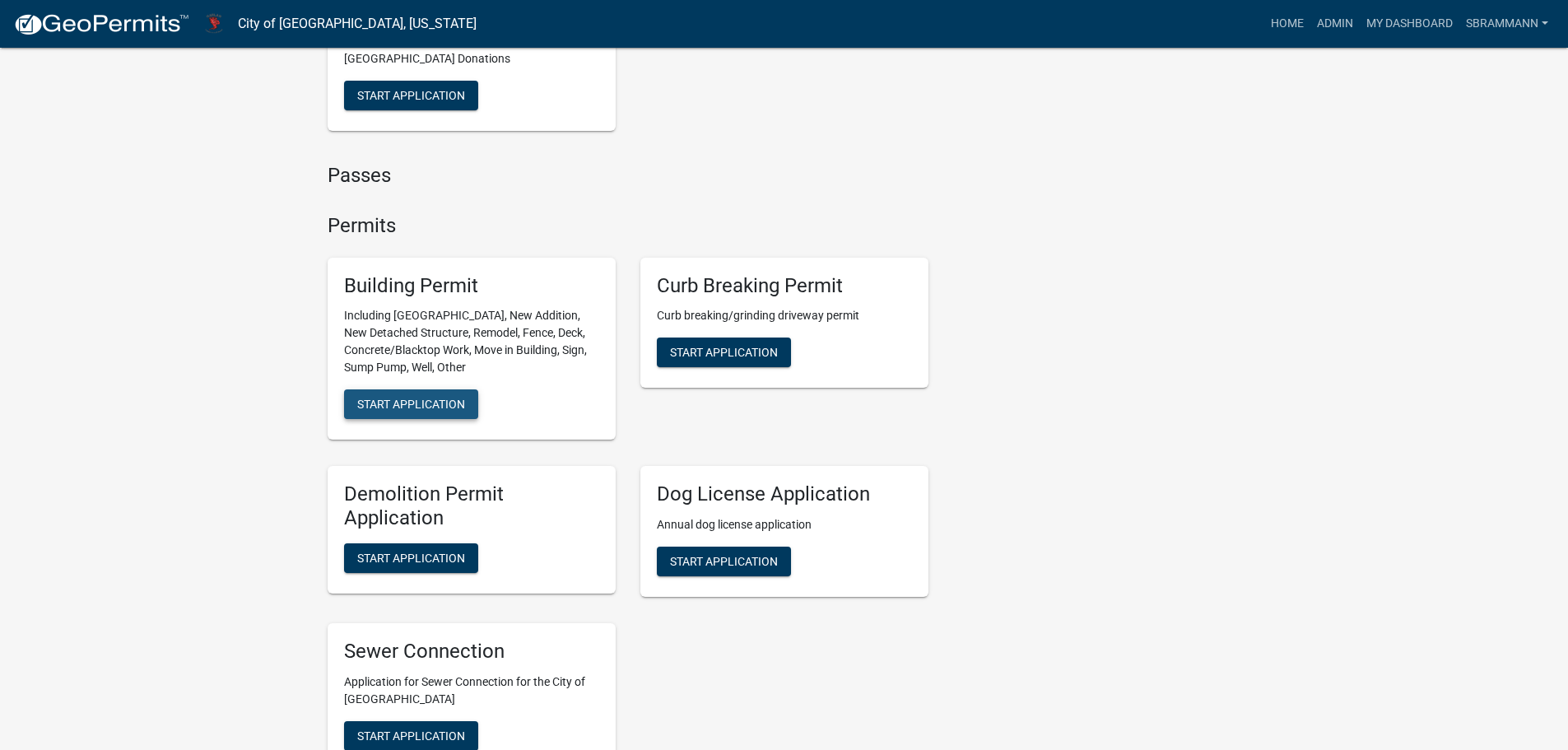
click at [429, 397] on span "Start Application" at bounding box center [411, 403] width 108 height 13
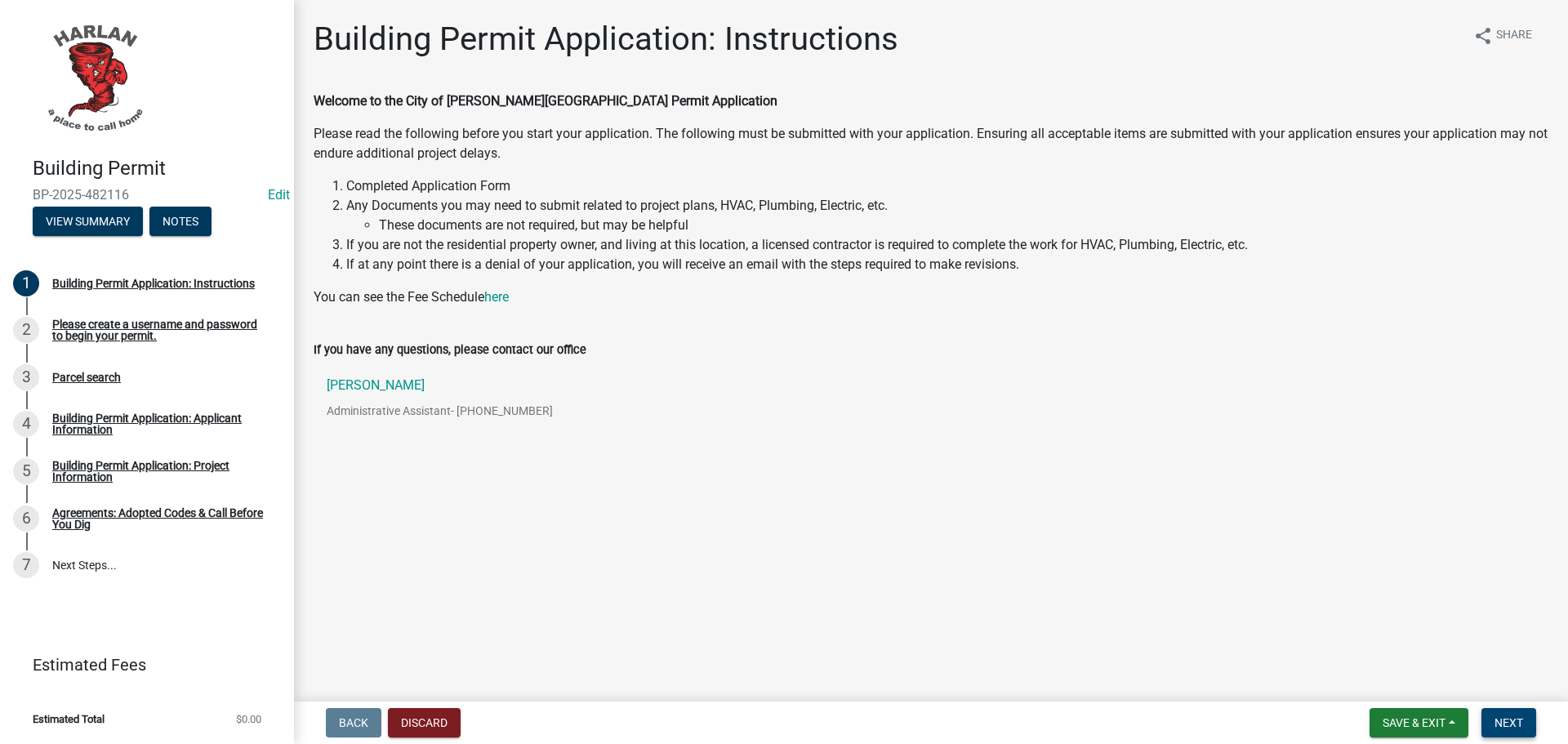
click at [1504, 723] on span "Next" at bounding box center [1508, 722] width 28 height 13
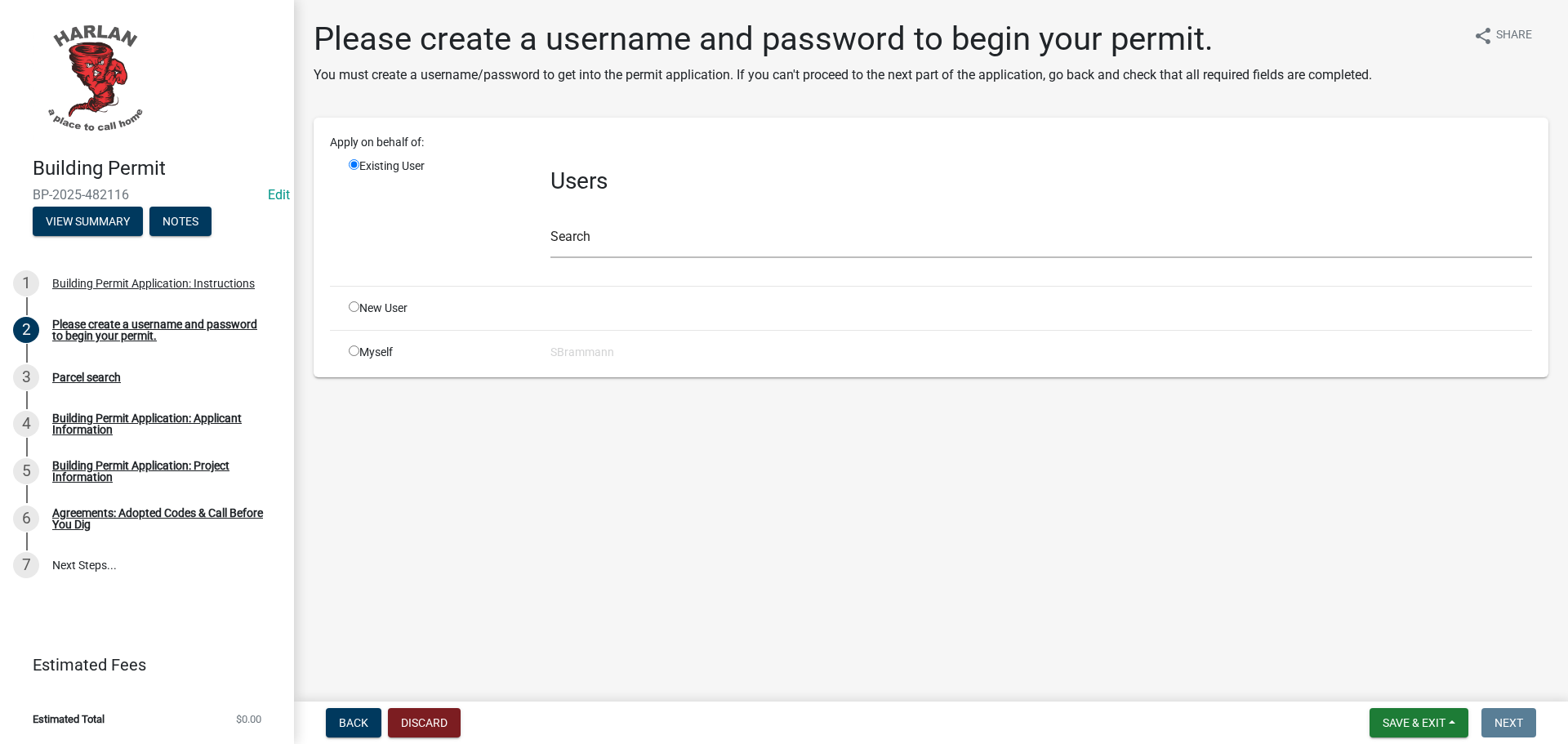
click at [353, 308] on input "radio" at bounding box center [354, 306] width 11 height 11
radio input "true"
radio input "false"
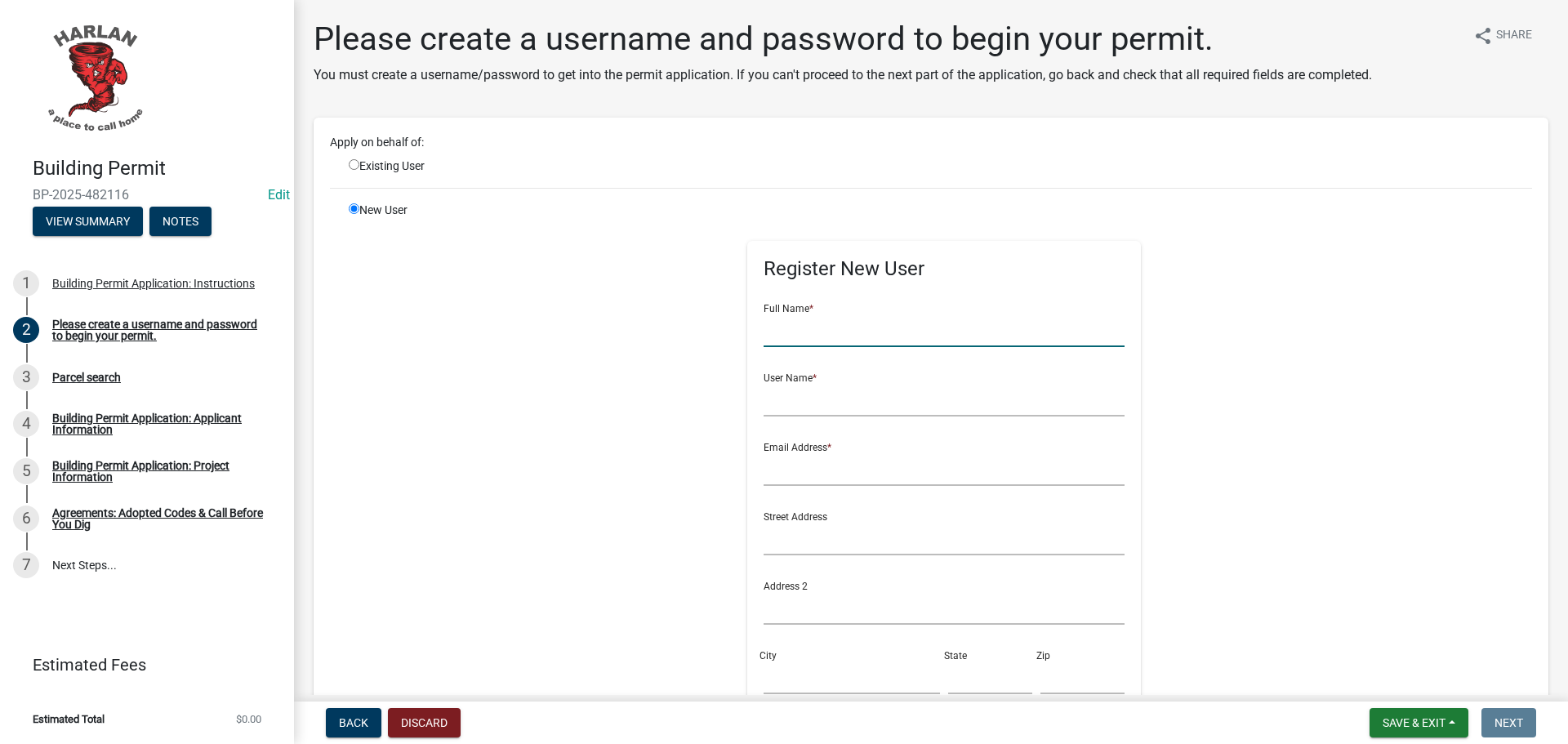
click at [786, 334] on input "text" at bounding box center [944, 331] width 362 height 33
type input "[PERSON_NAME]"
click at [791, 402] on input "text" at bounding box center [944, 400] width 362 height 33
type input "DChristensen"
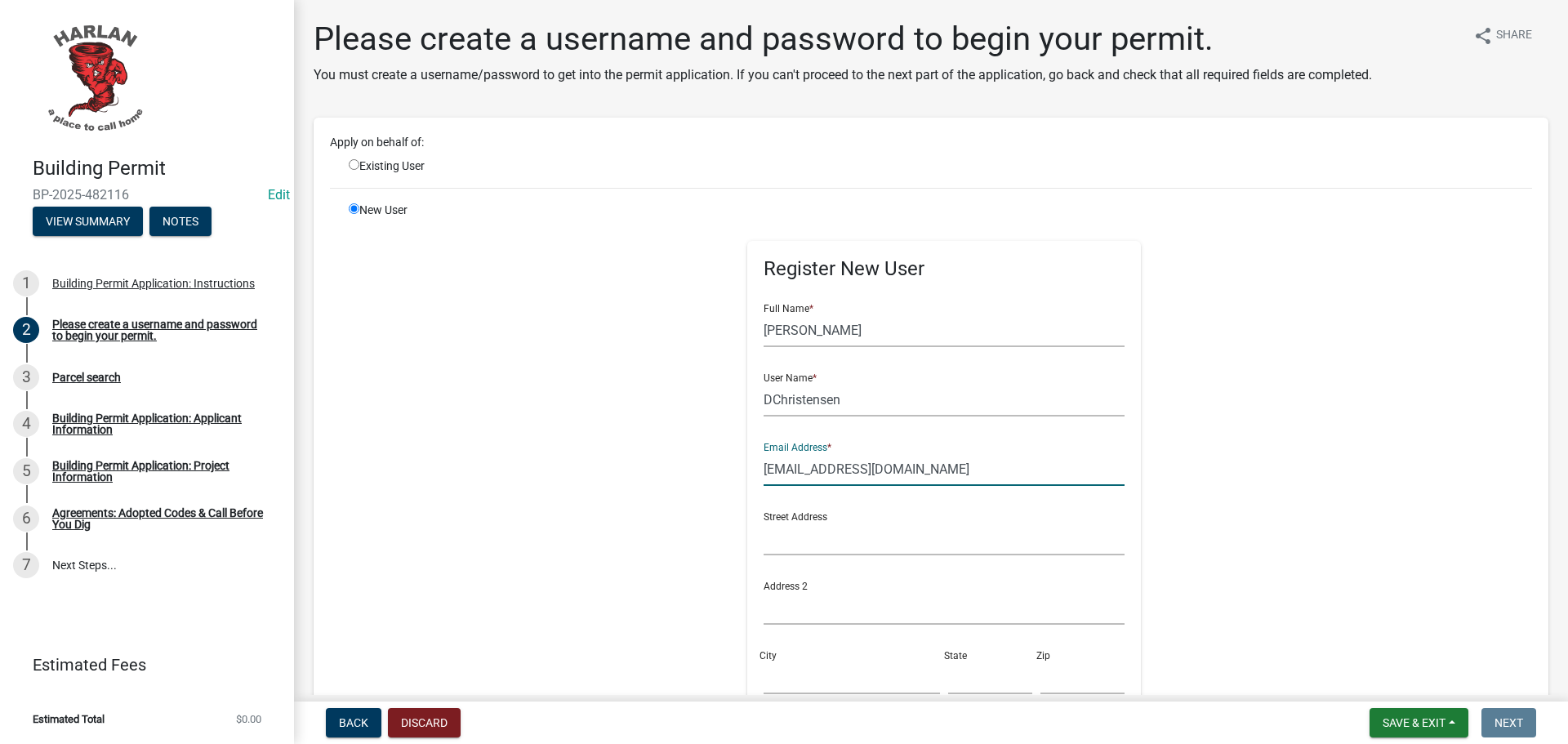
type input "[EMAIL_ADDRESS][DOMAIN_NAME]"
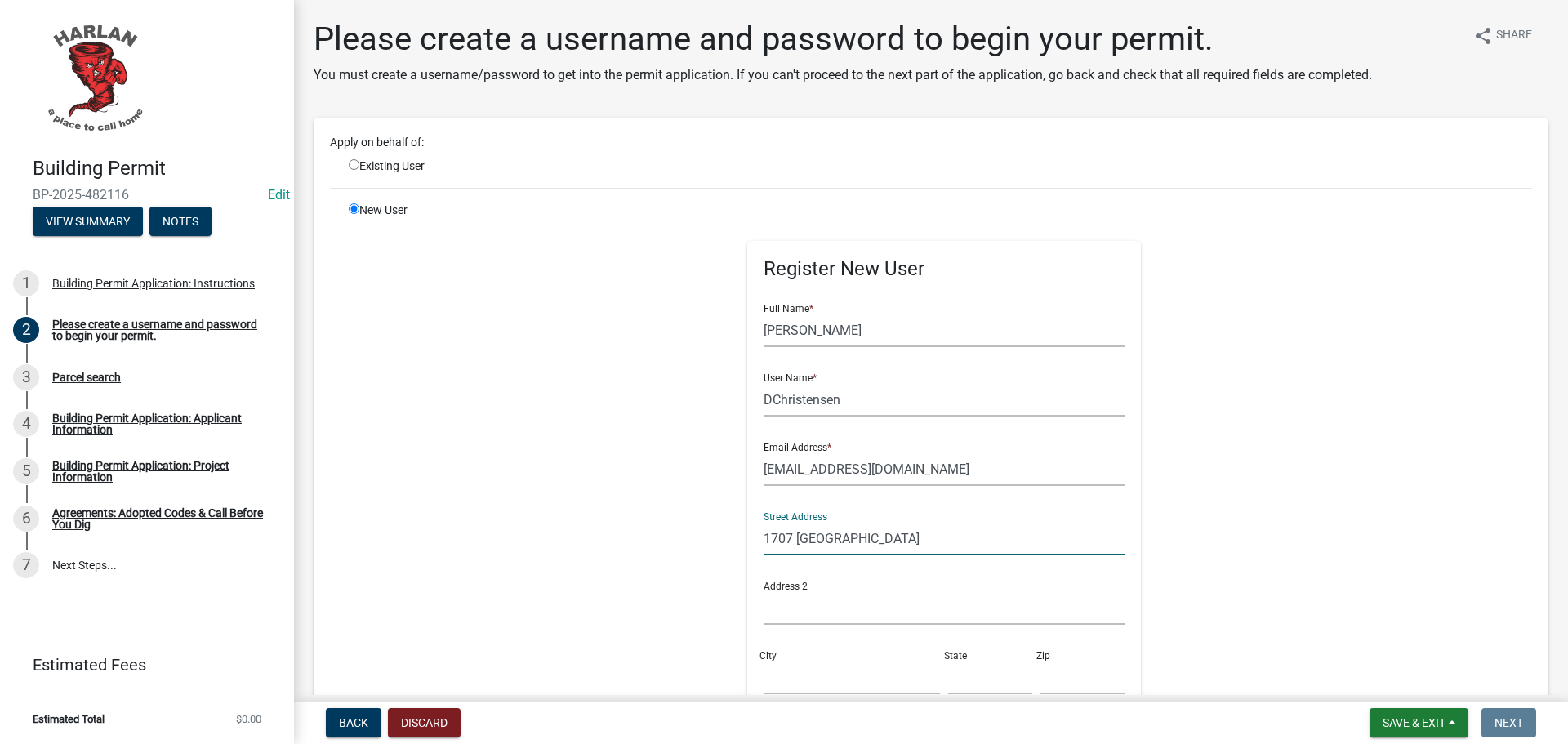
type input "1707 [GEOGRAPHIC_DATA]"
type input "[PERSON_NAME]"
type input "IA"
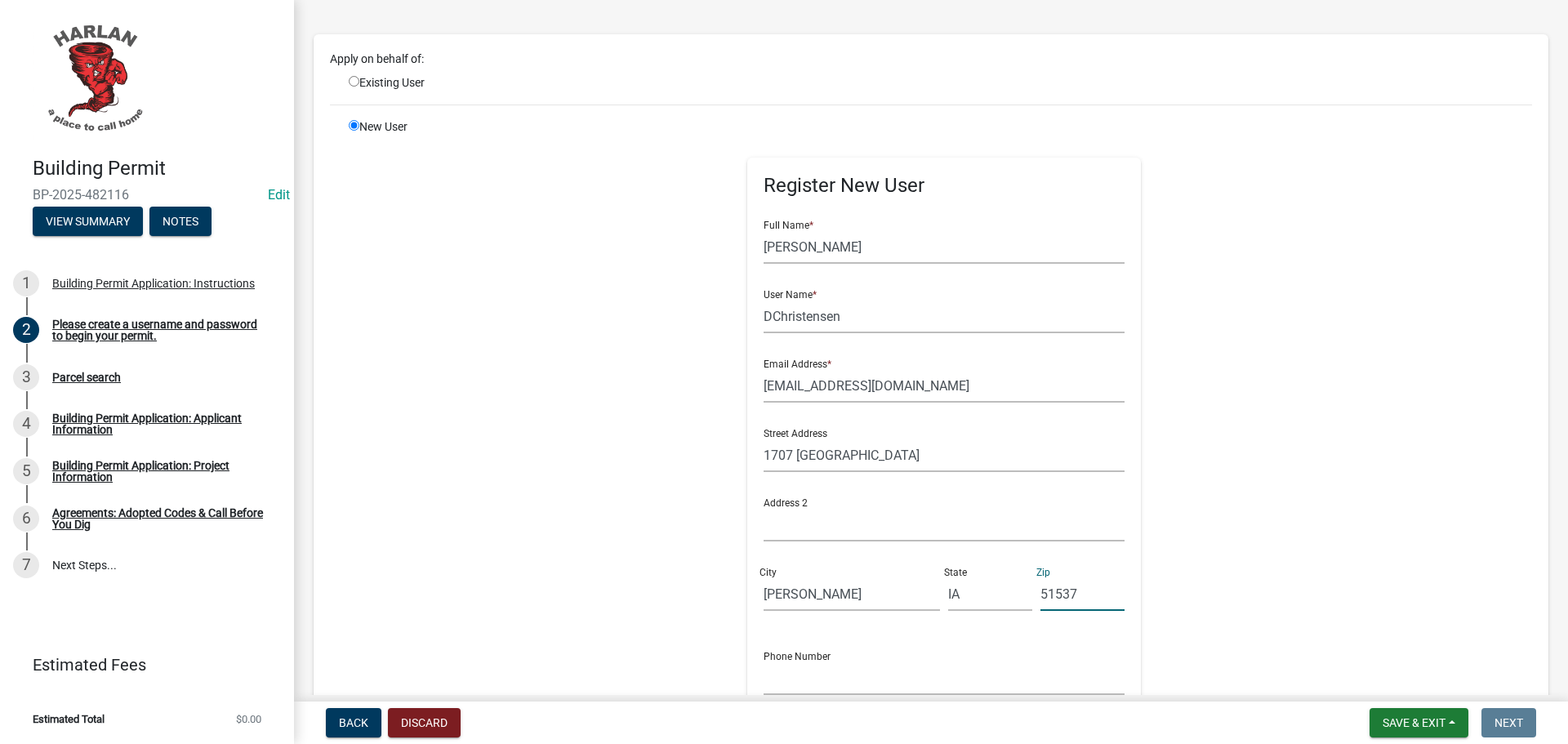
scroll to position [163, 0]
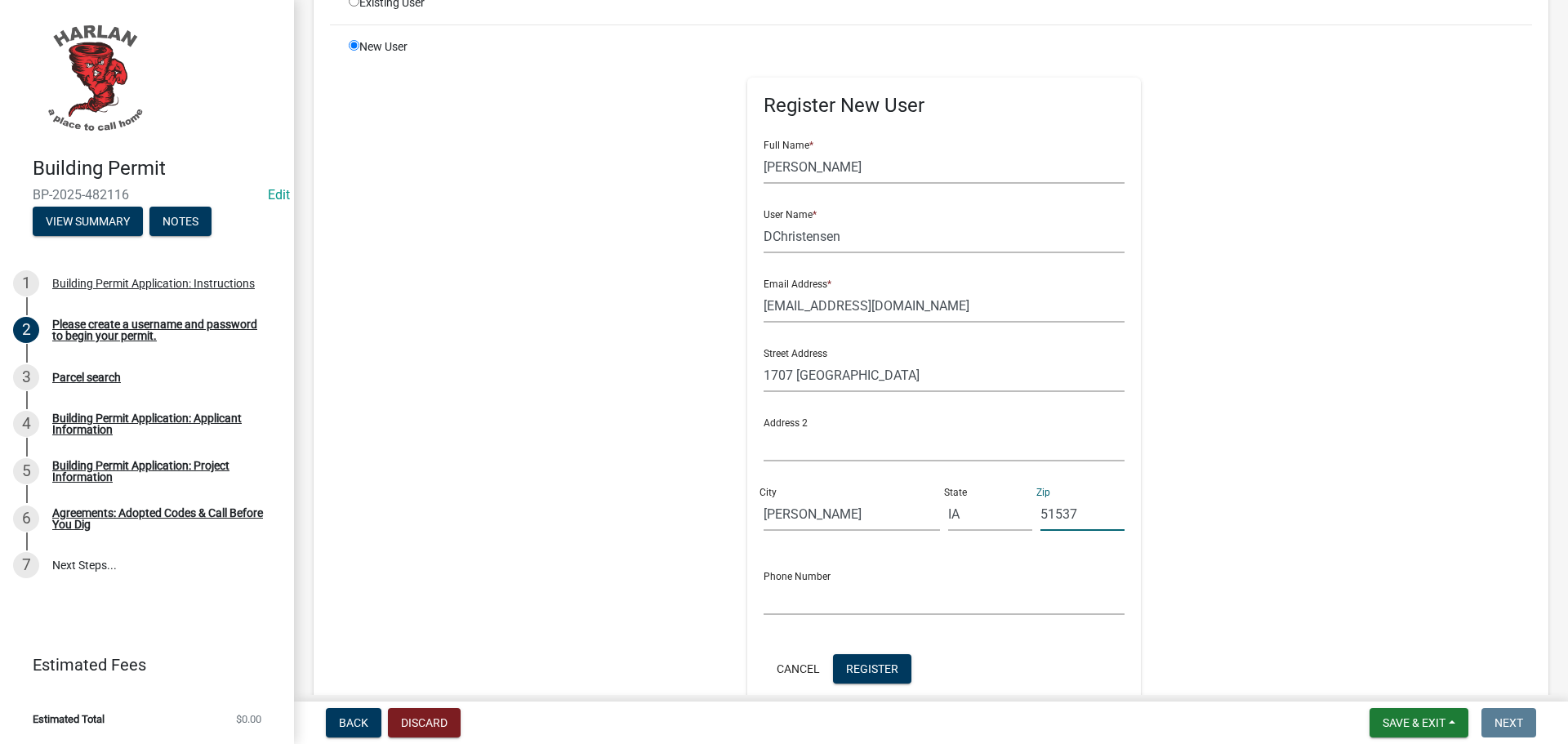
type input "51537"
click at [801, 600] on input "text" at bounding box center [944, 598] width 362 height 33
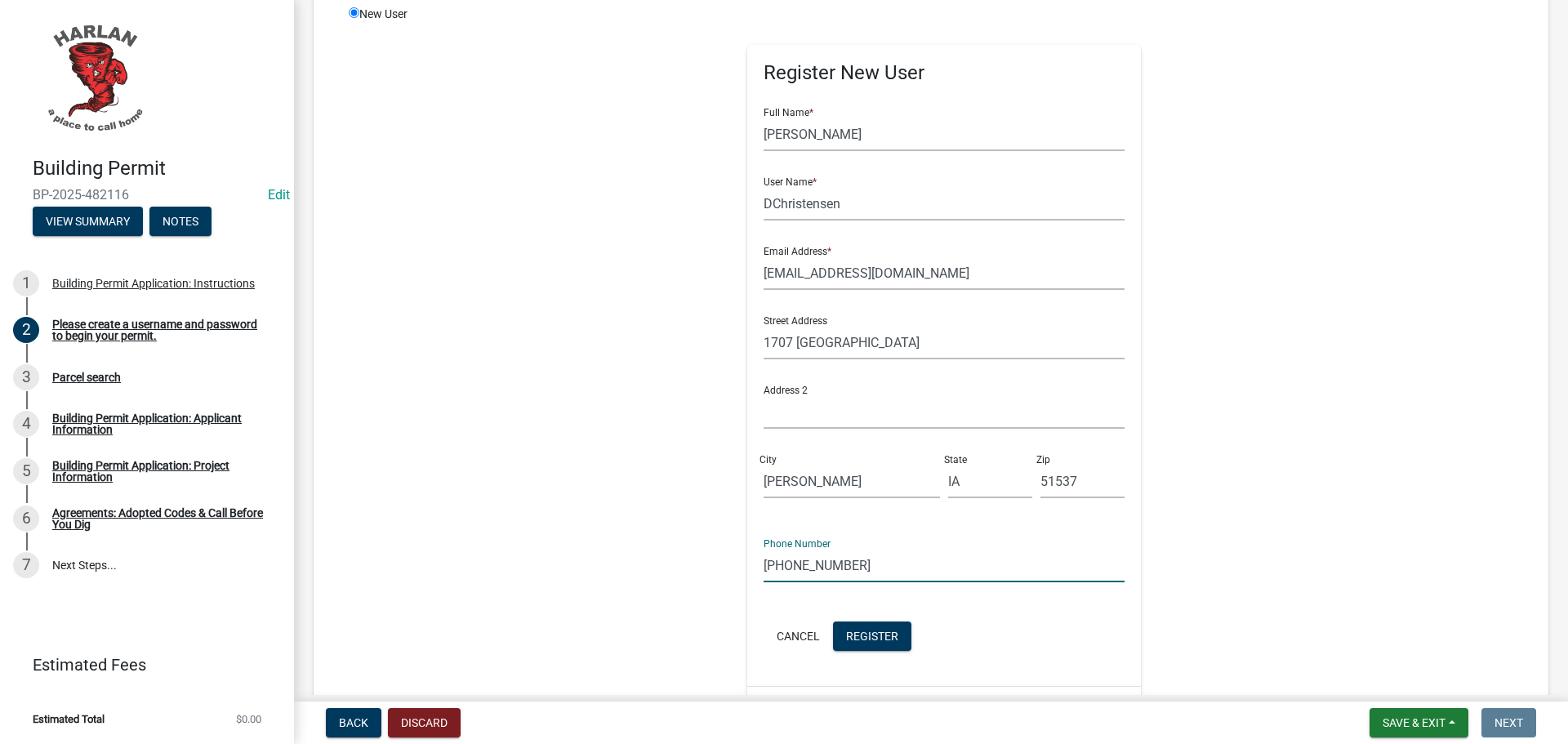
scroll to position [245, 0]
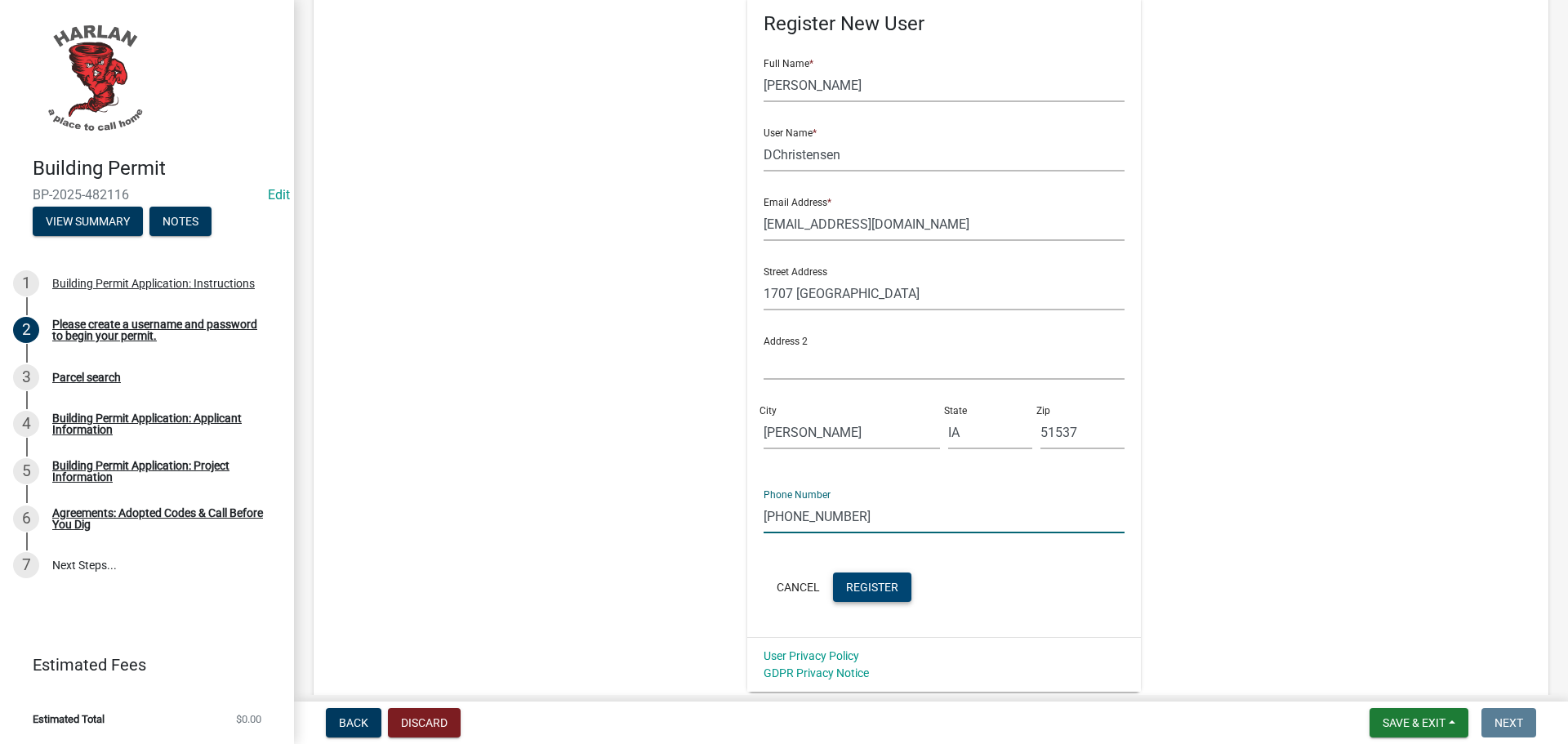
type input "[PHONE_NUMBER]"
click at [866, 587] on span "Register" at bounding box center [872, 586] width 53 height 13
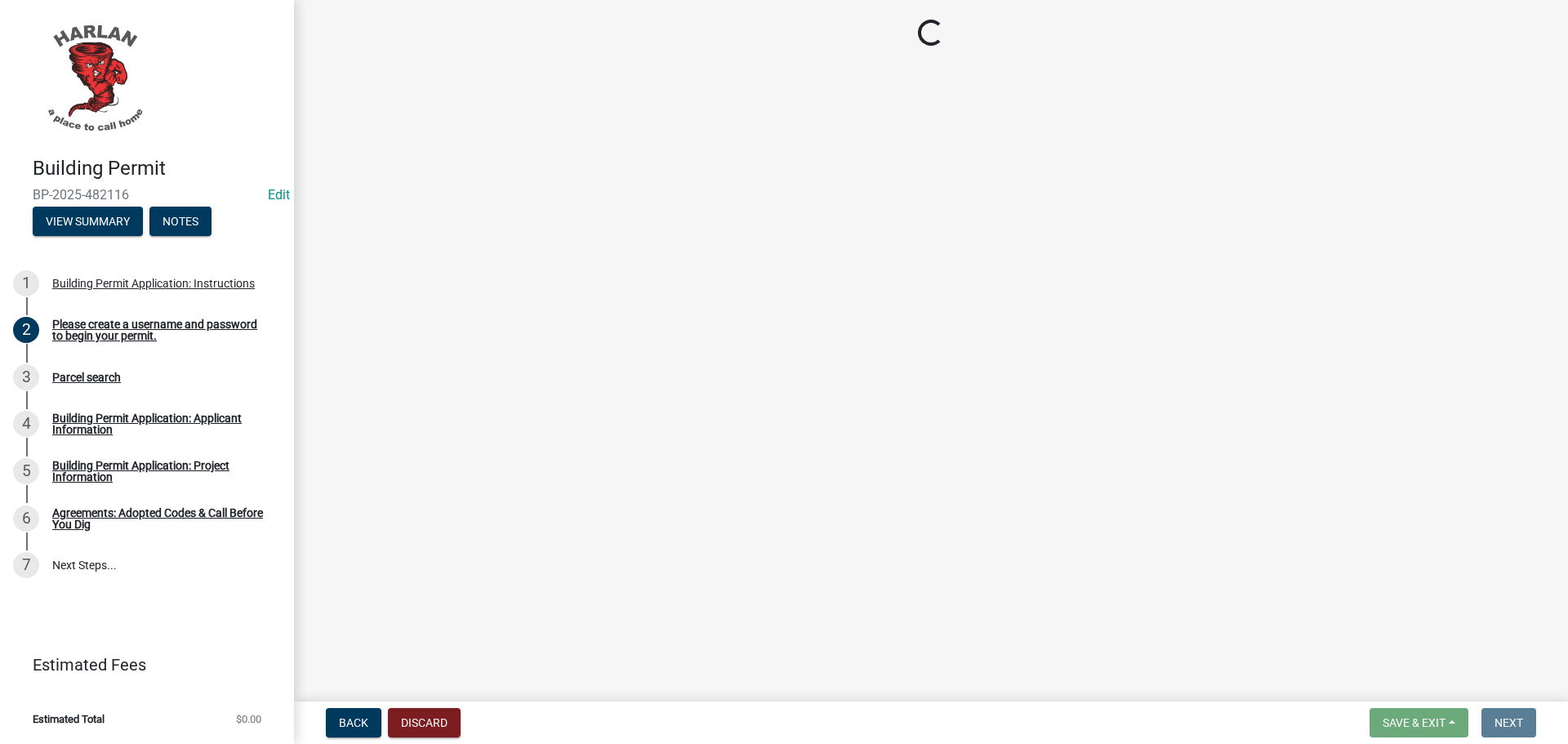
scroll to position [0, 0]
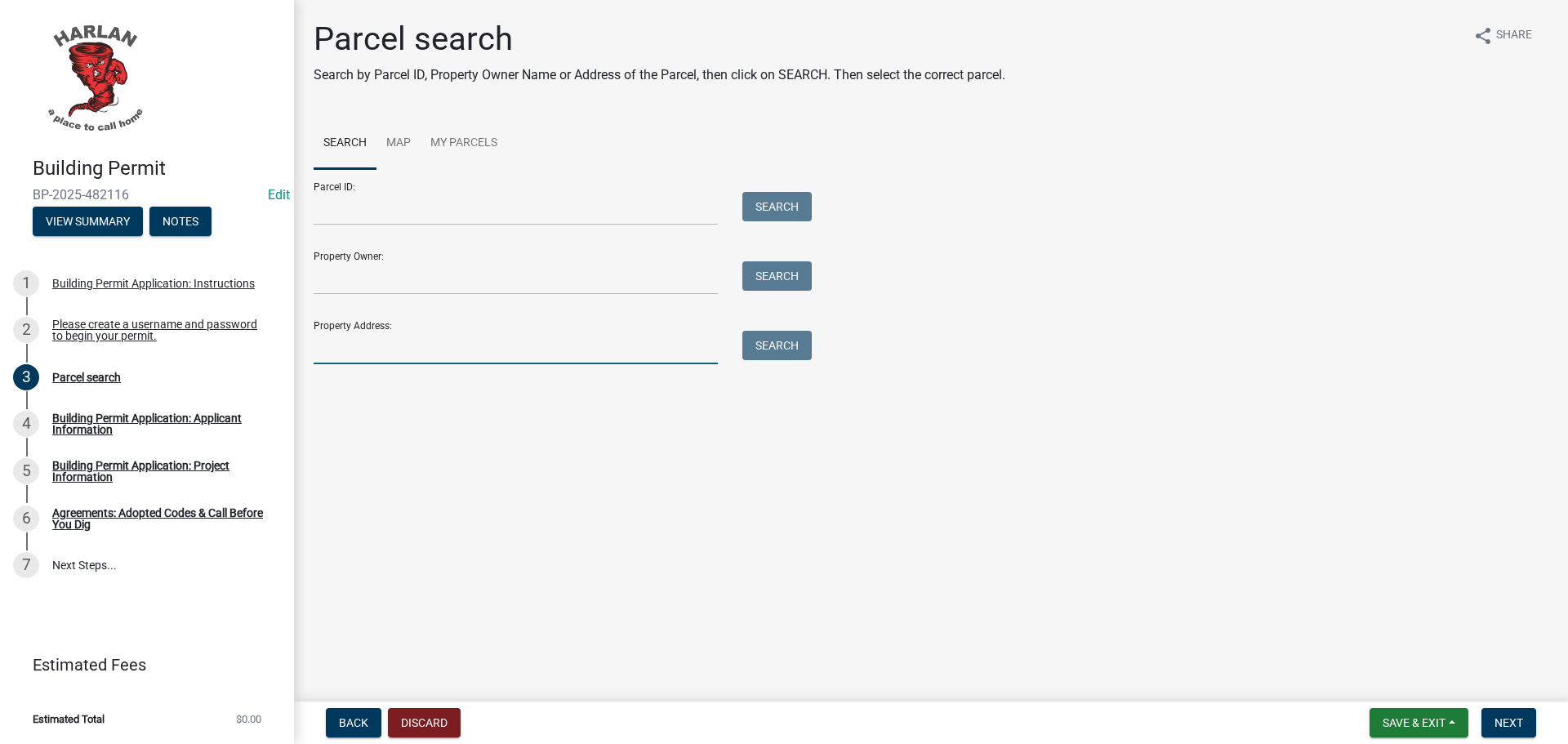
click at [341, 344] on input "Property Address:" at bounding box center [516, 347] width 404 height 33
type input "1707 [GEOGRAPHIC_DATA]"
click at [761, 338] on button "Search" at bounding box center [776, 345] width 69 height 29
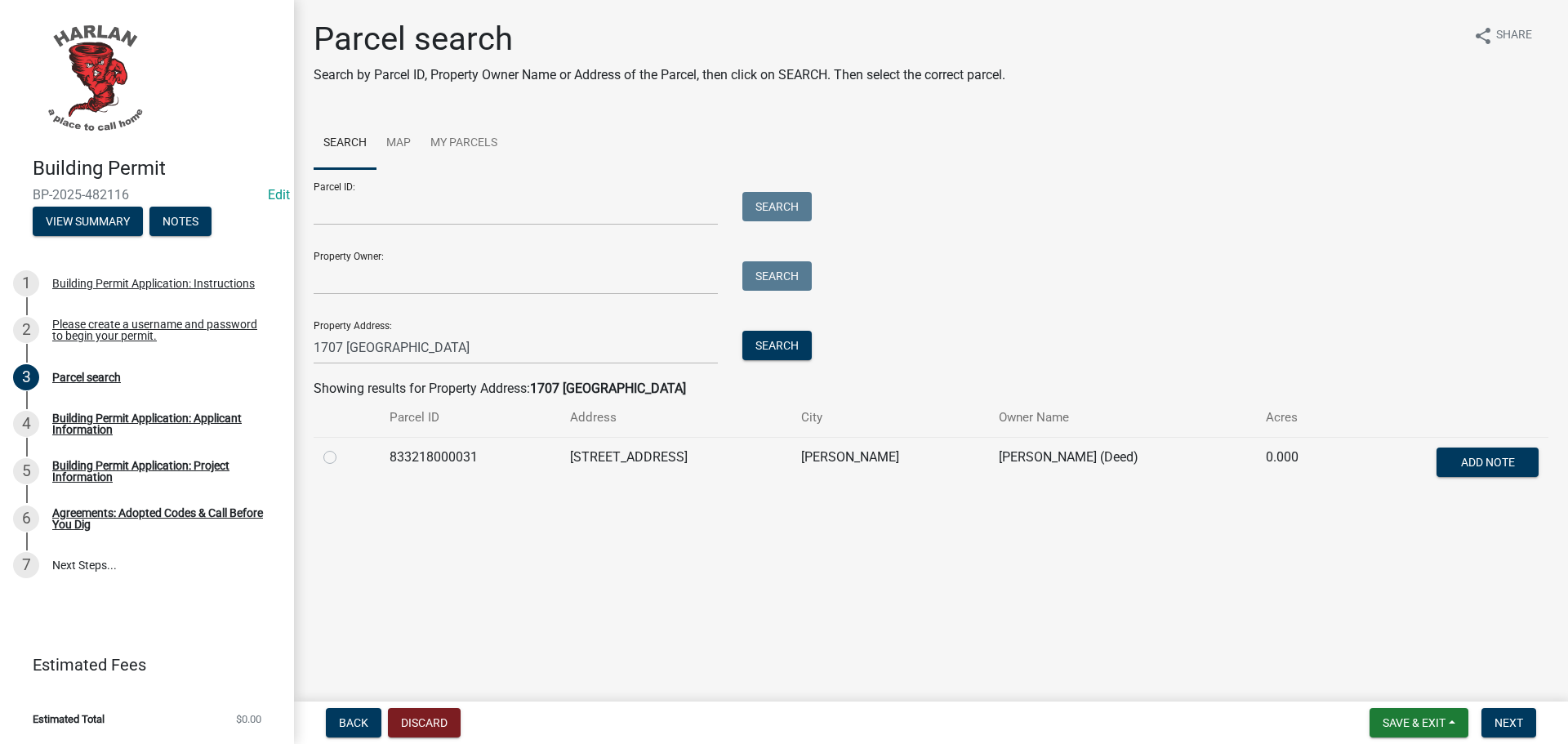
click at [343, 448] on label at bounding box center [343, 448] width 0 height 0
click at [343, 457] on input "radio" at bounding box center [348, 452] width 11 height 11
radio input "true"
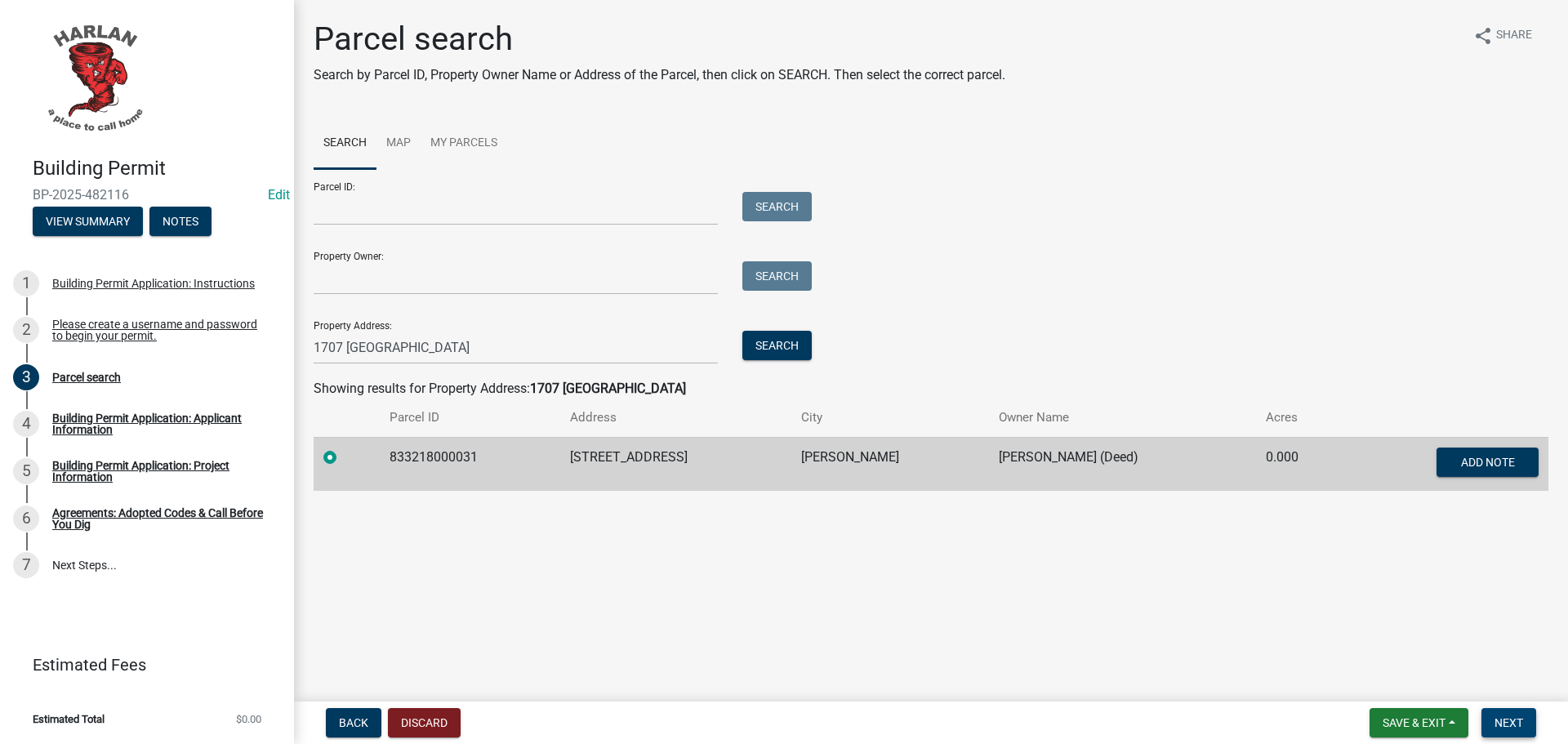
click at [1504, 720] on span "Next" at bounding box center [1508, 722] width 28 height 13
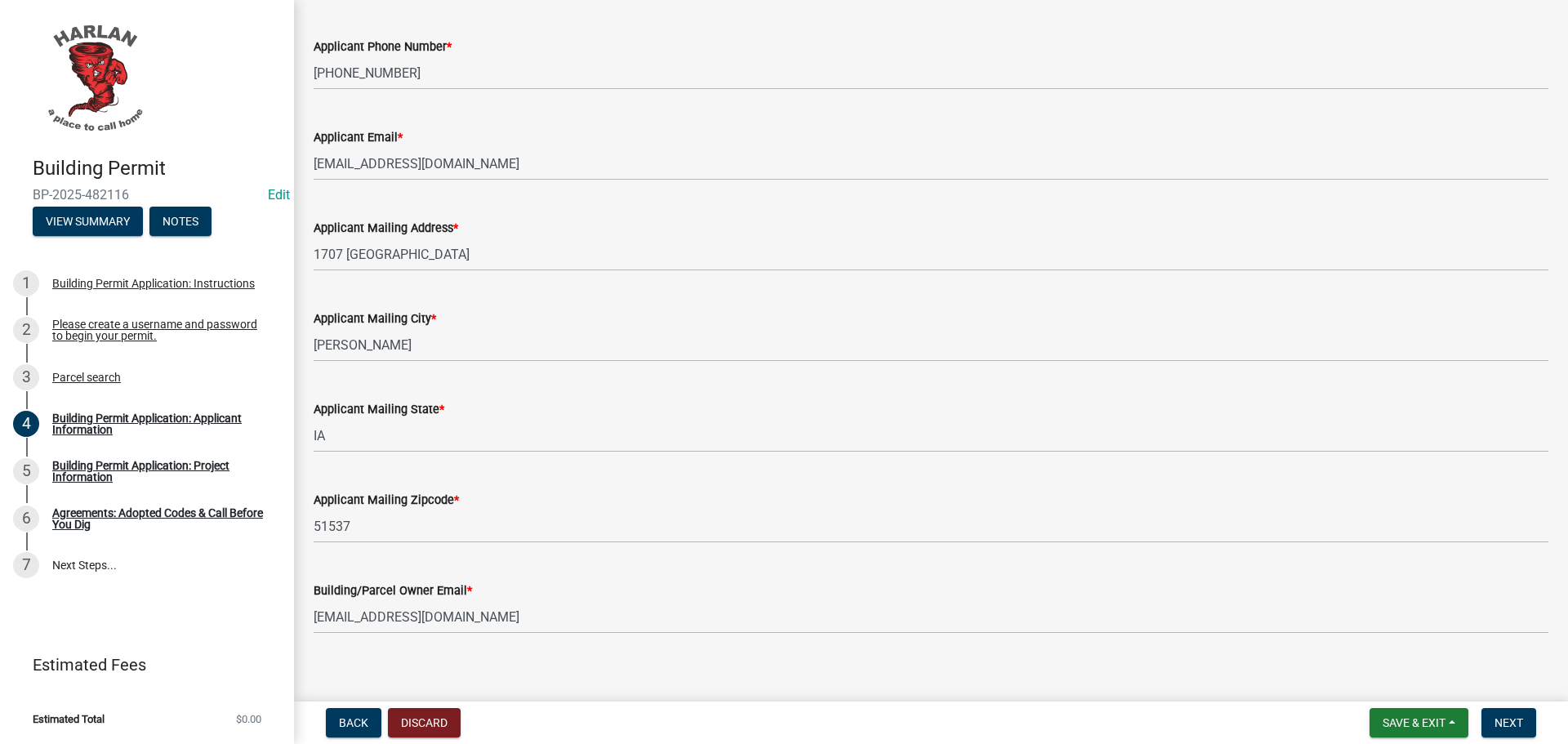
scroll to position [274, 0]
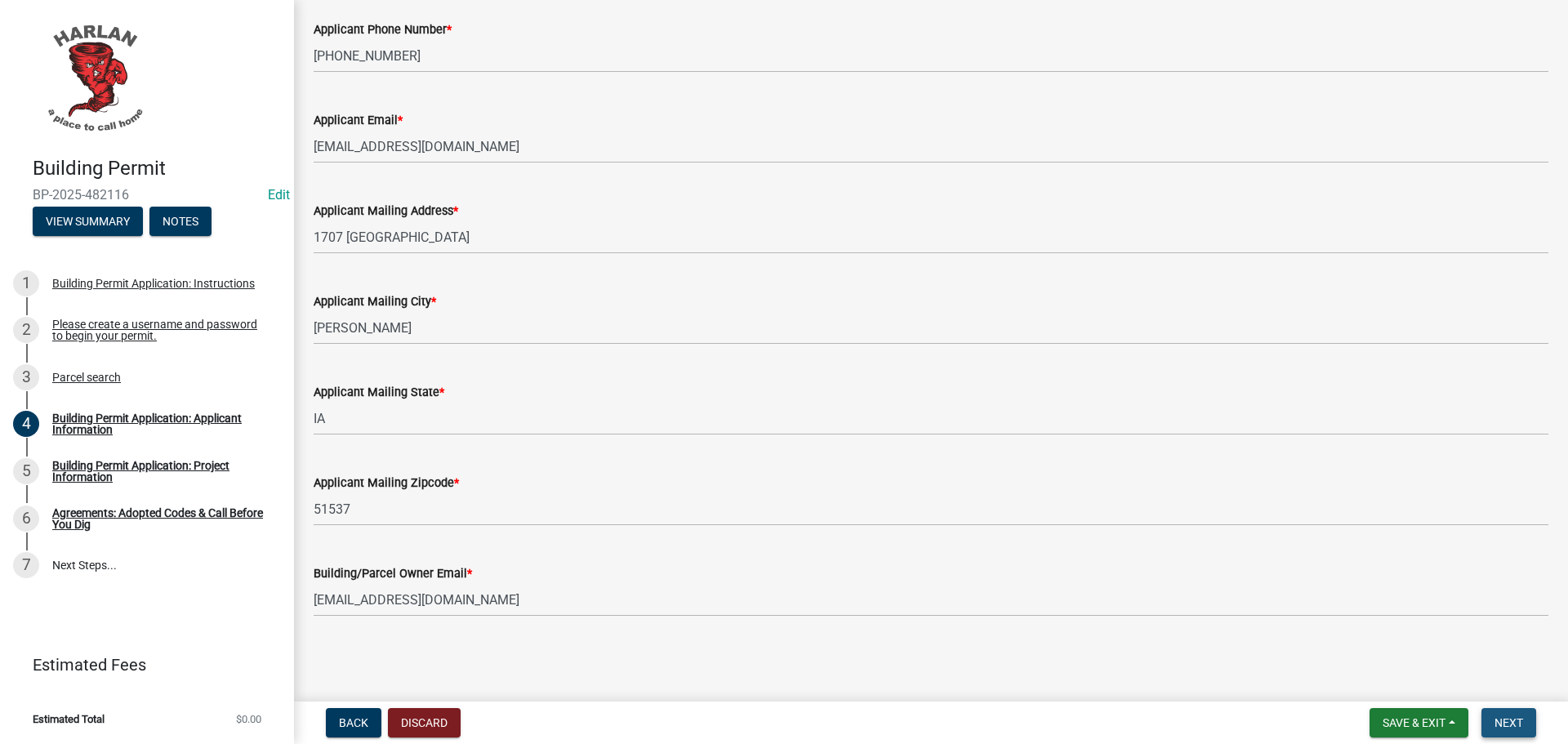
click at [1516, 728] on span "Next" at bounding box center [1508, 722] width 28 height 13
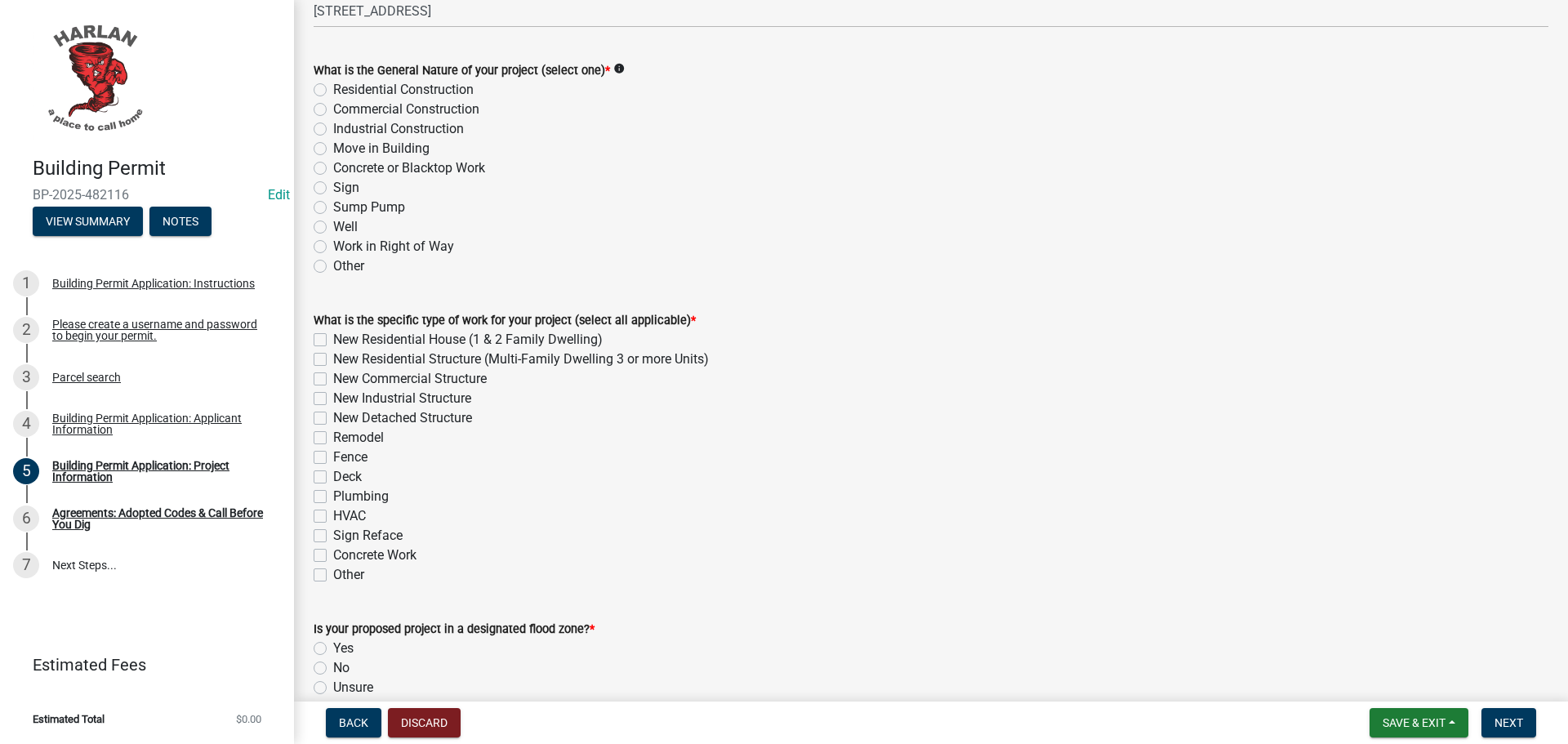
scroll to position [245, 0]
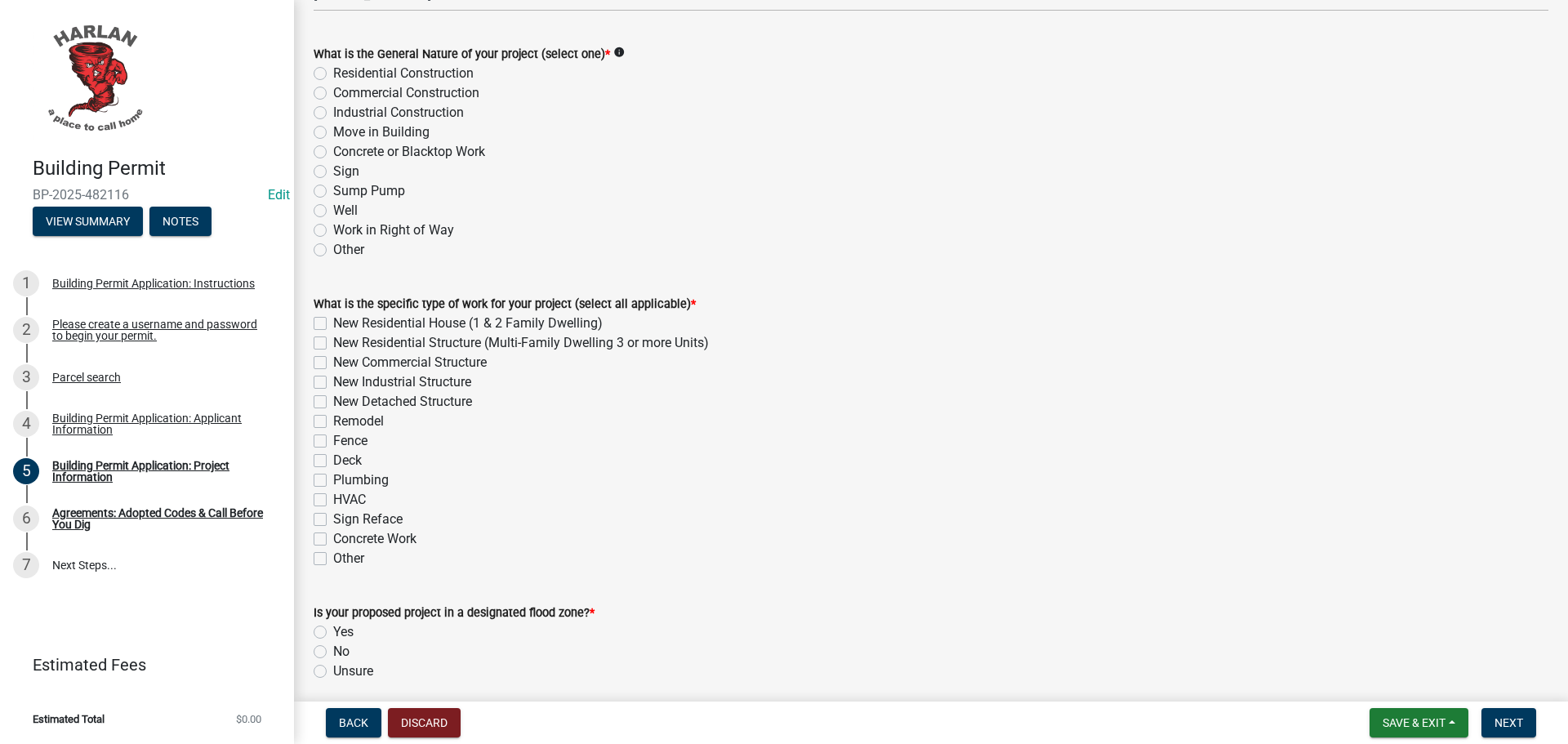
click at [333, 249] on label "Other" at bounding box center [349, 250] width 31 height 20
click at [333, 249] on input "Other" at bounding box center [338, 245] width 11 height 11
radio input "true"
drag, startPoint x: 314, startPoint y: 556, endPoint x: 332, endPoint y: 556, distance: 18.0
click at [333, 556] on label "Other" at bounding box center [349, 559] width 31 height 20
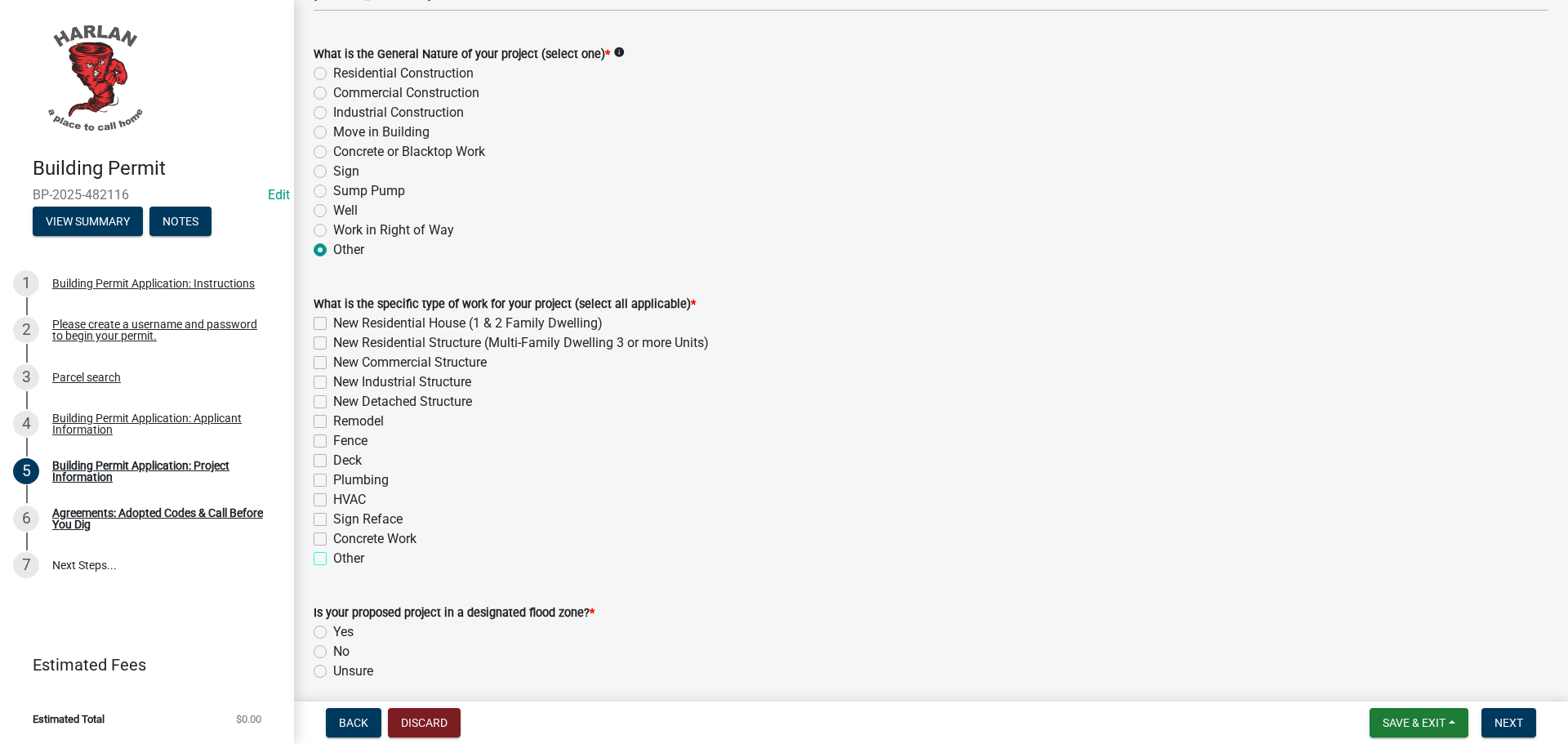
click at [333, 556] on input "Other" at bounding box center [338, 554] width 11 height 11
checkbox input "true"
checkbox input "false"
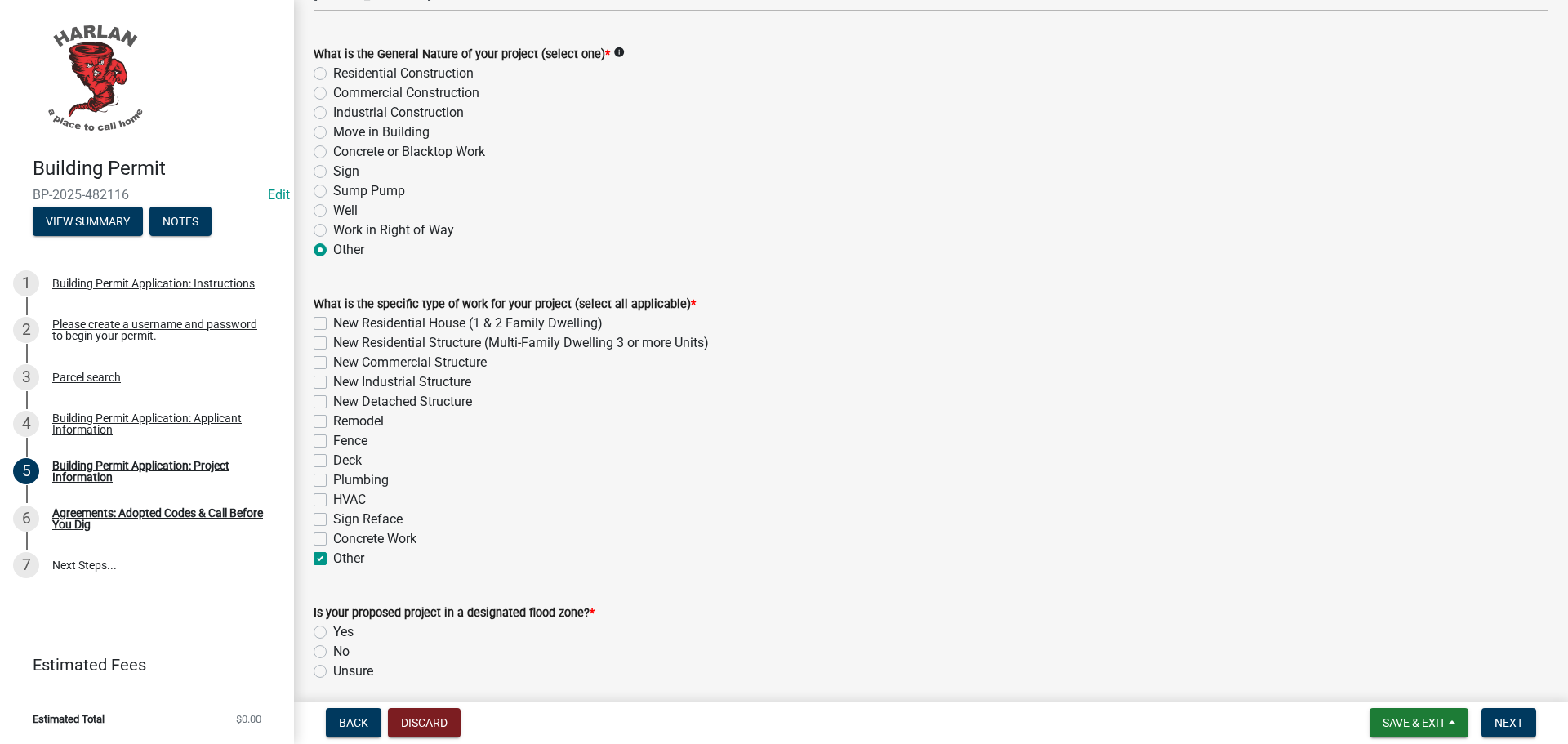
checkbox input "false"
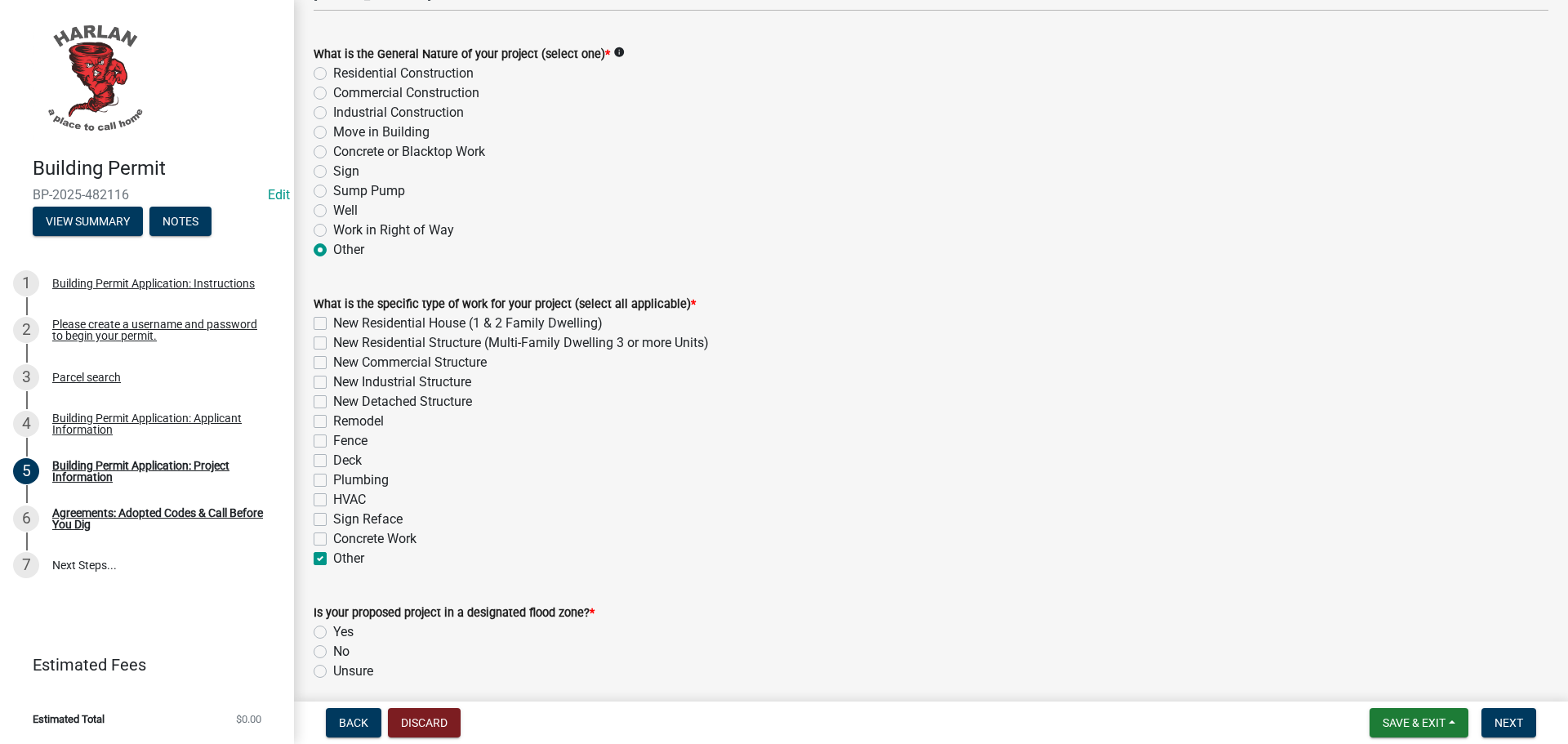
checkbox input "false"
checkbox input "true"
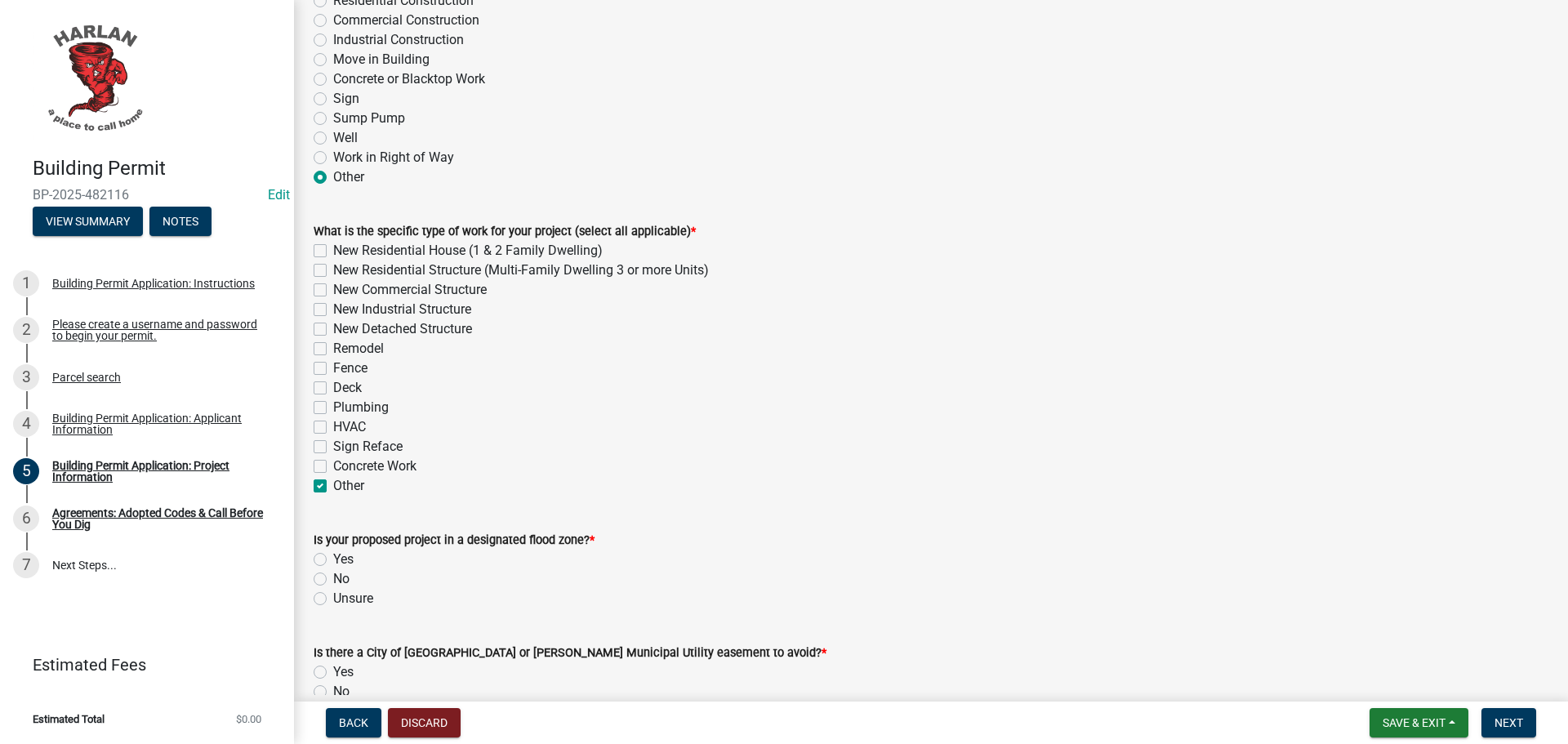
scroll to position [489, 0]
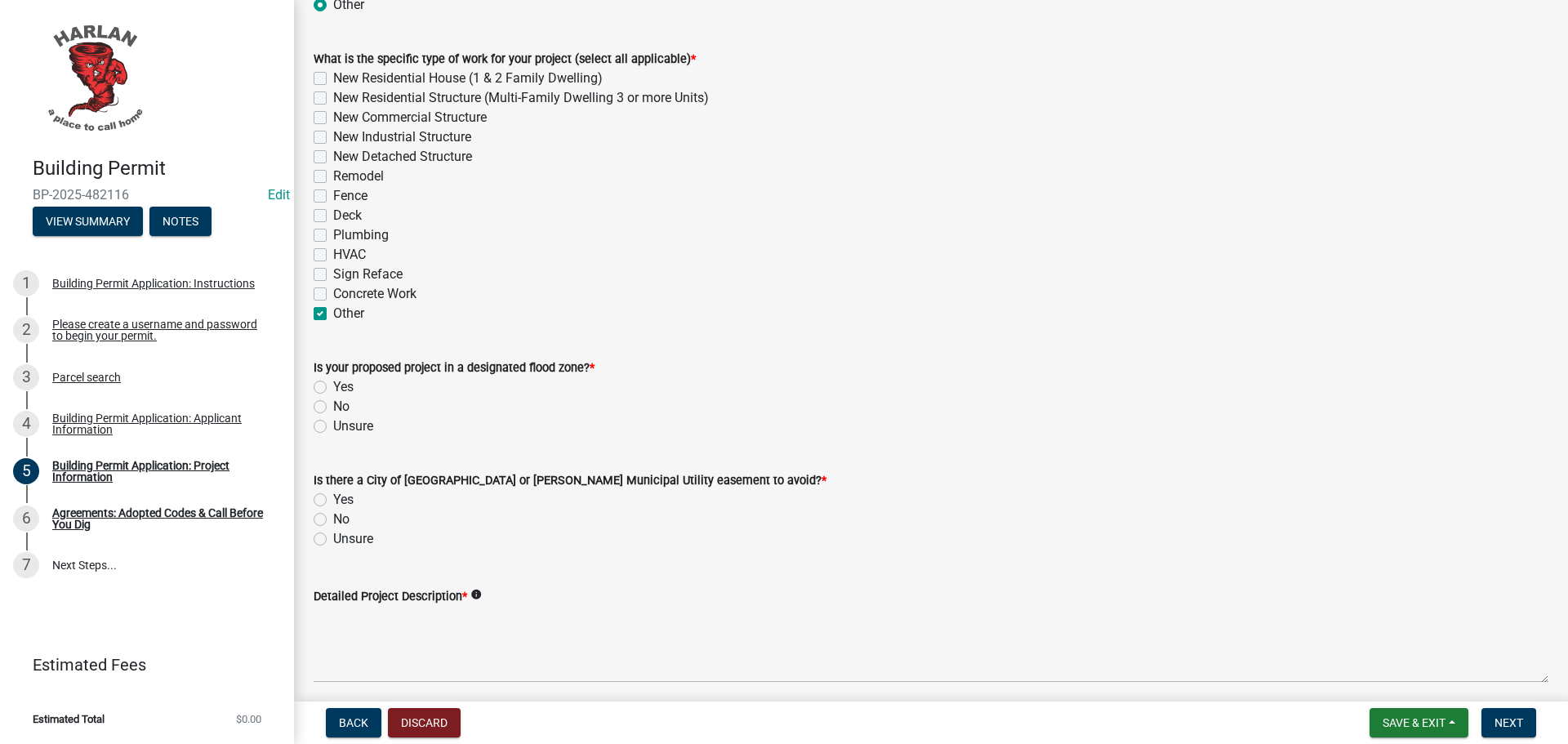
click at [333, 406] on label "No" at bounding box center [341, 407] width 17 height 20
click at [333, 406] on input "No" at bounding box center [338, 402] width 11 height 11
radio input "true"
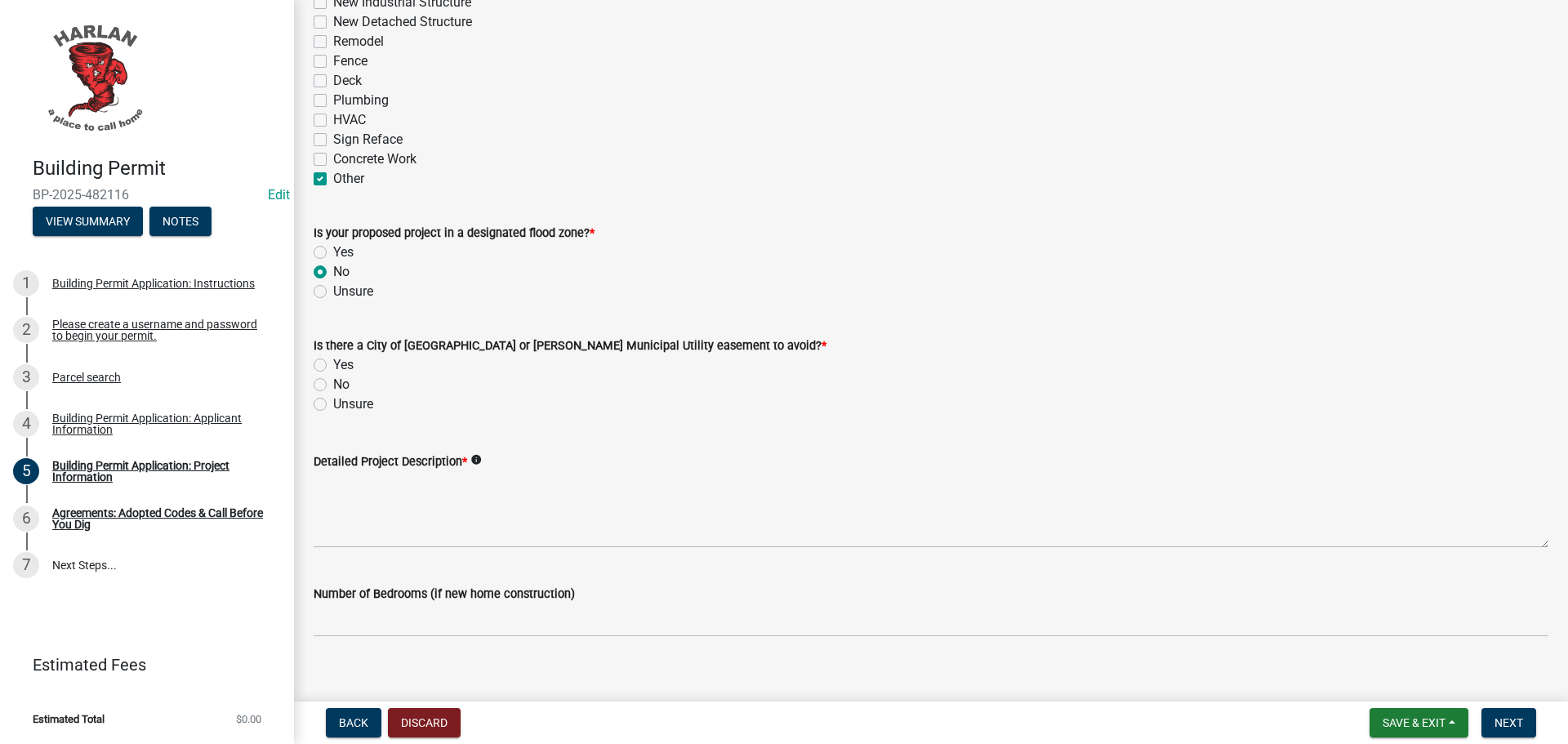
scroll to position [653, 0]
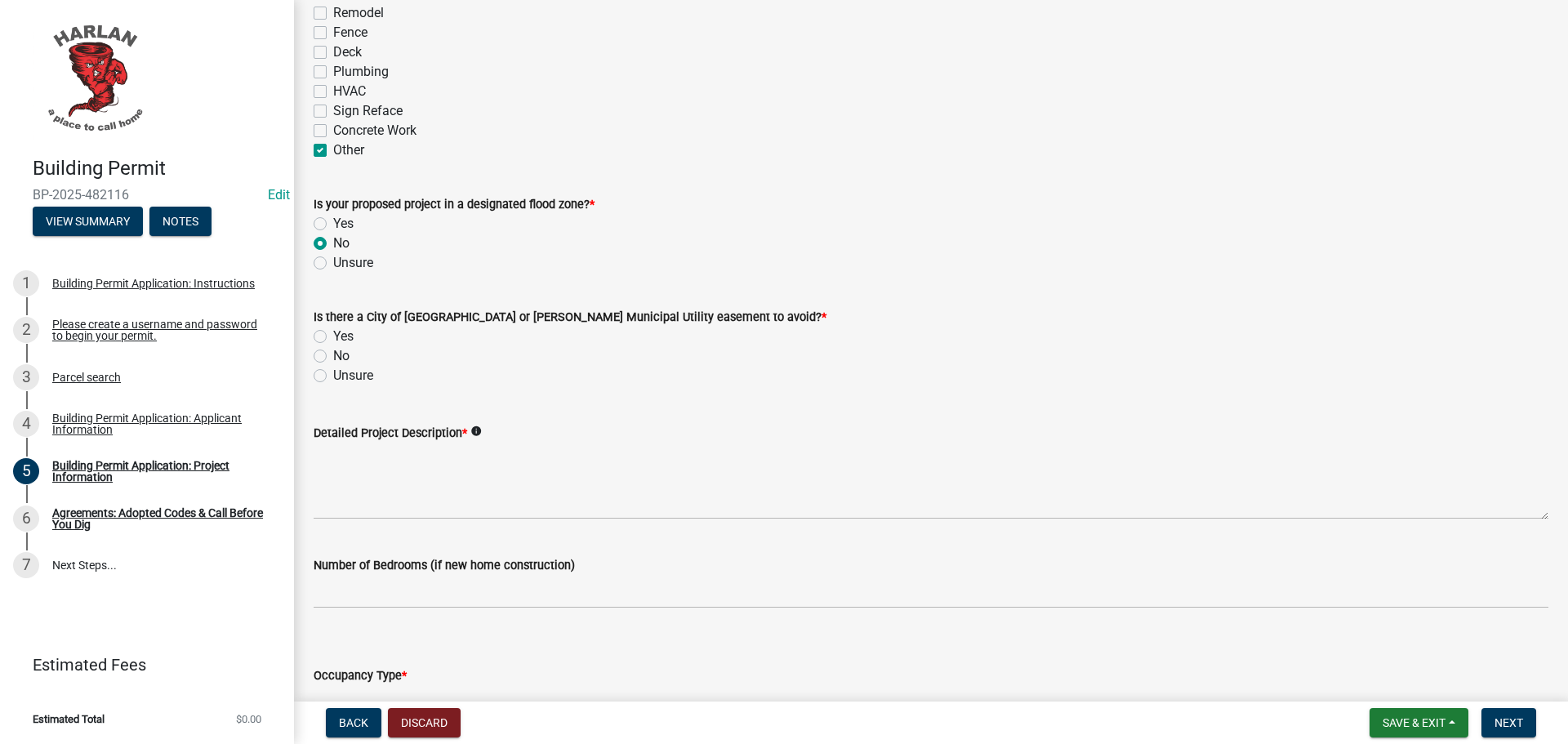
drag, startPoint x: 319, startPoint y: 355, endPoint x: 337, endPoint y: 440, distance: 86.9
click at [333, 357] on label "No" at bounding box center [341, 356] width 17 height 20
click at [333, 357] on input "No" at bounding box center [338, 351] width 11 height 11
radio input "true"
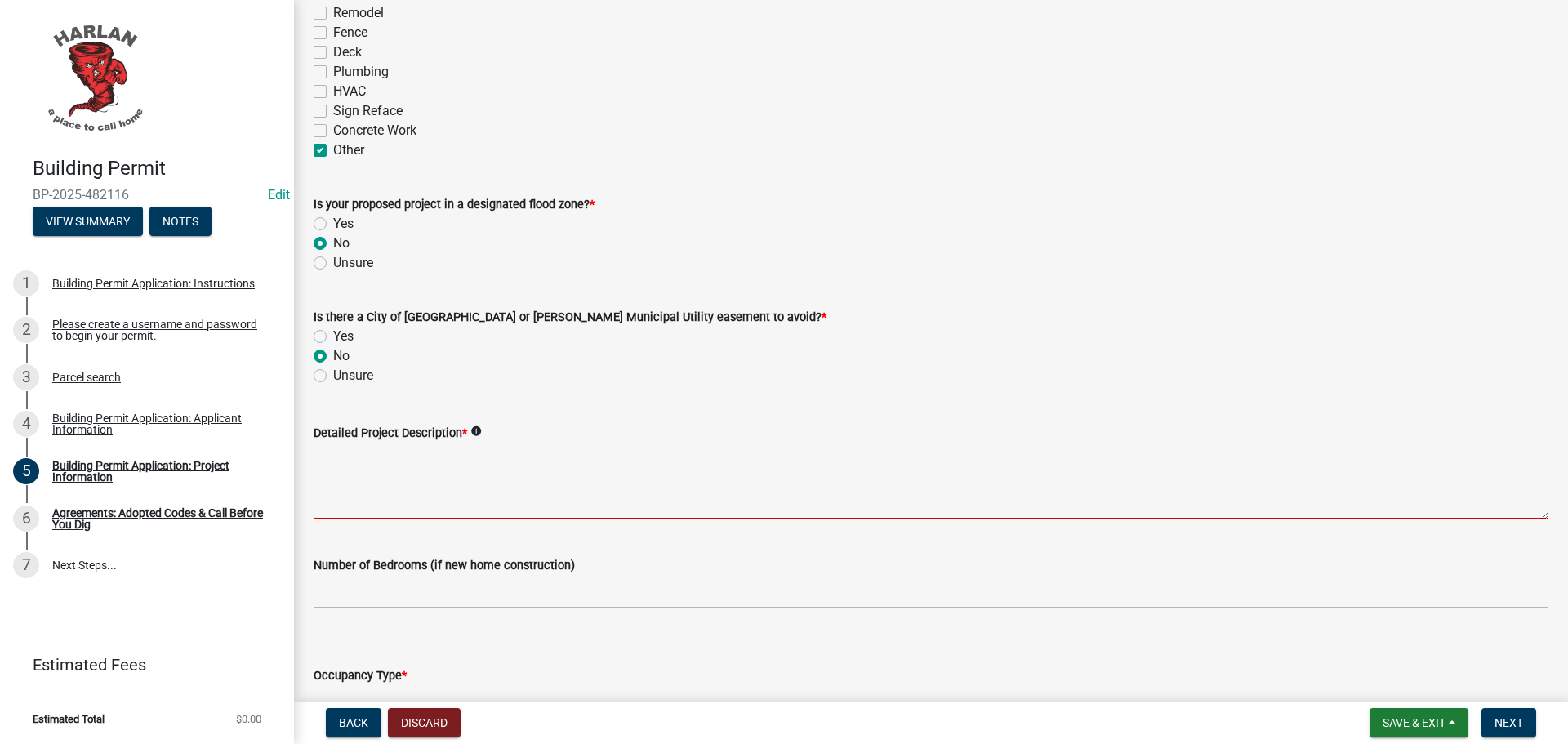
click at [361, 482] on textarea "Detailed Project Description *" at bounding box center [931, 481] width 1235 height 77
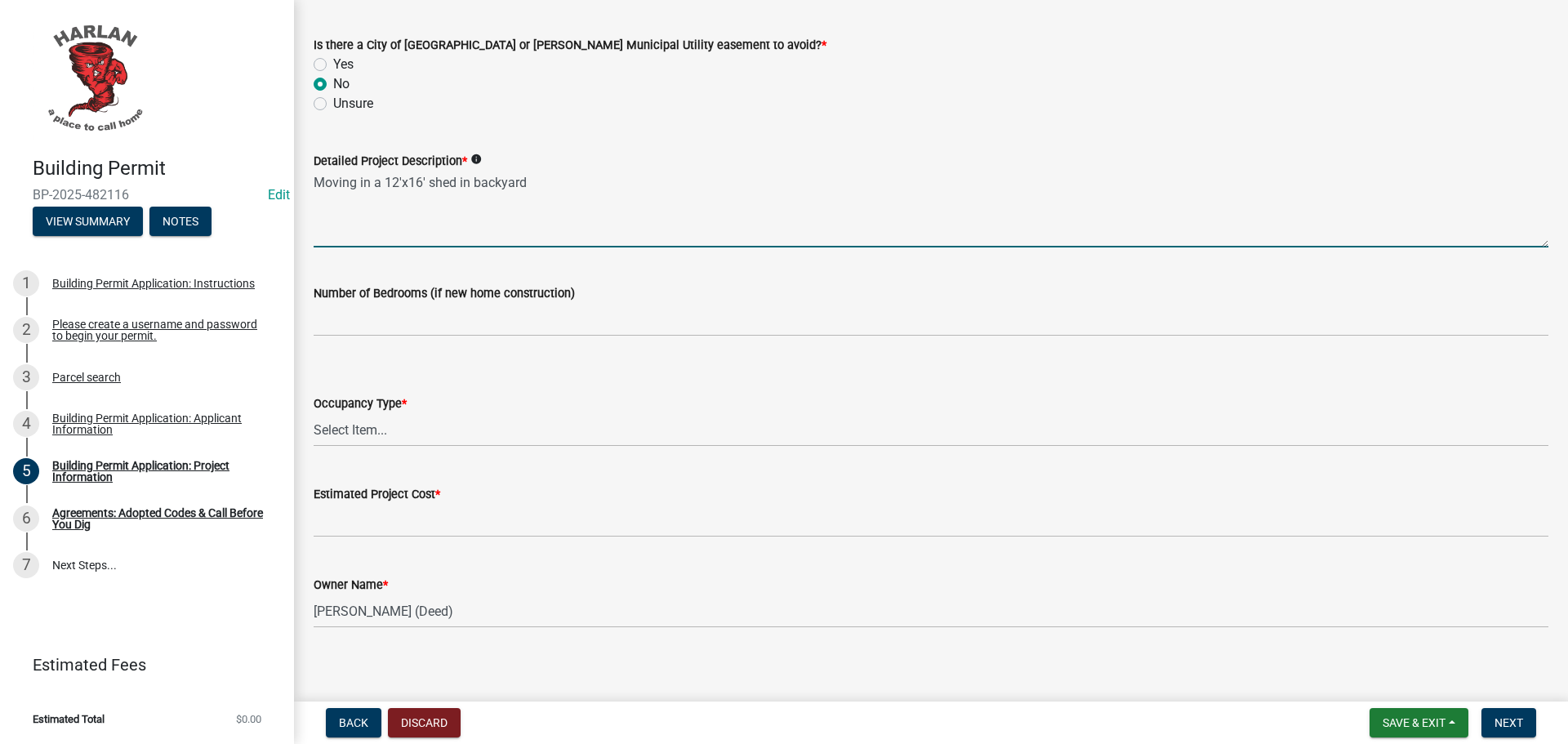
scroll to position [935, 0]
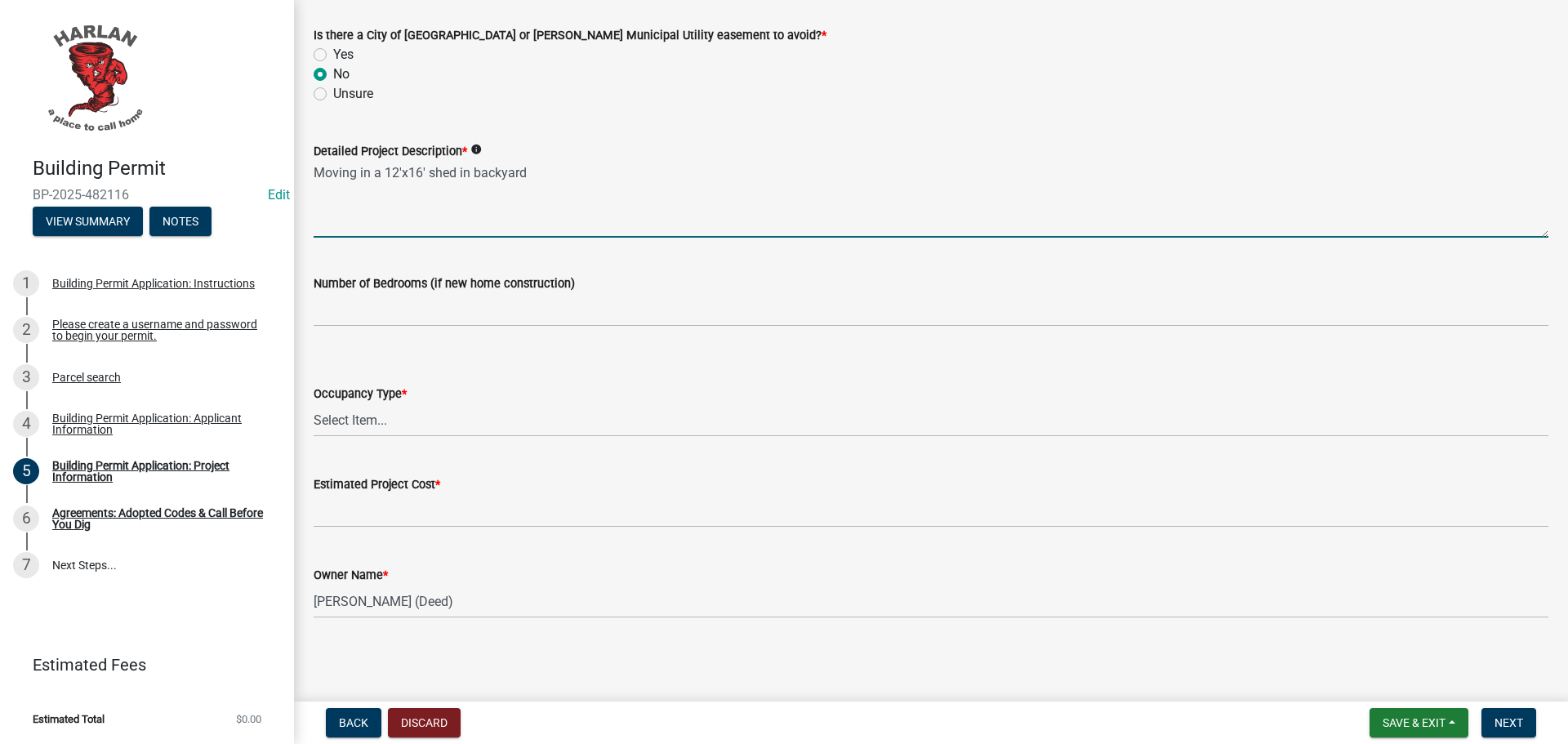
type textarea "Moving in a 12'x16' shed in backyard"
click at [350, 417] on select "Select Item... Apartment Commercial Condominium Duplex Industrial Muti-Family S…" at bounding box center [931, 420] width 1235 height 33
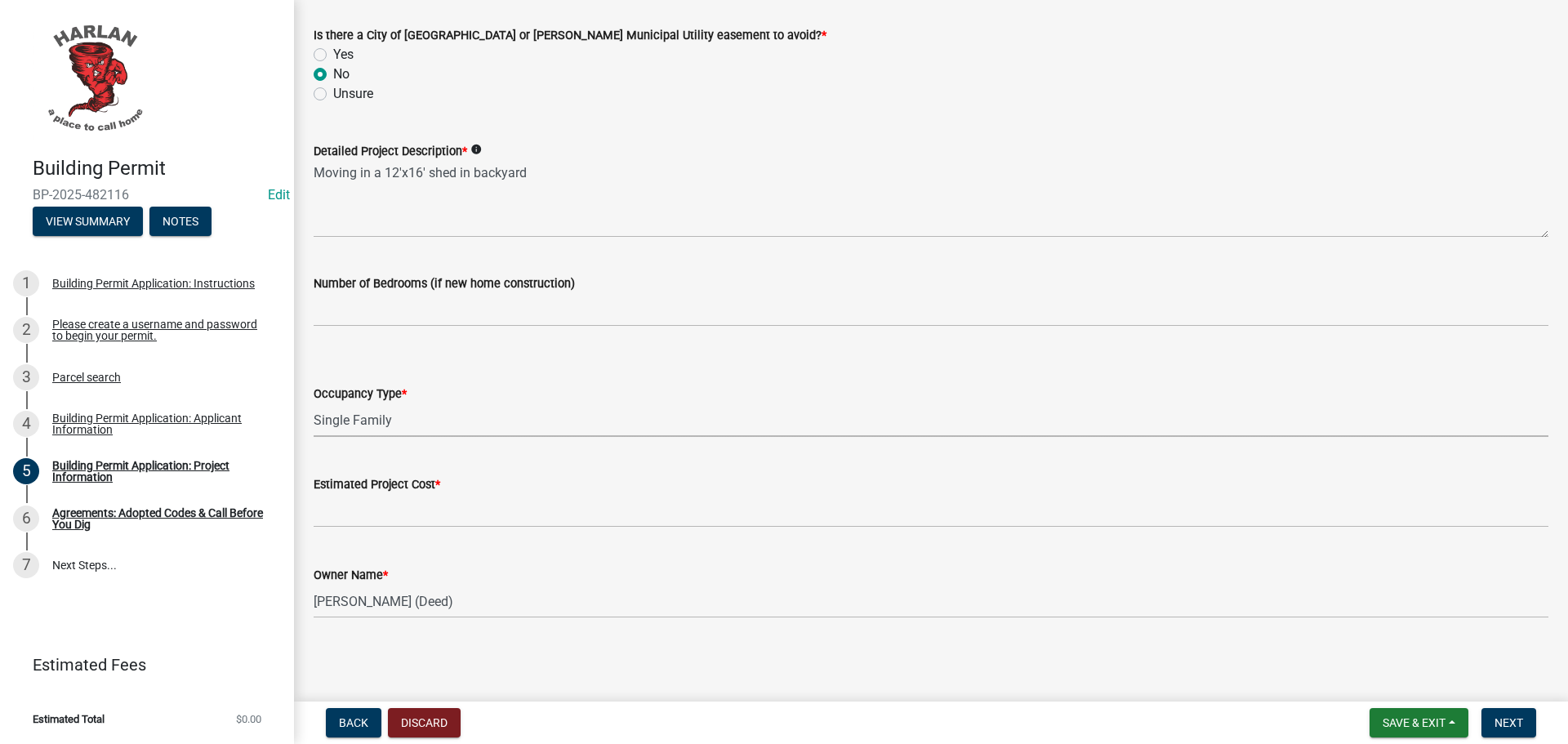
click at [314, 404] on select "Select Item... Apartment Commercial Condominium Duplex Industrial Muti-Family S…" at bounding box center [931, 420] width 1235 height 33
select select "57c12fbf-2104-401b-a871-4062d0a56bab"
click at [357, 419] on select "Select Item... Apartment Commercial Condominium Duplex Industrial Muti-Family S…" at bounding box center [931, 420] width 1235 height 33
click at [374, 420] on select "Select Item... Apartment Commercial Condominium Duplex Industrial Muti-Family S…" at bounding box center [931, 420] width 1235 height 33
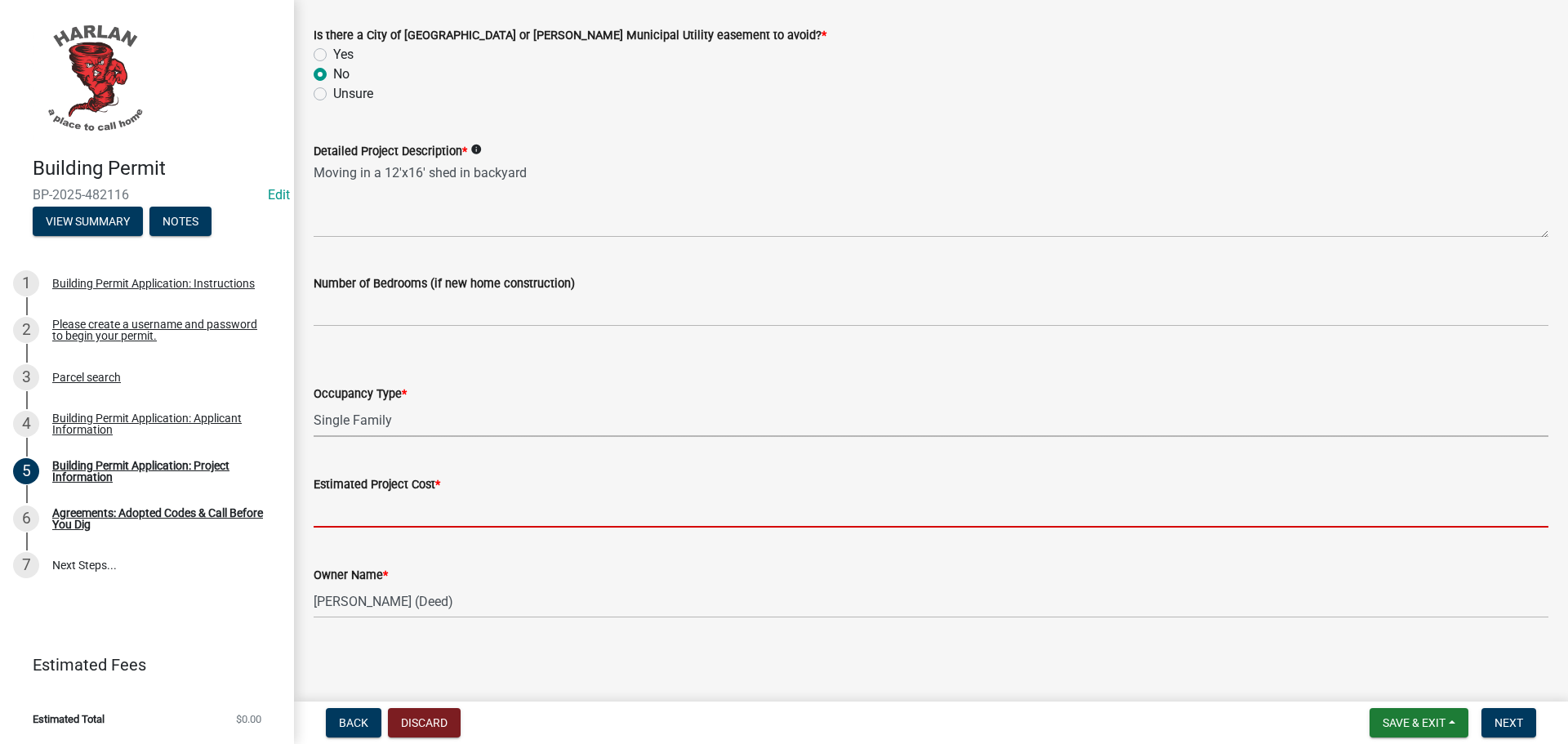
click at [342, 504] on input "text" at bounding box center [931, 511] width 1235 height 33
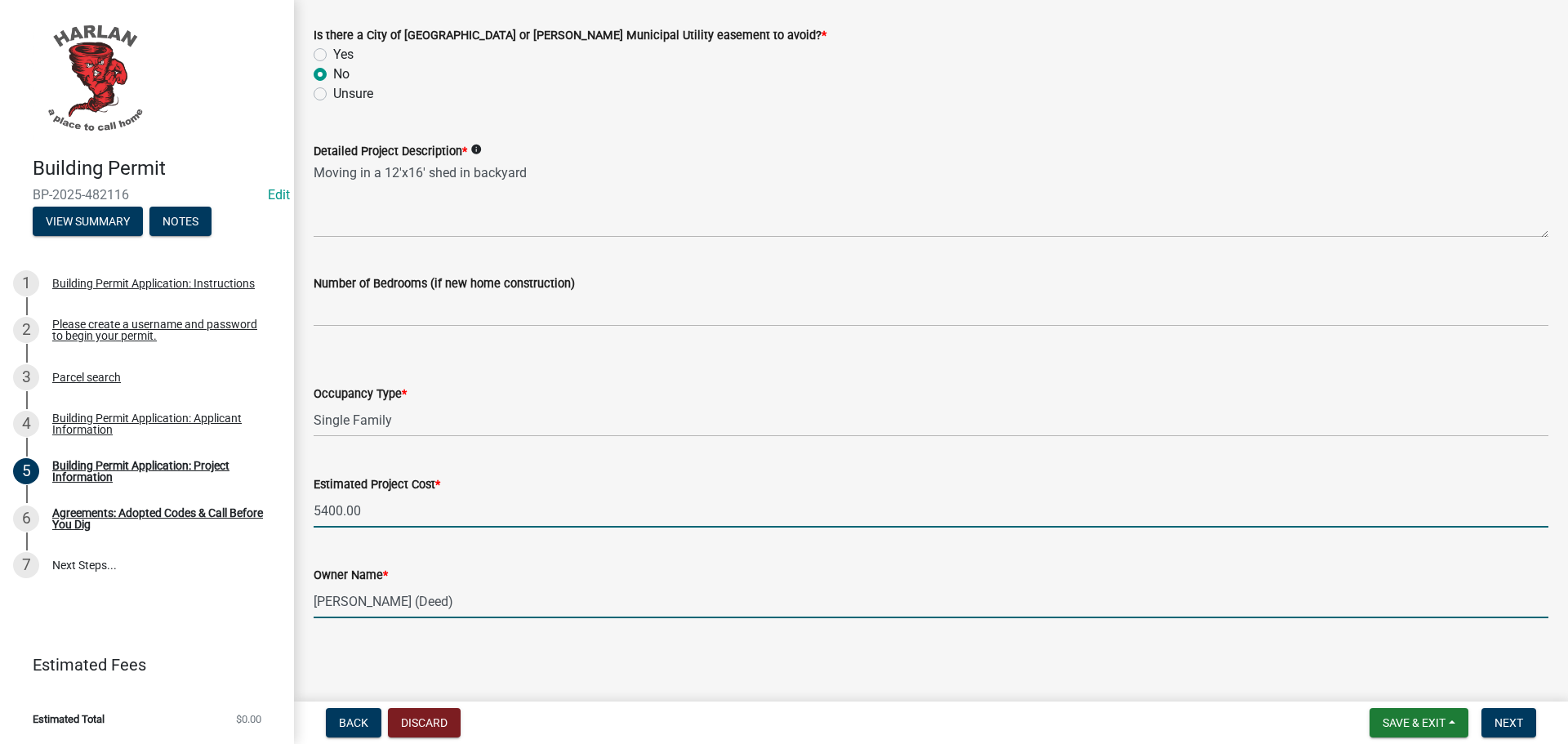
type input "5400"
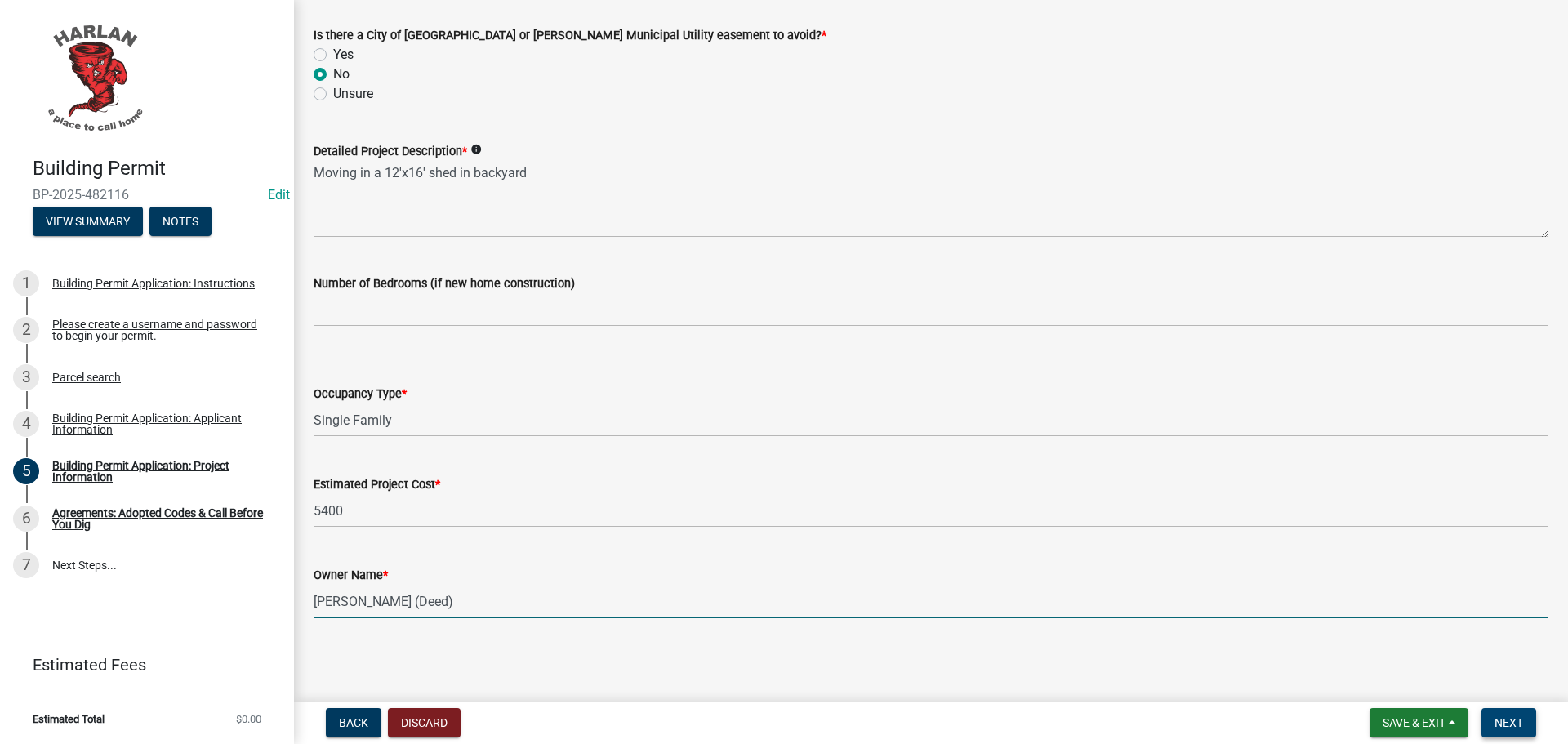
click at [1506, 725] on span "Next" at bounding box center [1508, 722] width 28 height 13
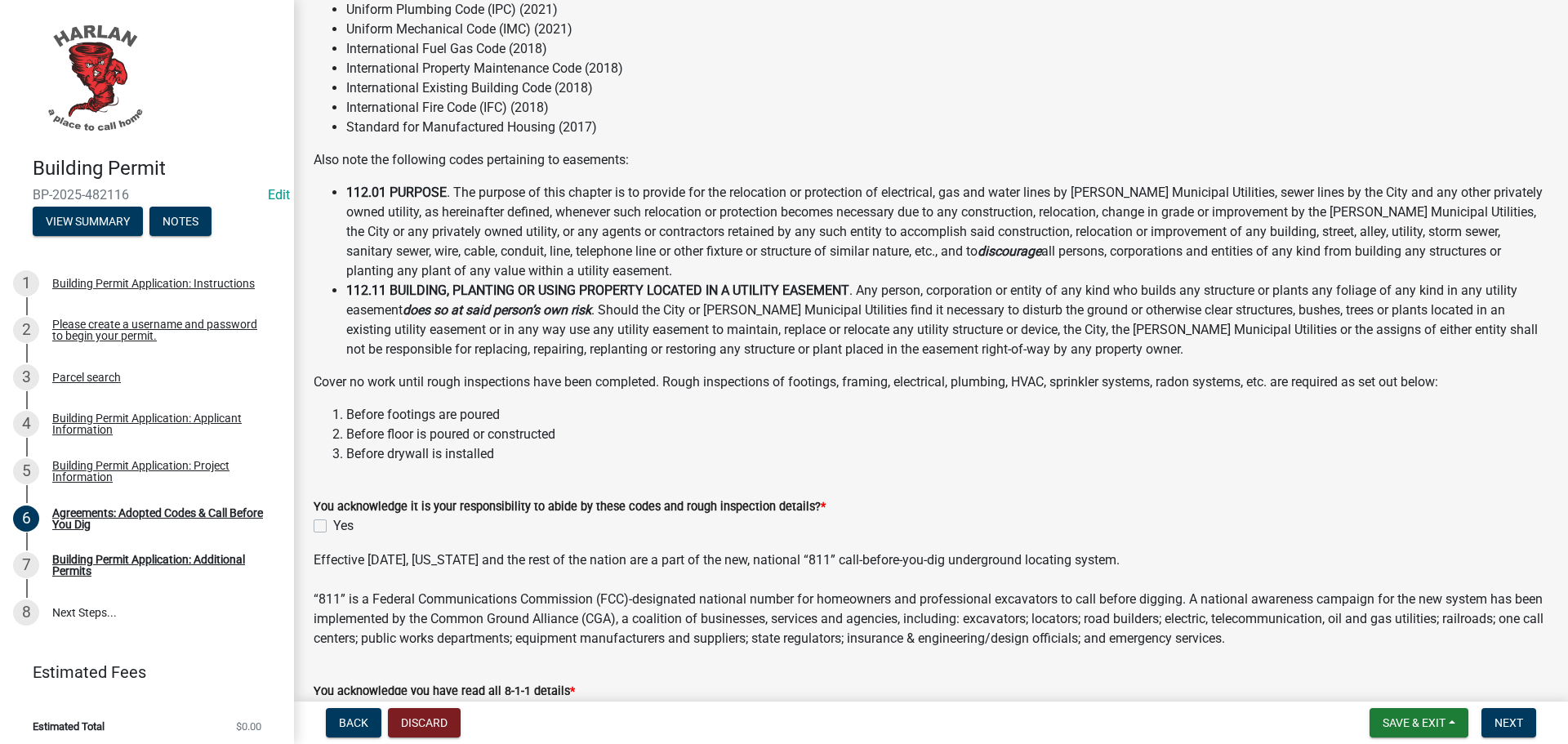
scroll to position [82, 0]
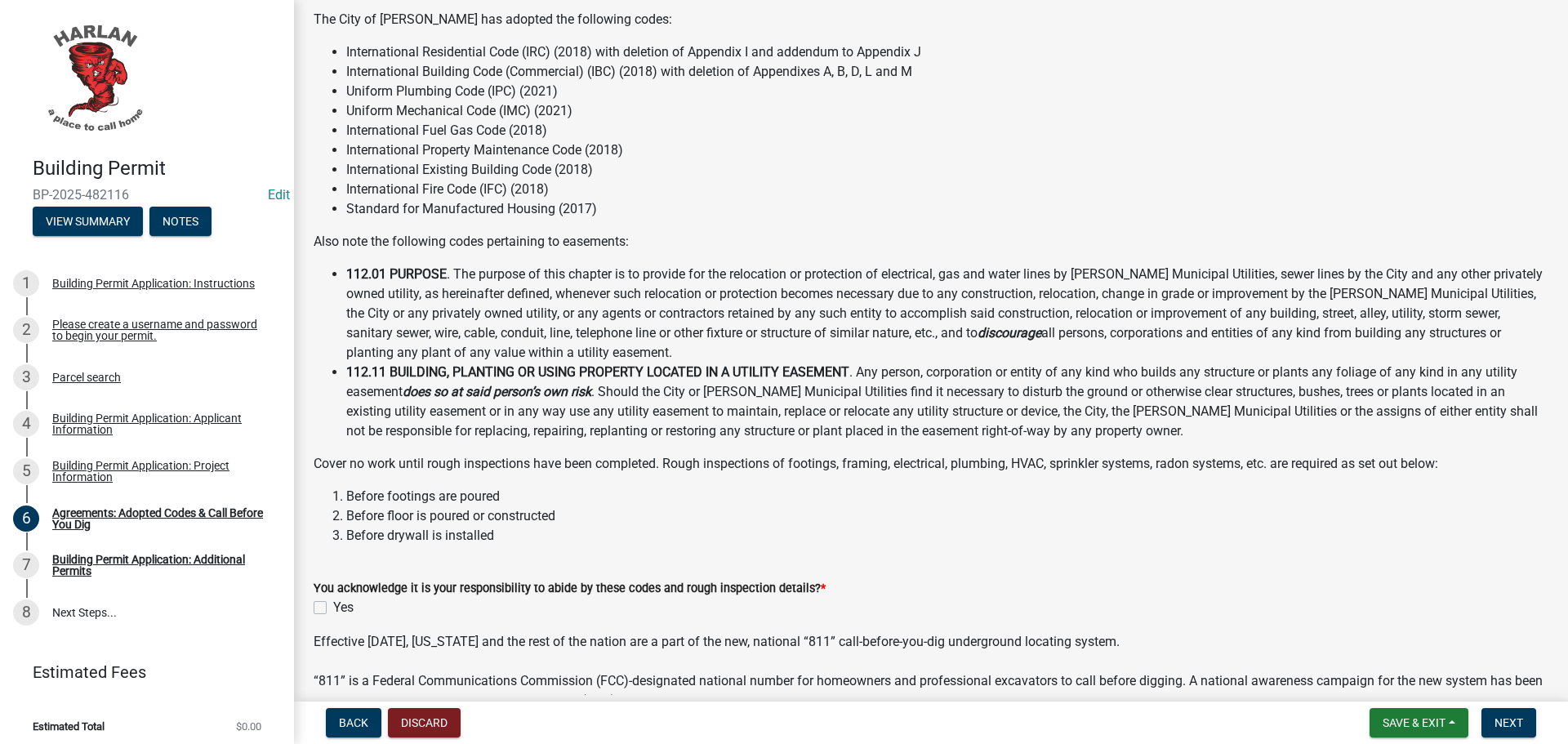
click at [333, 607] on label "Yes" at bounding box center [343, 607] width 20 height 20
click at [333, 607] on input "Yes" at bounding box center [338, 603] width 11 height 11
checkbox input "true"
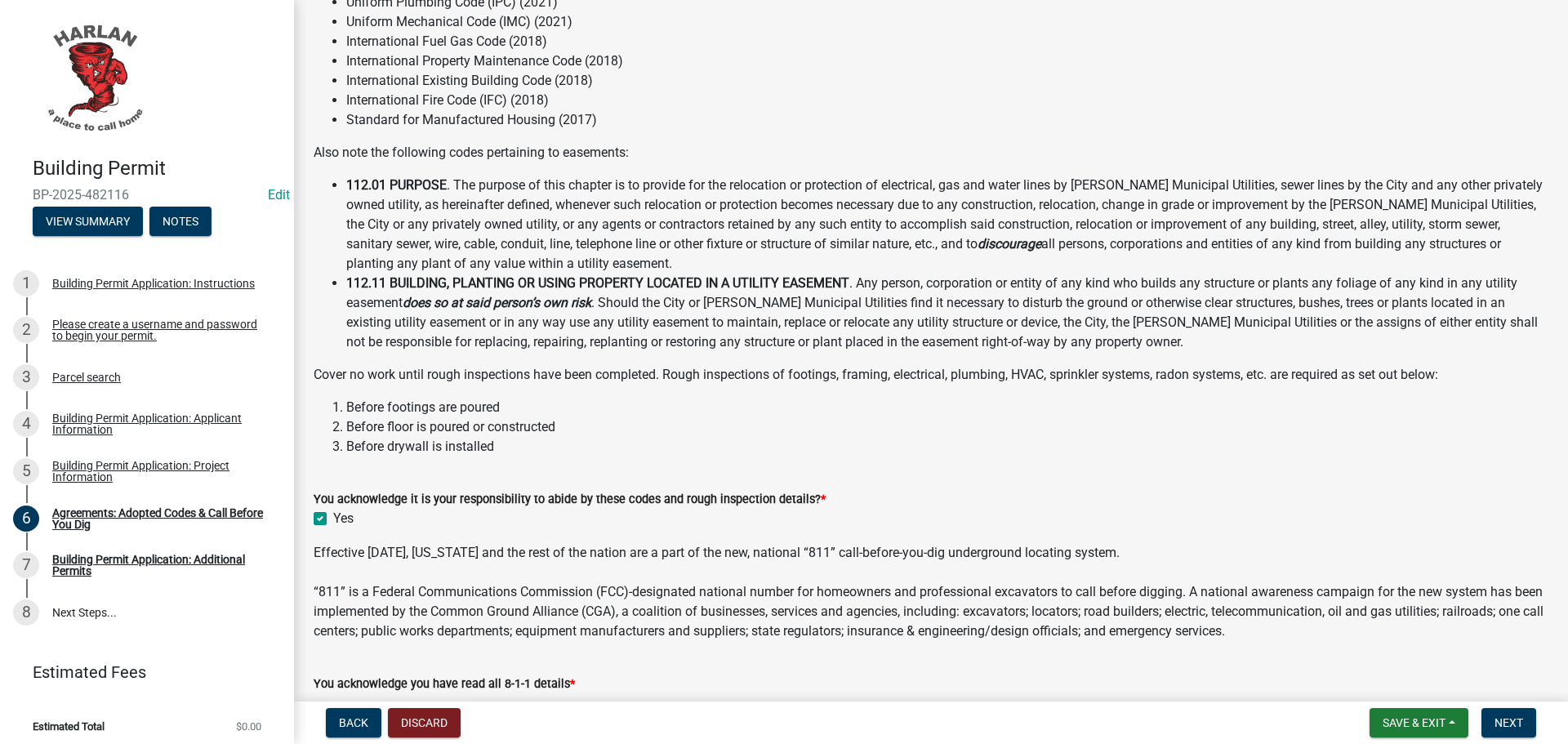
scroll to position [267, 0]
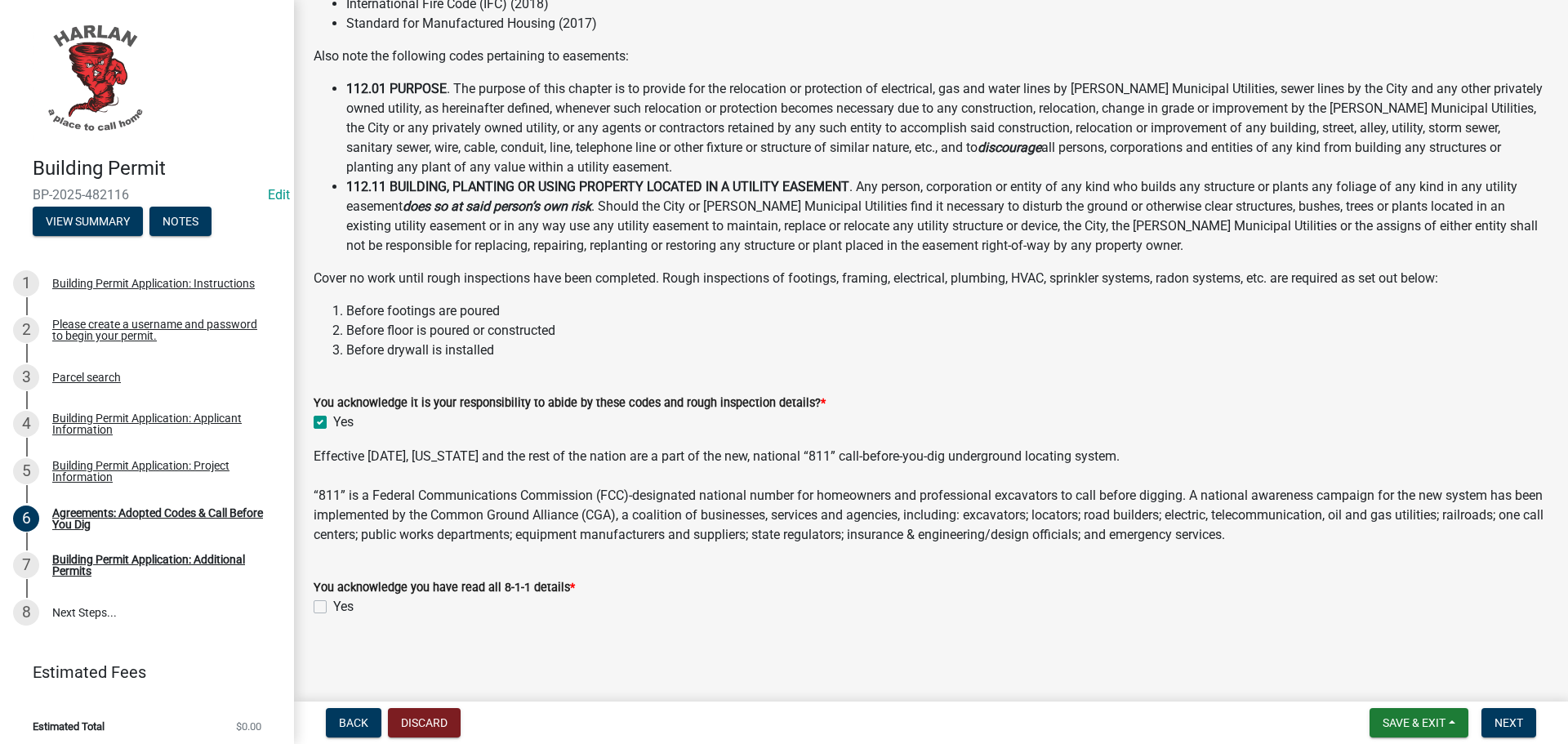
click at [333, 605] on label "Yes" at bounding box center [343, 607] width 20 height 20
click at [333, 605] on input "Yes" at bounding box center [338, 602] width 11 height 11
checkbox input "true"
click at [1508, 721] on span "Next" at bounding box center [1508, 722] width 28 height 13
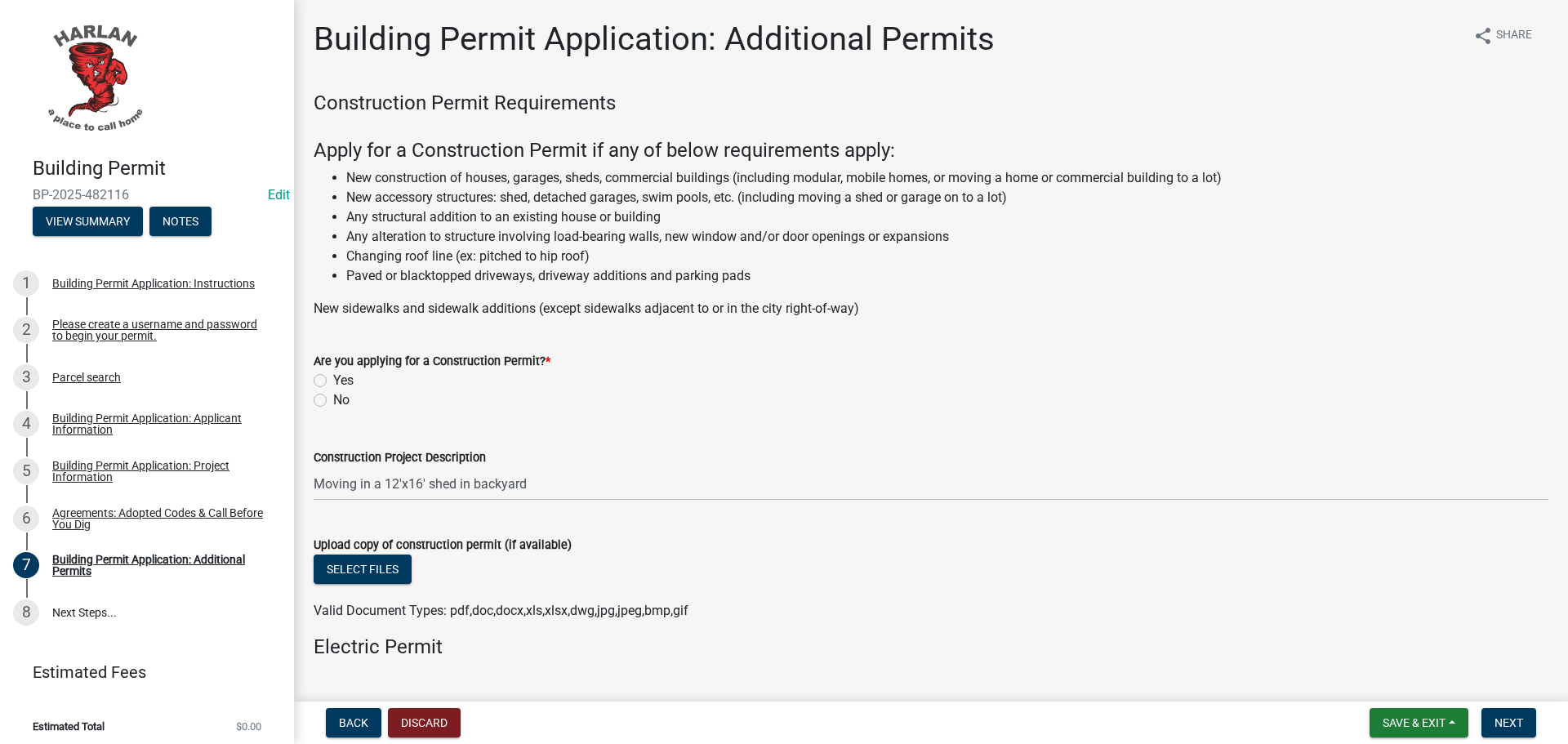
click at [333, 400] on label "No" at bounding box center [341, 400] width 17 height 20
click at [333, 400] on input "No" at bounding box center [338, 395] width 11 height 11
radio input "true"
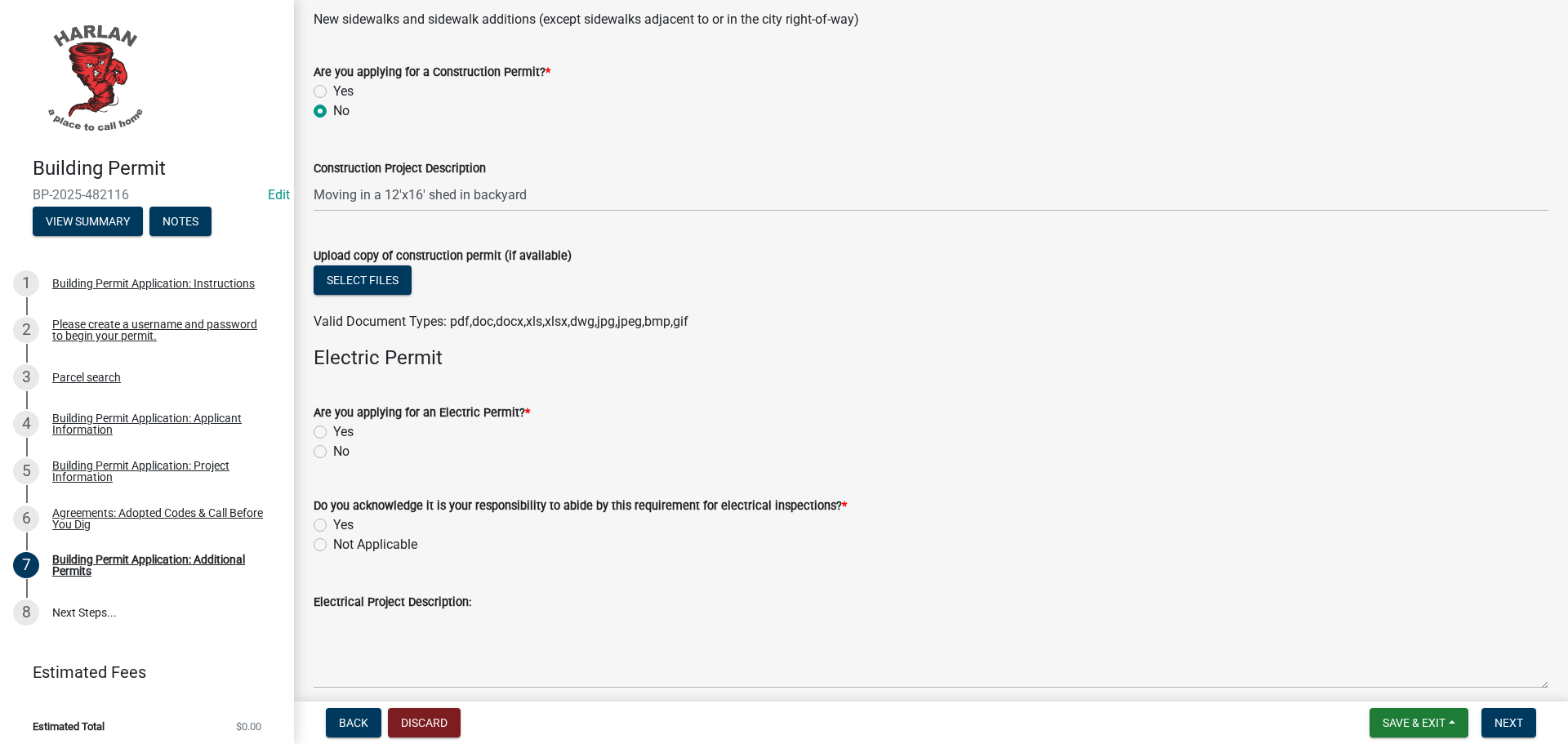
scroll to position [327, 0]
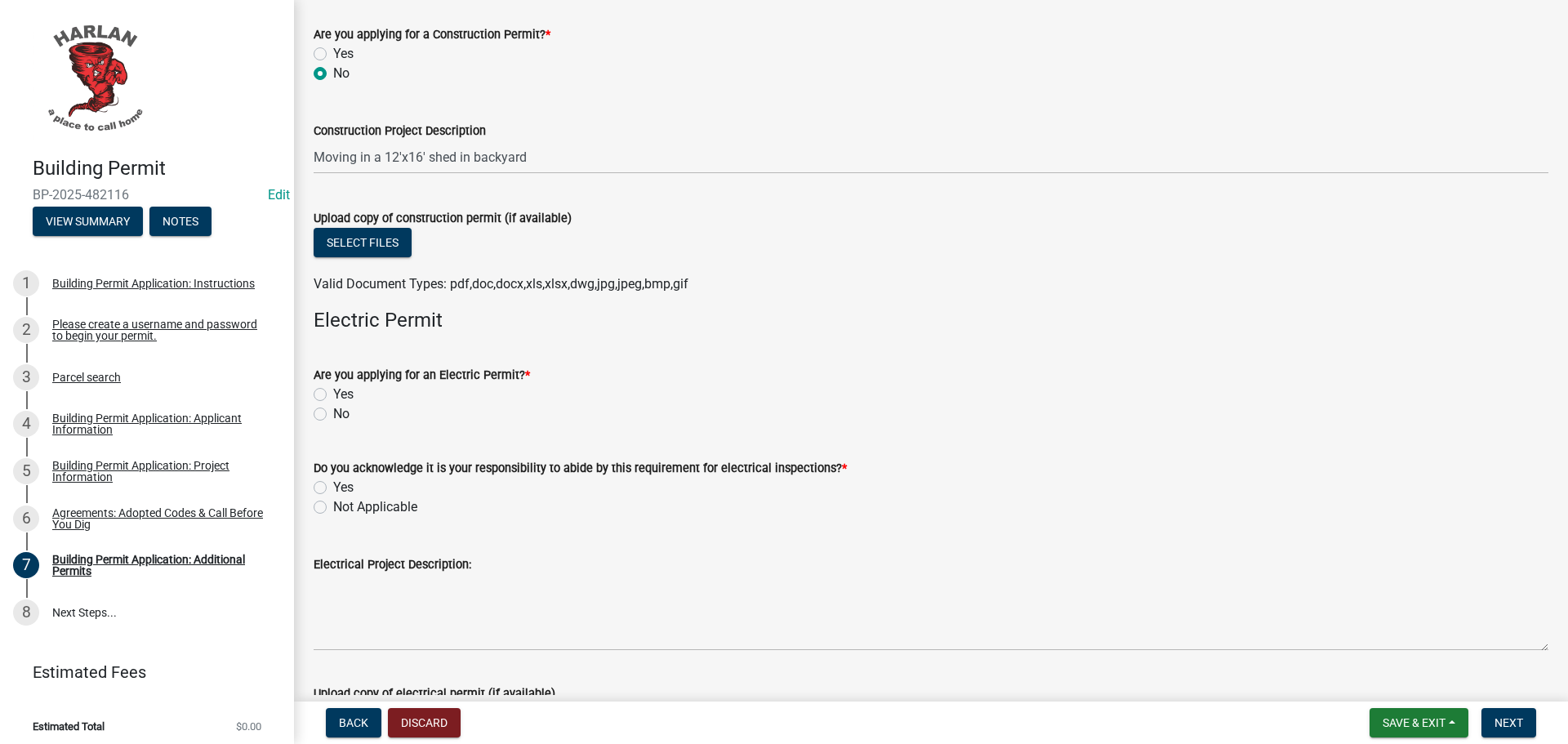
drag, startPoint x: 317, startPoint y: 414, endPoint x: 318, endPoint y: 424, distance: 10.0
click at [333, 414] on label "No" at bounding box center [341, 413] width 17 height 20
click at [333, 414] on input "No" at bounding box center [338, 409] width 11 height 11
radio input "true"
click at [333, 507] on label "Not Applicable" at bounding box center [375, 507] width 84 height 20
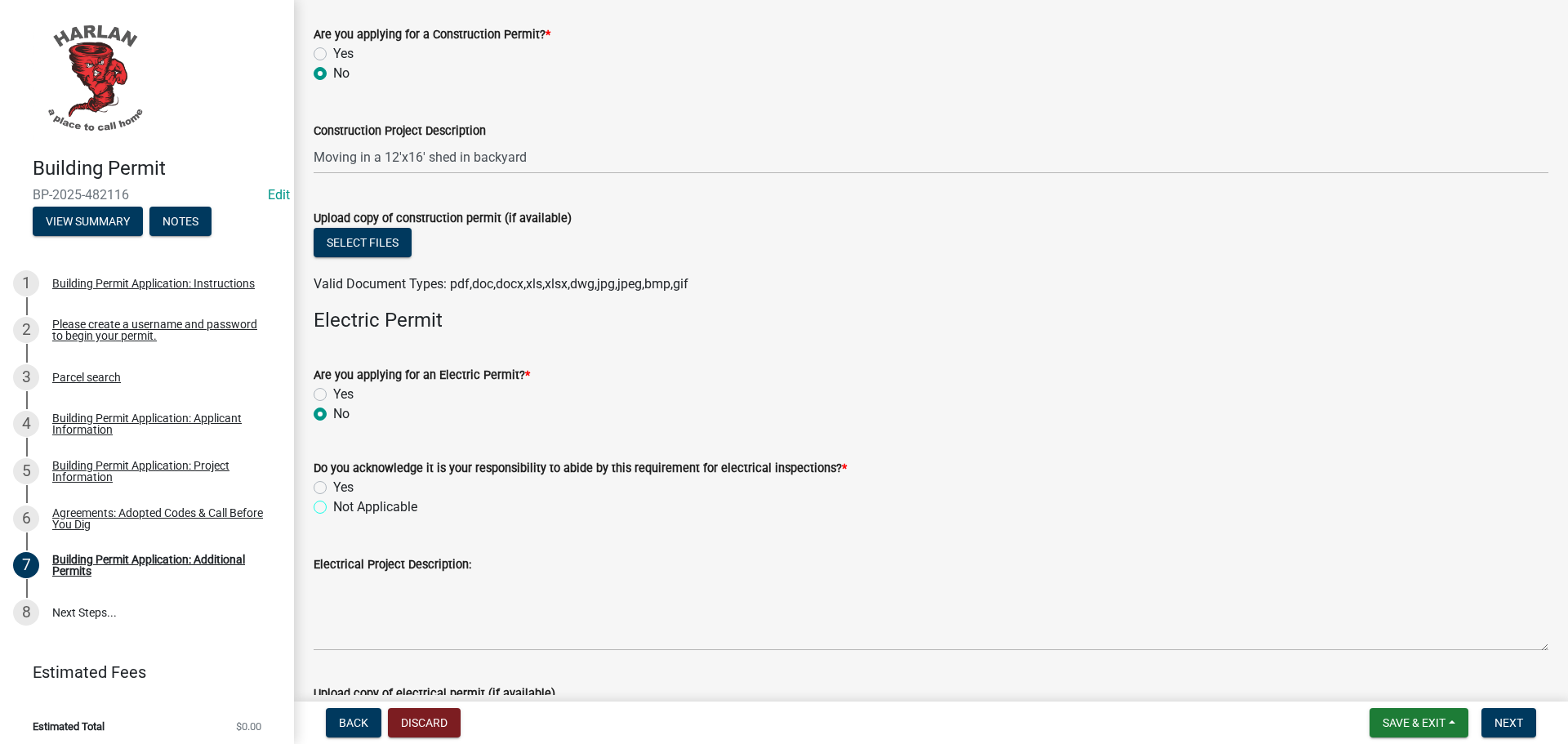
click at [333, 507] on input "Not Applicable" at bounding box center [338, 502] width 11 height 11
radio input "true"
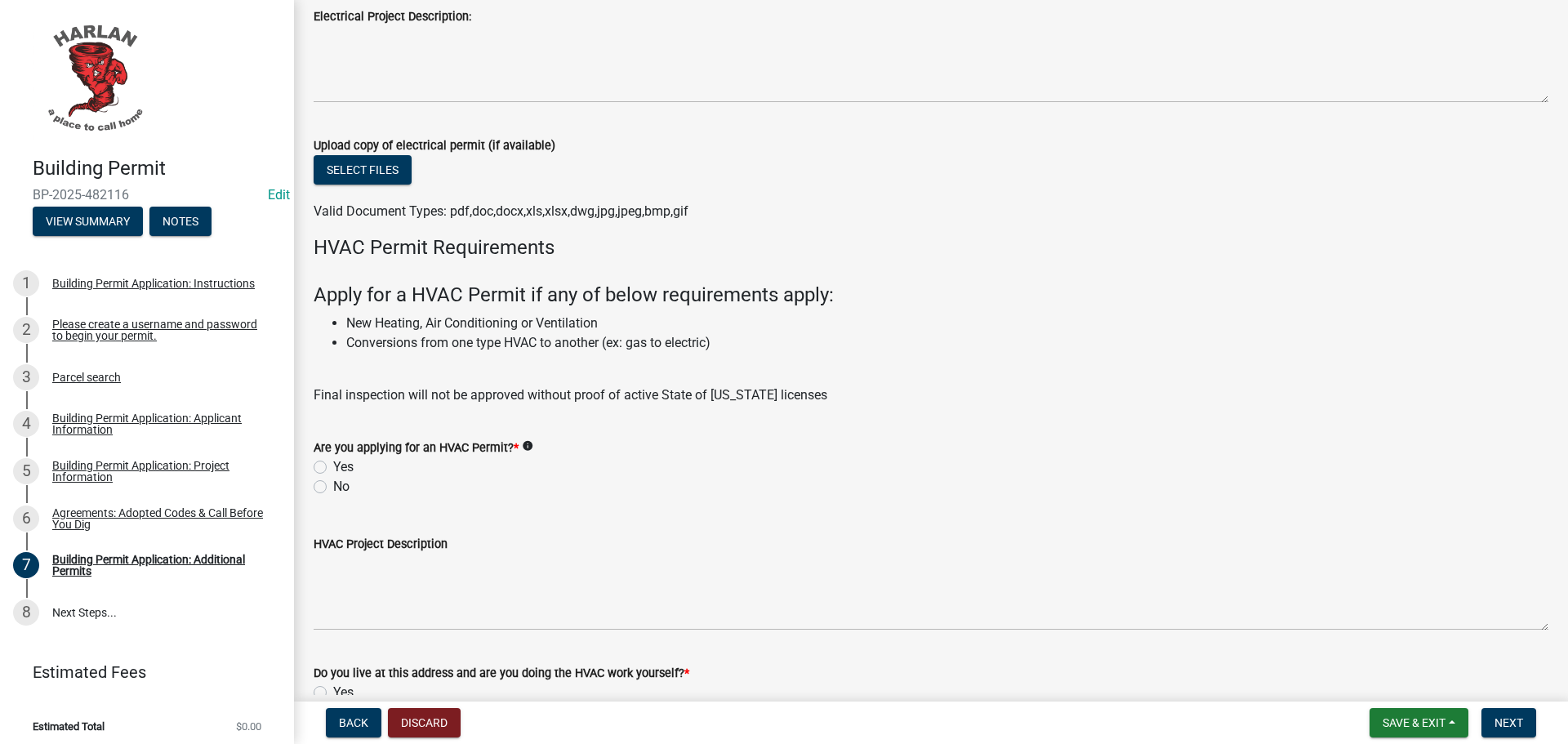
scroll to position [980, 0]
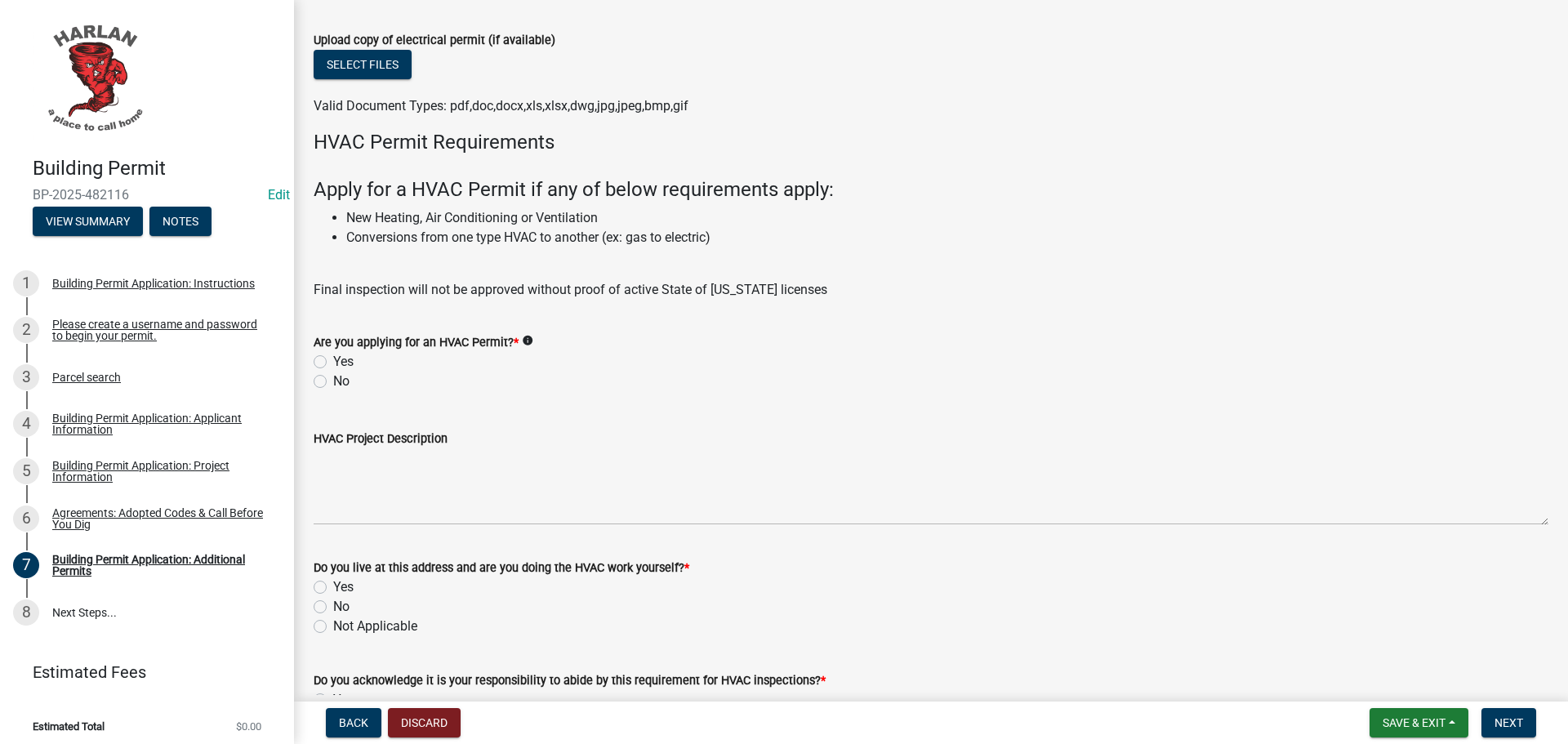
drag, startPoint x: 320, startPoint y: 382, endPoint x: 404, endPoint y: 373, distance: 84.5
click at [333, 378] on label "No" at bounding box center [341, 381] width 17 height 20
click at [333, 378] on input "No" at bounding box center [338, 376] width 11 height 11
radio input "true"
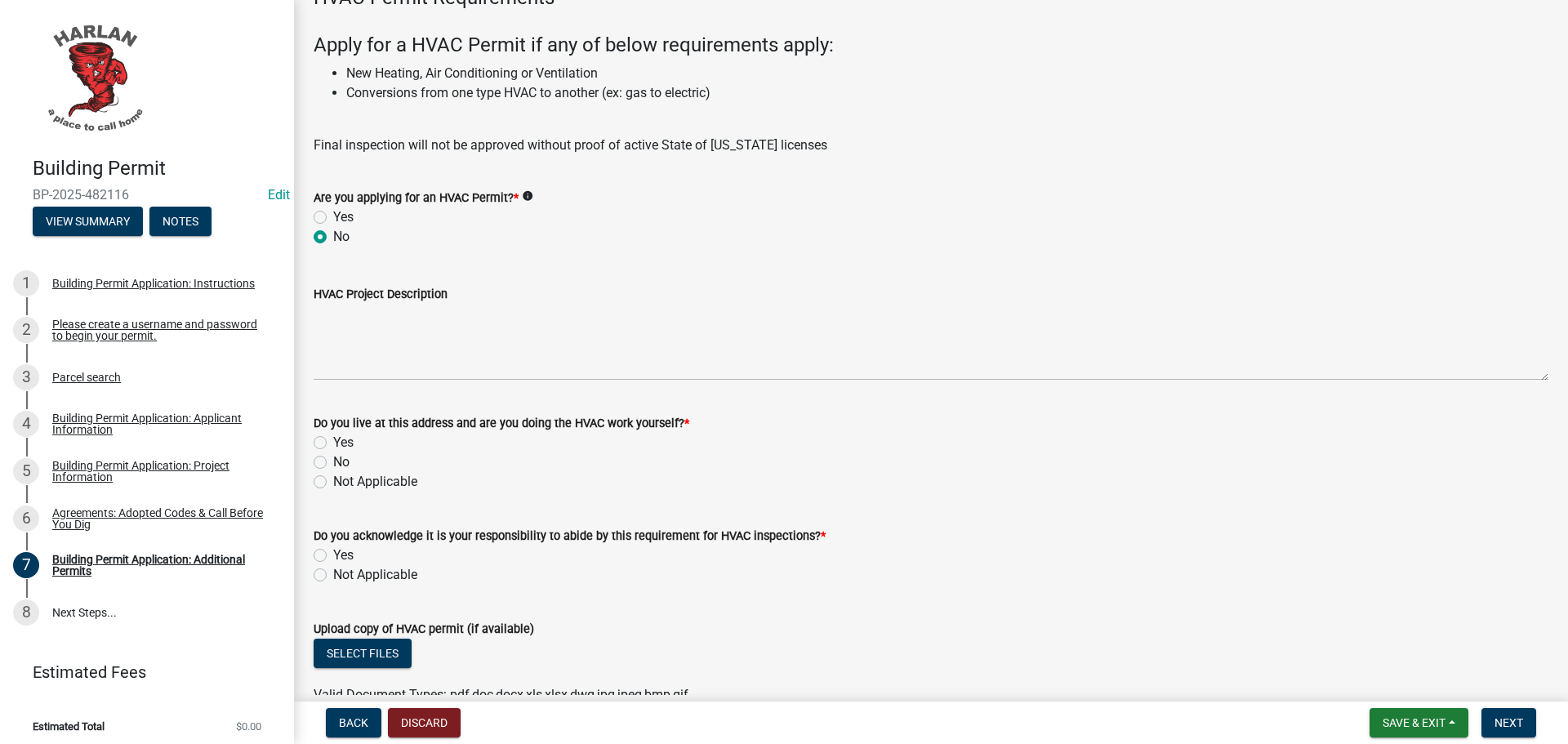
scroll to position [1307, 0]
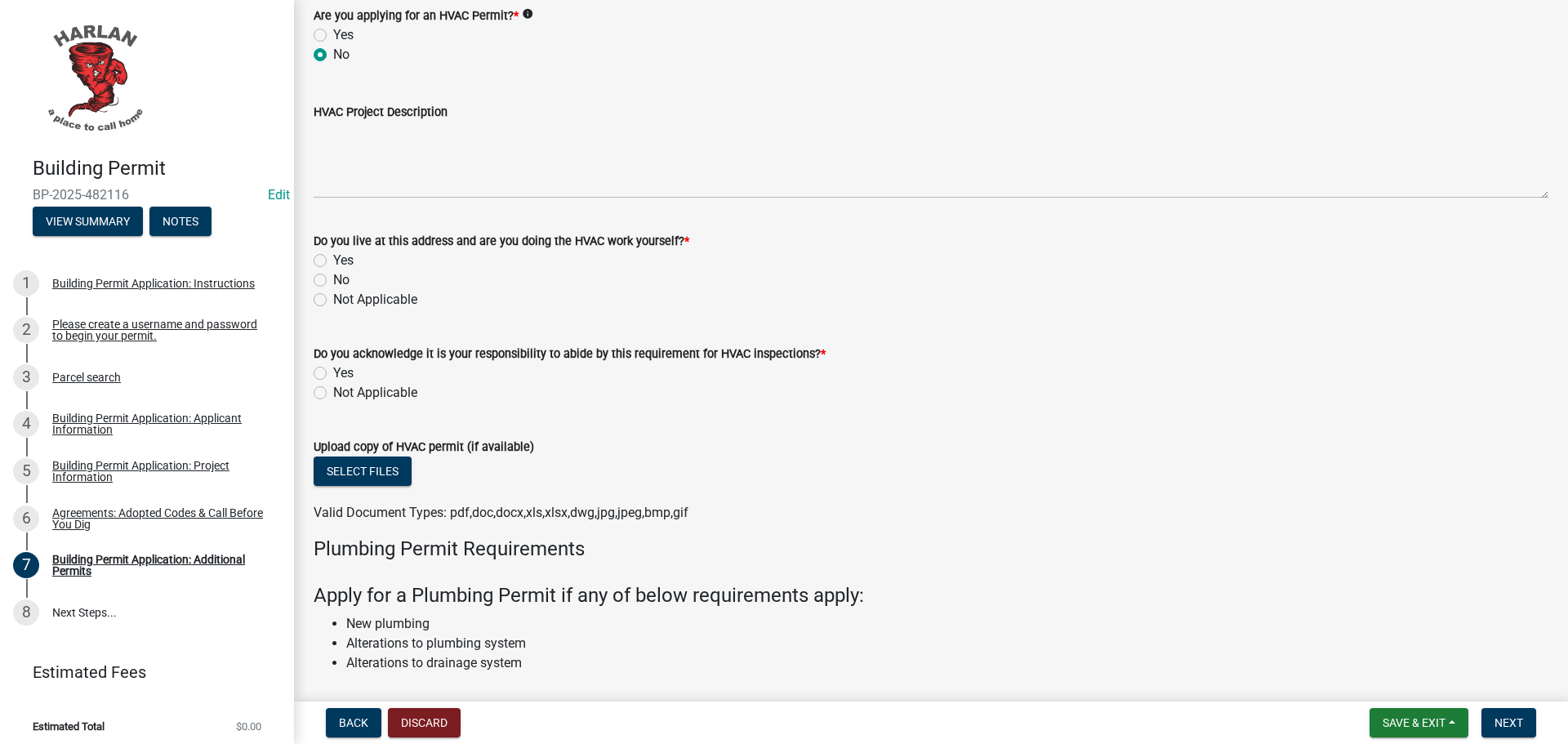
drag, startPoint x: 321, startPoint y: 298, endPoint x: 340, endPoint y: 344, distance: 49.8
click at [333, 298] on label "Not Applicable" at bounding box center [375, 299] width 84 height 20
click at [333, 298] on input "Not Applicable" at bounding box center [338, 294] width 11 height 11
radio input "true"
click at [333, 391] on label "Not Applicable" at bounding box center [375, 393] width 84 height 20
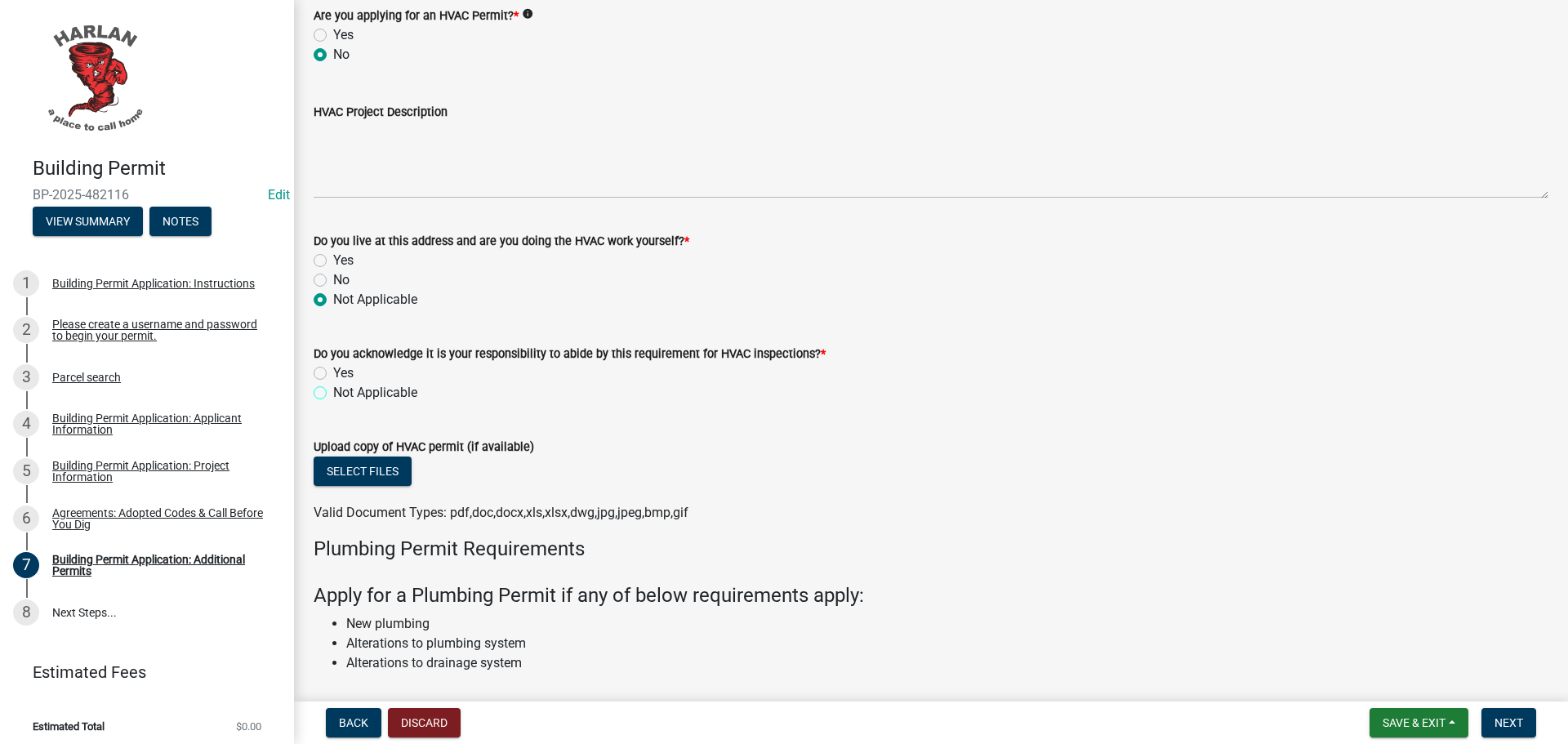
click at [333, 391] on input "Not Applicable" at bounding box center [338, 388] width 11 height 11
radio input "true"
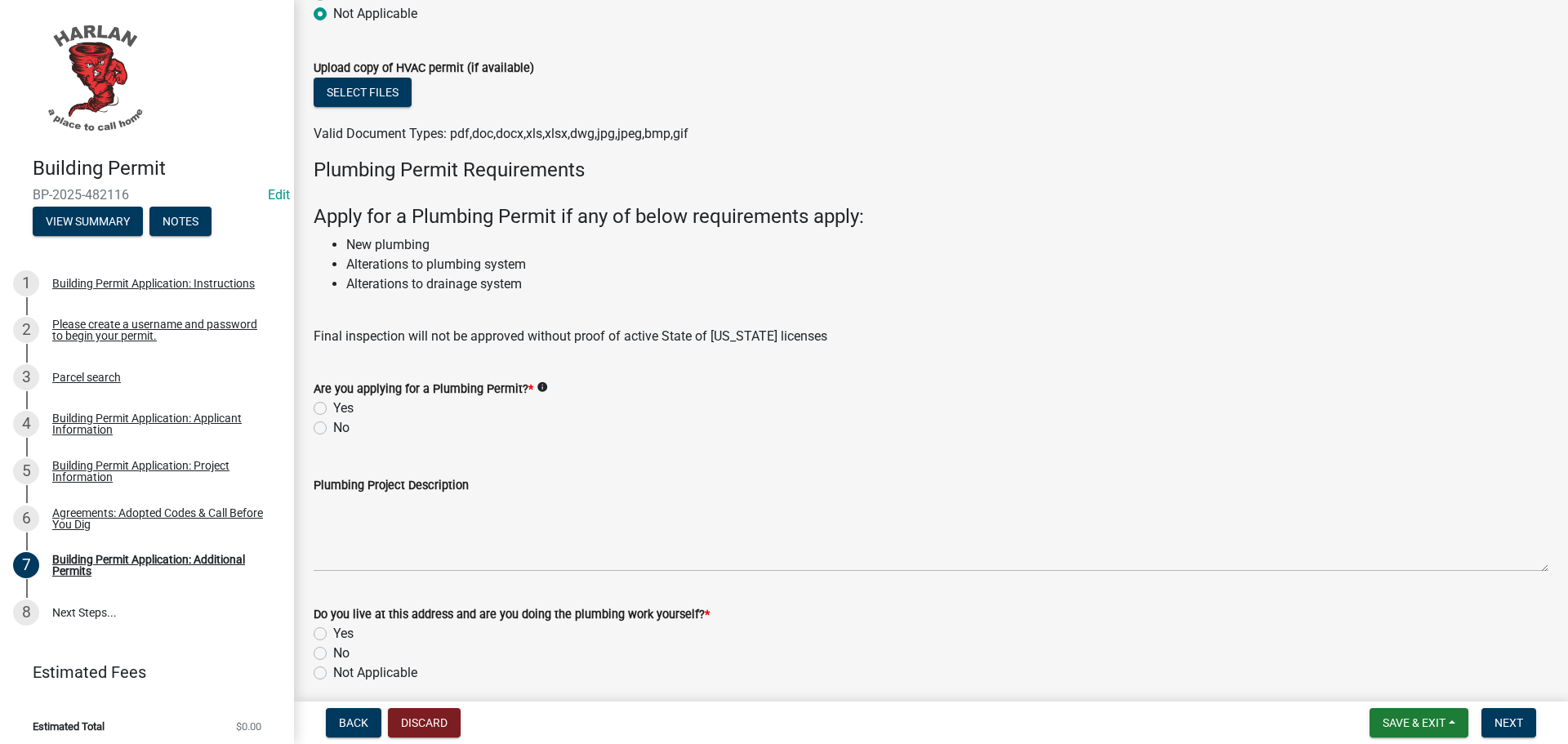
scroll to position [1714, 0]
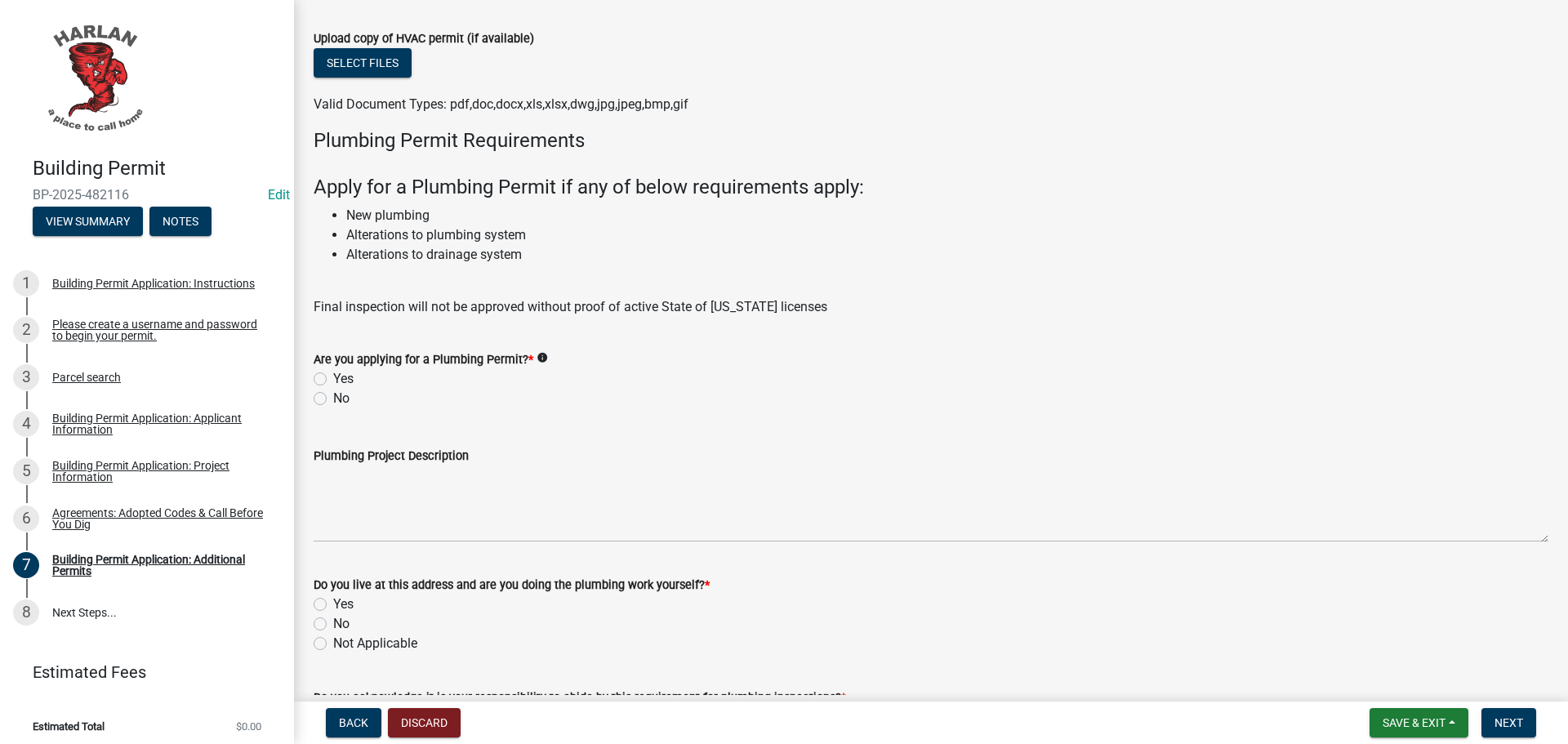
click at [333, 396] on label "No" at bounding box center [341, 399] width 17 height 20
click at [333, 396] on input "No" at bounding box center [338, 394] width 11 height 11
radio input "true"
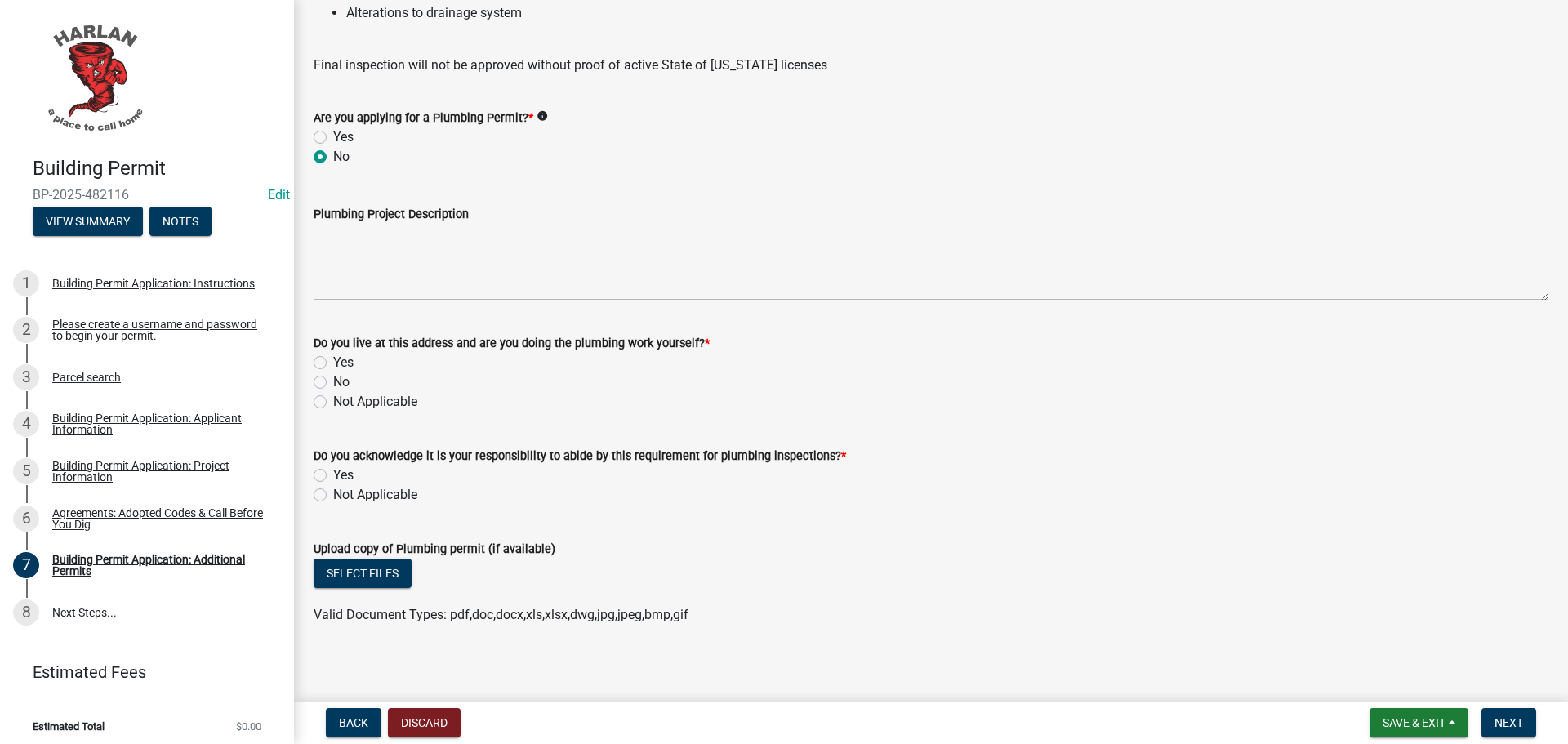
scroll to position [1965, 0]
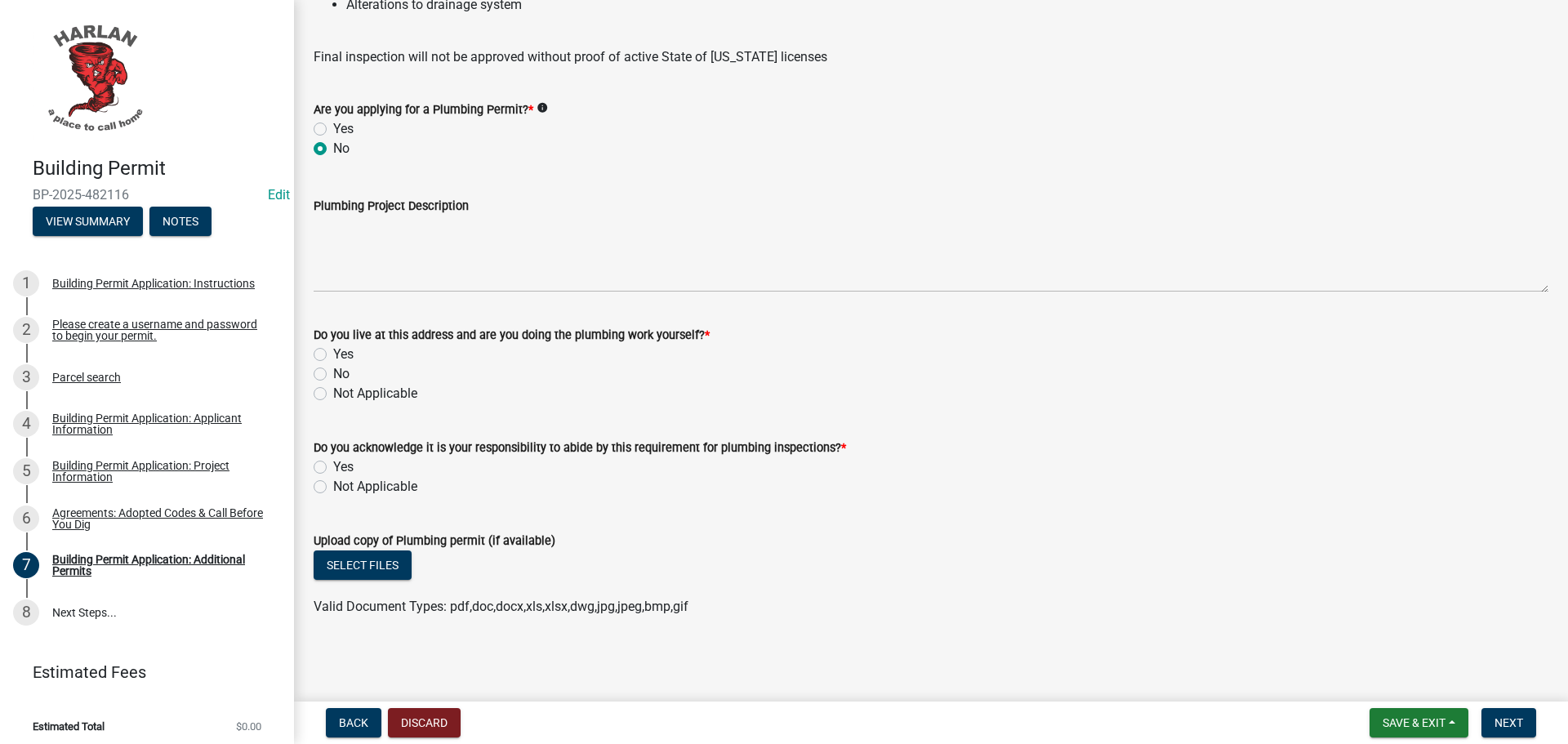
click at [333, 389] on label "Not Applicable" at bounding box center [375, 394] width 84 height 20
click at [333, 389] on input "Not Applicable" at bounding box center [338, 389] width 11 height 11
radio input "true"
click at [333, 489] on label "Not Applicable" at bounding box center [375, 487] width 84 height 20
click at [333, 488] on input "Not Applicable" at bounding box center [338, 482] width 11 height 11
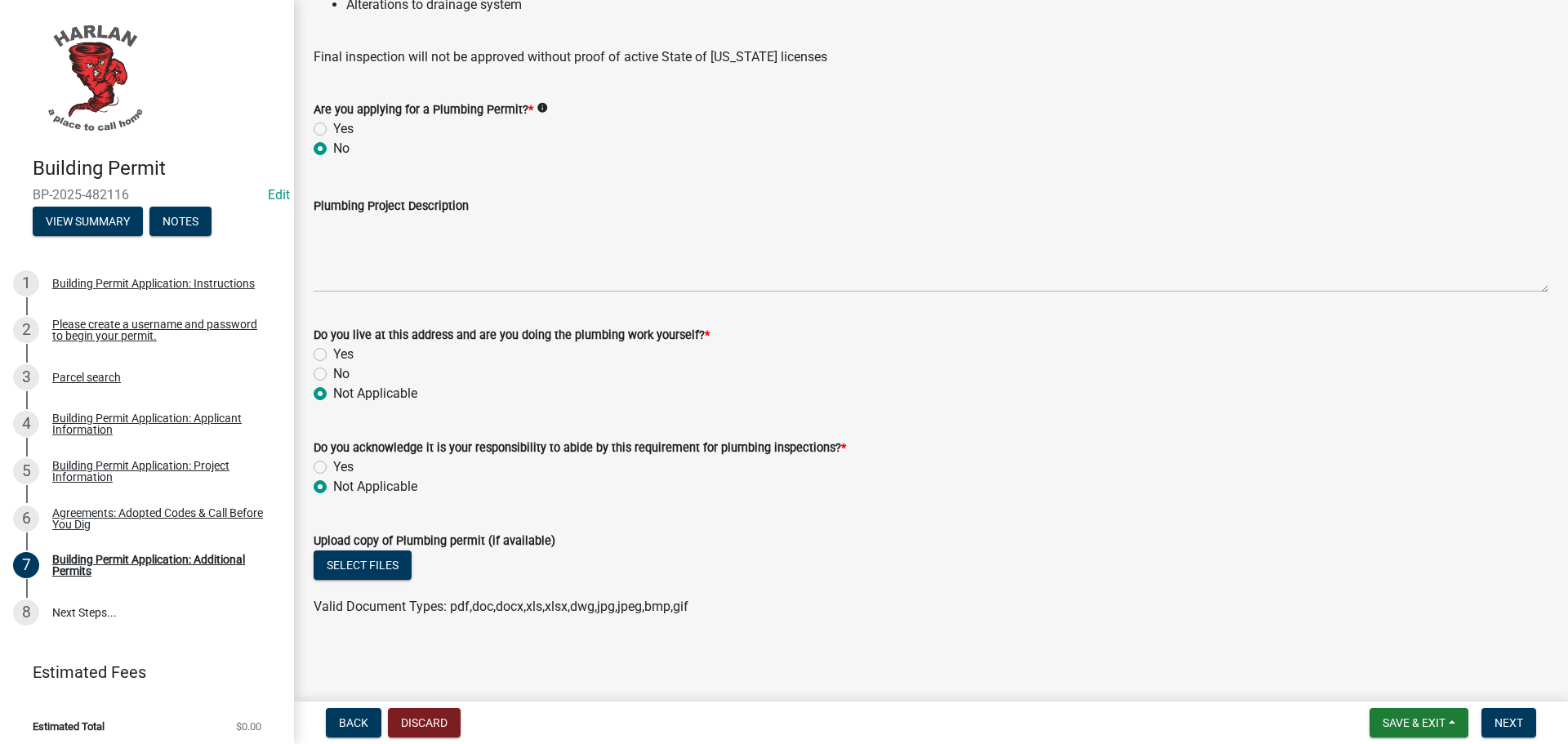
radio input "true"
click at [1500, 720] on span "Next" at bounding box center [1508, 722] width 28 height 13
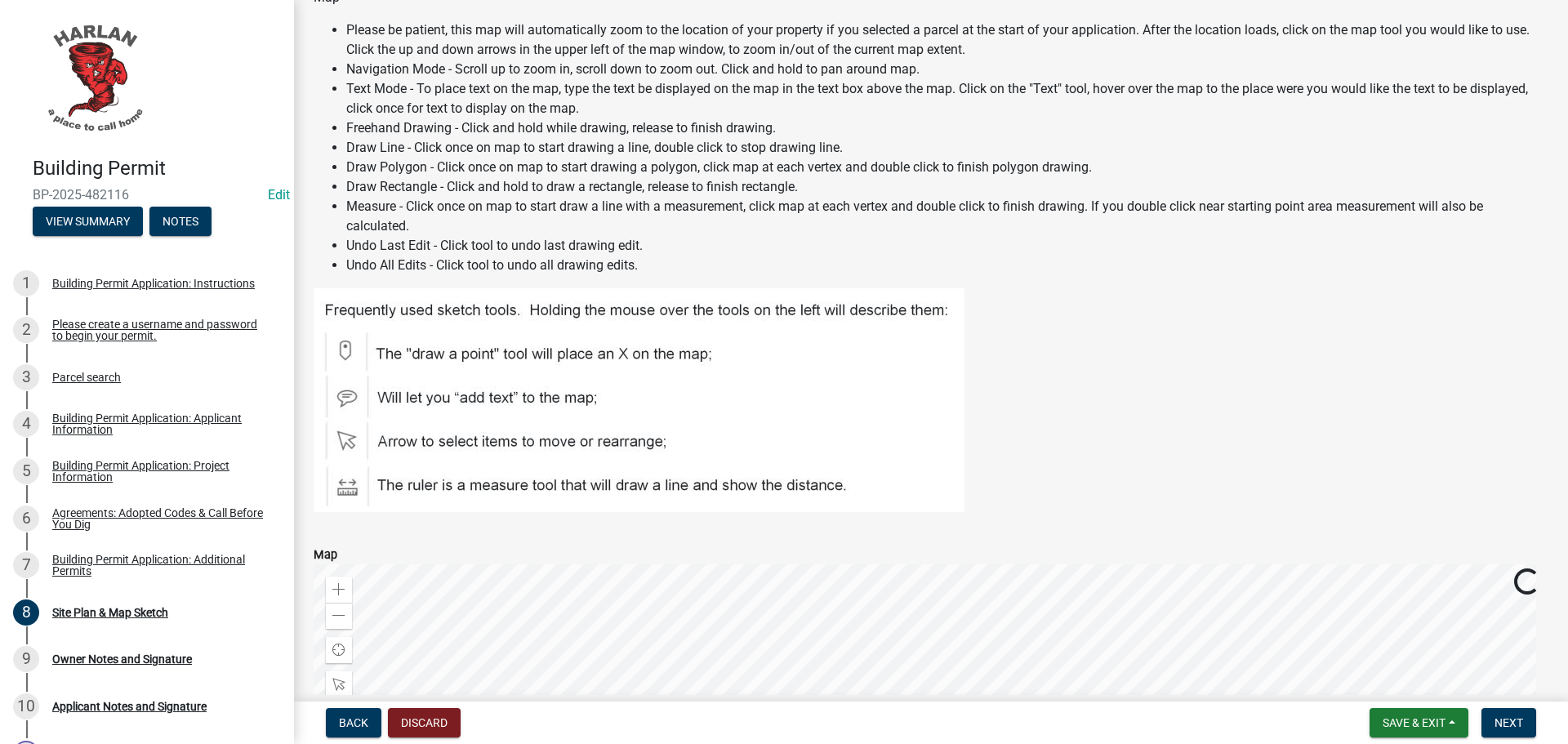
scroll to position [653, 0]
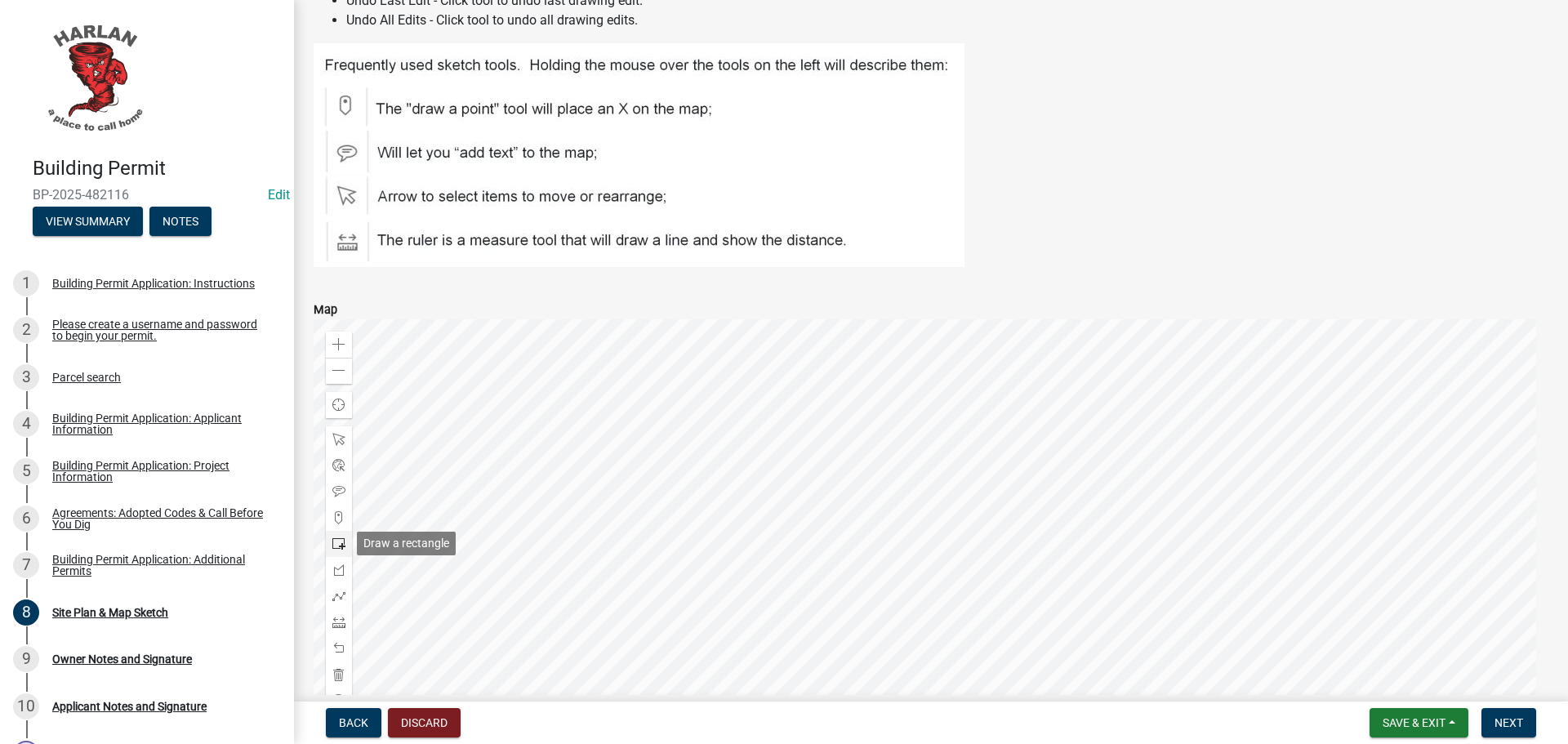
click at [335, 544] on span at bounding box center [338, 543] width 13 height 13
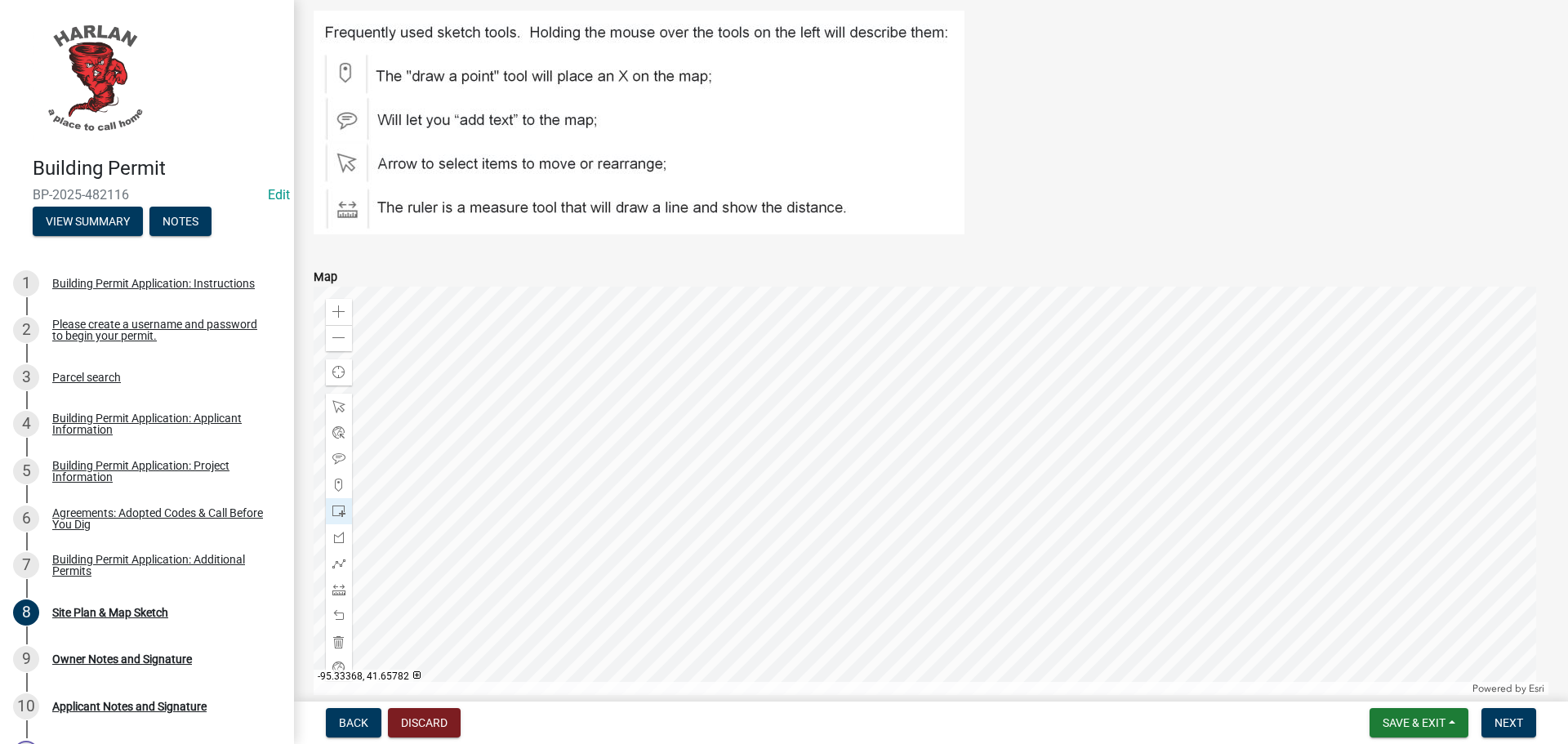
click at [911, 469] on div at bounding box center [931, 490] width 1235 height 409
click at [1504, 724] on span "Next" at bounding box center [1508, 722] width 28 height 13
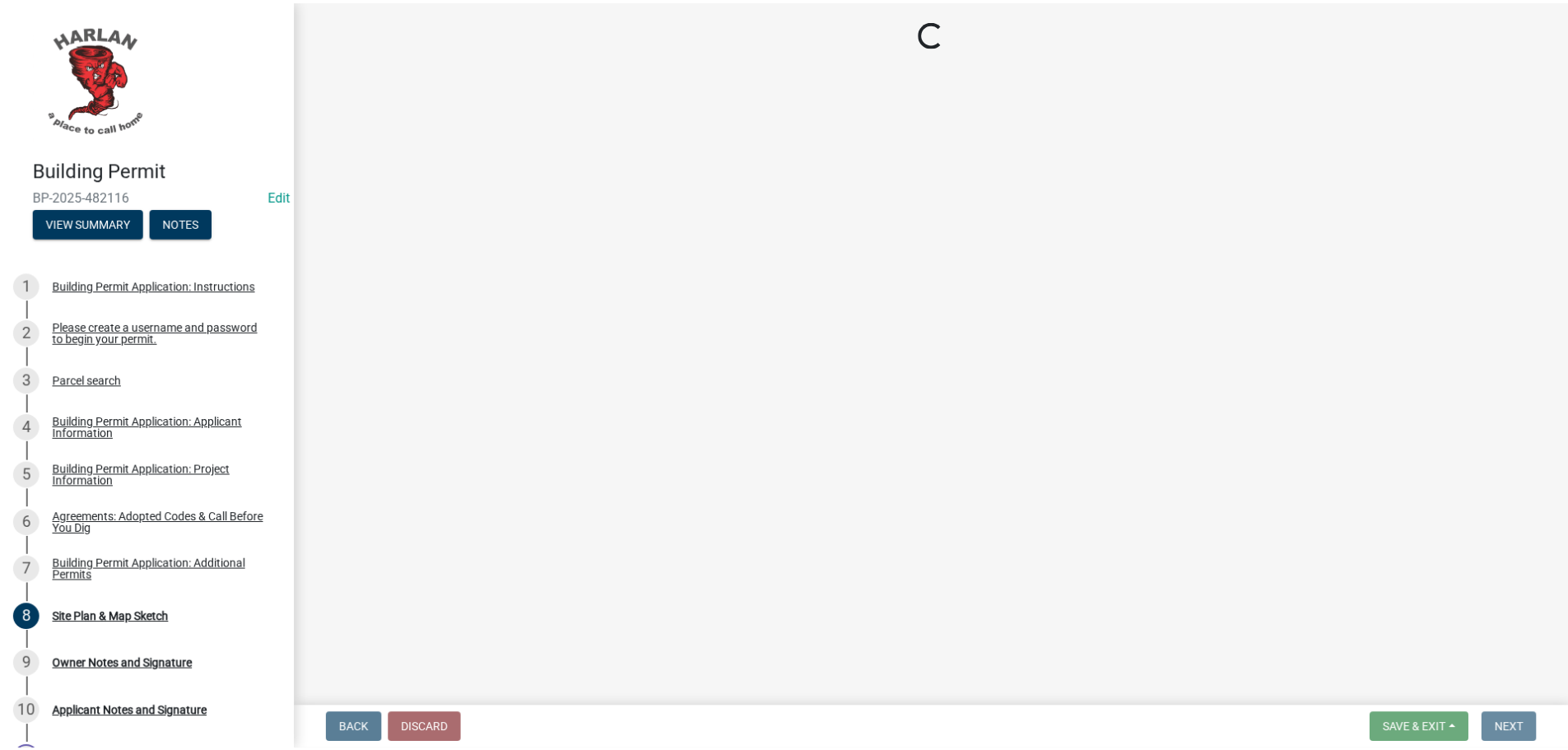
scroll to position [0, 0]
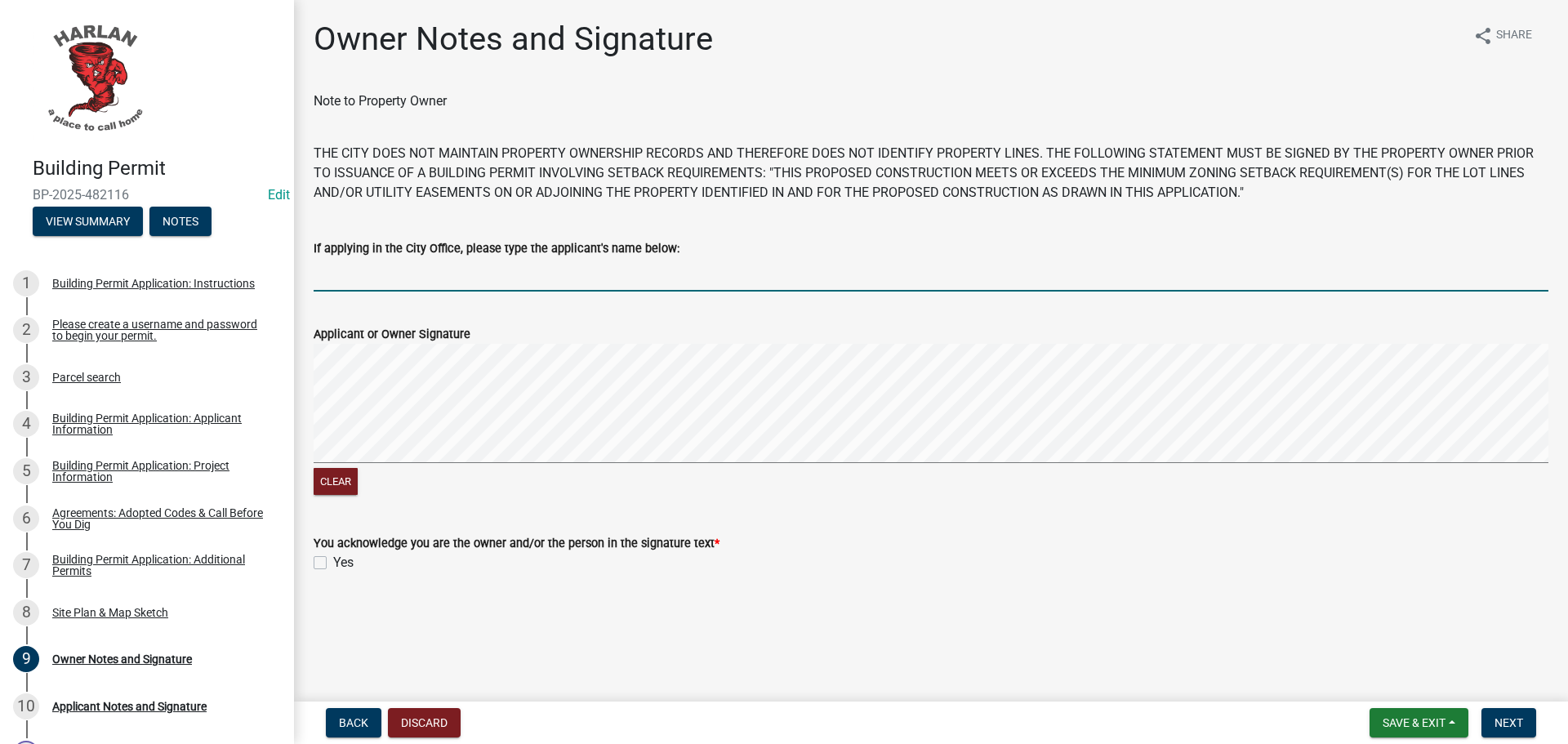
drag, startPoint x: 333, startPoint y: 279, endPoint x: 324, endPoint y: 276, distance: 9.5
click at [332, 279] on input "If applying in the City Office, please type the applicant's name below:" at bounding box center [931, 275] width 1235 height 33
type input "[PERSON_NAME]"
click at [333, 563] on label "Yes" at bounding box center [343, 563] width 20 height 20
click at [333, 563] on input "Yes" at bounding box center [338, 558] width 11 height 11
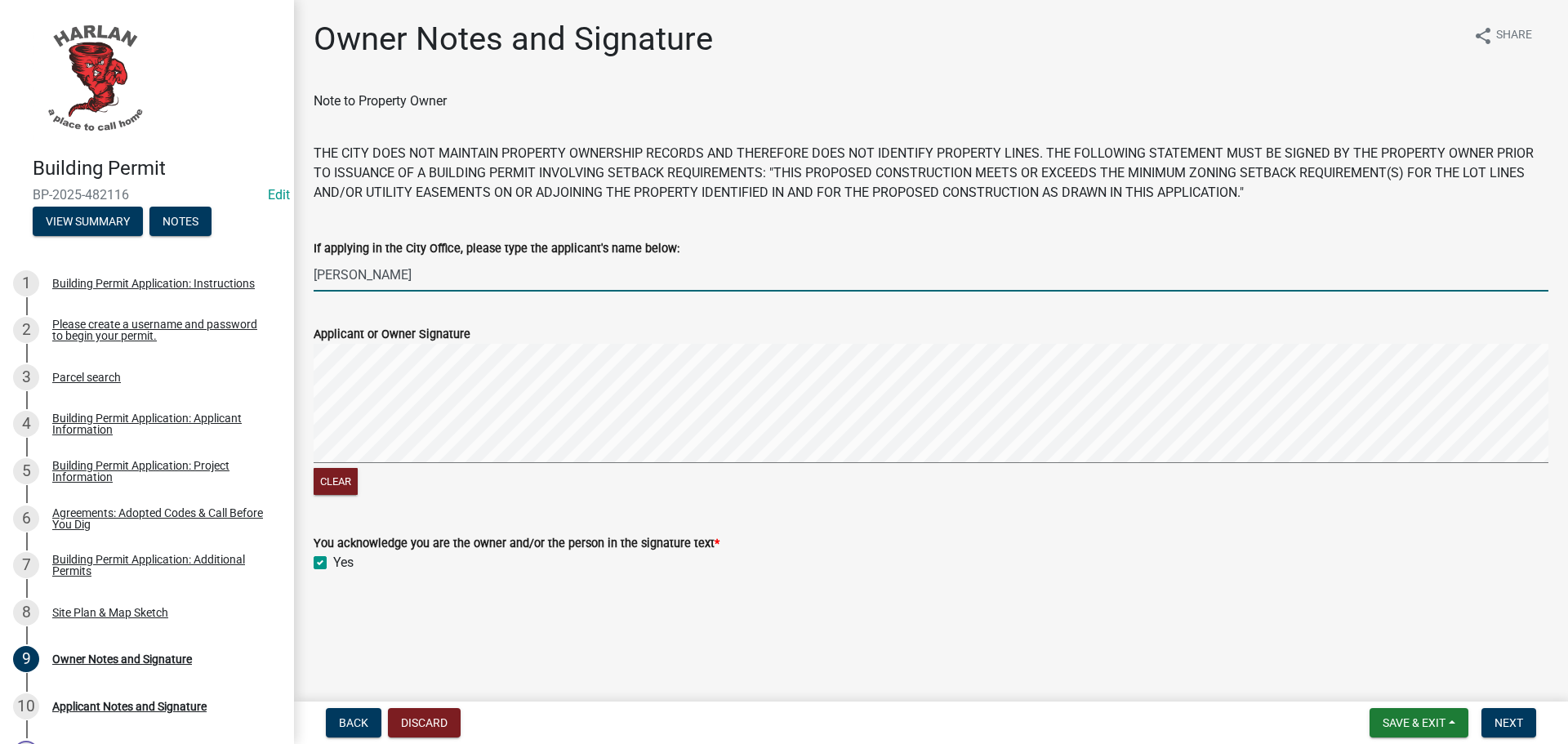
checkbox input "true"
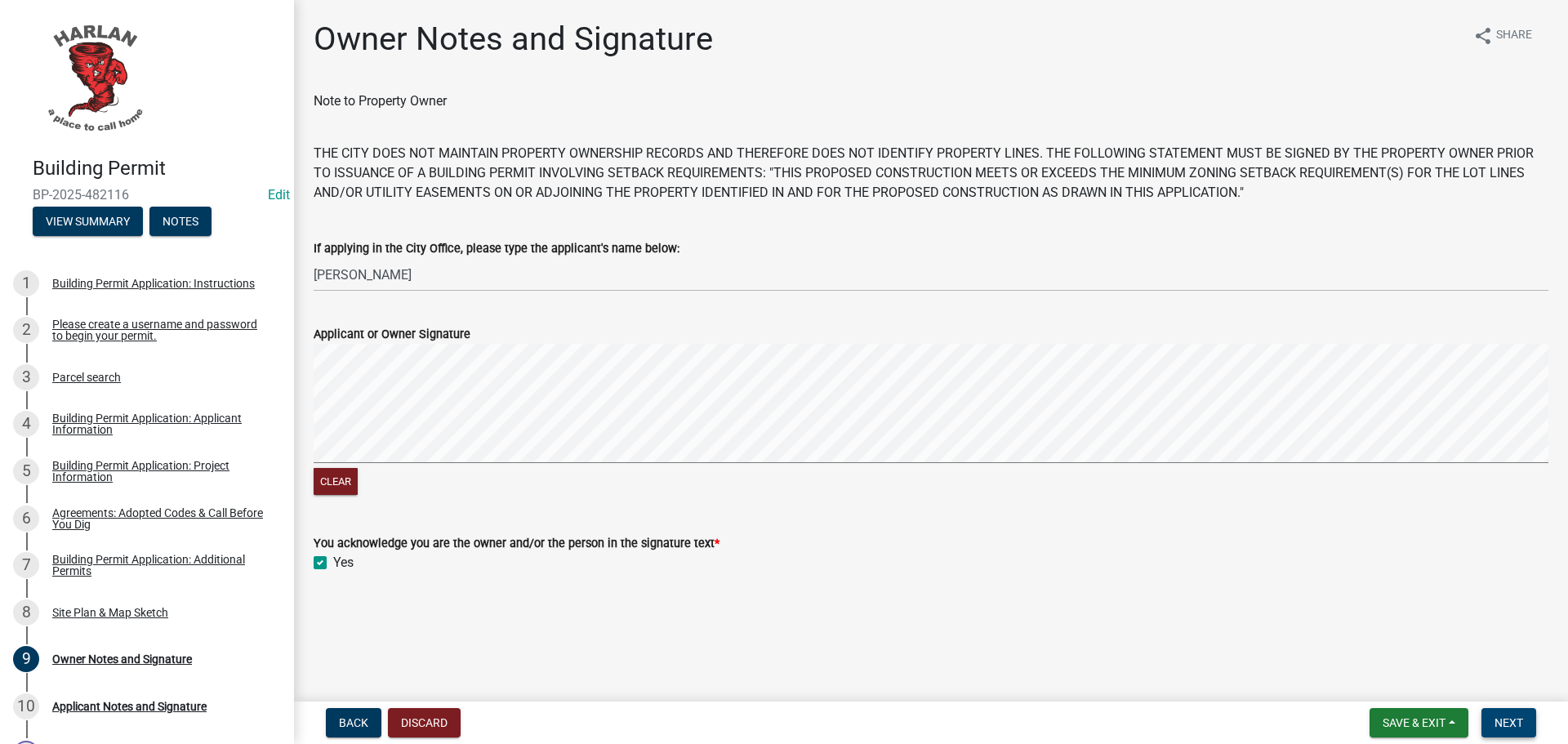
click at [1509, 723] on span "Next" at bounding box center [1508, 722] width 28 height 13
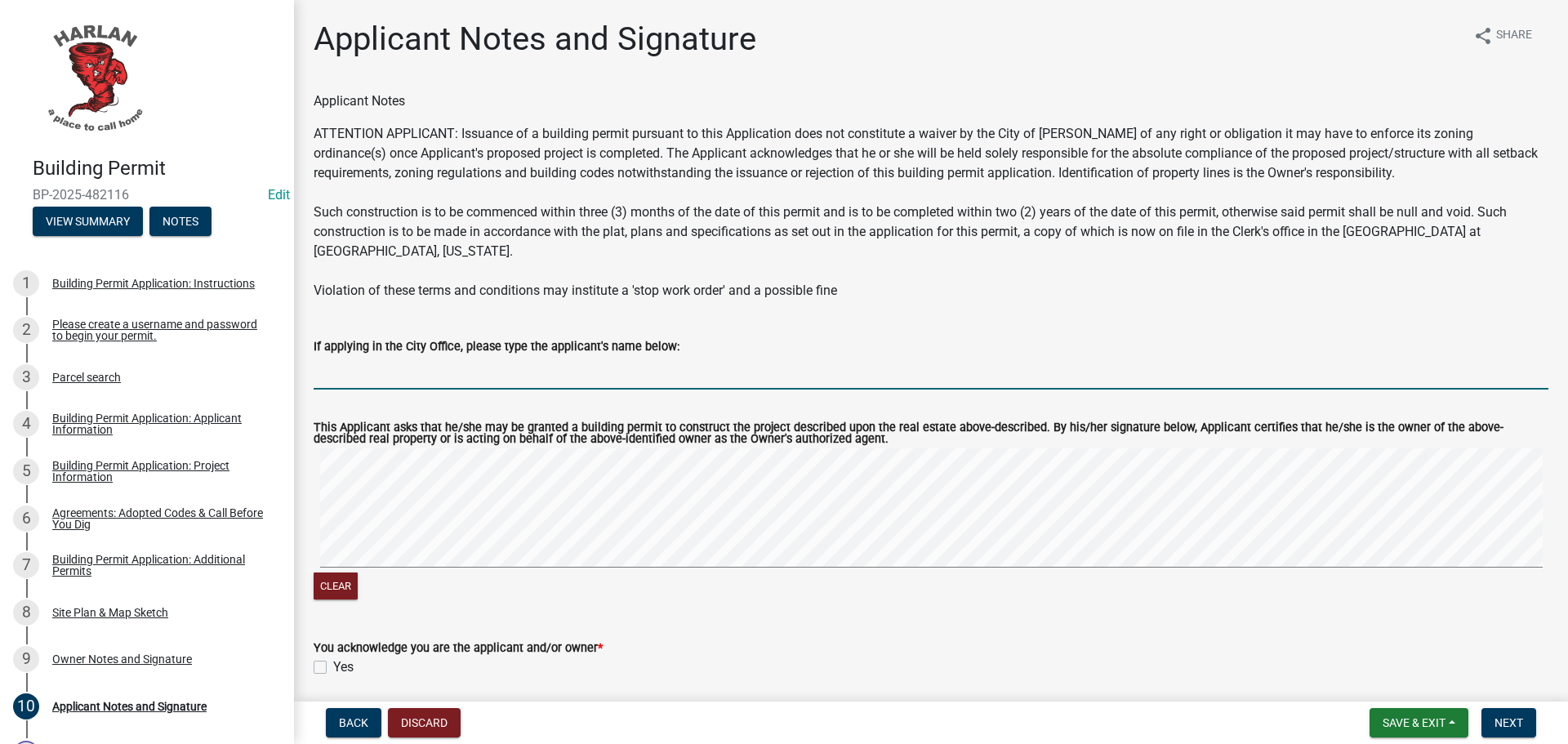
click at [360, 359] on input "If applying in the City Office, please type the applicant's name below:" at bounding box center [931, 372] width 1235 height 33
type input "[PERSON_NAME]"
click at [333, 657] on label "Yes" at bounding box center [343, 667] width 20 height 20
click at [333, 657] on input "Yes" at bounding box center [338, 662] width 11 height 11
checkbox input "true"
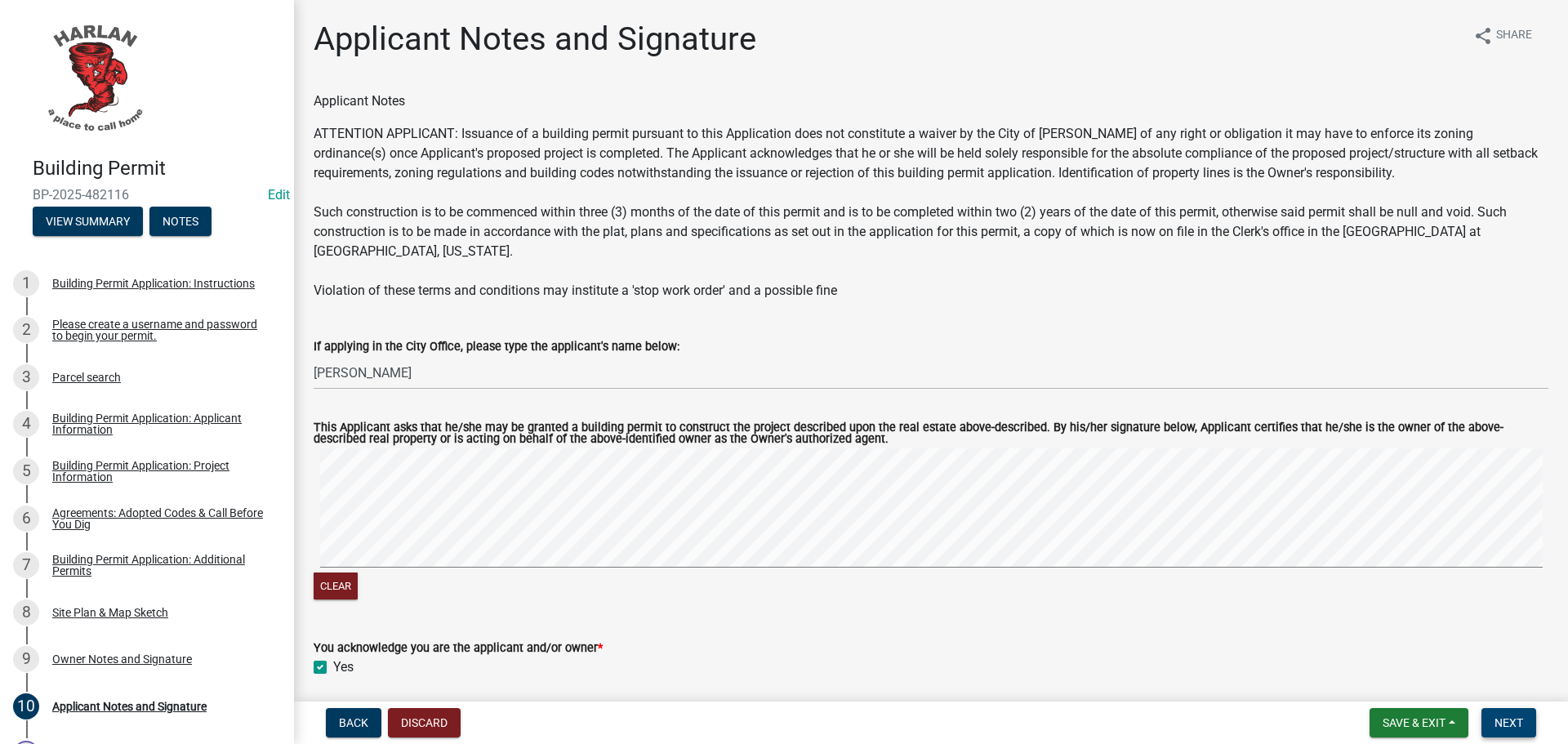
click at [1506, 722] on span "Next" at bounding box center [1508, 722] width 28 height 13
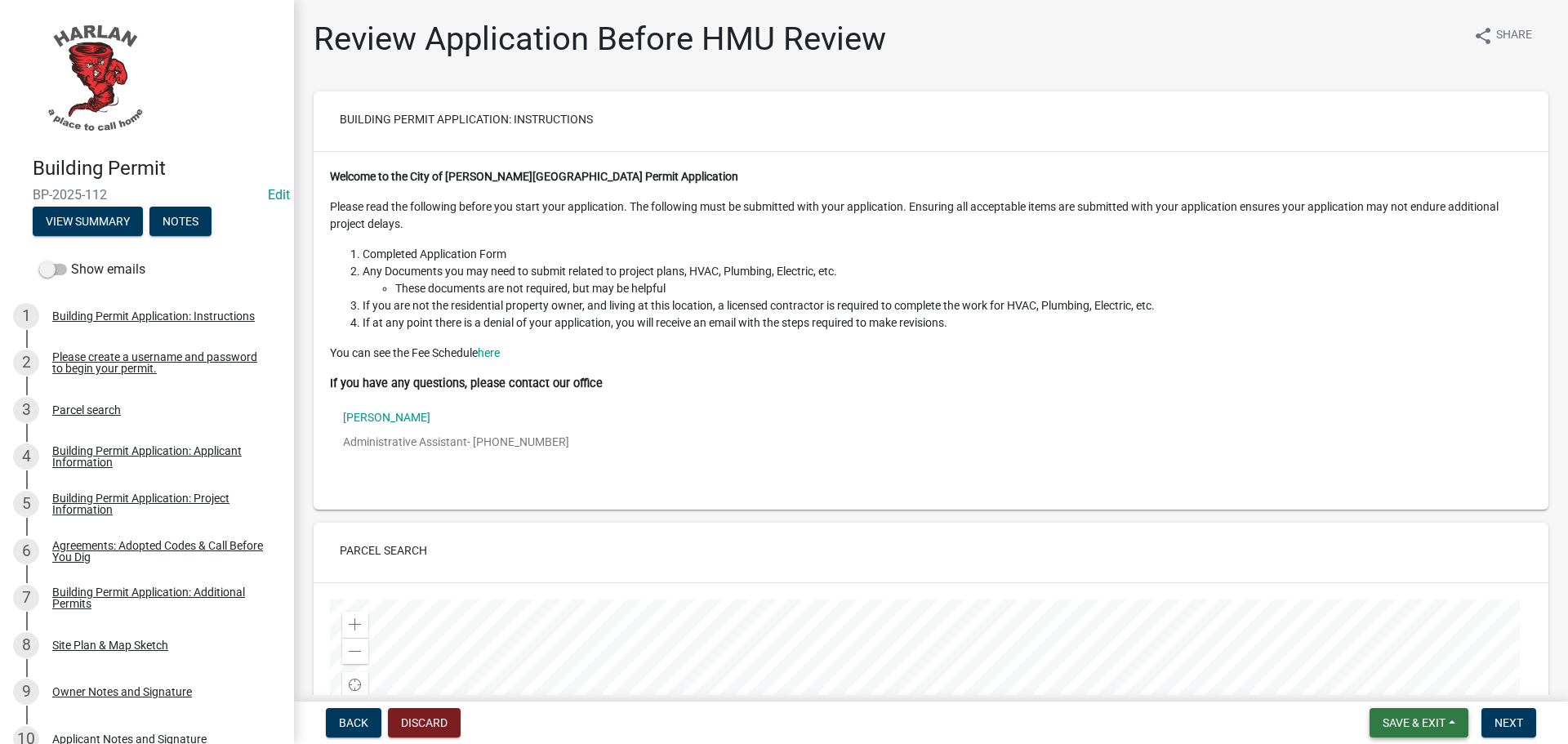
drag, startPoint x: 1409, startPoint y: 716, endPoint x: 1414, endPoint y: 696, distance: 20.6
click at [1416, 711] on button "Save & Exit" at bounding box center [1418, 723] width 98 height 29
click at [1404, 685] on button "Save & Exit" at bounding box center [1403, 680] width 131 height 39
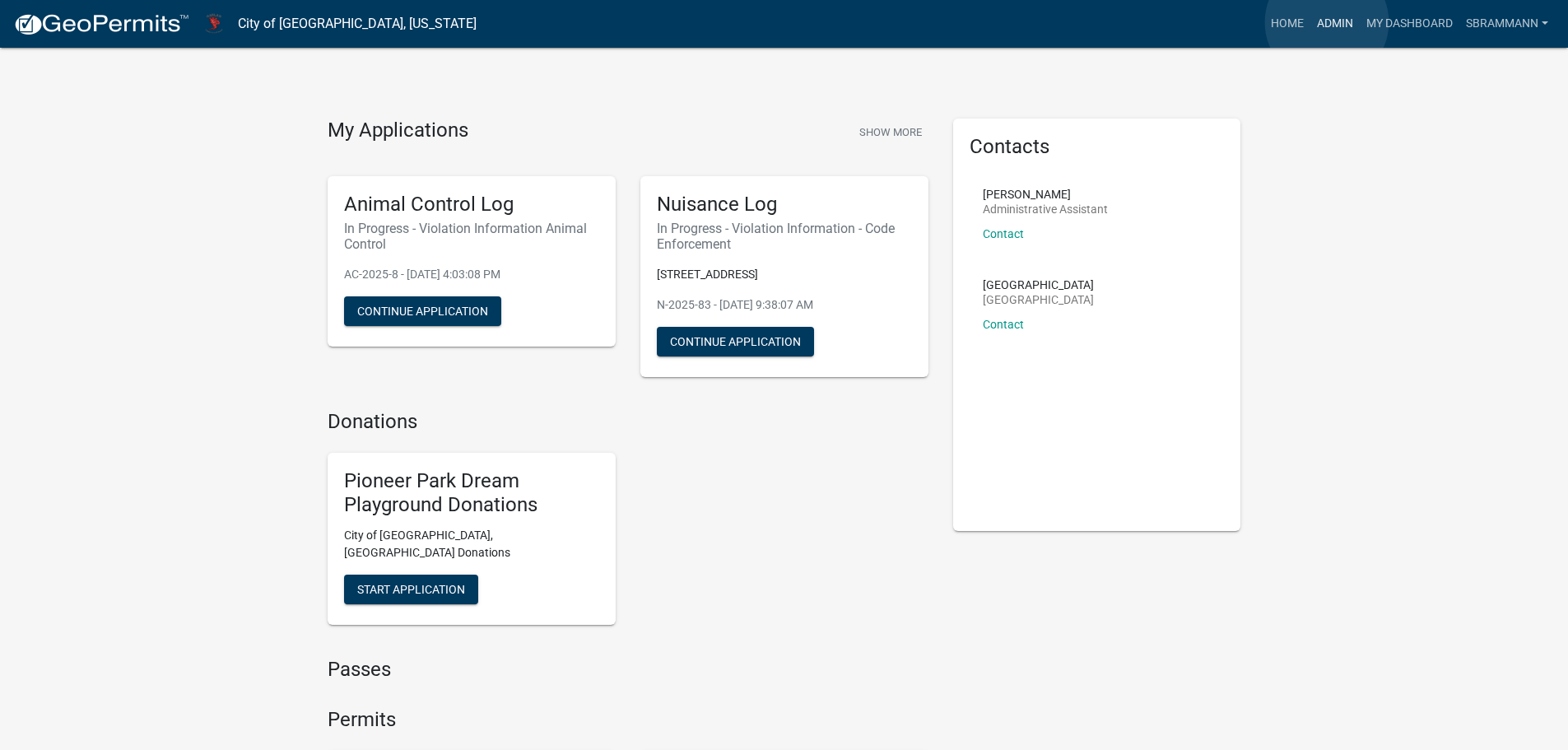
click at [1327, 23] on link "Admin" at bounding box center [1335, 24] width 49 height 31
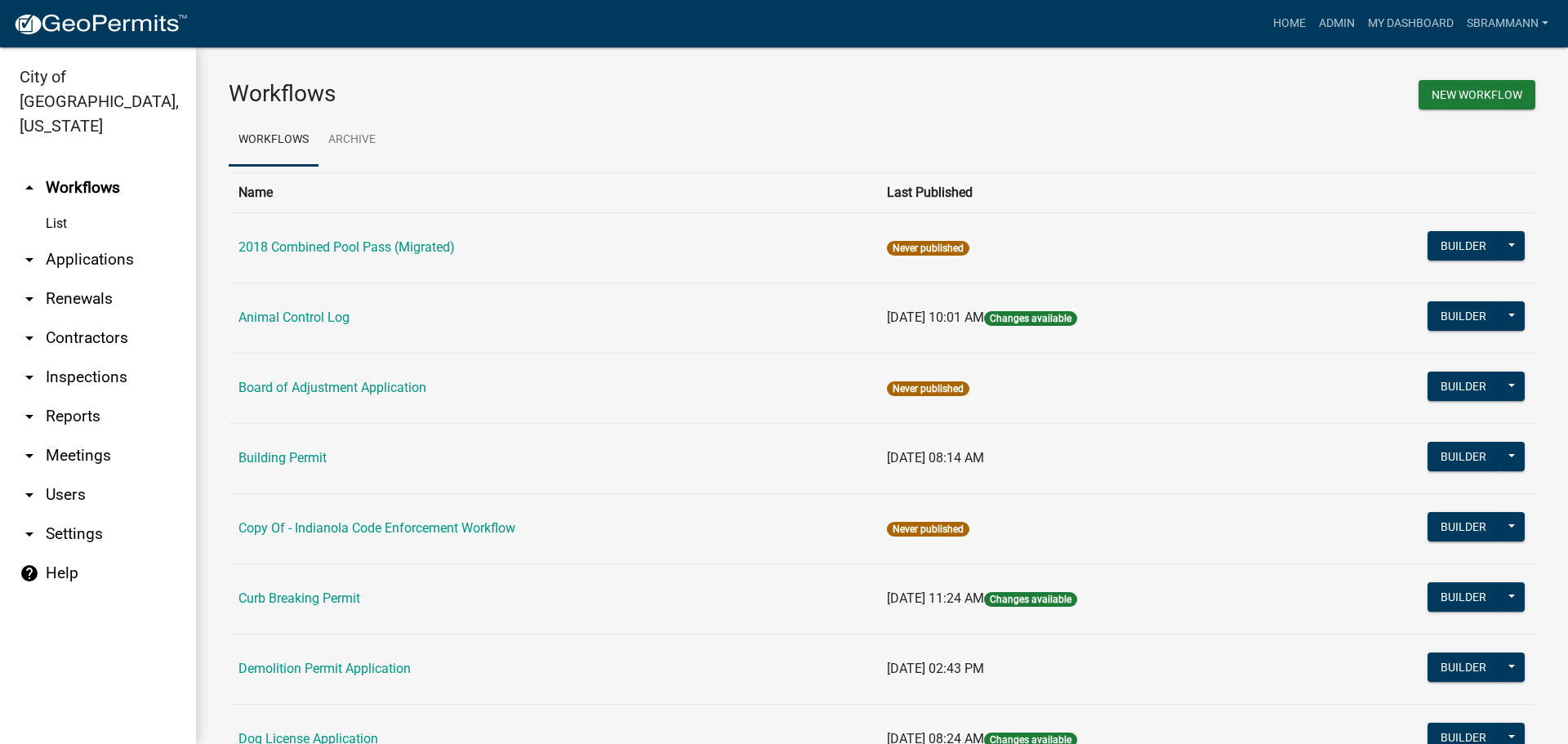
click at [273, 450] on link "Building Permit" at bounding box center [283, 457] width 88 height 16
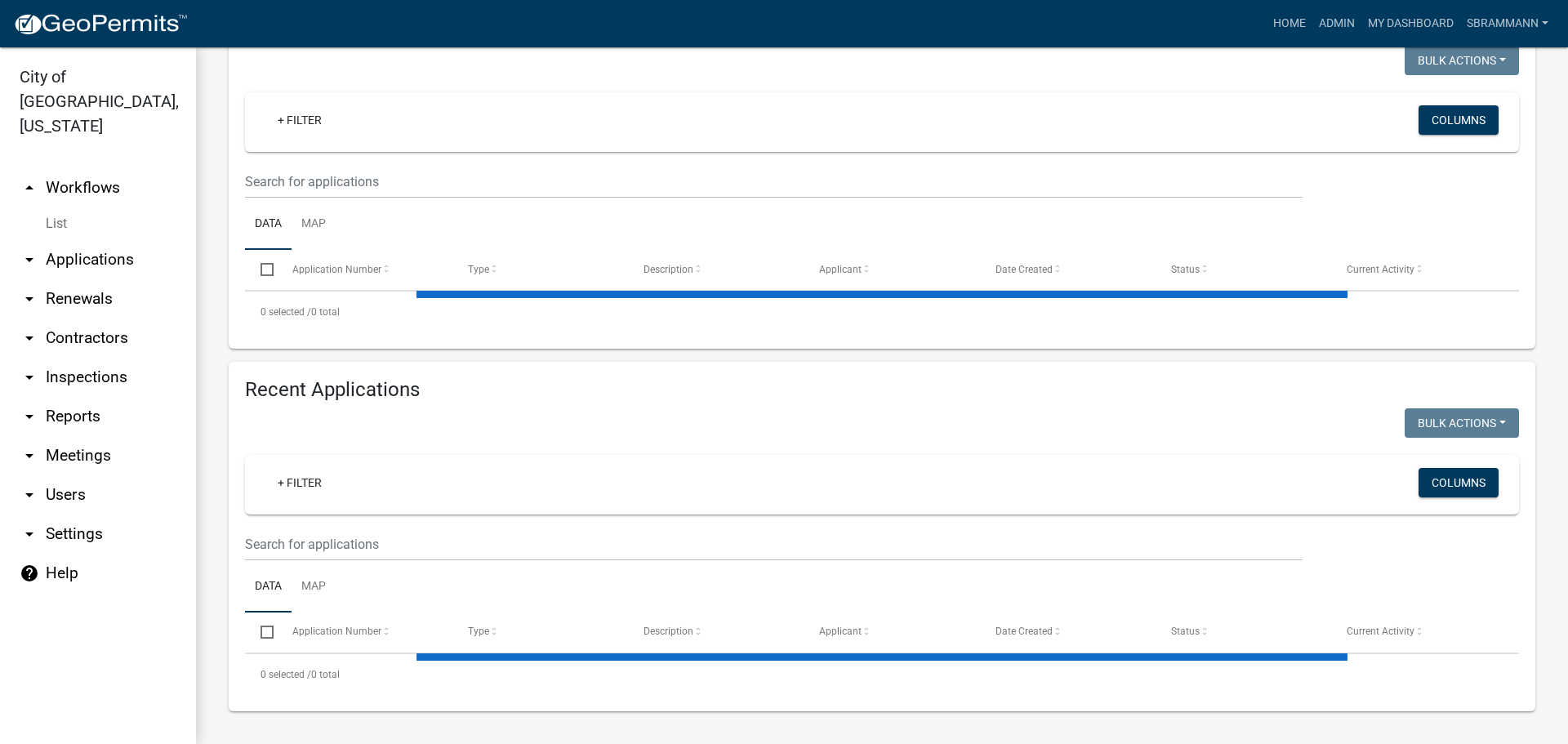
select select "3: 100"
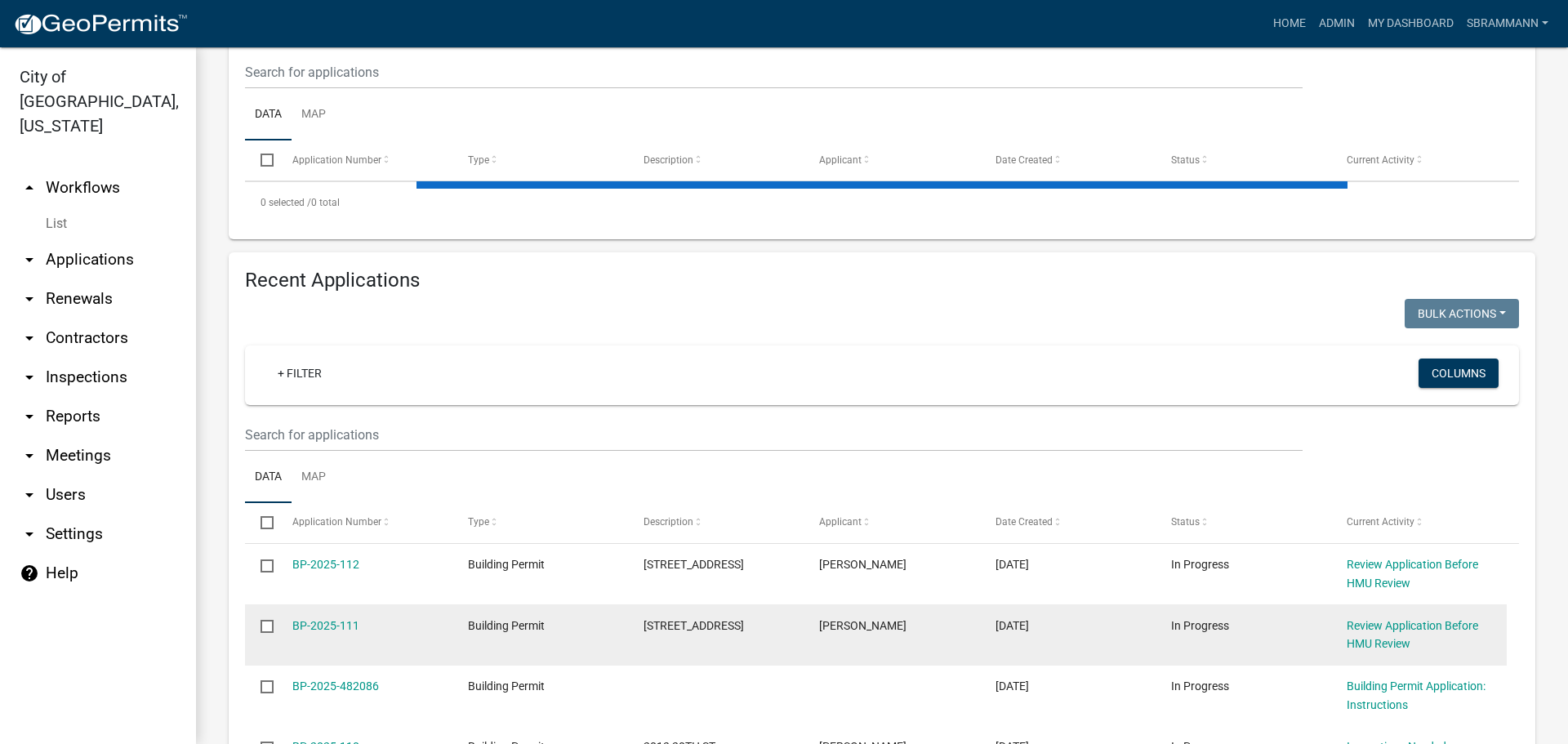
scroll to position [485, 0]
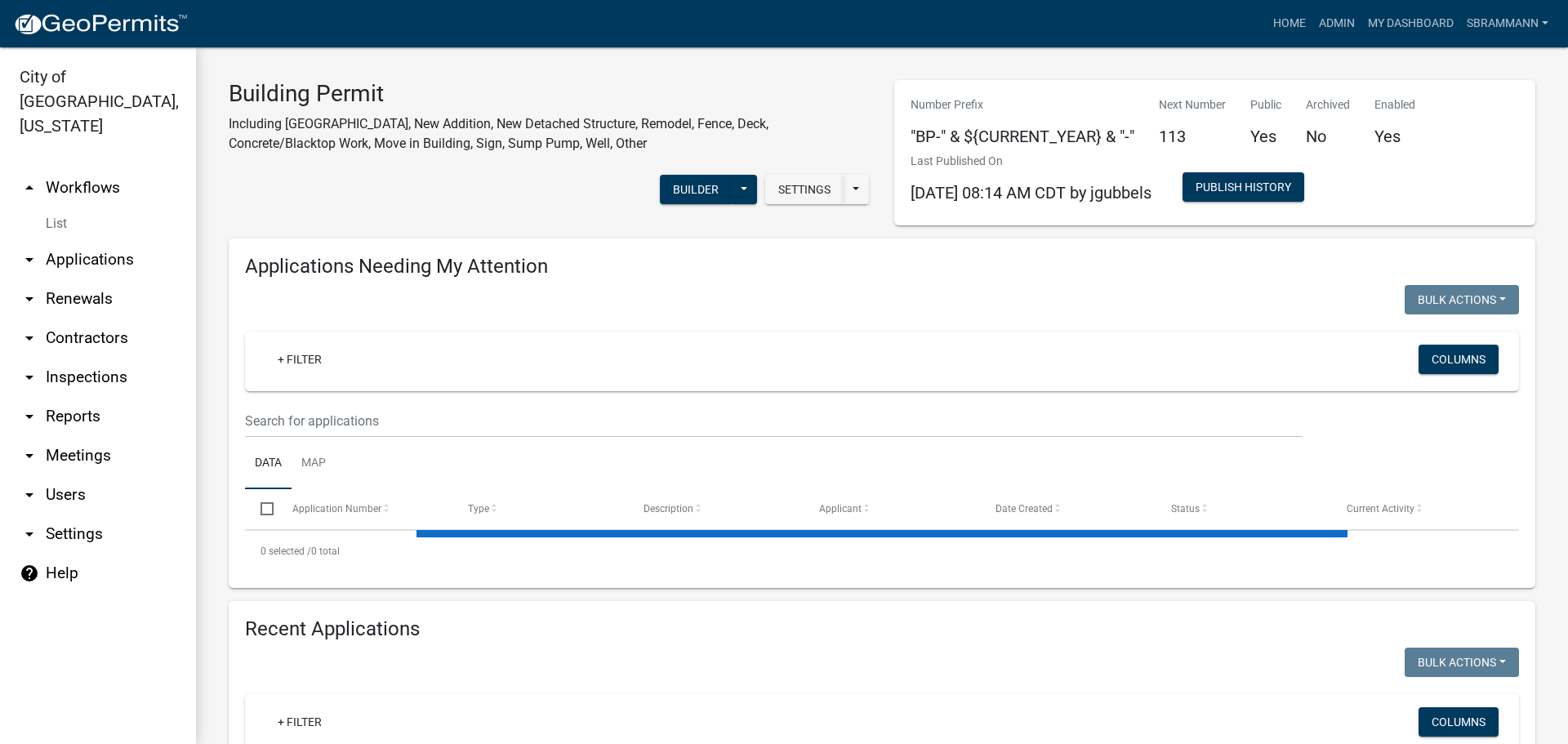
select select "3: 100"
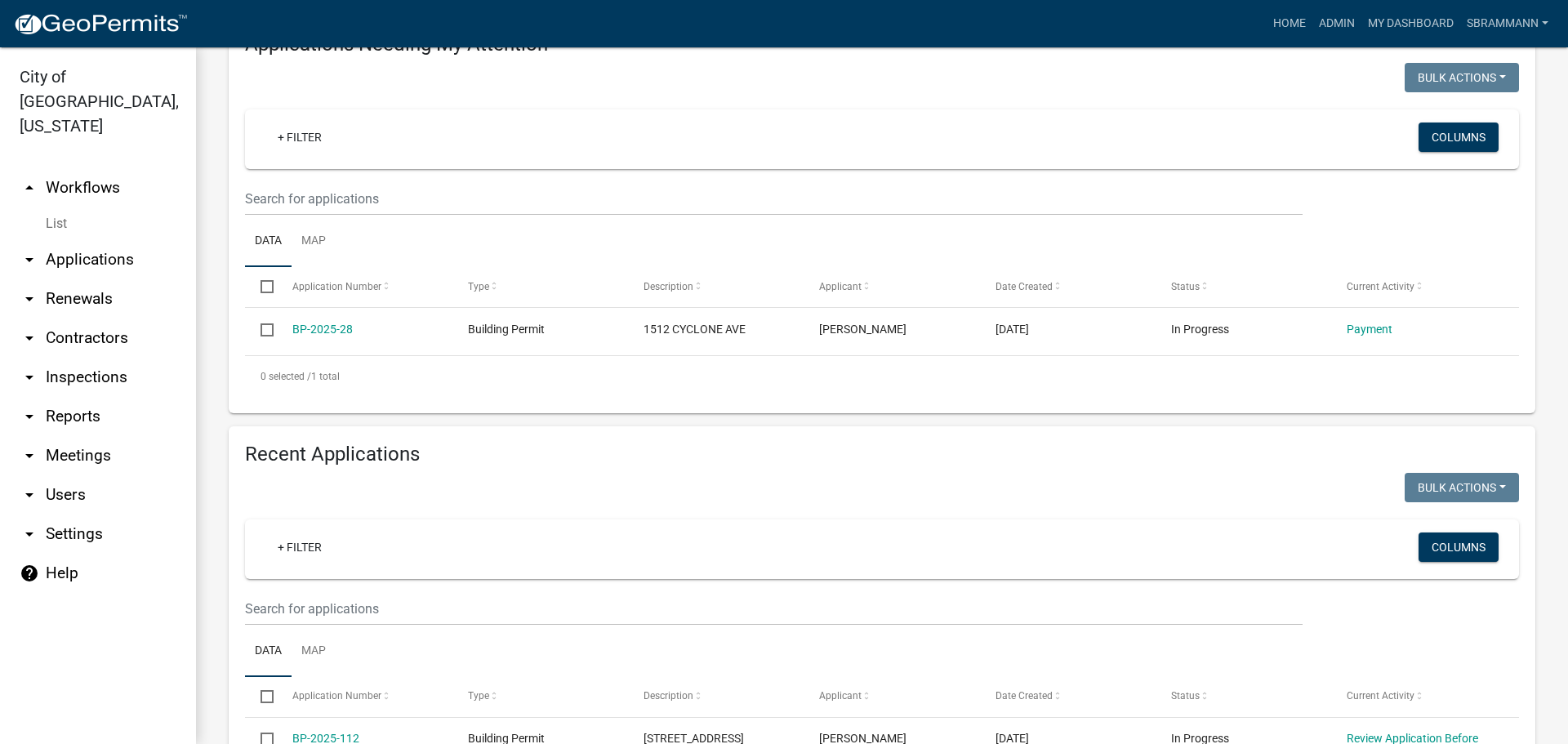
scroll to position [571, 0]
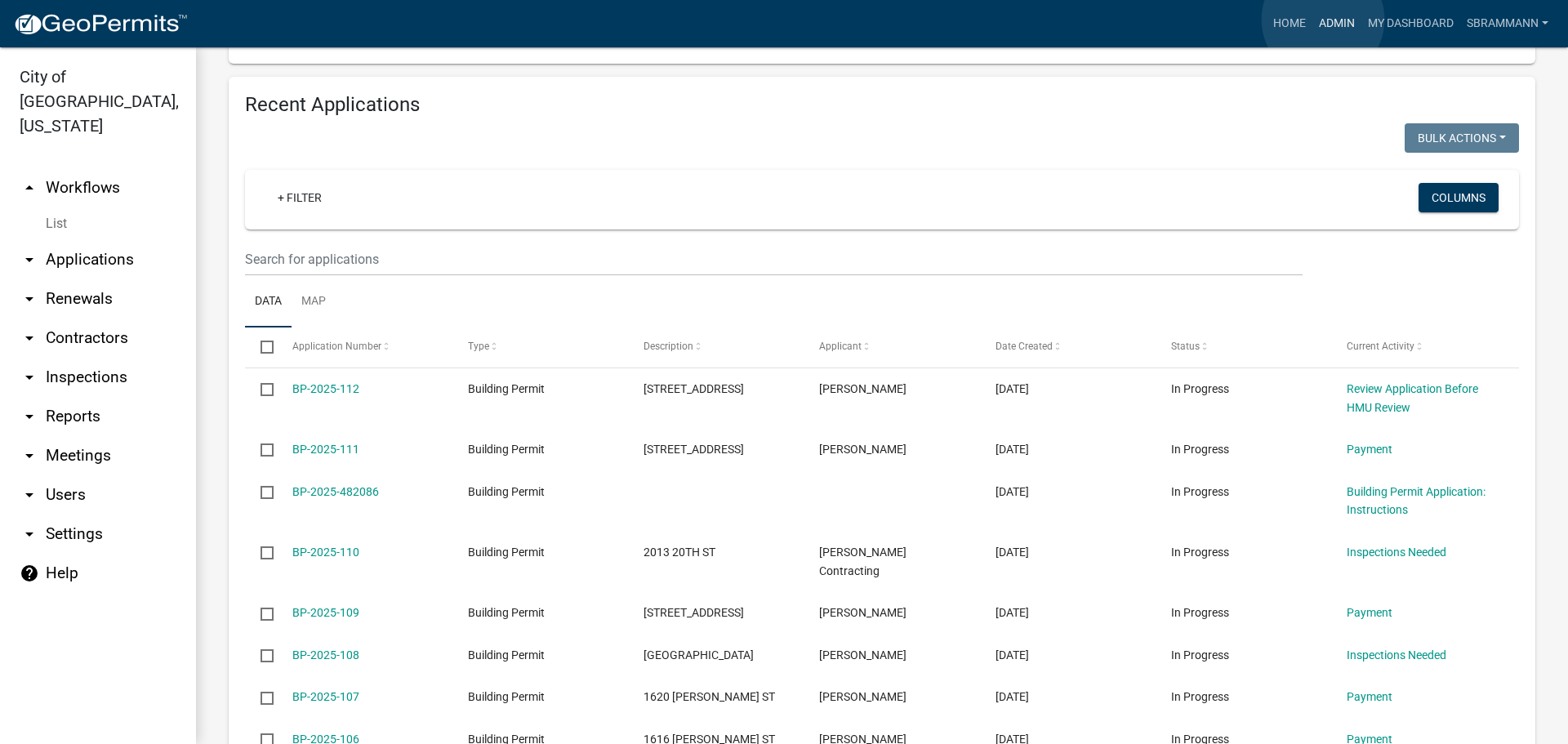
click at [1322, 20] on link "Admin" at bounding box center [1337, 23] width 49 height 31
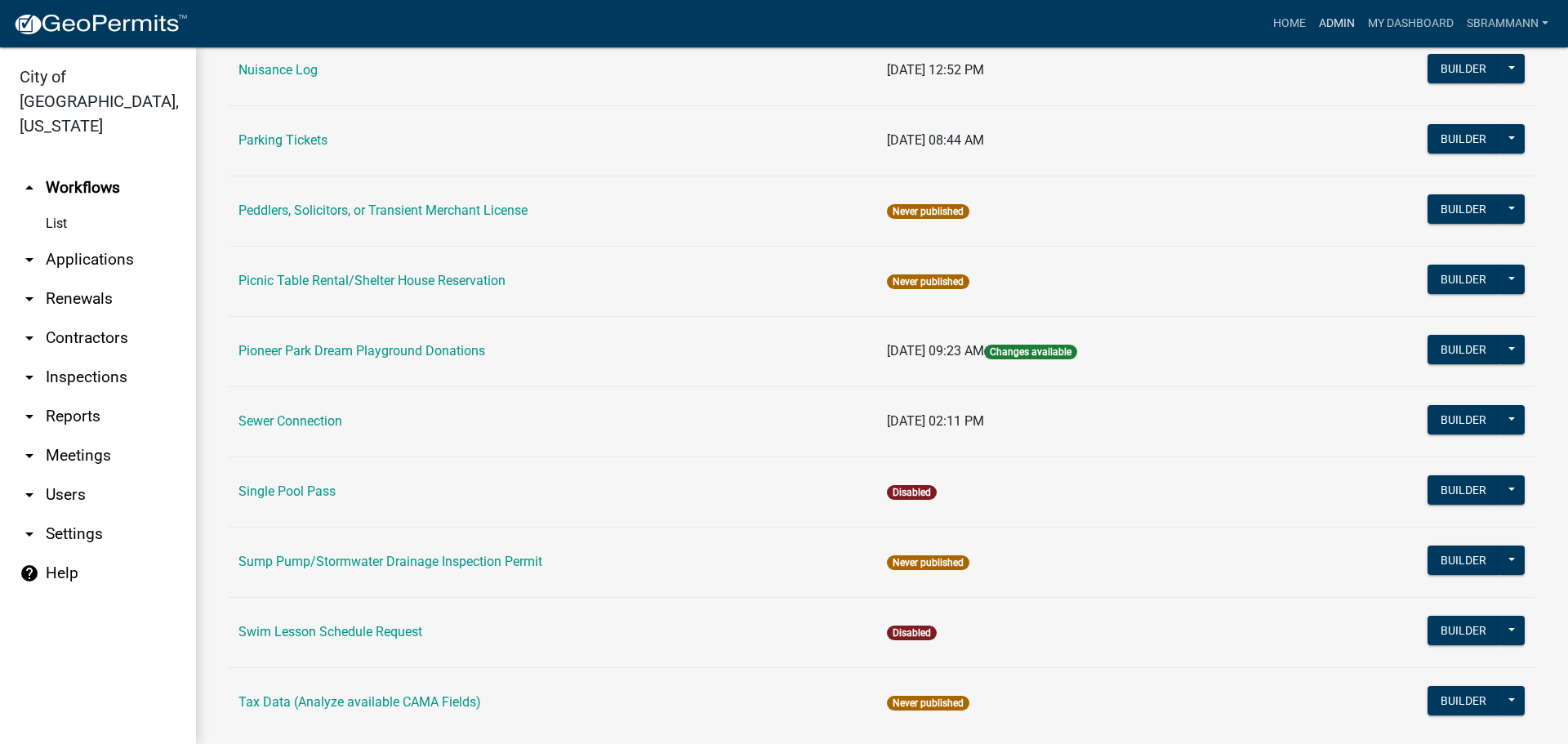
scroll to position [989, 0]
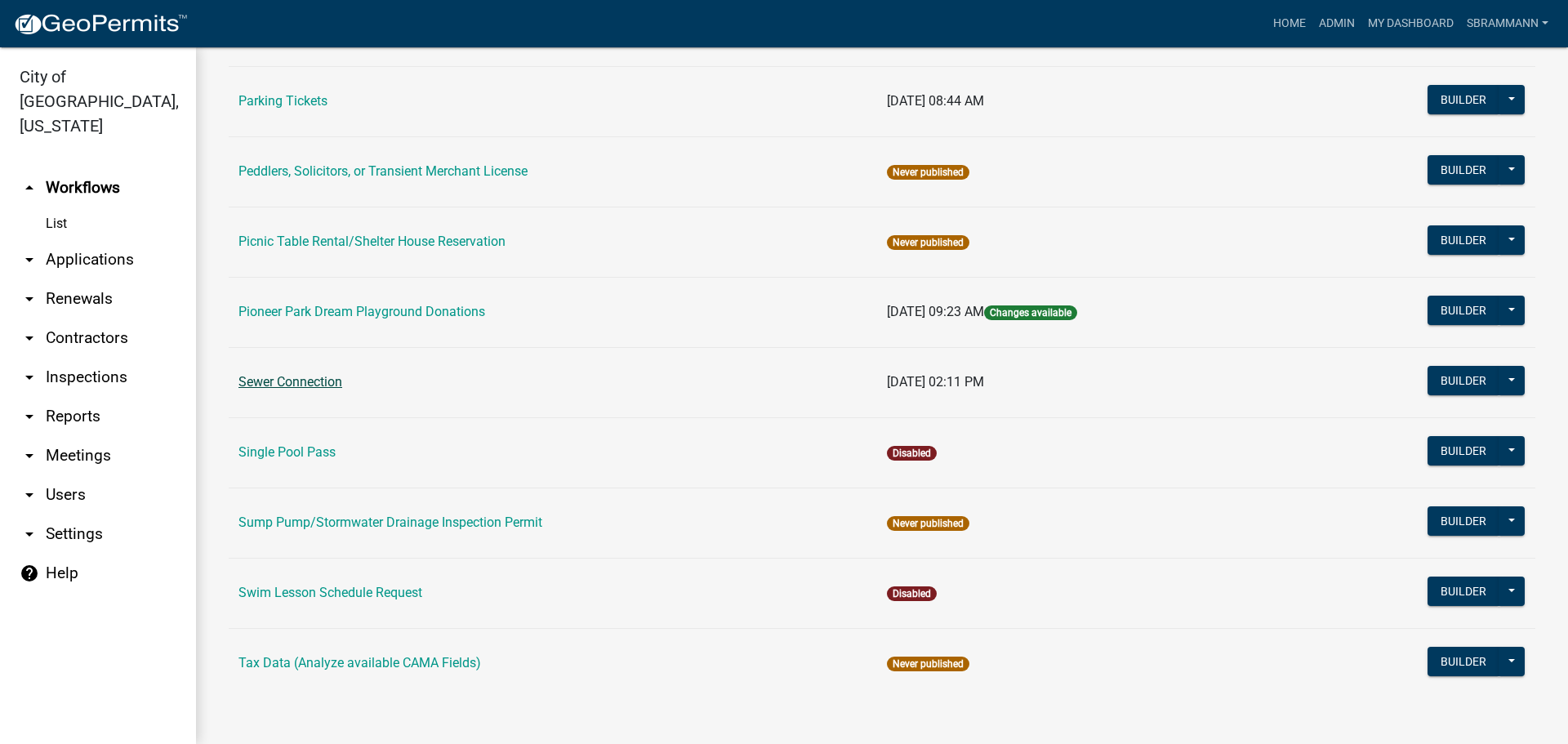
click at [304, 380] on link "Sewer Connection" at bounding box center [291, 382] width 103 height 16
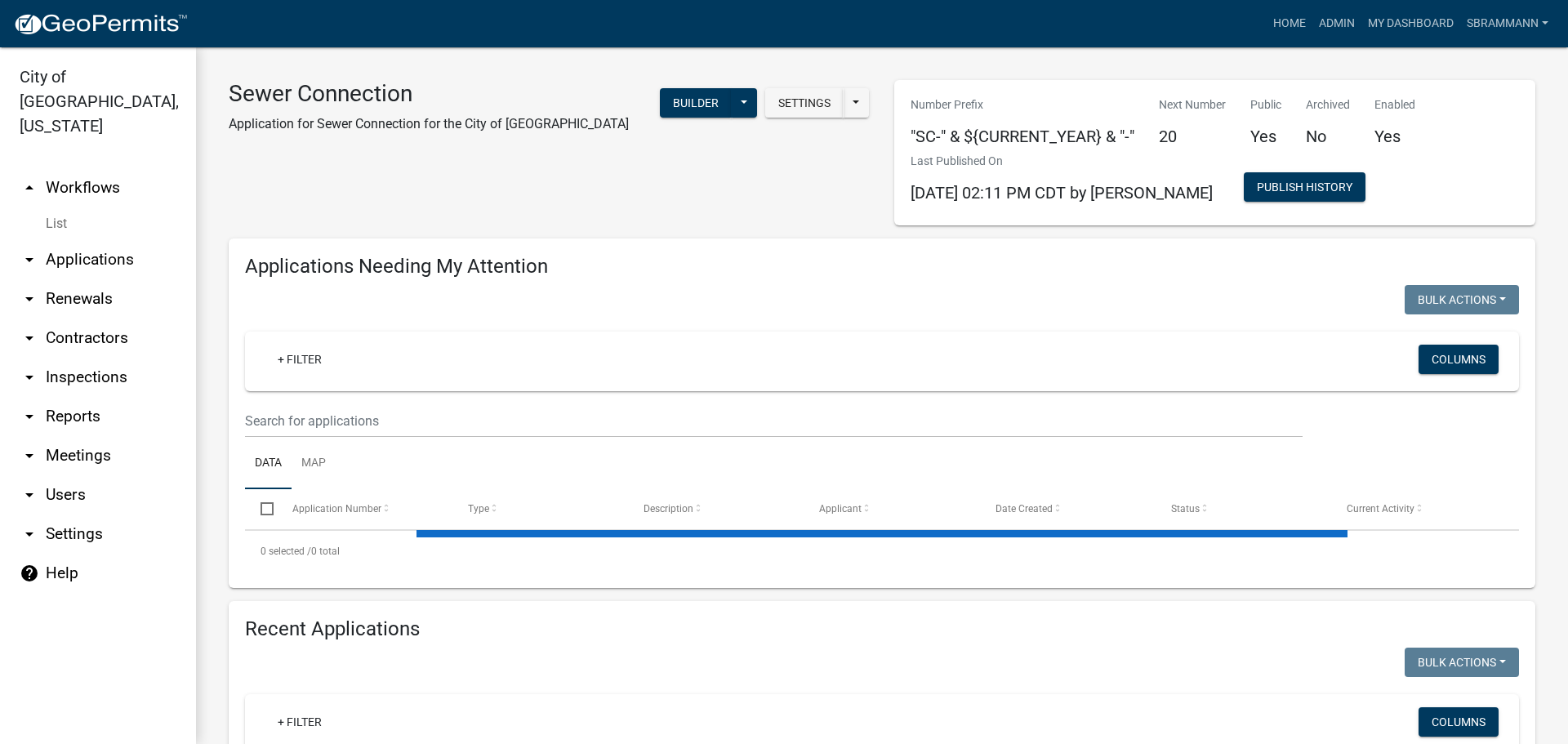
select select "3: 100"
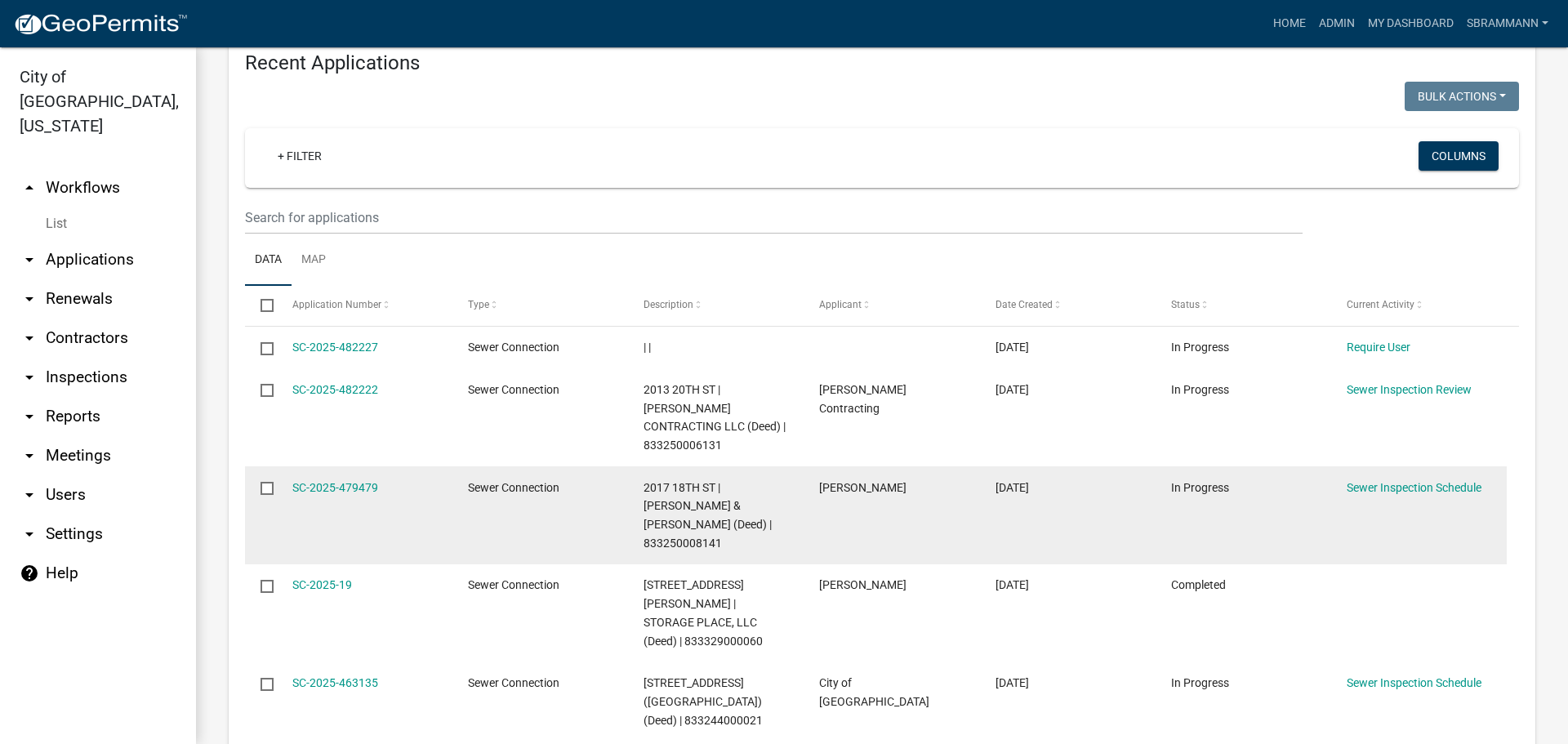
scroll to position [1082, 0]
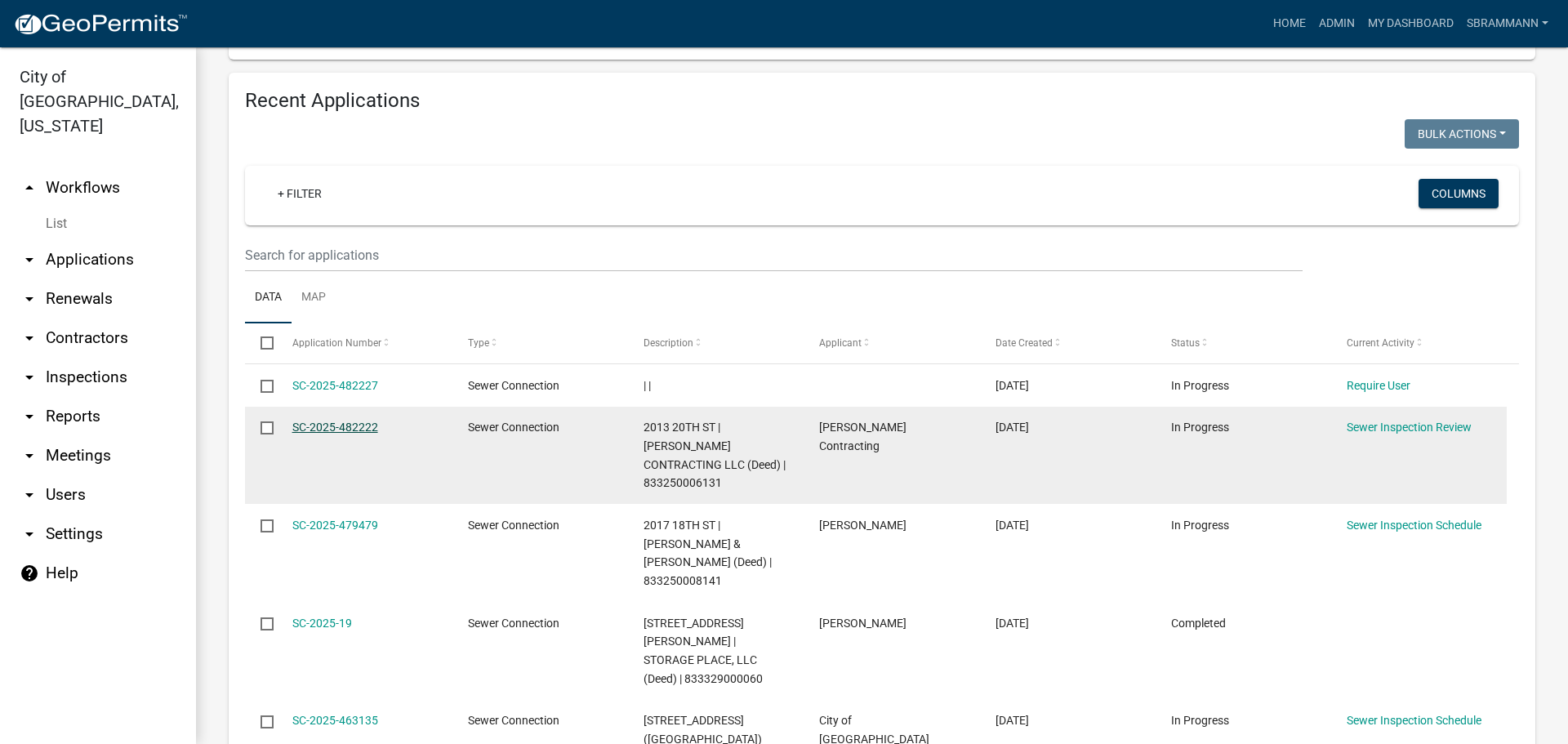
click at [347, 420] on link "SC-2025-482222" at bounding box center [335, 426] width 86 height 13
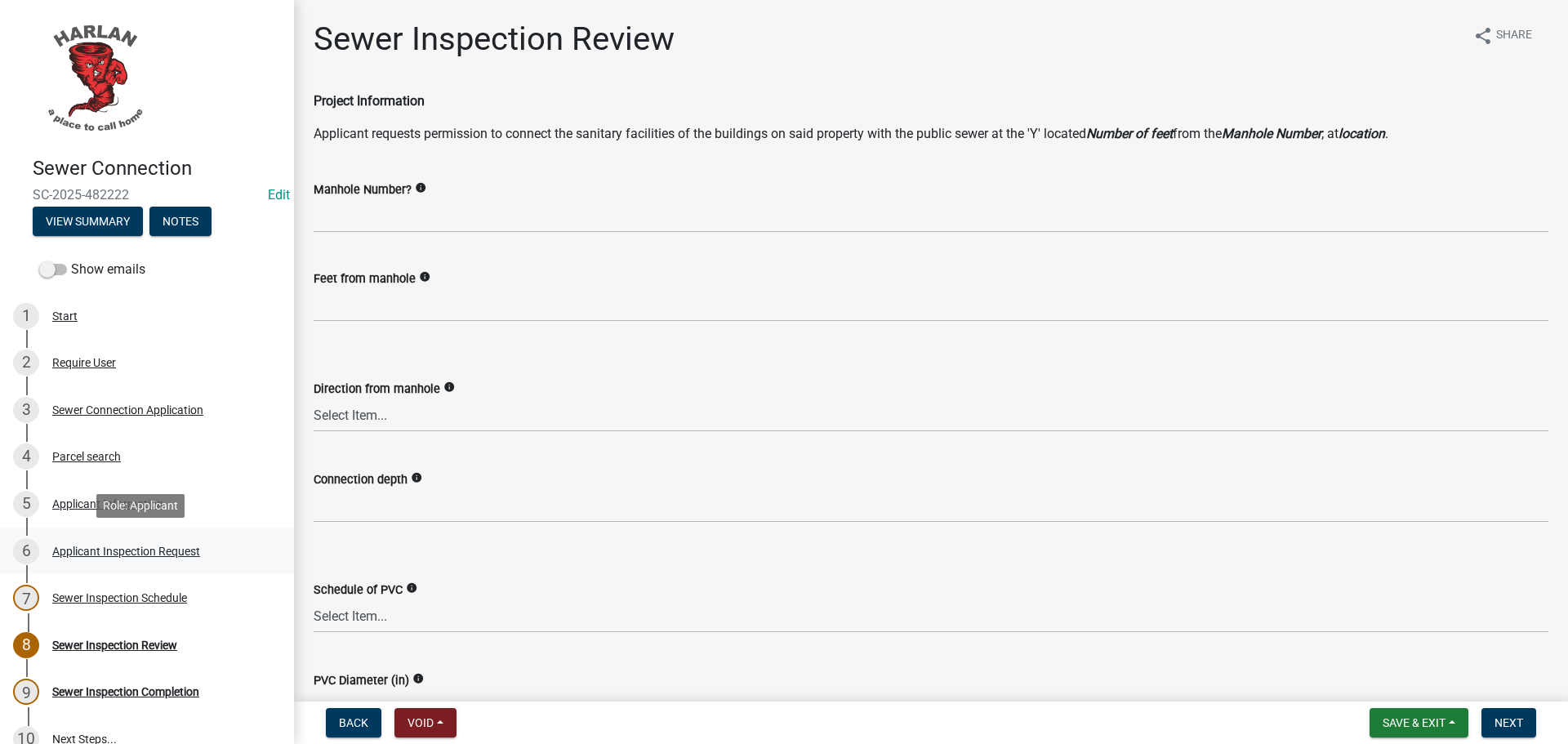
drag, startPoint x: 112, startPoint y: 548, endPoint x: 121, endPoint y: 545, distance: 9.5
click at [118, 548] on div "Applicant Inspection Request" at bounding box center [127, 551] width 148 height 12
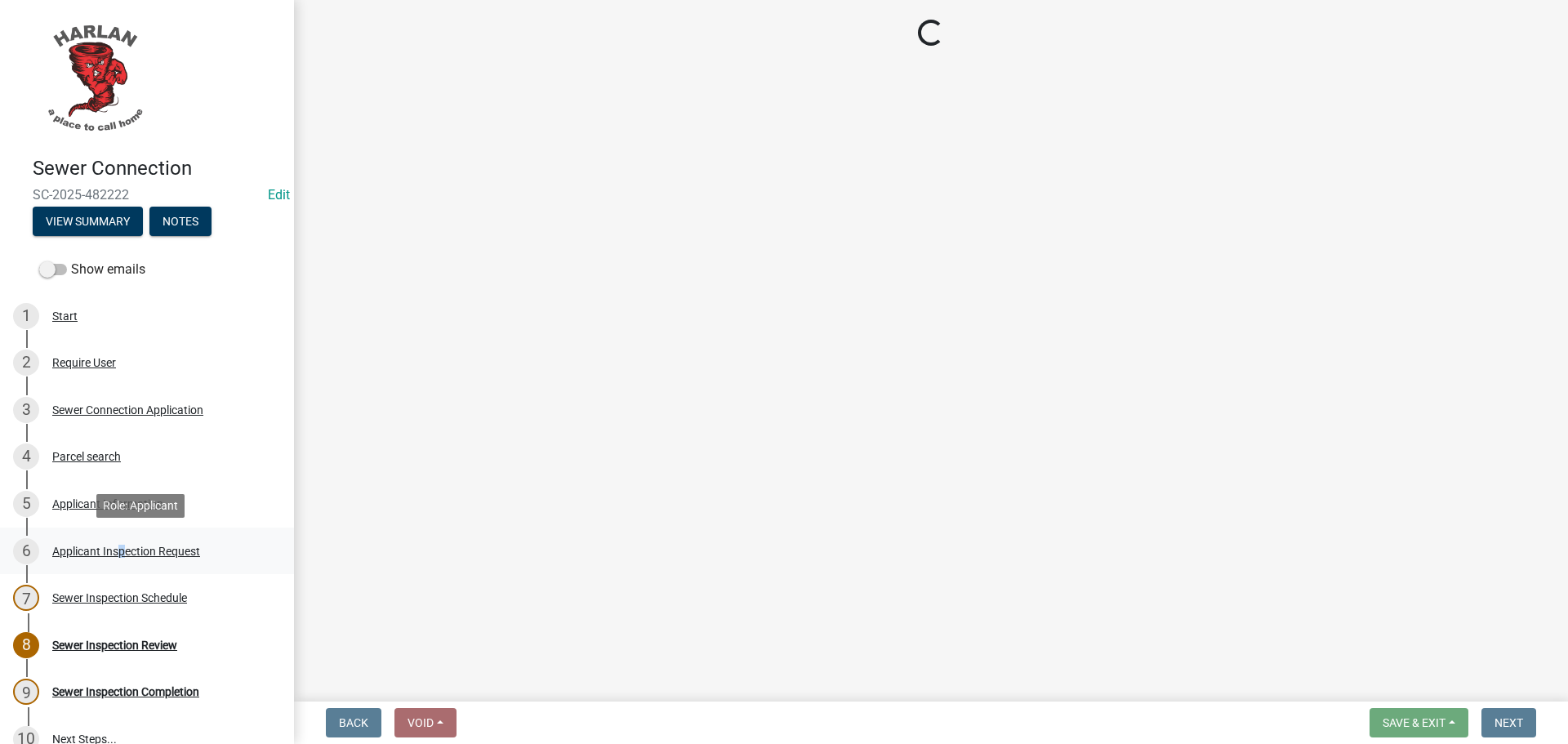
select select "cf52e791-2819-4de0-af37-6830053692bc"
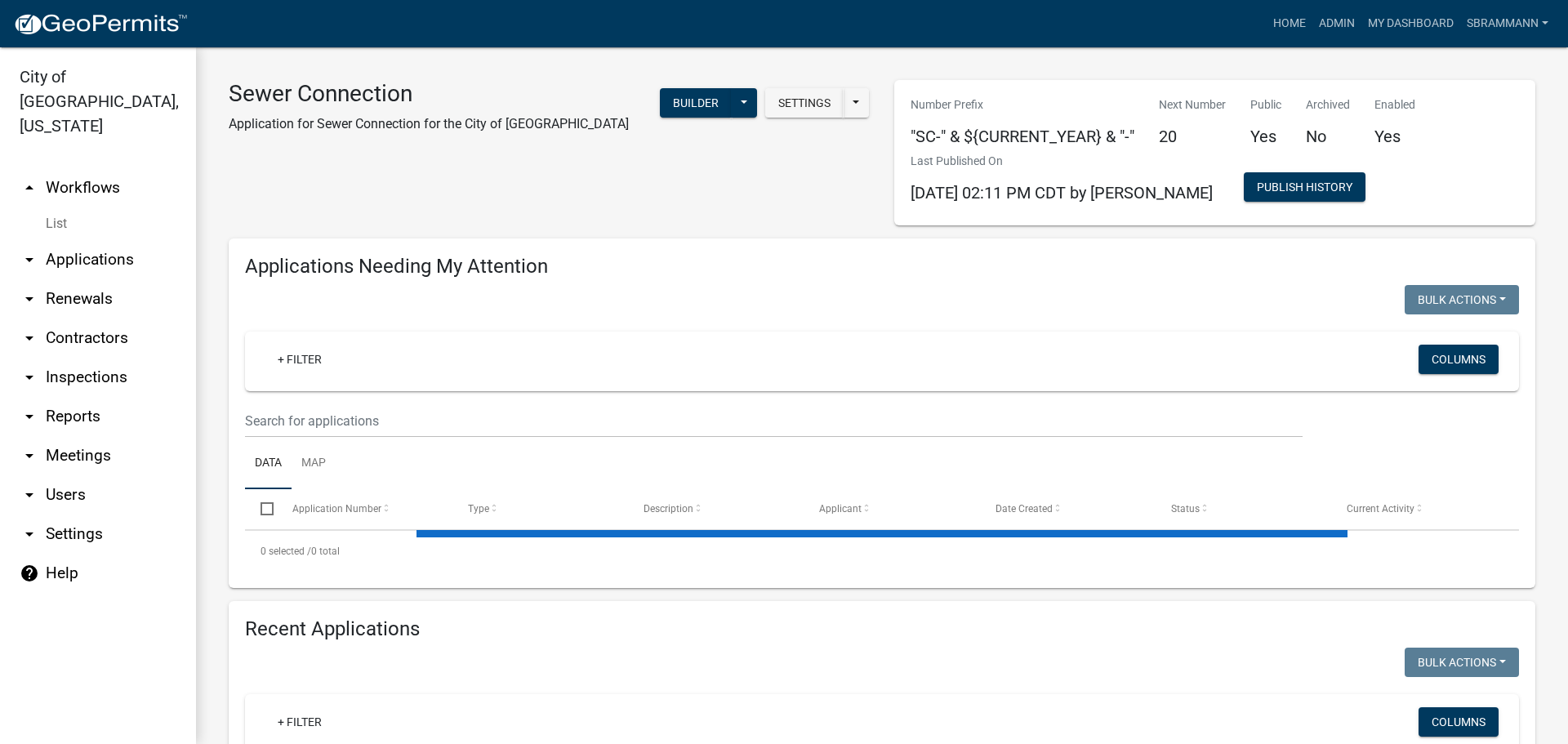
scroll to position [239, 0]
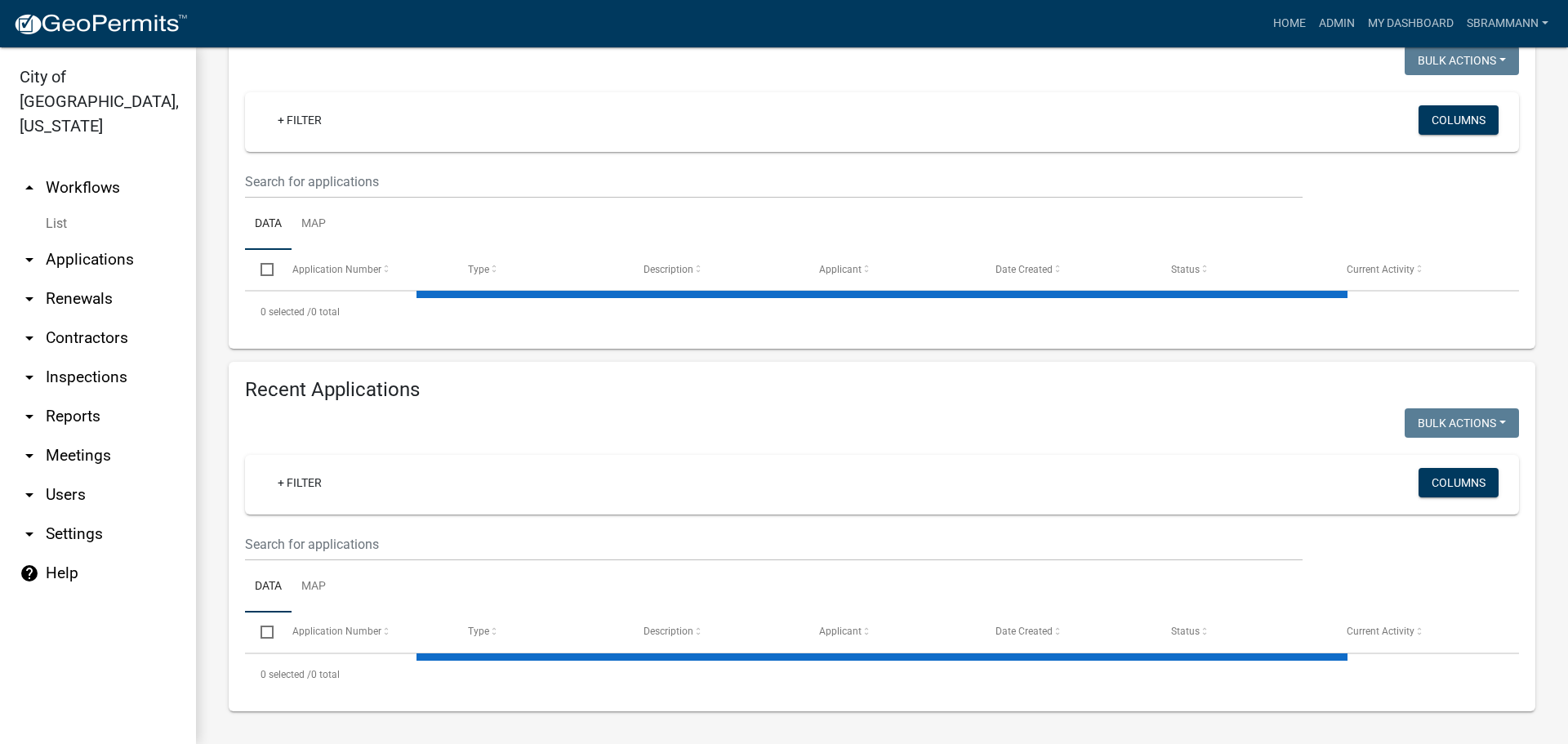
select select "3: 100"
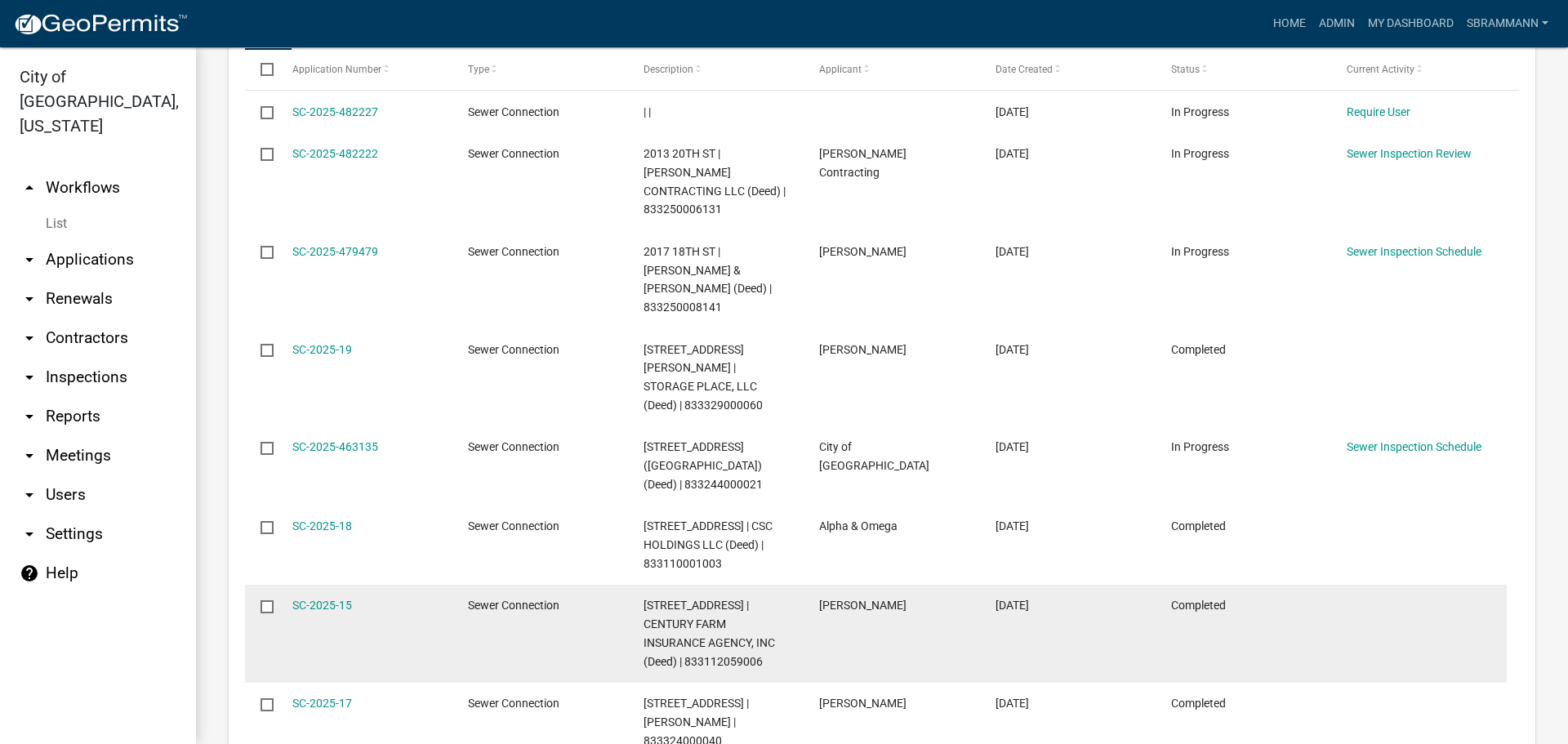
scroll to position [1328, 0]
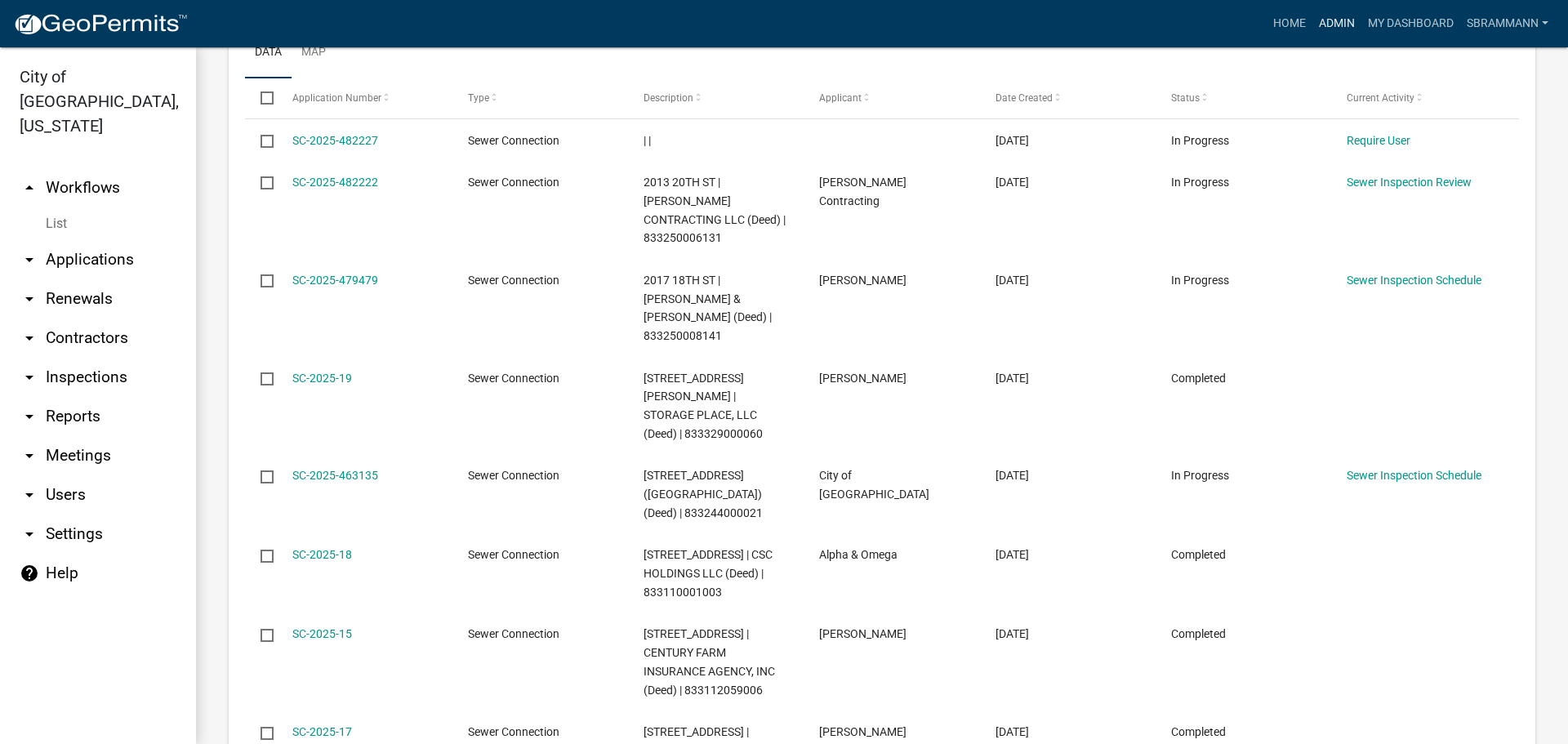
click at [1322, 24] on link "Admin" at bounding box center [1337, 23] width 49 height 31
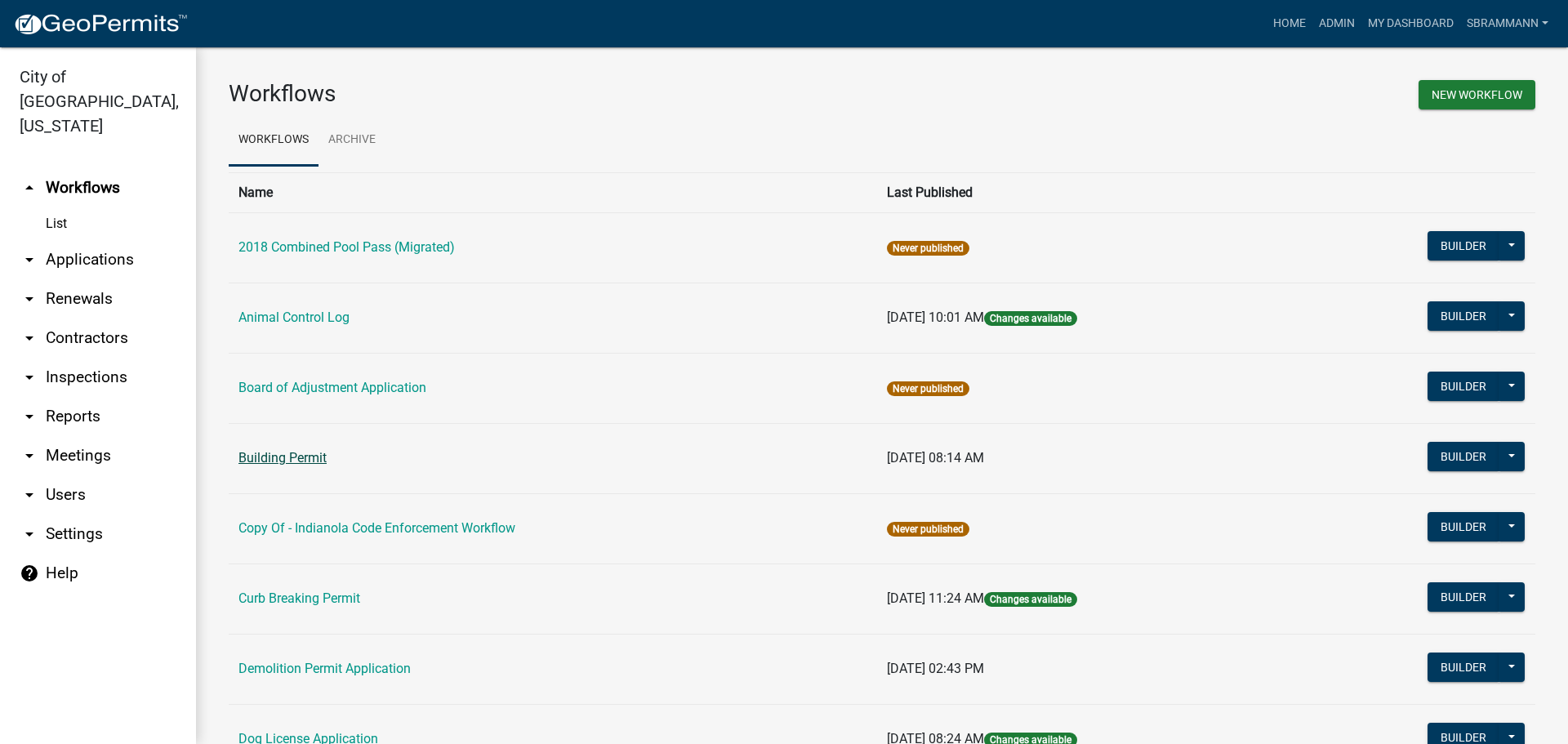
click at [281, 457] on link "Building Permit" at bounding box center [283, 457] width 88 height 16
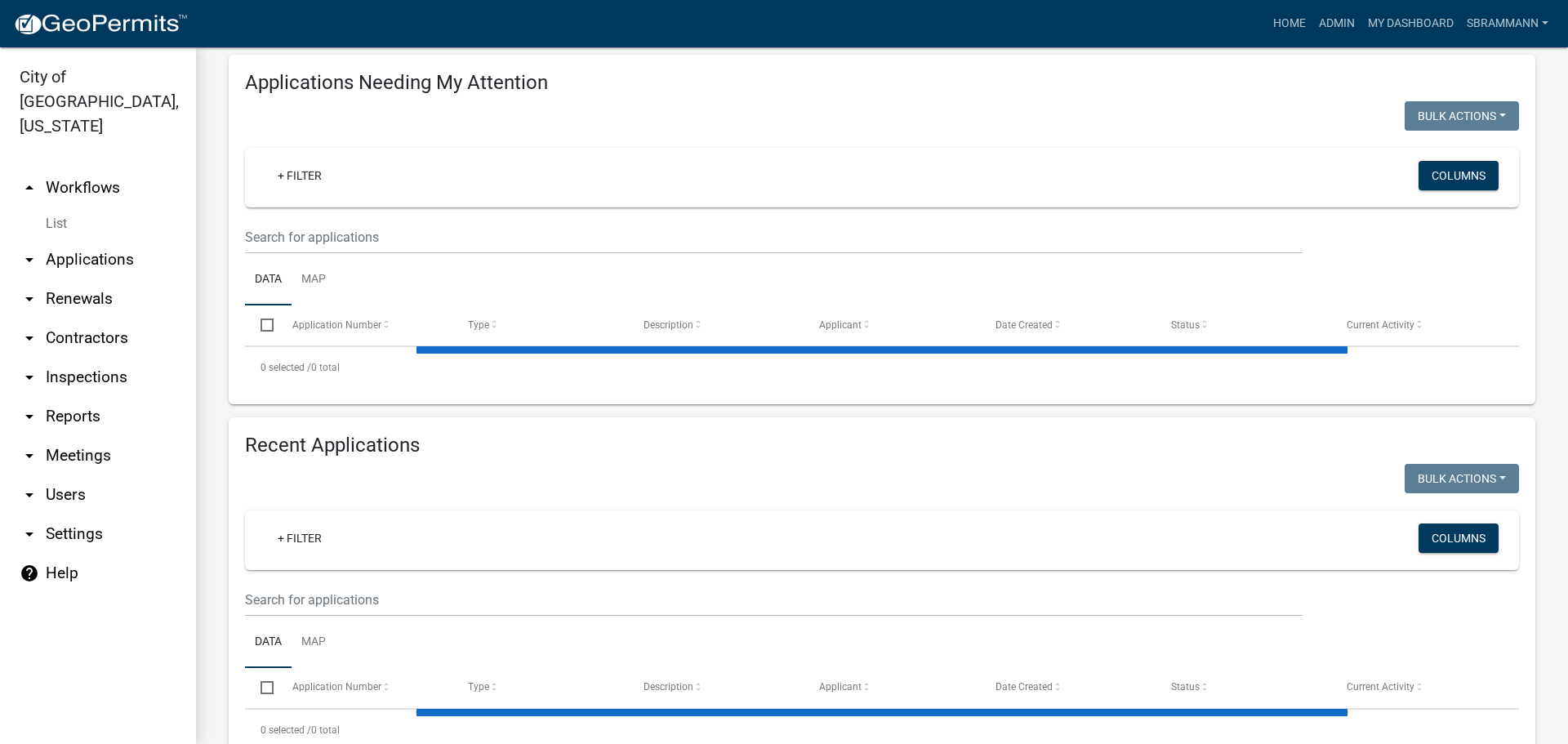
scroll to position [239, 0]
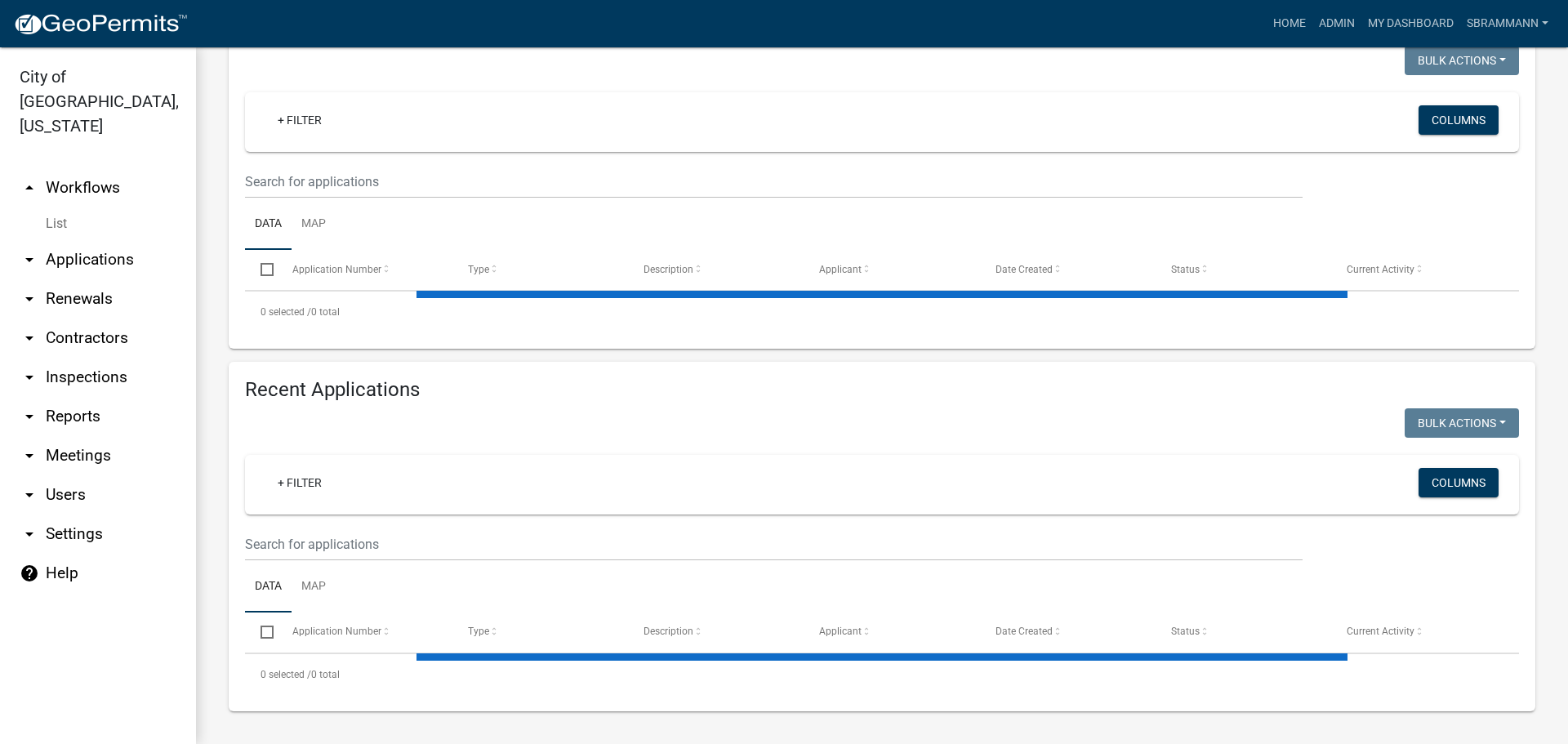
select select "3: 100"
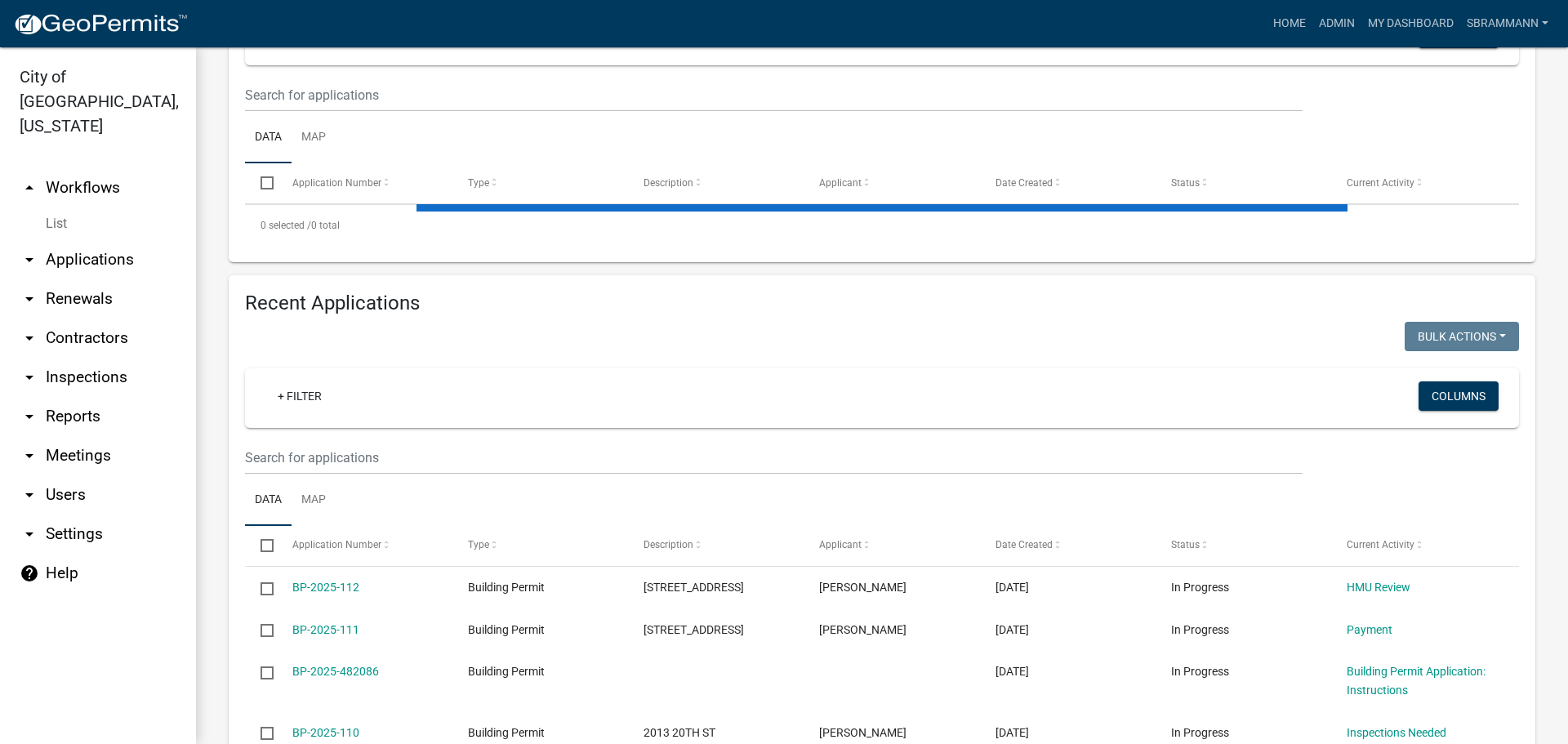
scroll to position [403, 0]
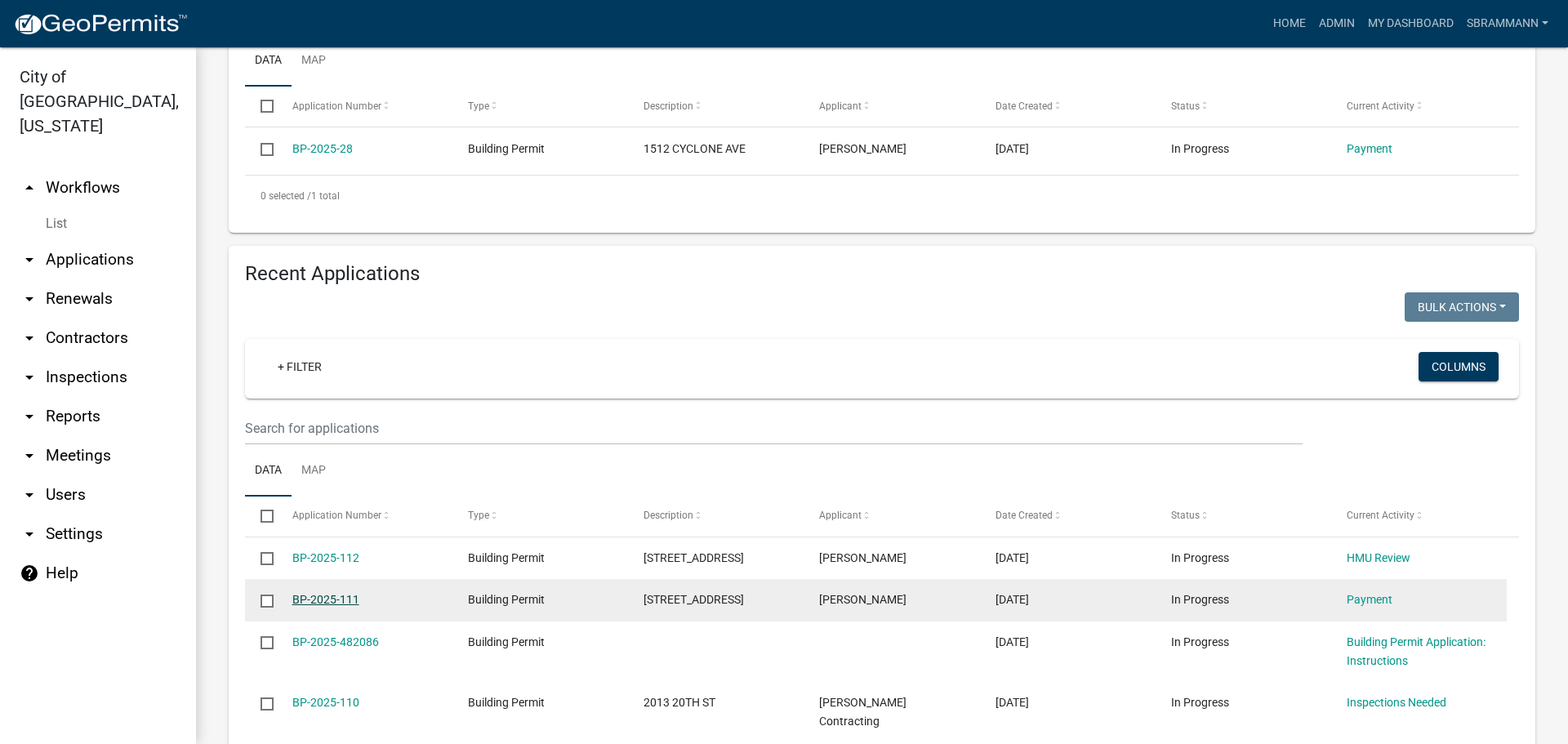
click at [338, 593] on link "BP-2025-111" at bounding box center [326, 599] width 67 height 13
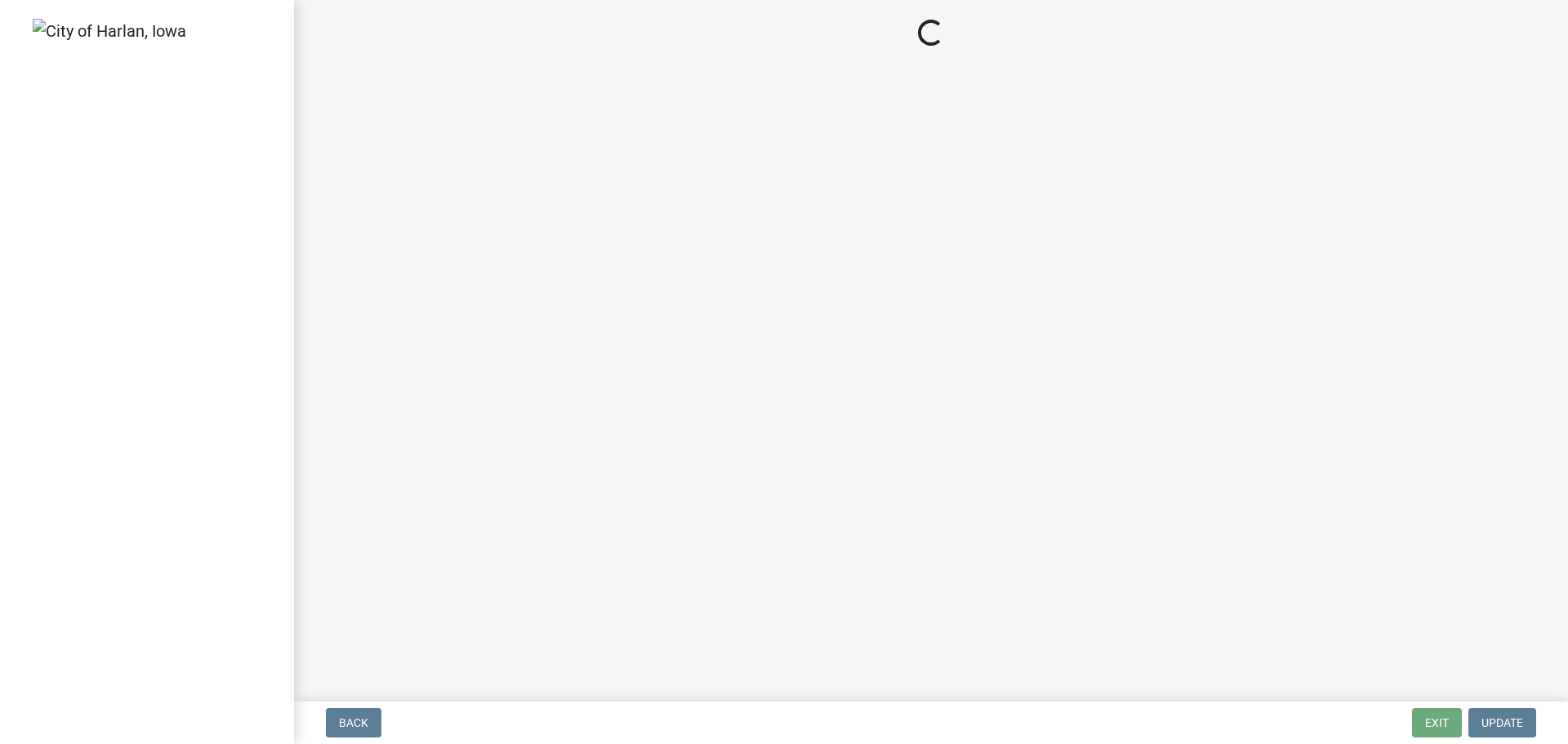
select select "3: 3"
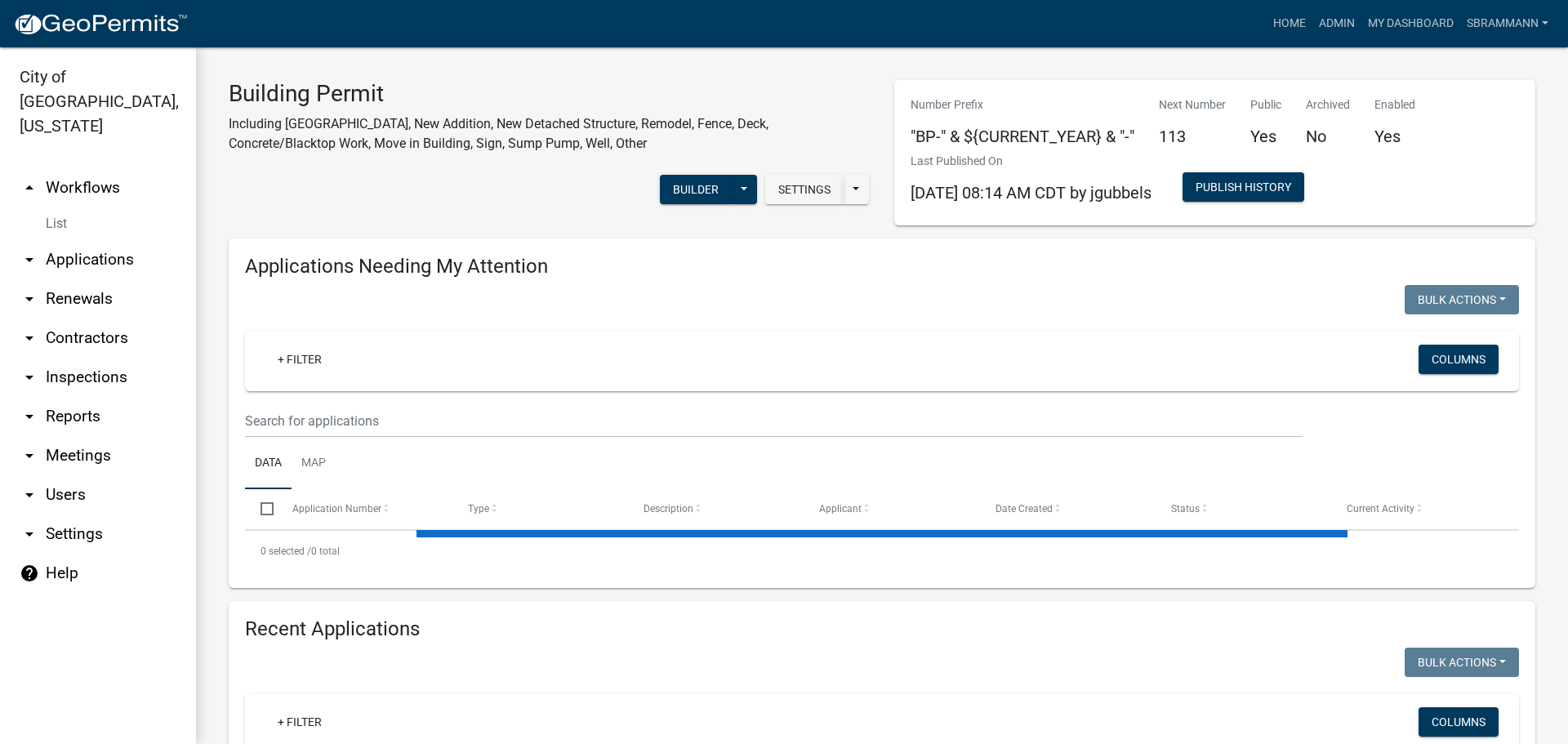
select select "3: 100"
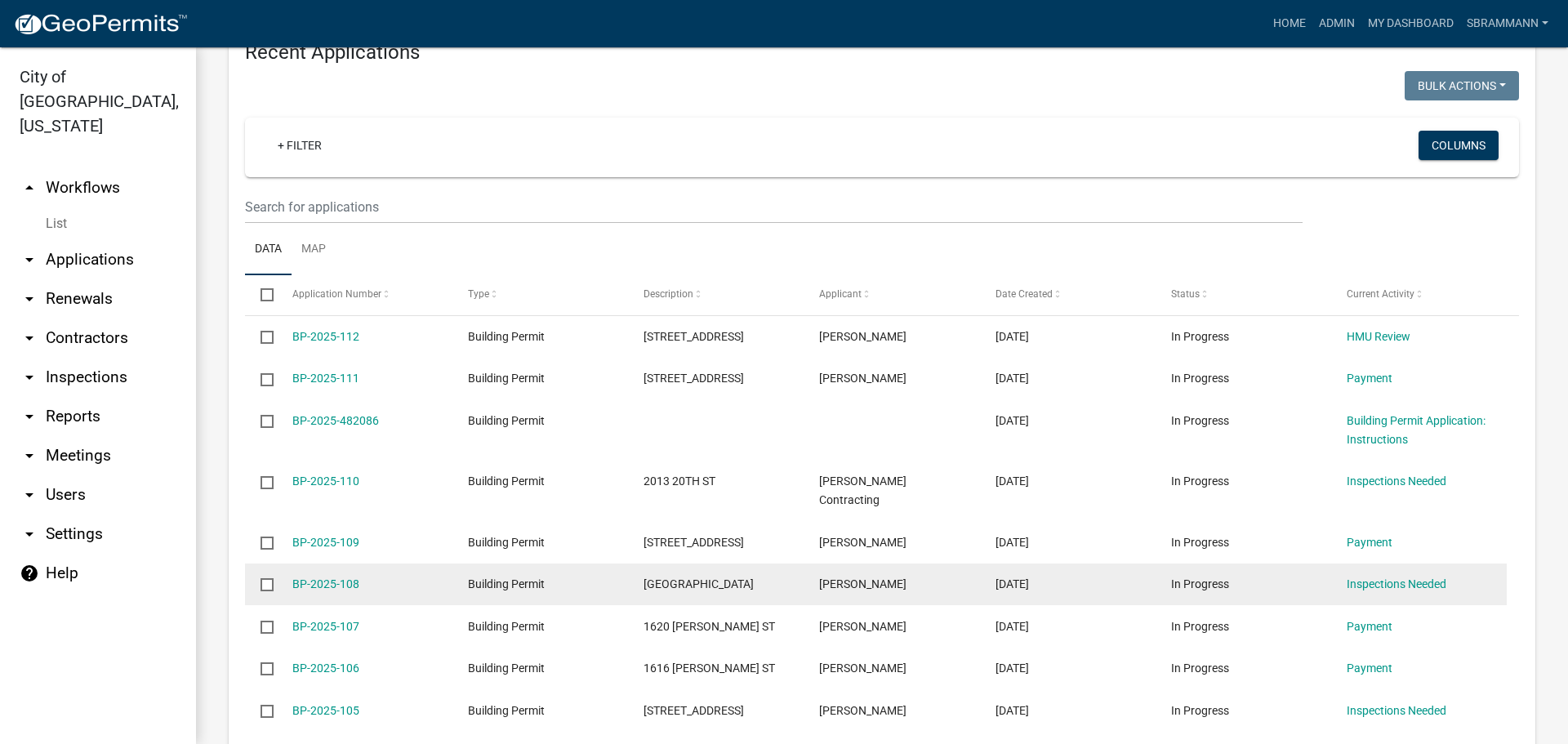
scroll to position [653, 0]
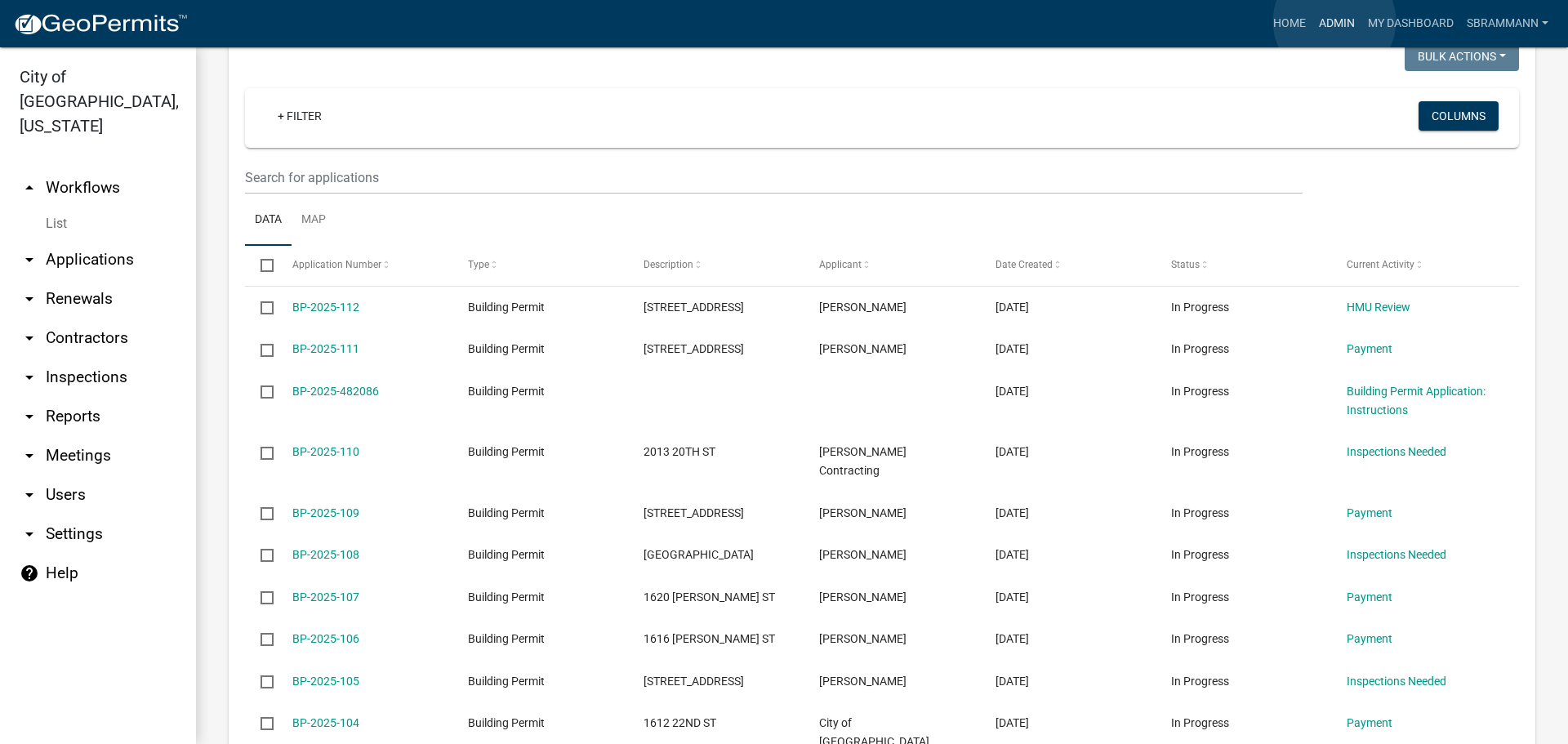
click at [1334, 21] on link "Admin" at bounding box center [1337, 23] width 49 height 31
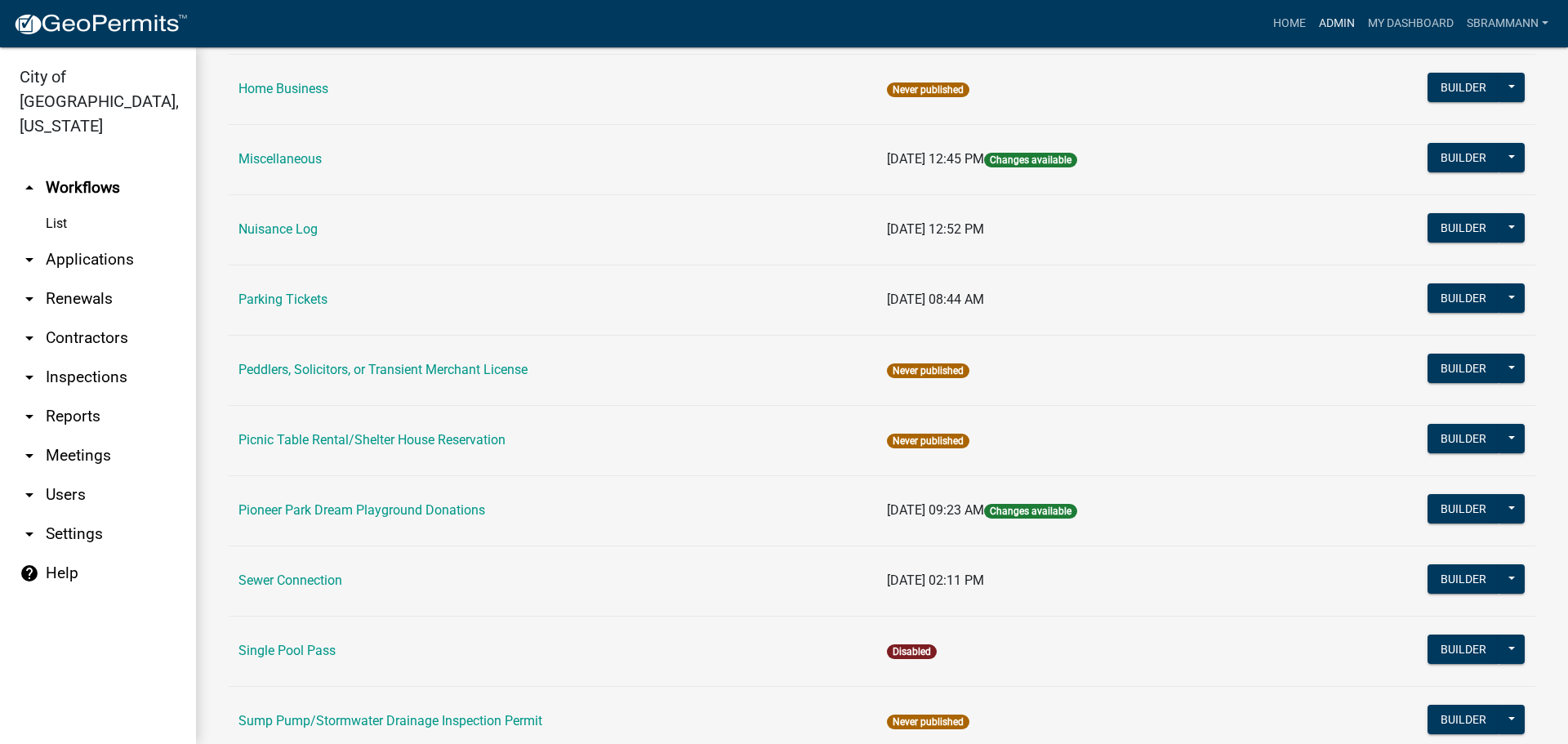
scroll to position [989, 0]
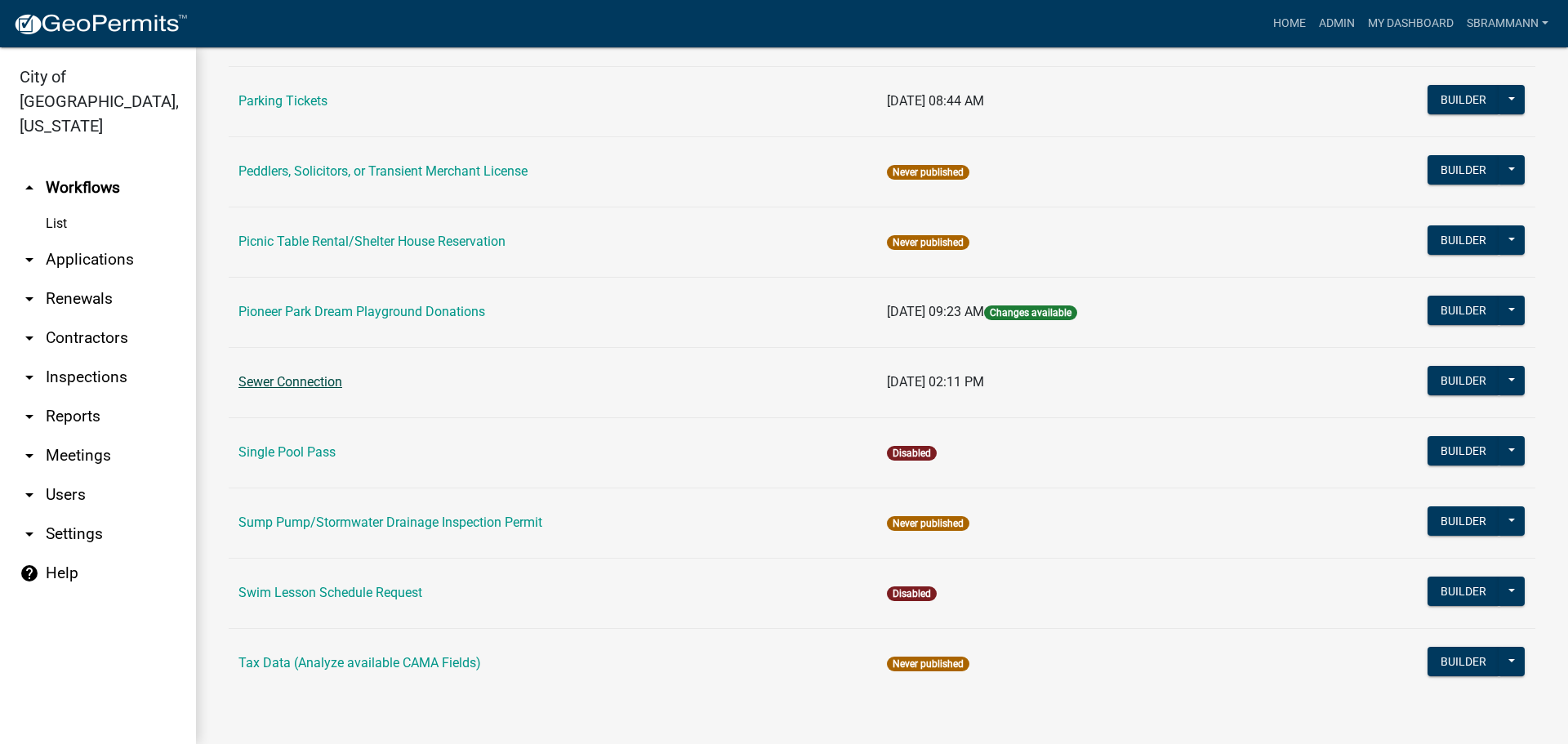
click at [303, 377] on link "Sewer Connection" at bounding box center [291, 382] width 103 height 16
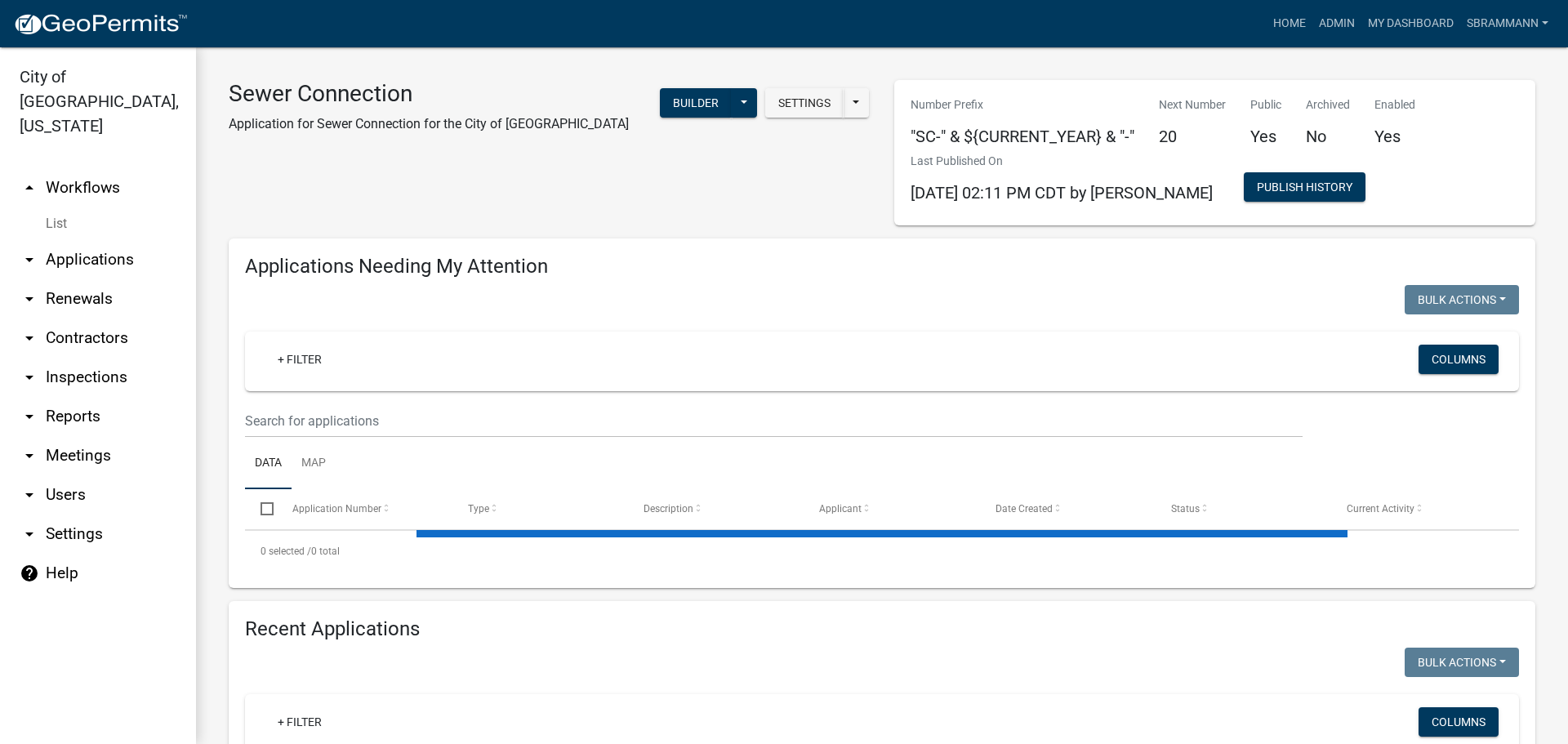
select select "3: 100"
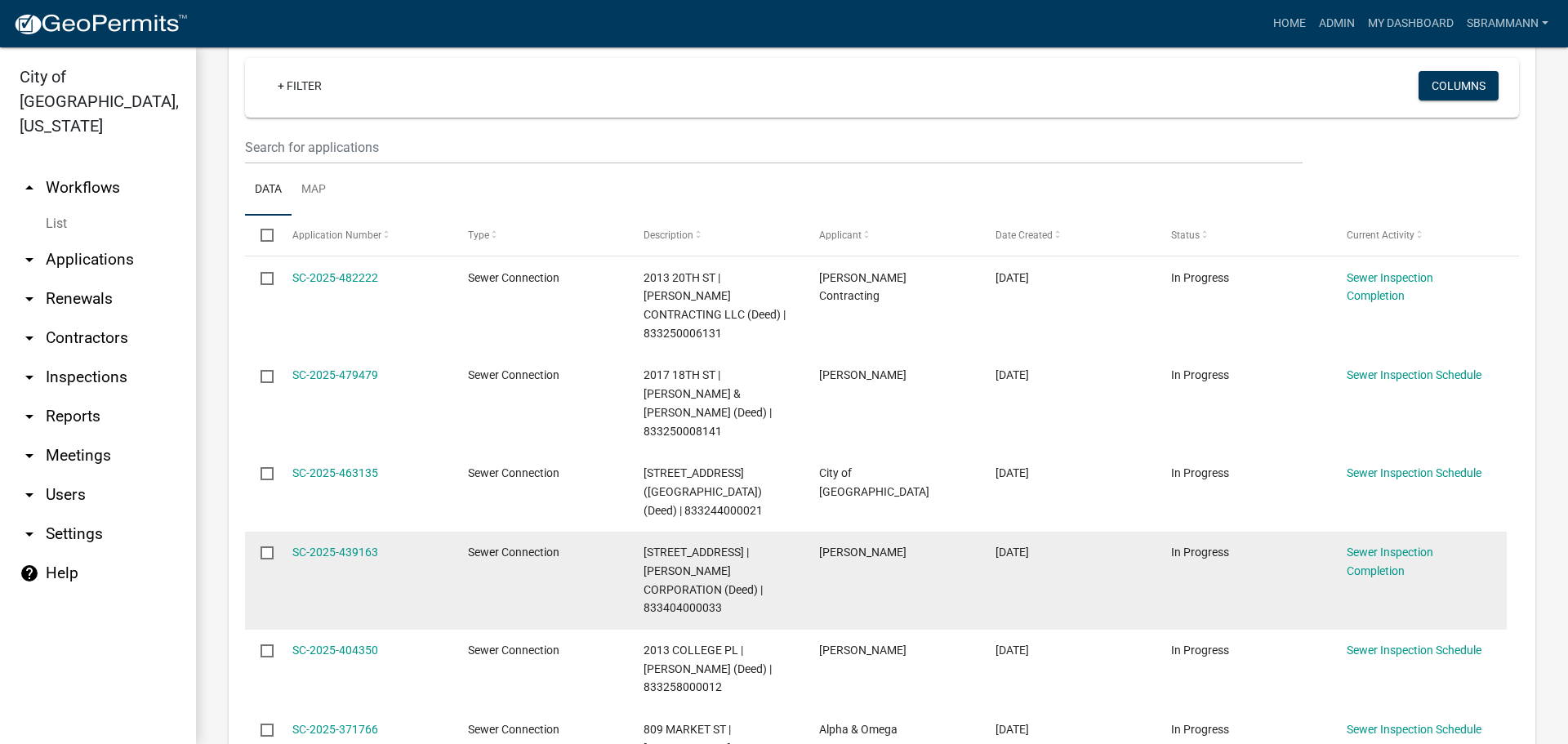
scroll to position [245, 0]
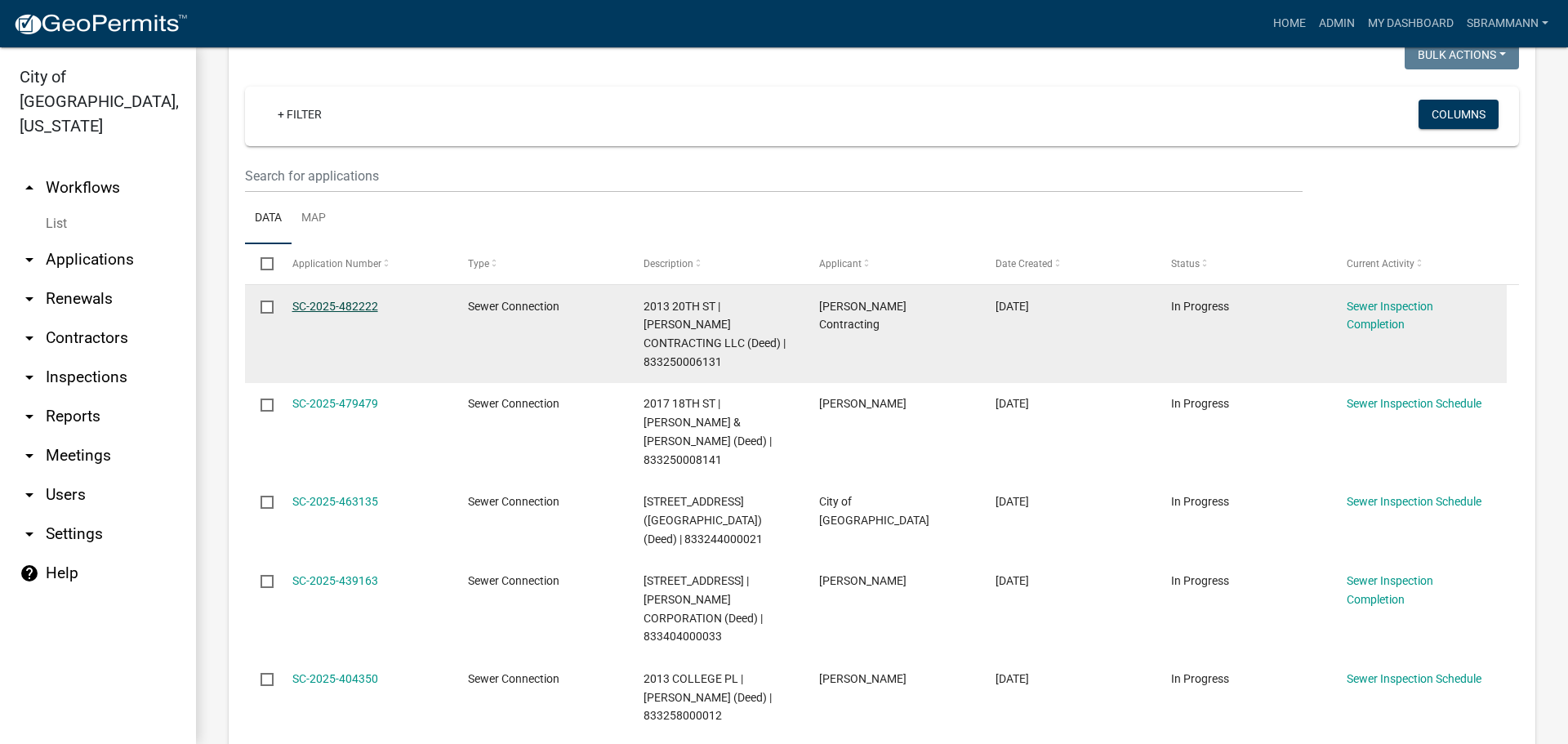
click at [357, 303] on link "SC-2025-482222" at bounding box center [335, 305] width 86 height 13
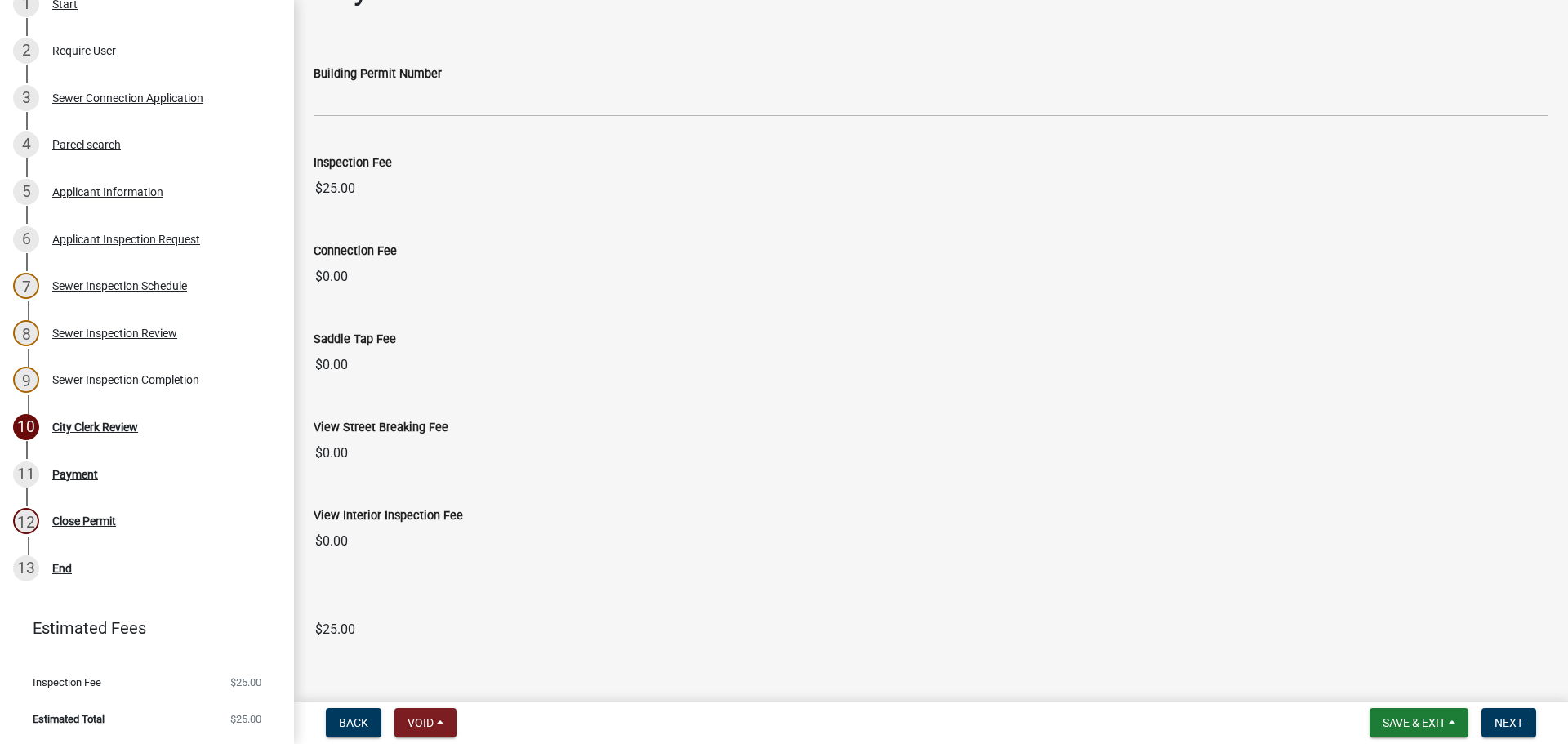
scroll to position [78, 0]
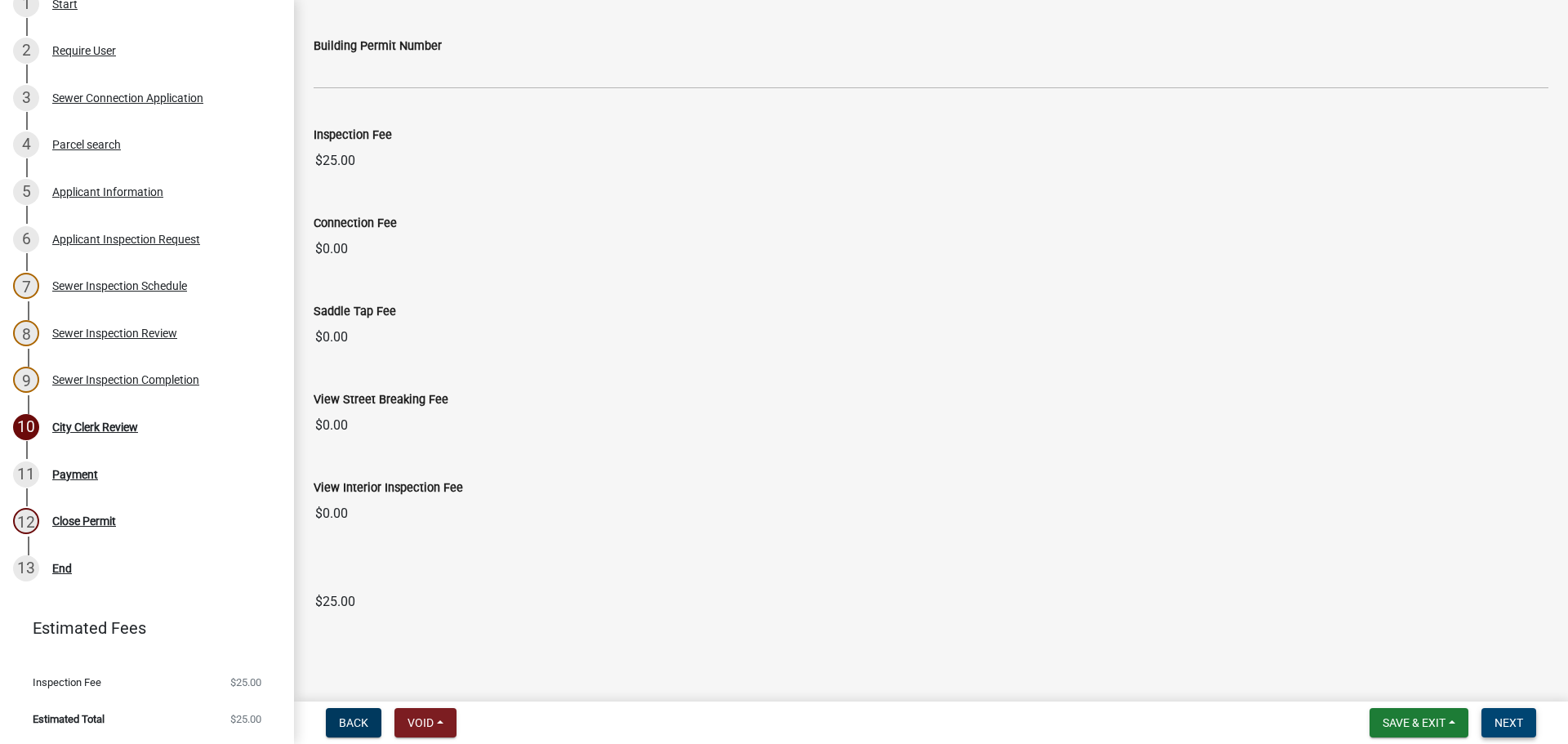
click at [1511, 722] on span "Next" at bounding box center [1508, 722] width 28 height 13
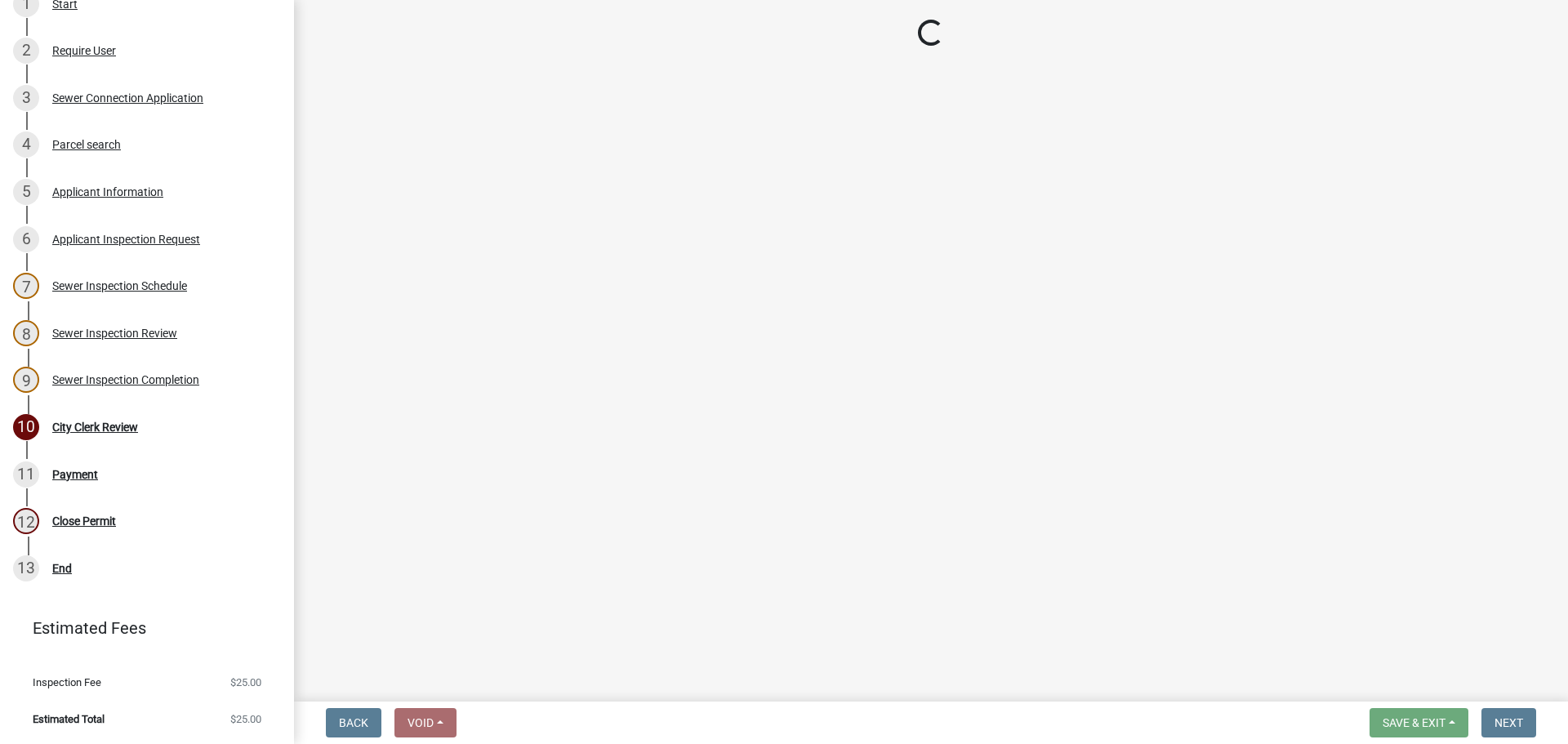
select select "3: 3"
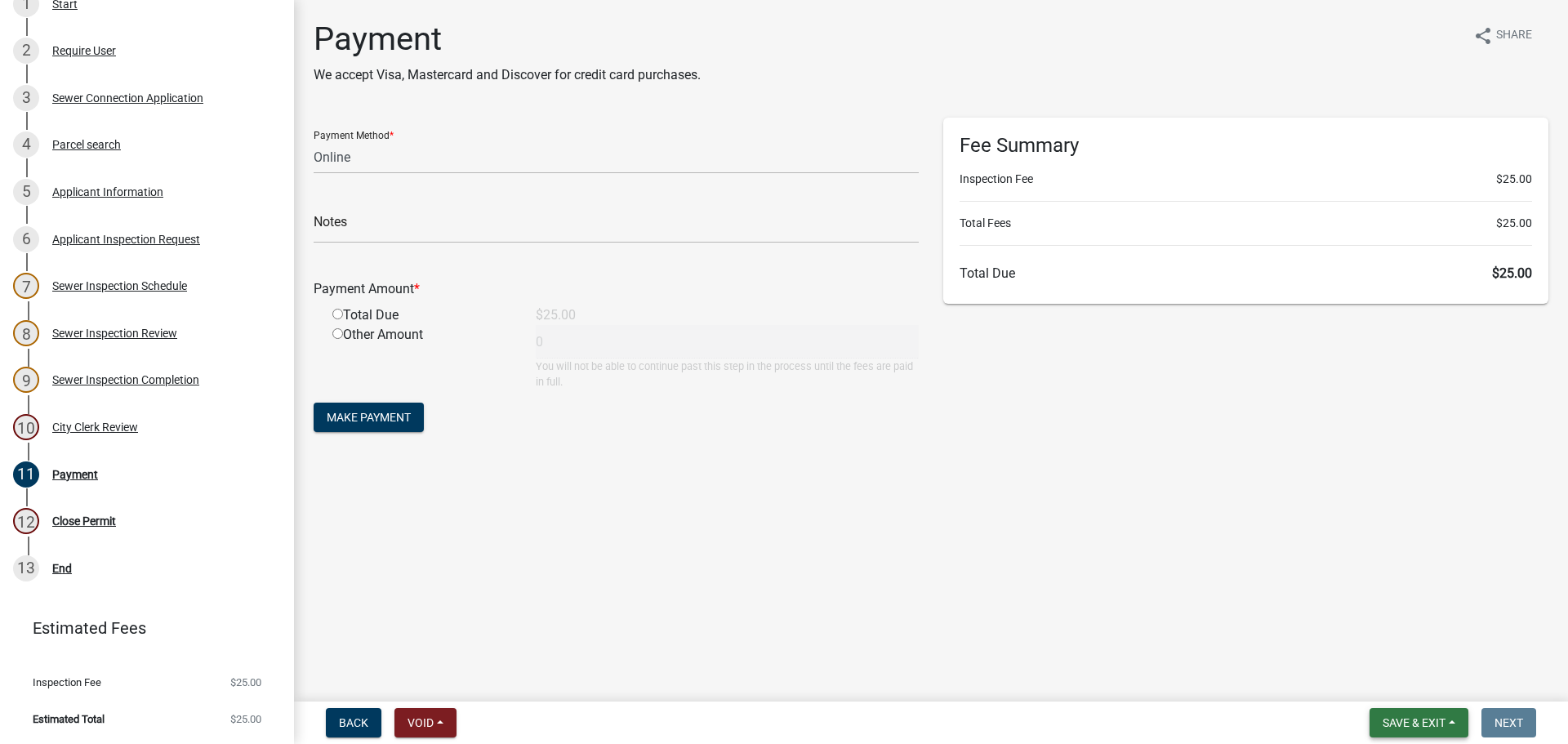
click at [1425, 724] on span "Save & Exit" at bounding box center [1414, 722] width 62 height 13
click at [1390, 681] on button "Save & Exit" at bounding box center [1403, 680] width 131 height 39
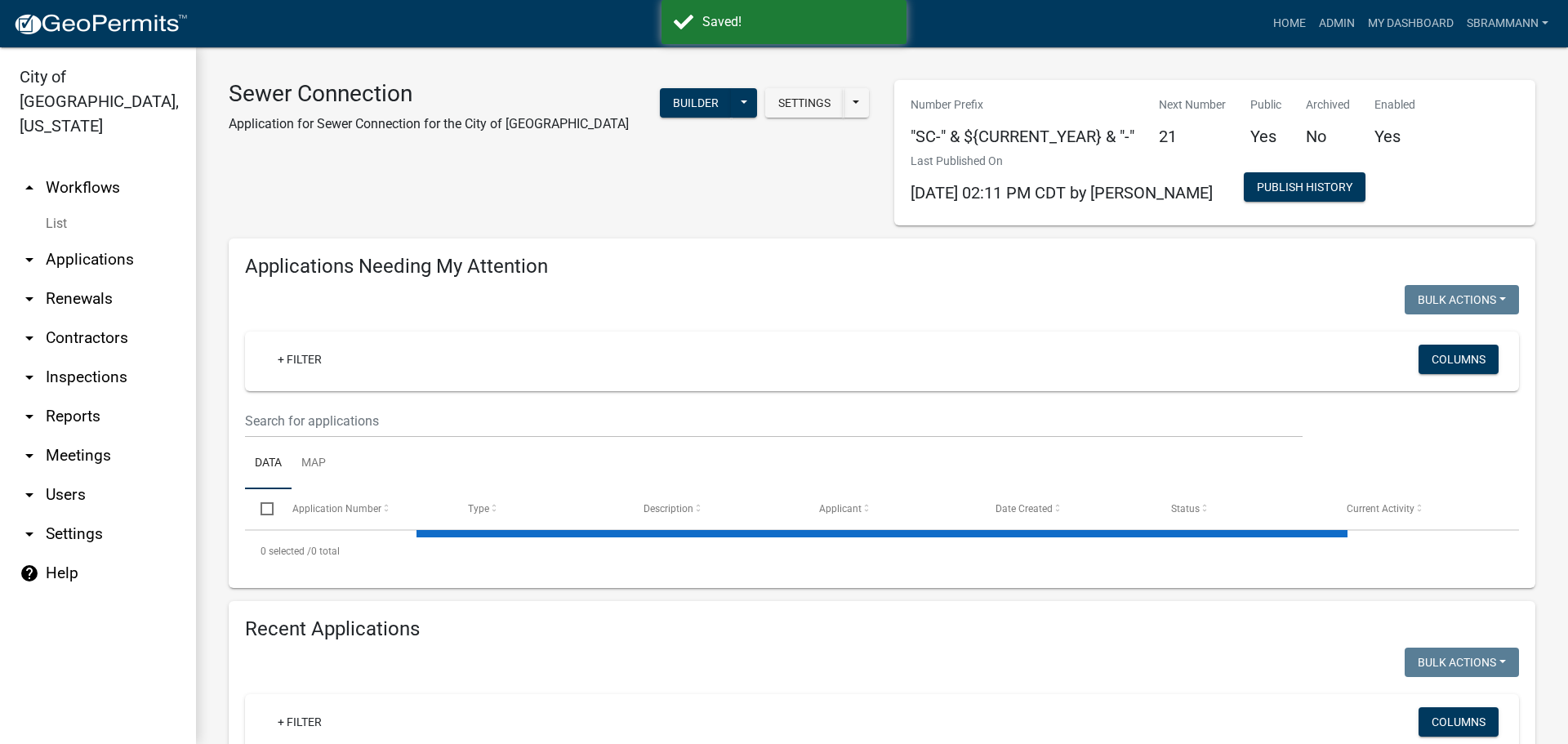
select select "3: 100"
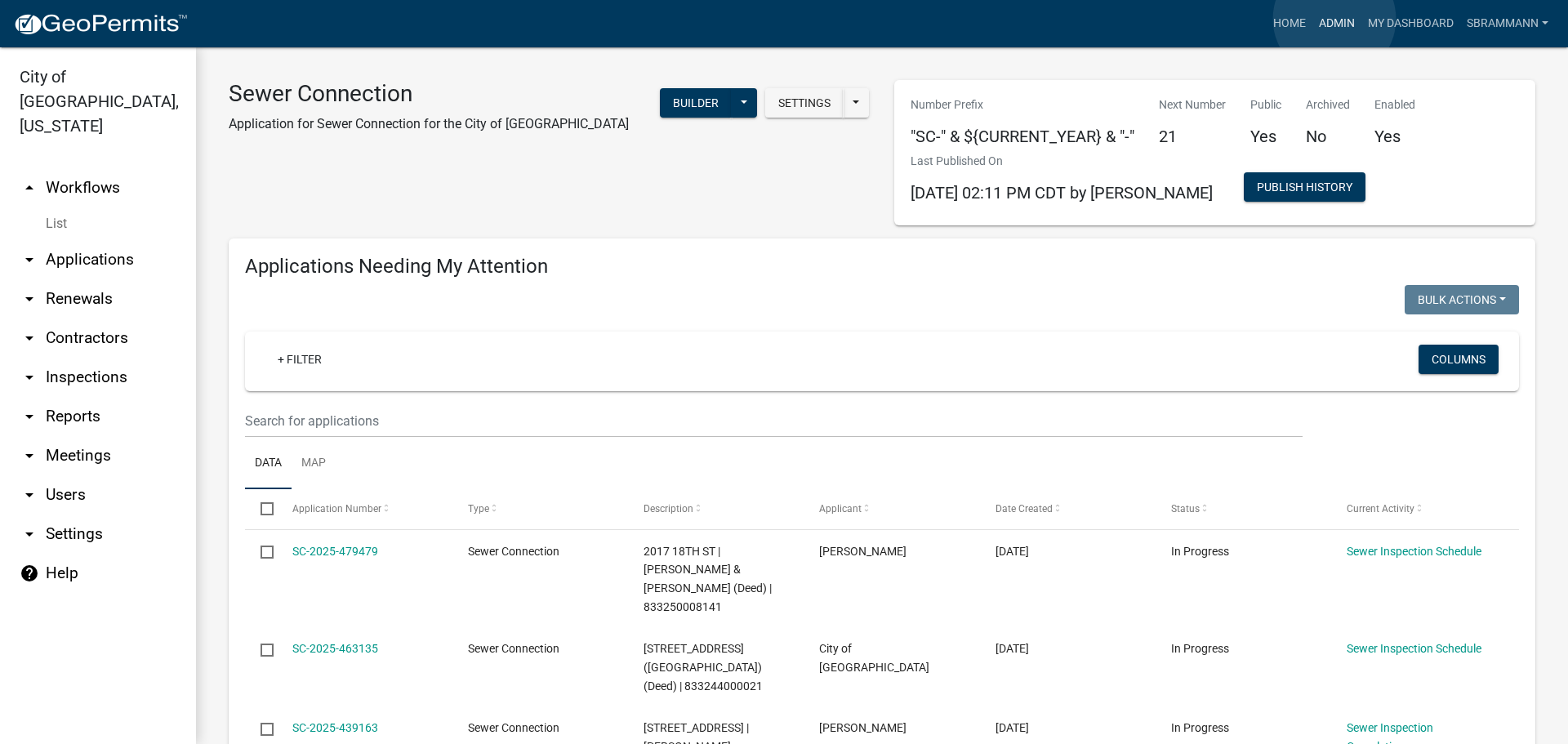
click at [1334, 19] on link "Admin" at bounding box center [1337, 23] width 49 height 31
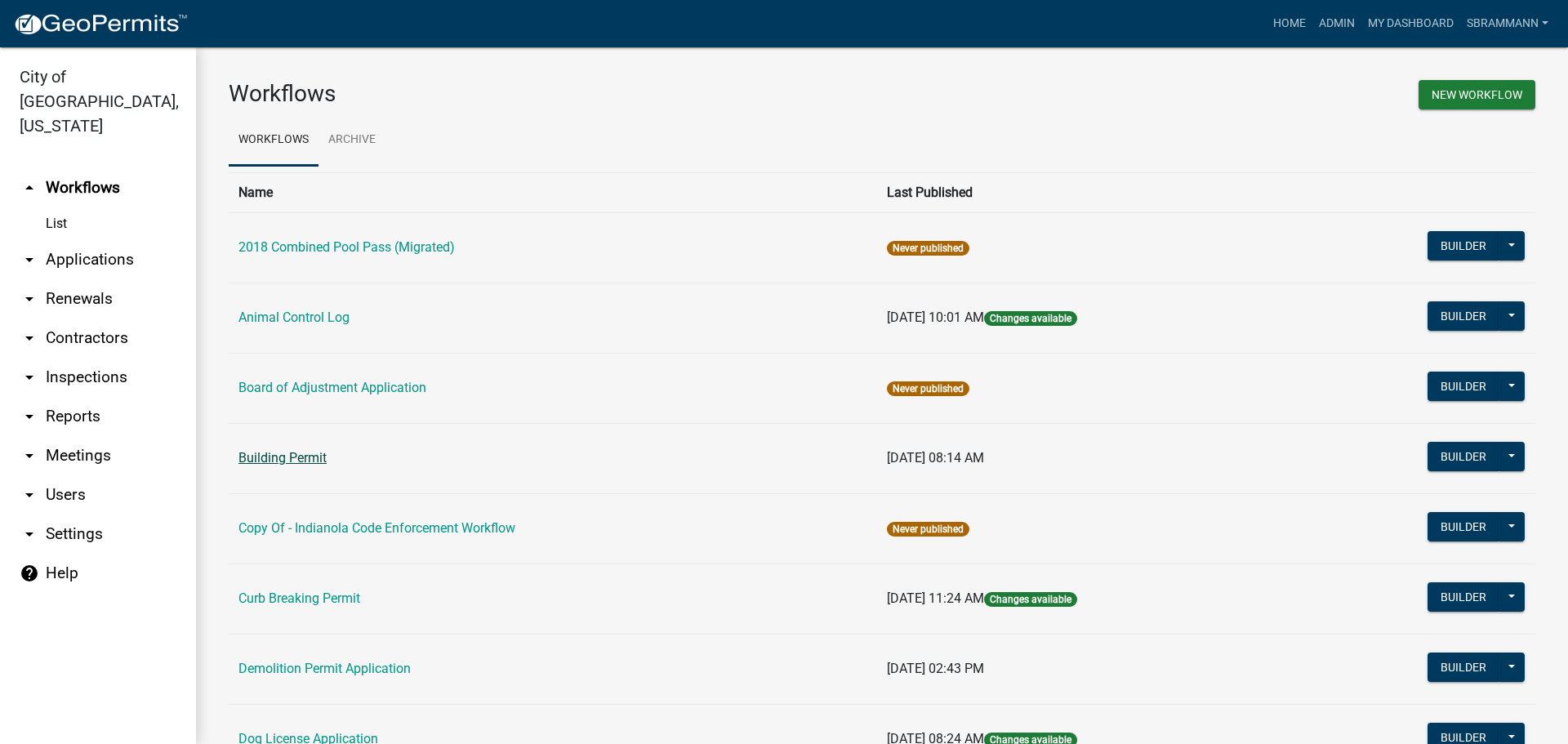
click at [282, 450] on td "Building Permit" at bounding box center [552, 458] width 648 height 70
click at [285, 455] on link "Building Permit" at bounding box center [283, 457] width 88 height 16
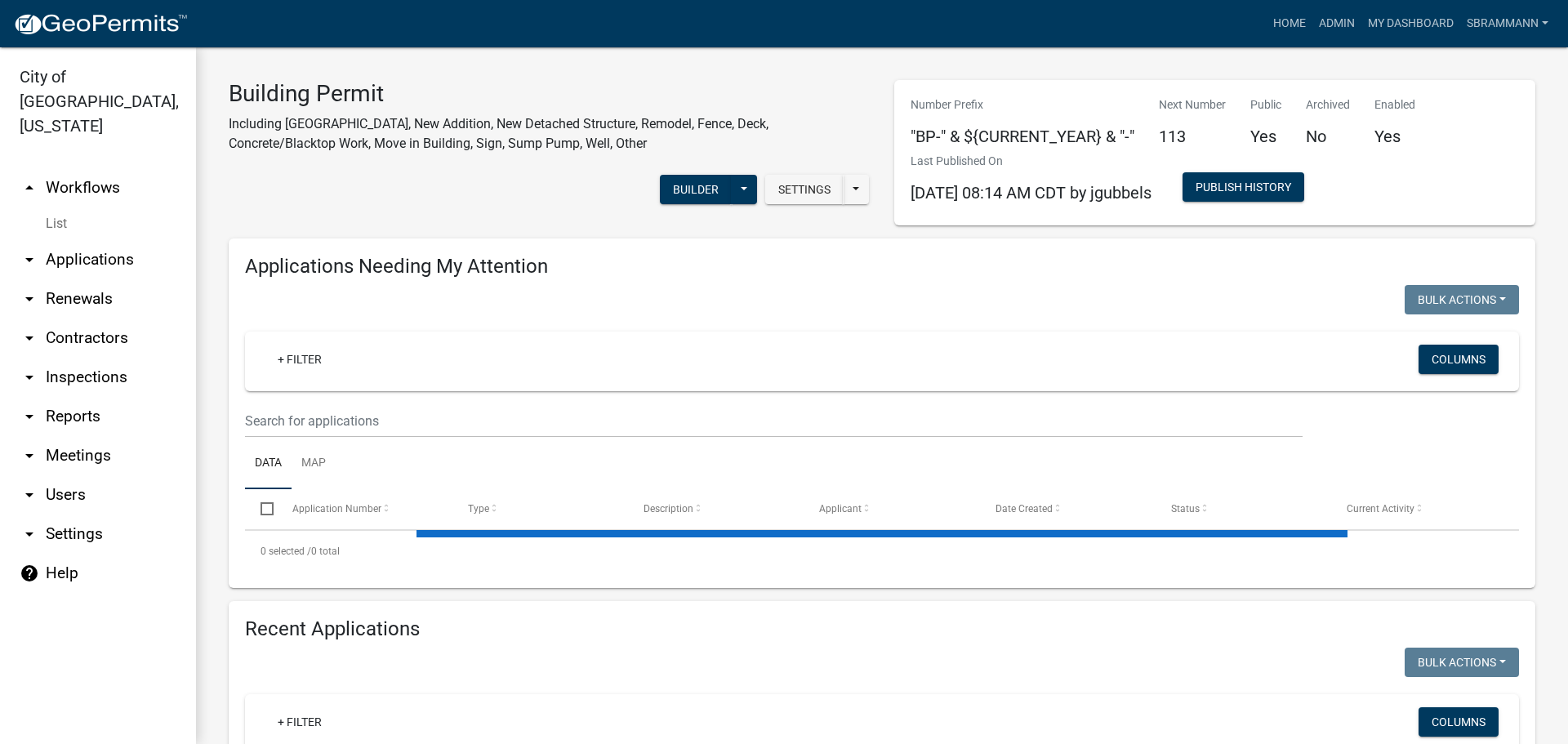
select select "3: 100"
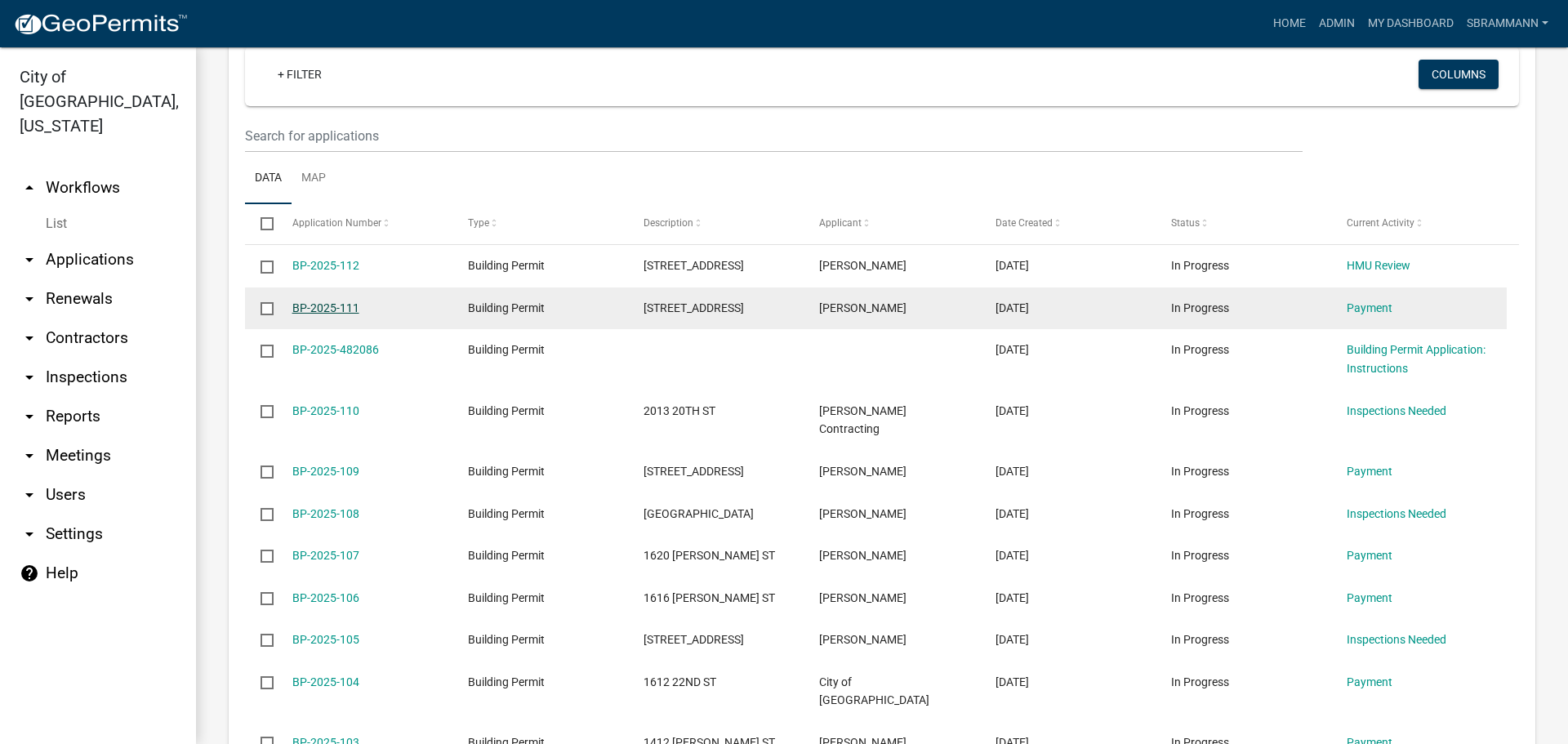
scroll to position [694, 0]
click at [329, 304] on link "BP-2025-111" at bounding box center [326, 307] width 67 height 13
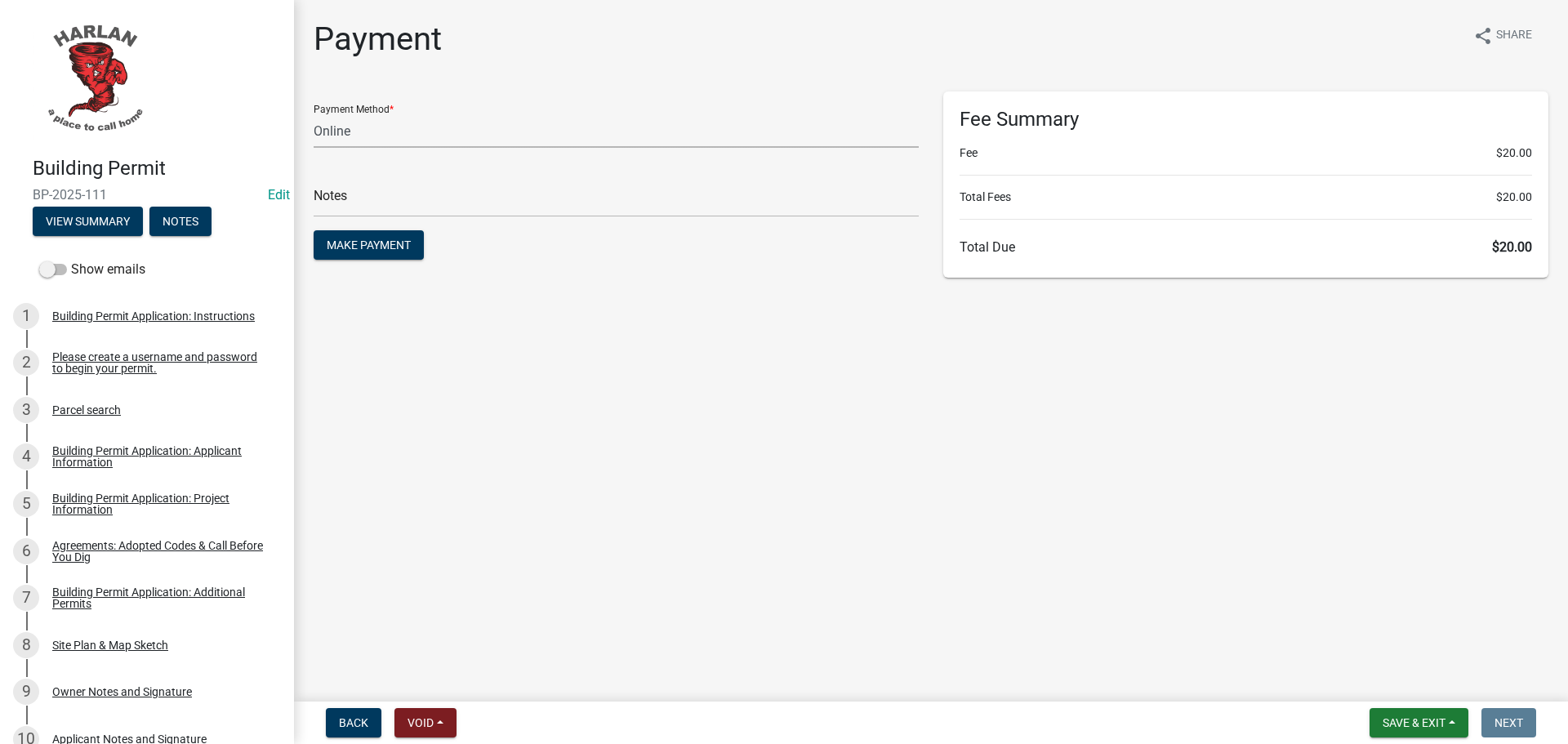
click at [329, 136] on select "Credit Card POS Check Cash Online" at bounding box center [616, 131] width 605 height 33
select select "2: 1"
click at [314, 114] on select "Credit Card POS Check Cash Online" at bounding box center [616, 131] width 605 height 33
click at [358, 244] on span "Make Payment" at bounding box center [369, 245] width 84 height 13
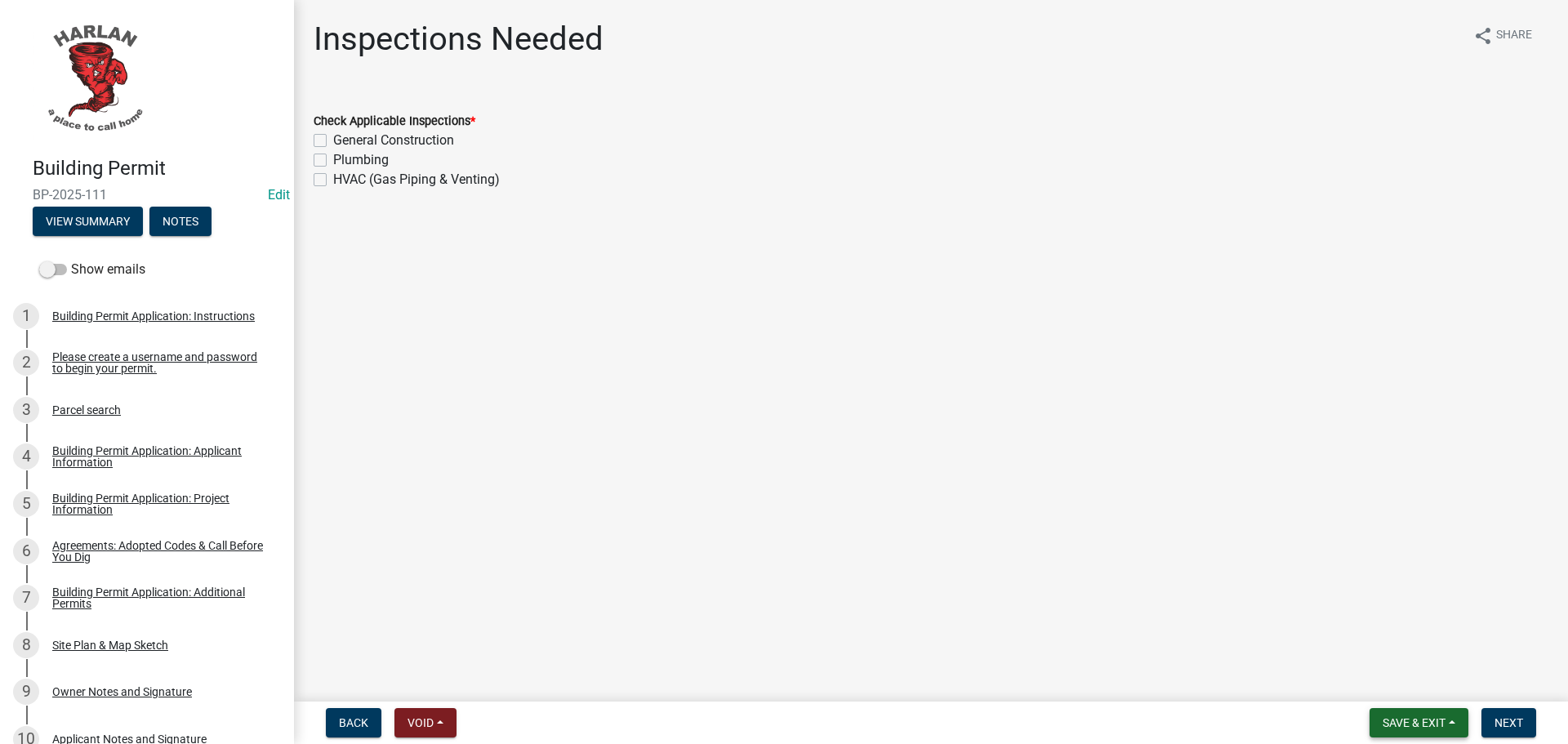
click at [1422, 725] on span "Save & Exit" at bounding box center [1414, 722] width 62 height 13
click at [1385, 682] on button "Save & Exit" at bounding box center [1403, 680] width 131 height 39
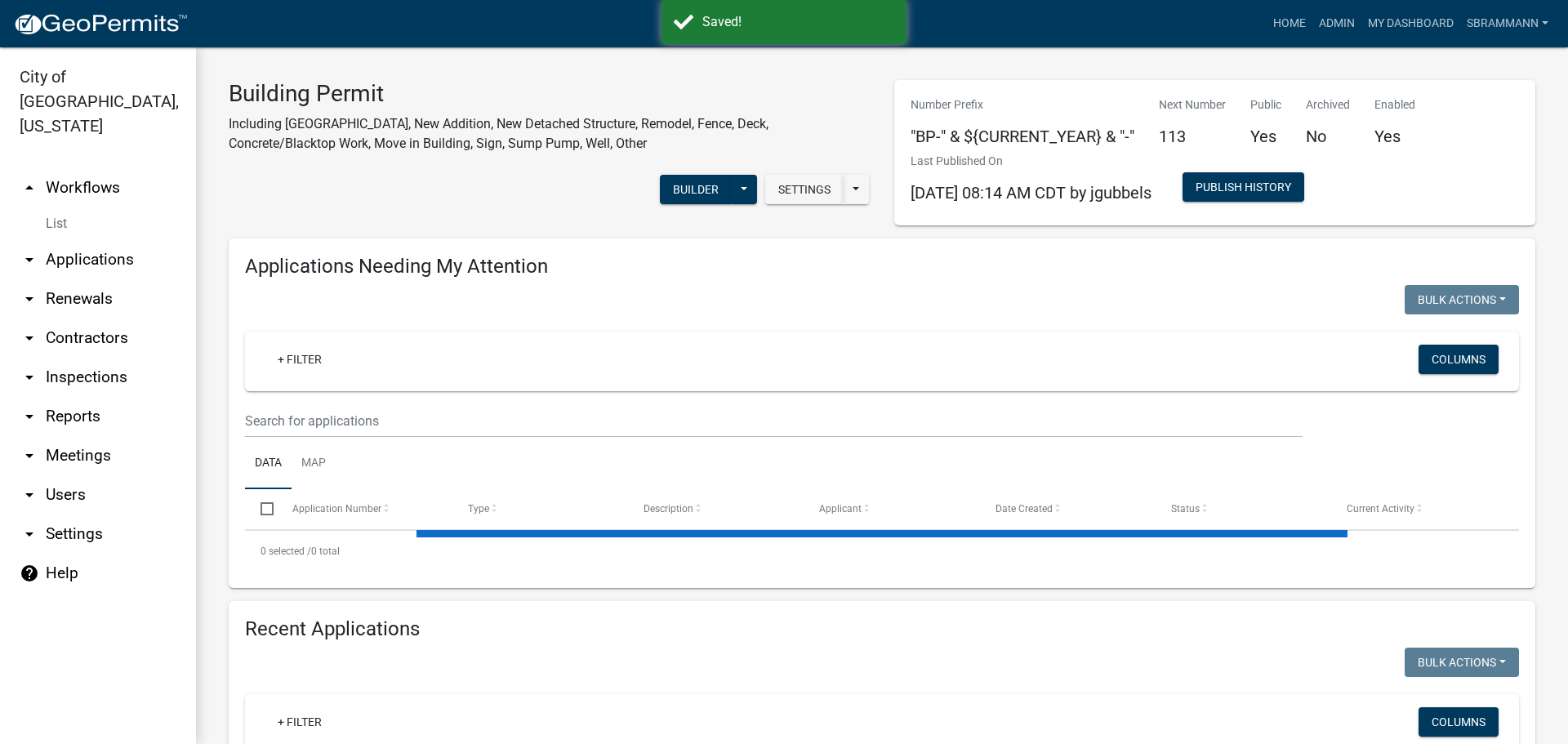
select select "3: 100"
